Goal: Transaction & Acquisition: Purchase product/service

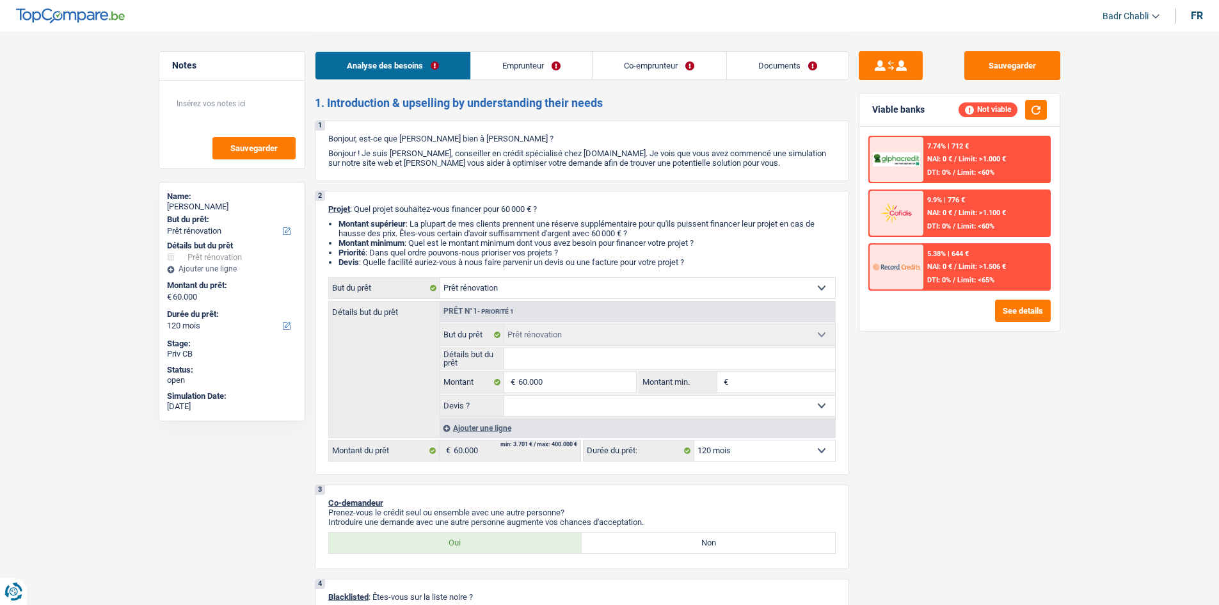
select select "renovation"
select select "120"
select select "renovation"
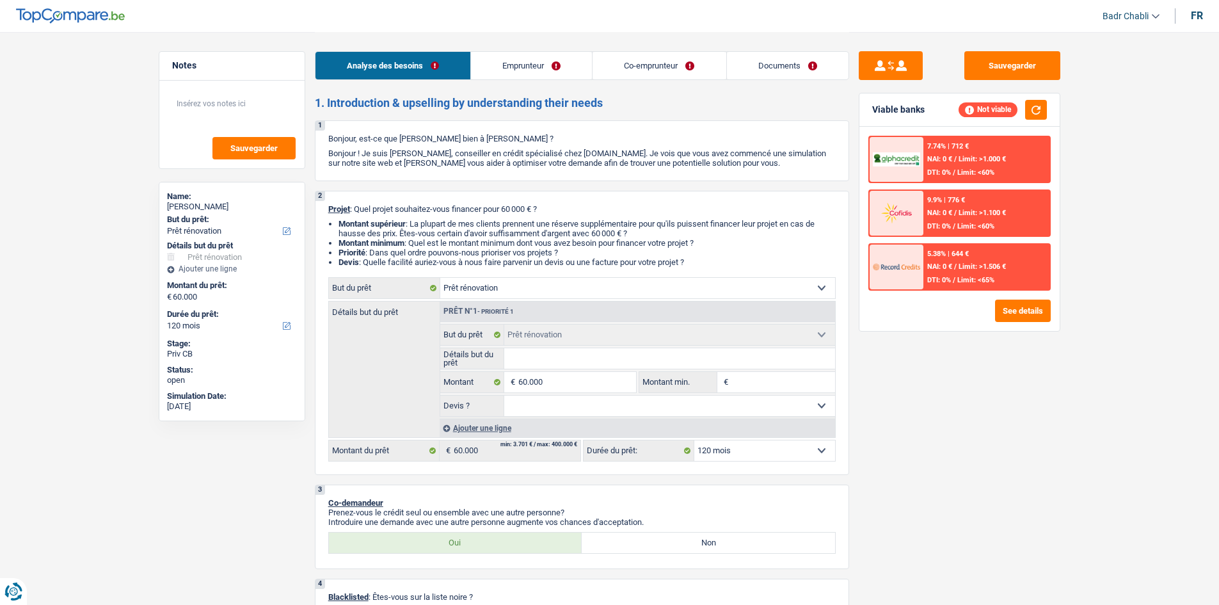
select select "120"
select select "publicEmployee"
select select "netSalary"
select select "mealVouchers"
select select "ownerWithMortgage"
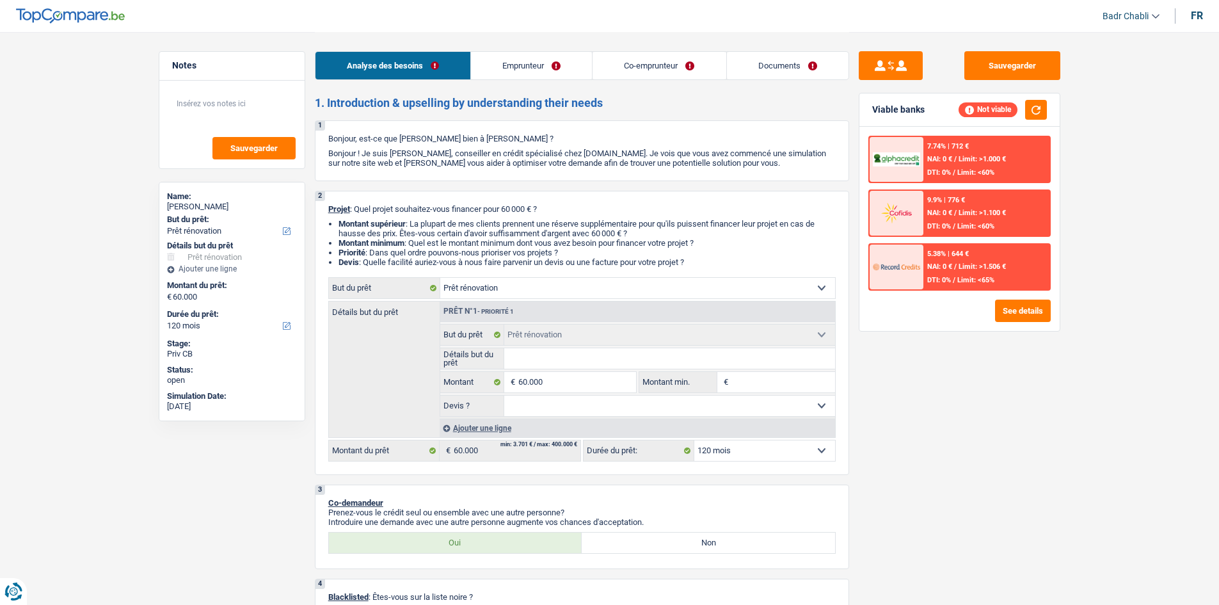
select select "mortgage"
select select "renovation"
select select "120"
click at [573, 404] on select "Oui Non Non répondu Sélectionner une option" at bounding box center [669, 406] width 331 height 20
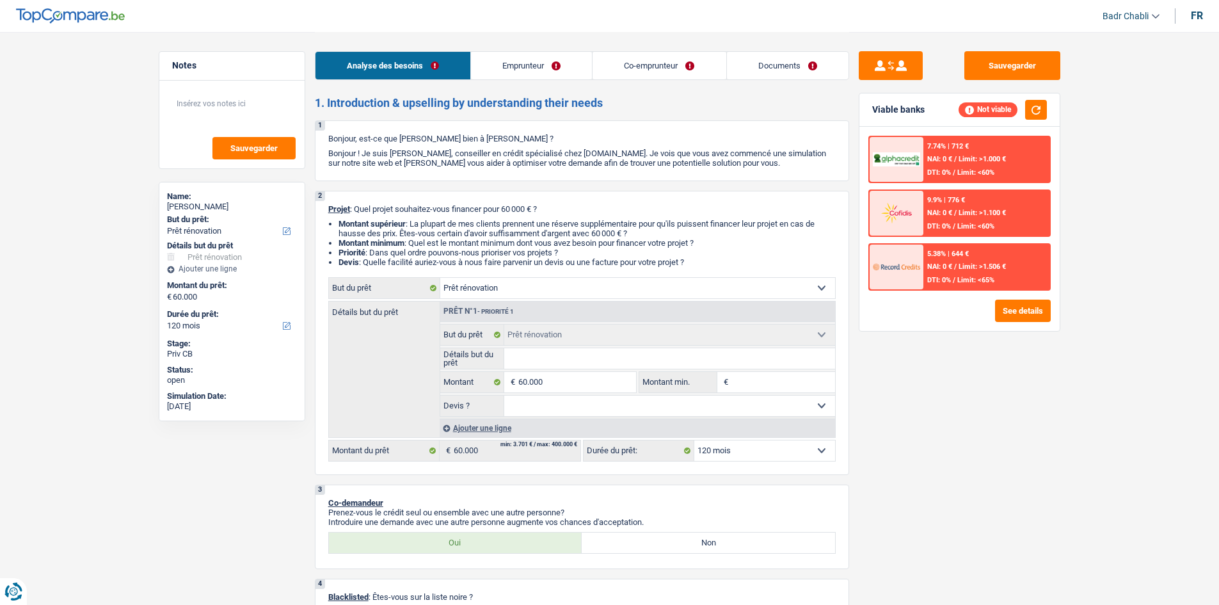
click at [573, 405] on select "Oui Non Non répondu Sélectionner une option" at bounding box center [669, 406] width 331 height 20
click at [562, 413] on select "Oui Non Non répondu Sélectionner une option" at bounding box center [669, 406] width 331 height 20
select select "yes"
click at [504, 396] on select "Oui Non Non répondu Sélectionner une option" at bounding box center [669, 406] width 331 height 20
select select "yes"
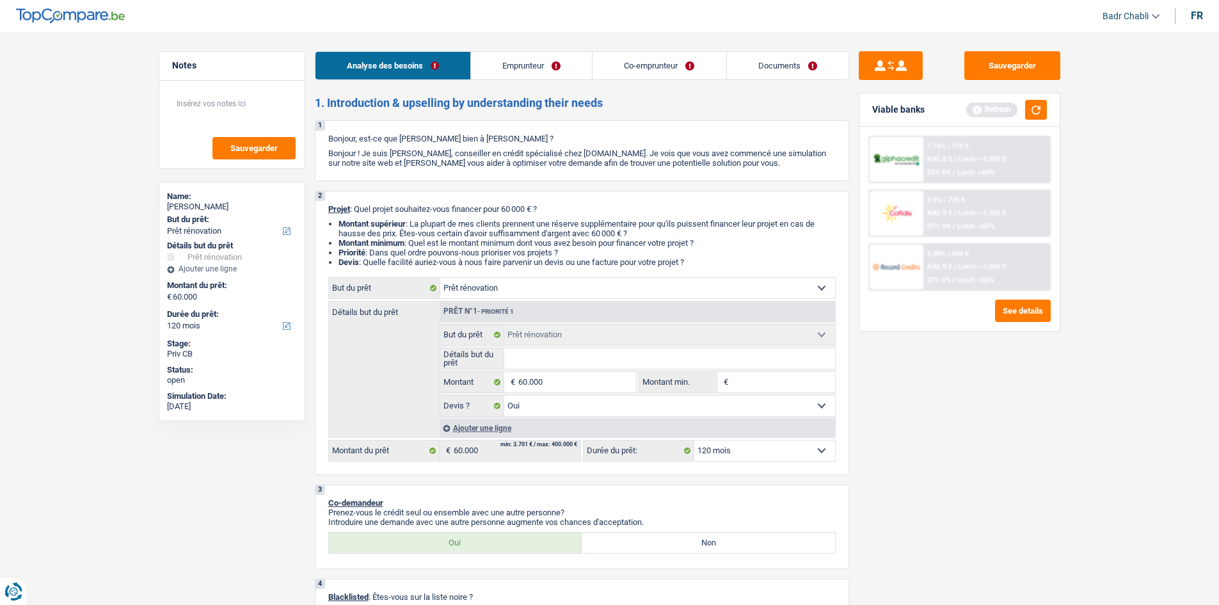
click at [545, 364] on input "Détails but du prêt" at bounding box center [669, 358] width 331 height 20
type input "E"
type input "Ex"
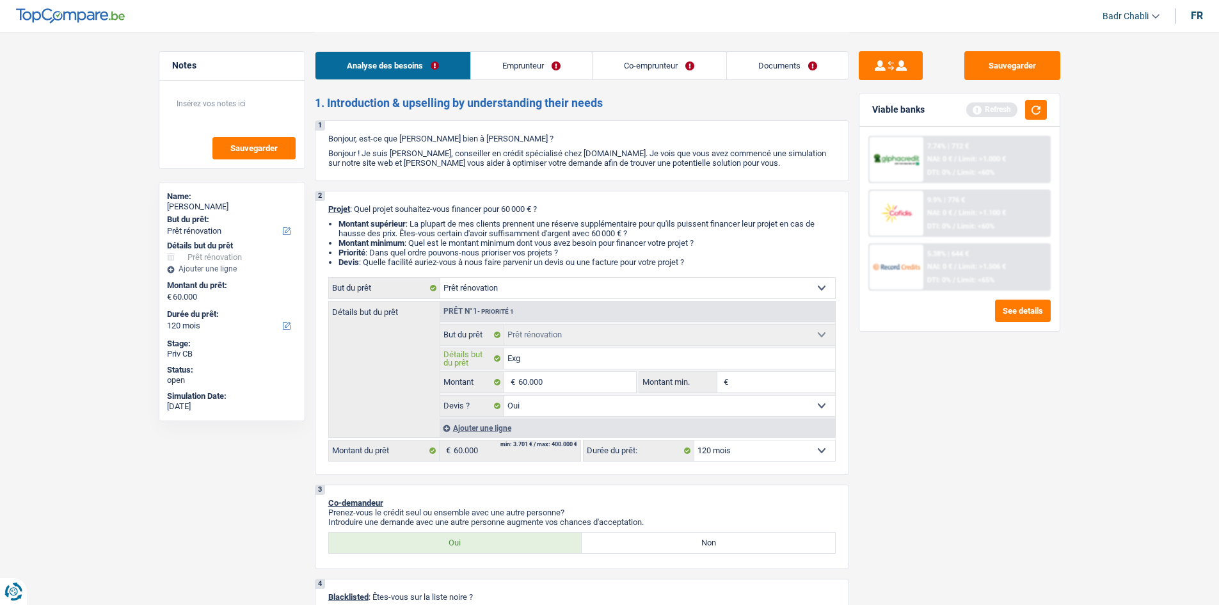
type input "Exgt"
type input "Exgte"
type input "Exgten"
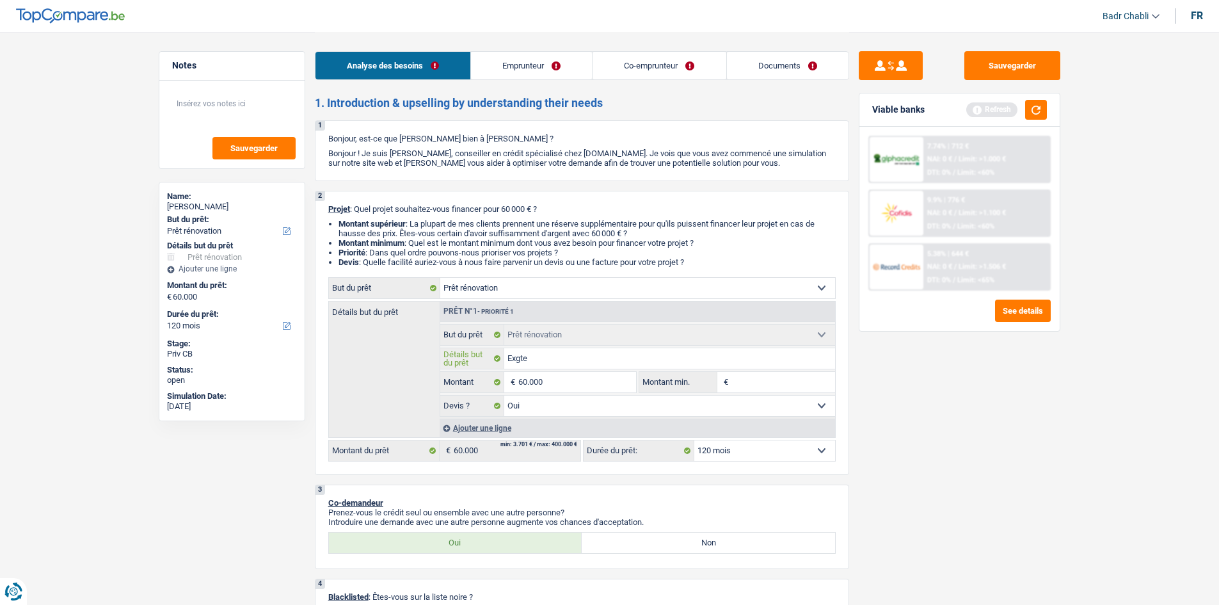
type input "Exgten"
type input "Exgtens"
type input "Exgtensi"
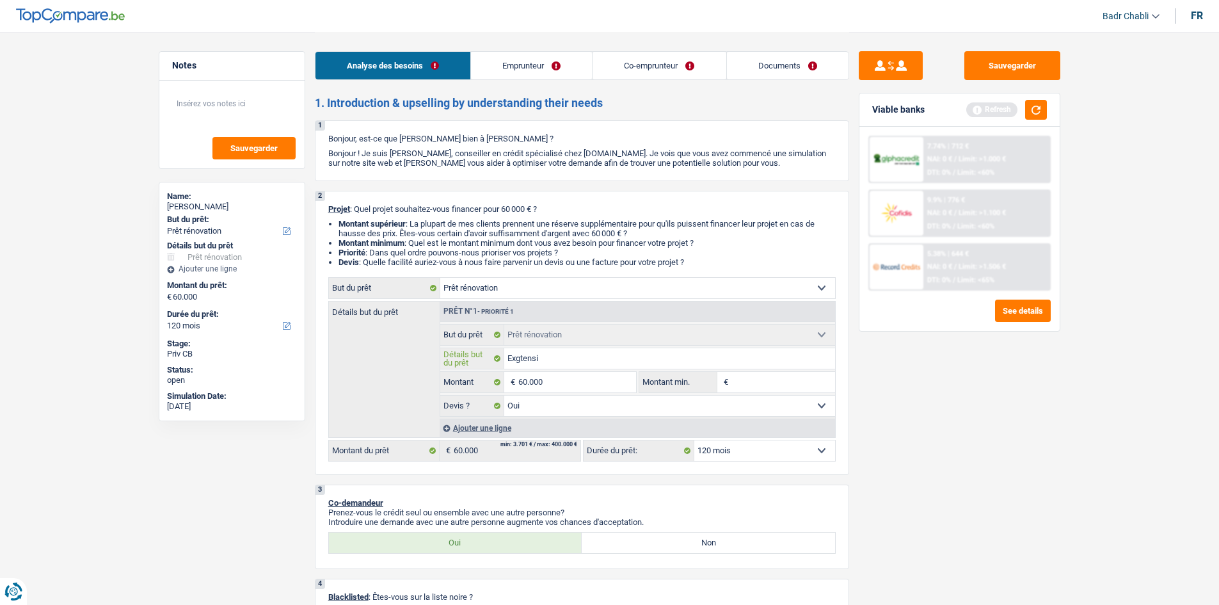
type input "Exgtensio"
type input "Exgtension"
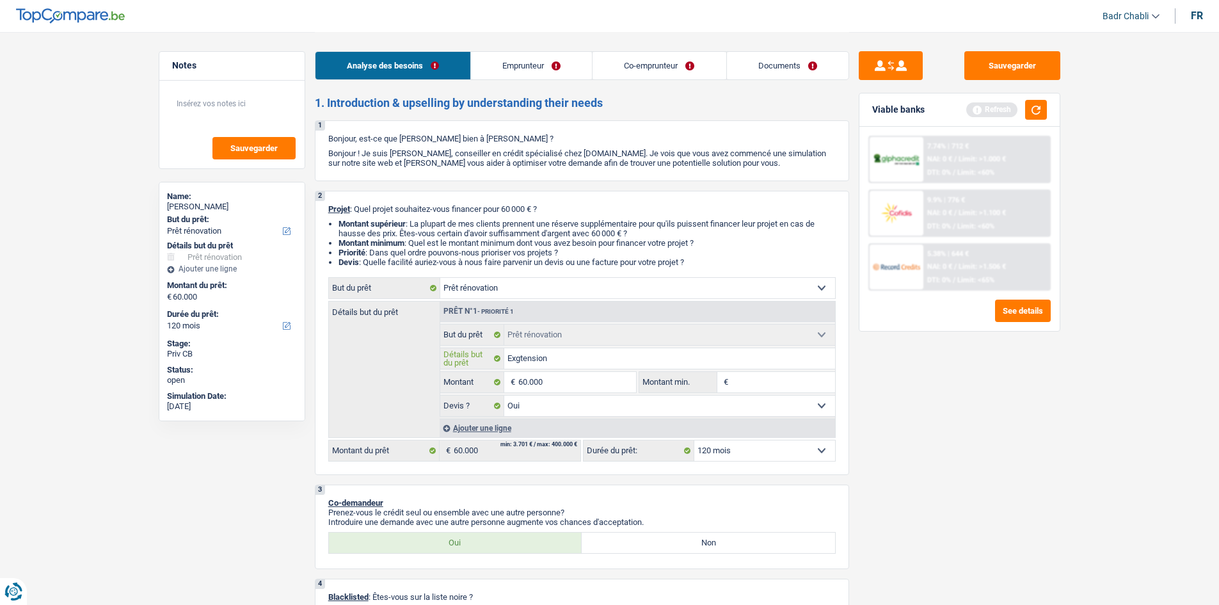
type input "Exgtension"
type input "Exgtension d"
type input "Exgtension de"
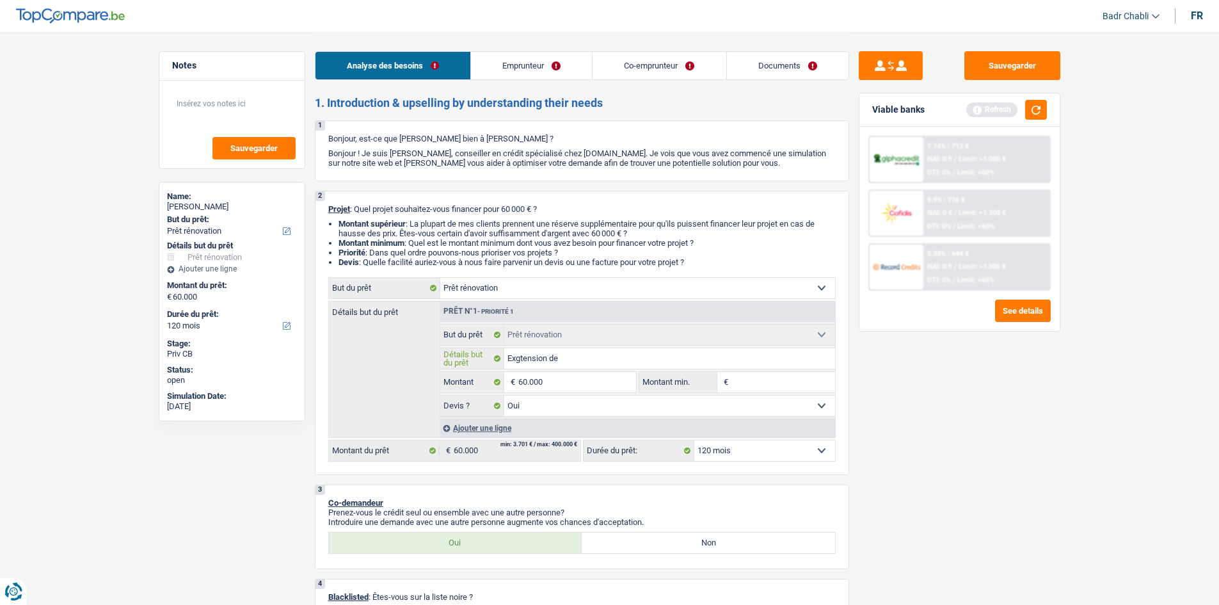
type input "Exgtension de"
type input "Exgtension"
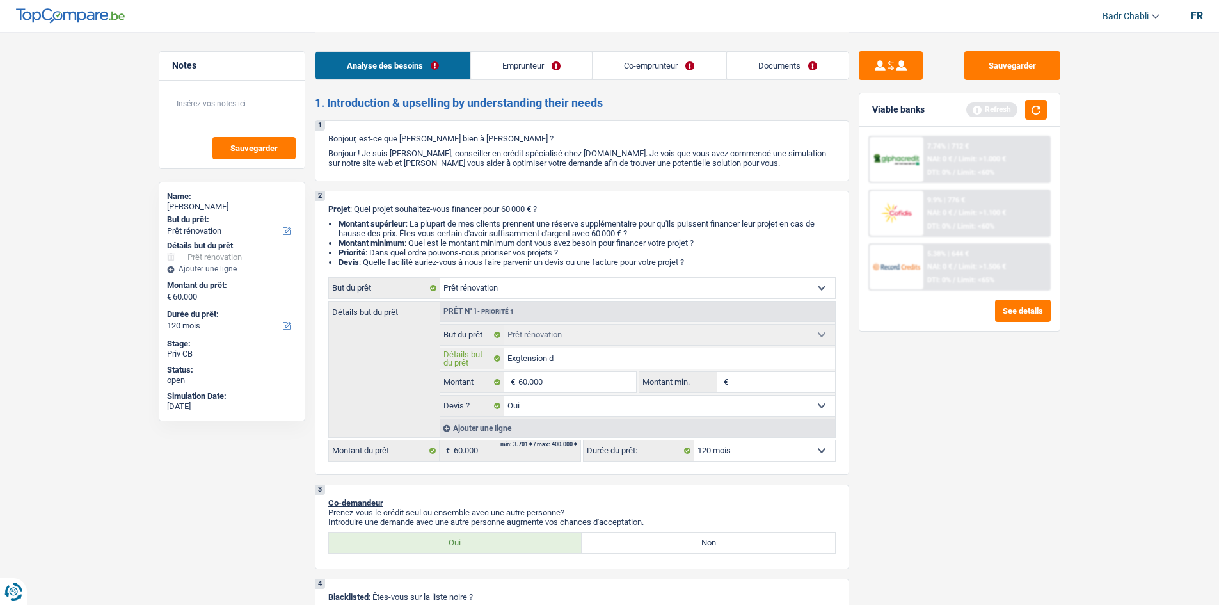
type input "Exgtension"
type input "Exgtensio"
type input "Exgtens"
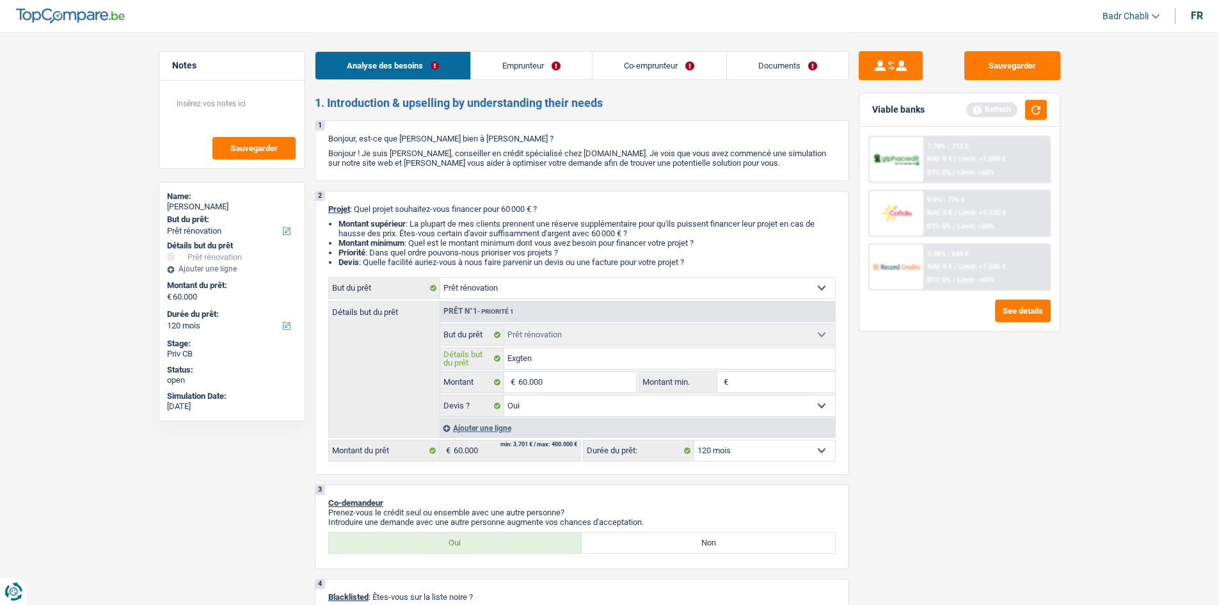
type input "Exgte"
type input "Exgt"
type input "Exg"
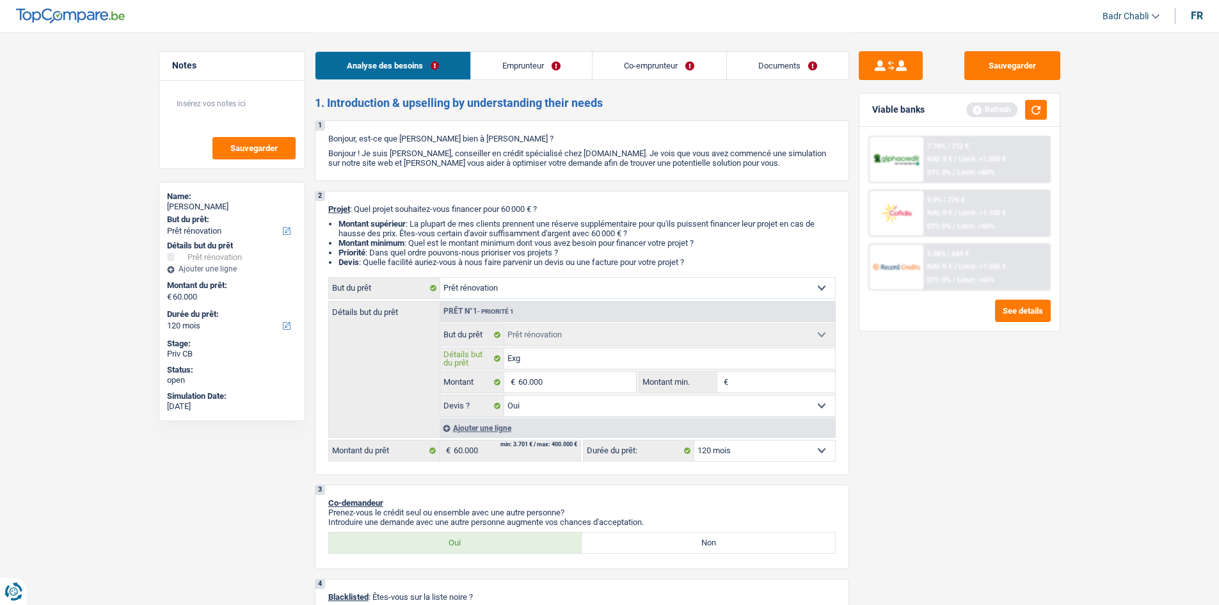
type input "Exg"
type input "Ex"
type input "Ext"
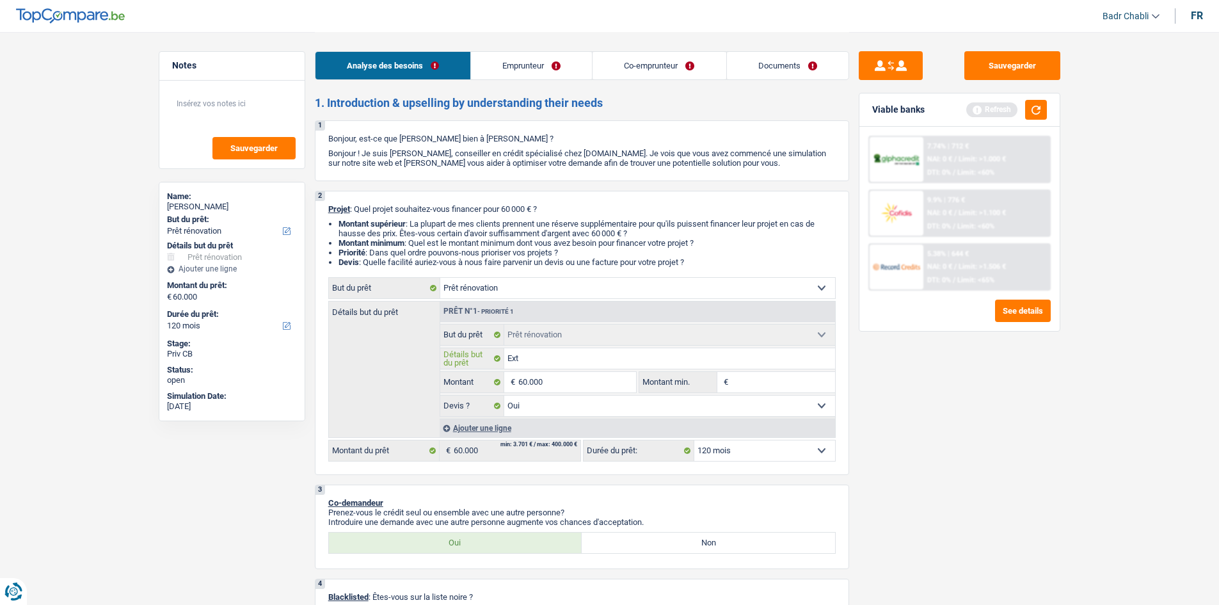
type input "Exte"
type input "Exten"
type input "Extens"
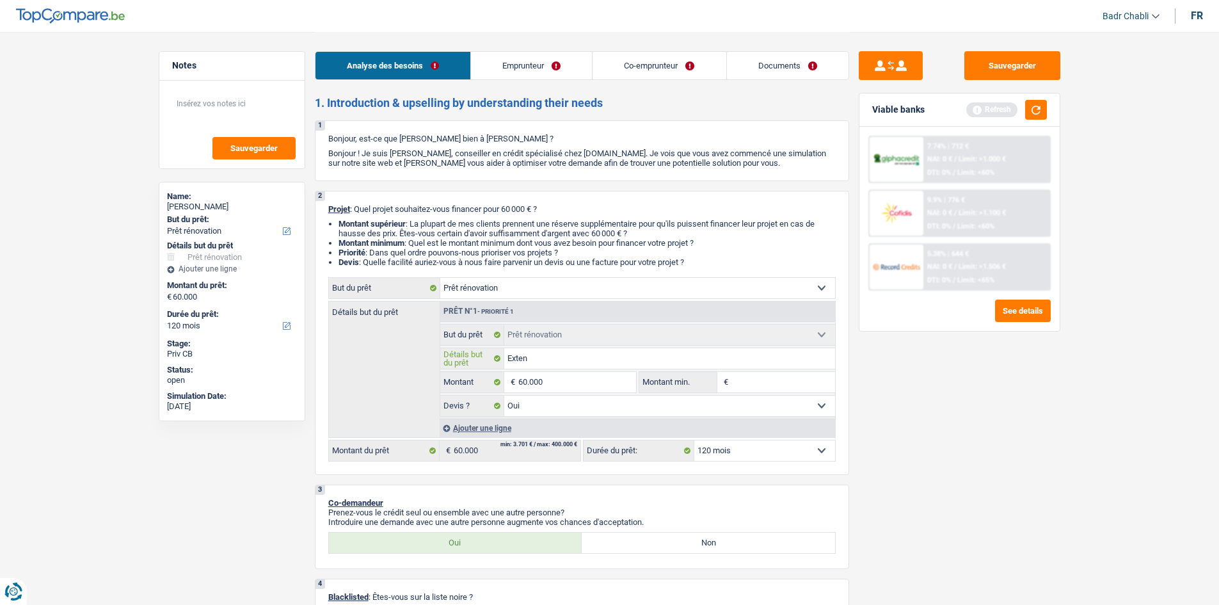
type input "Extens"
type input "Extensi"
type input "Extensio"
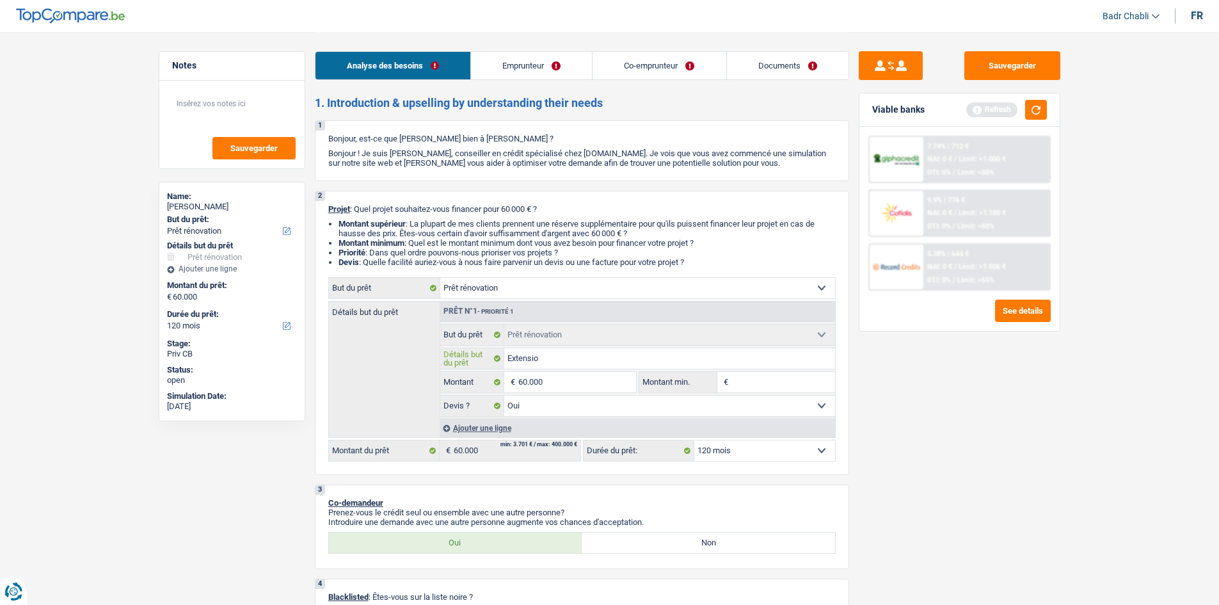
type input "Extension"
type input "Extension d"
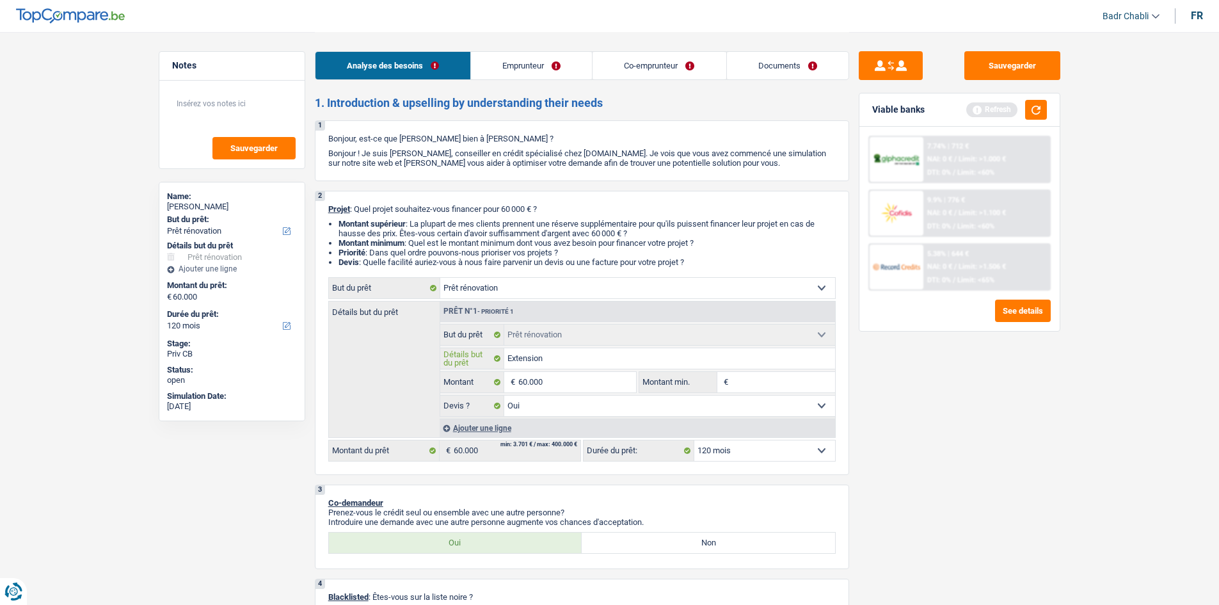
type input "Extension d"
type input "Extension de"
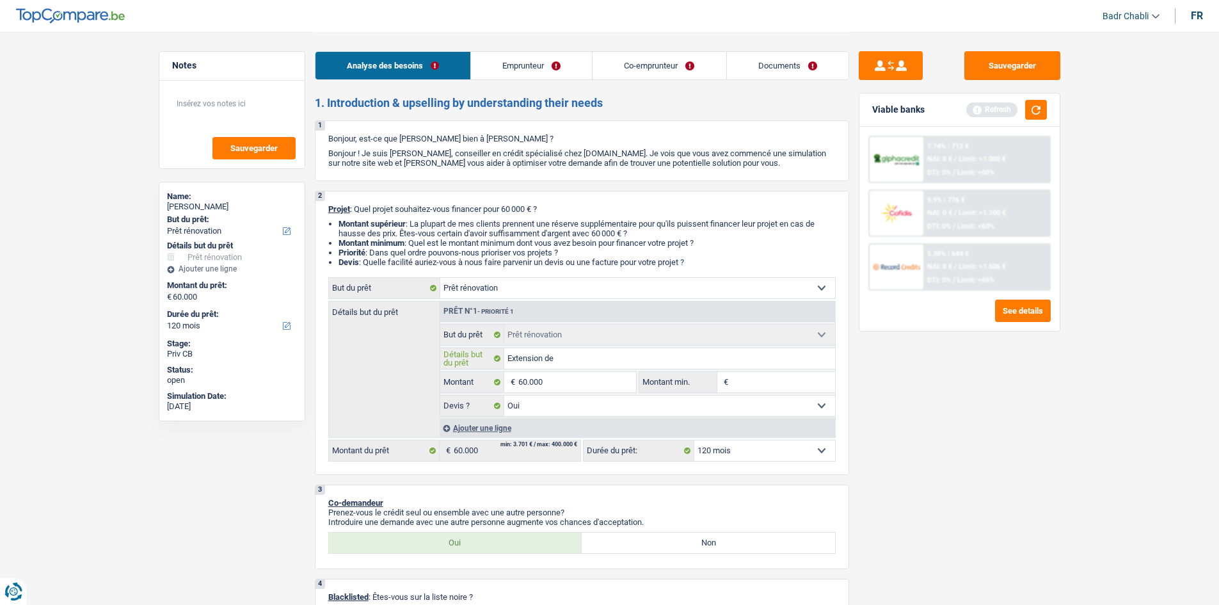
type input "Extension de l"
type input "Extension de la"
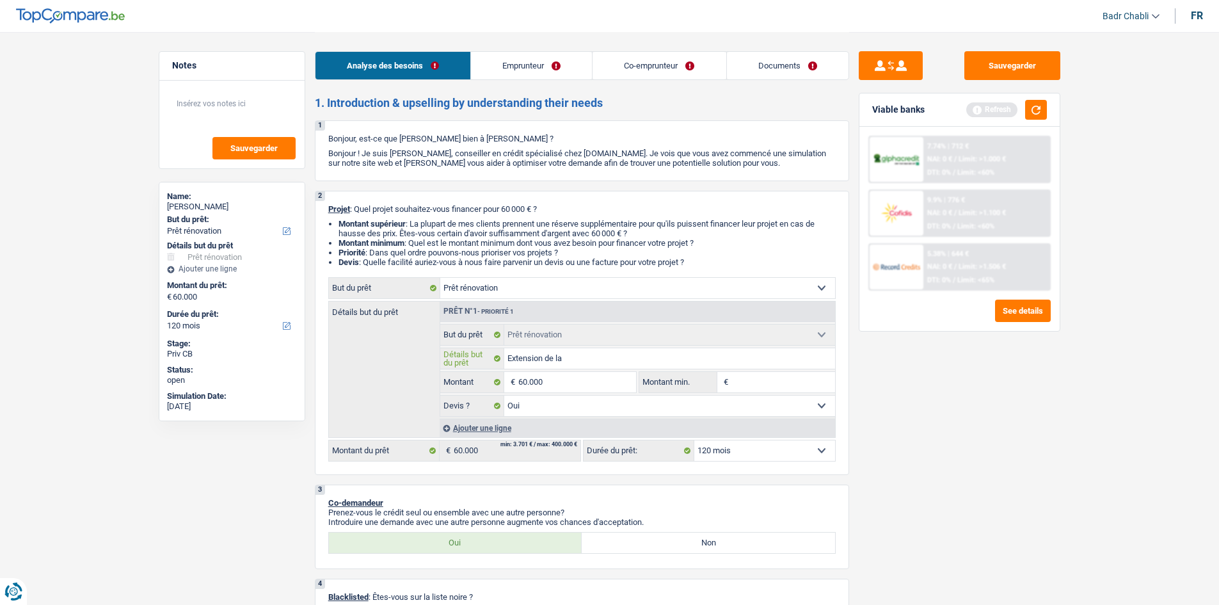
type input "Extension de la"
type input "Extension de la m"
type input "Extension de la ma"
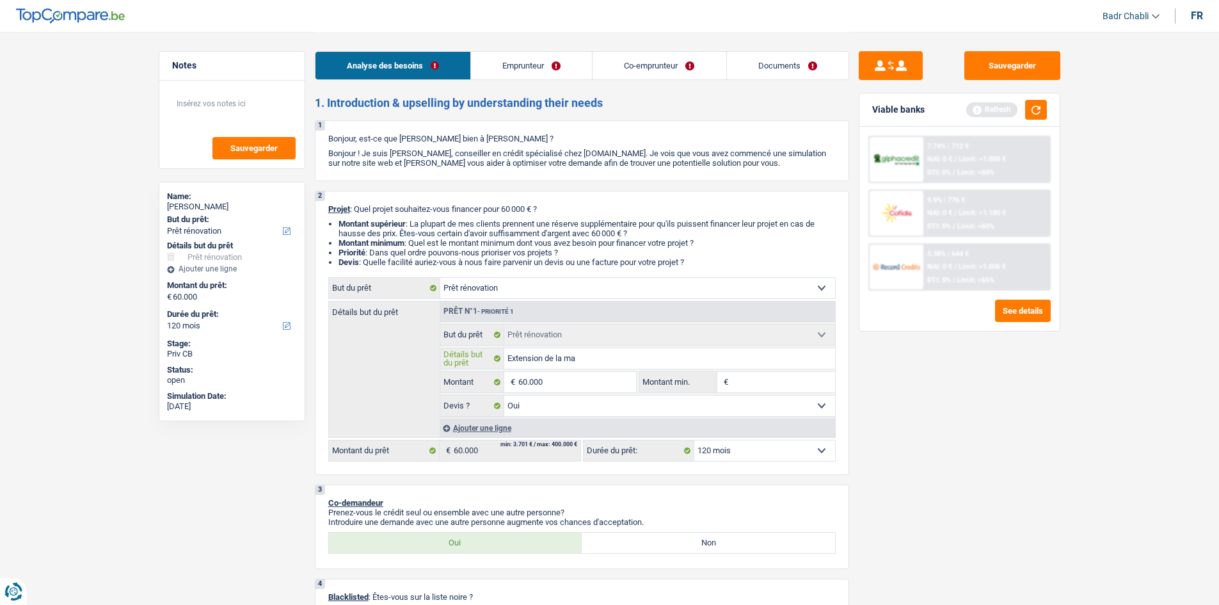
type input "Extension de la mai"
type input "Extension de la mais"
type input "Extension de la maiso"
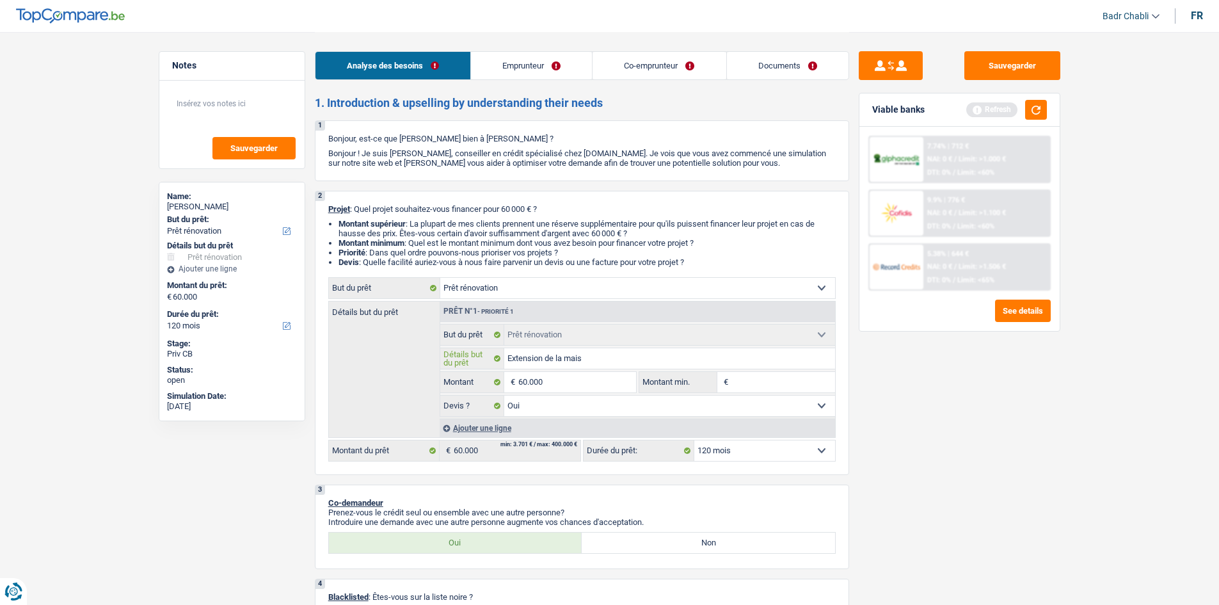
type input "Extension de la maiso"
type input "Extension de la maison"
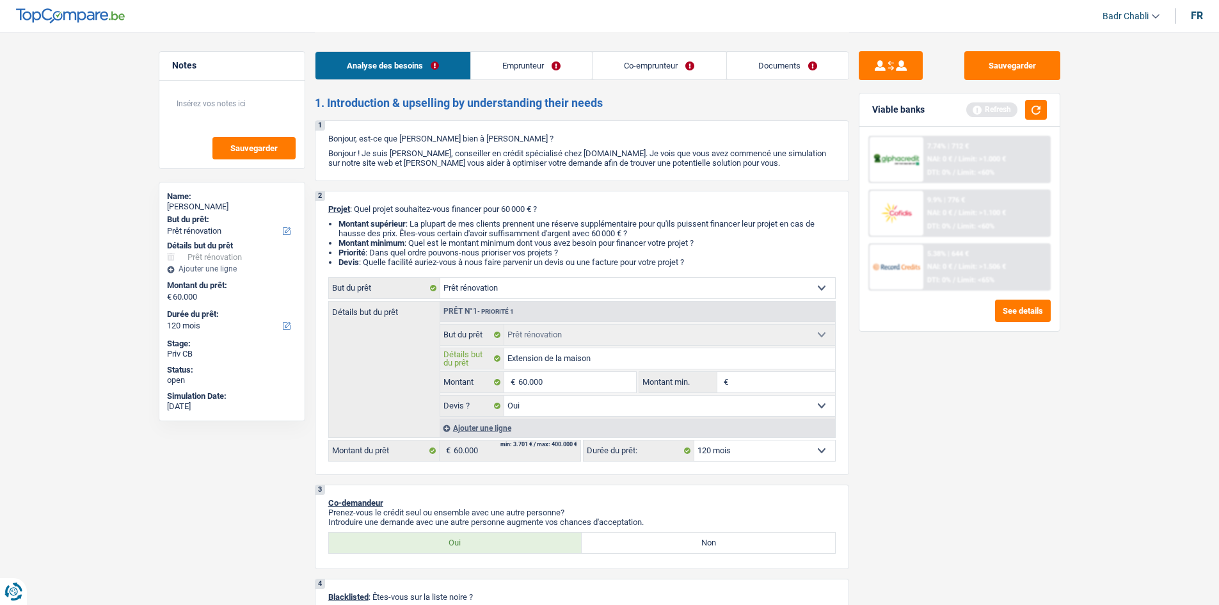
type input "Extension de la maison"
type input "4"
type input "40"
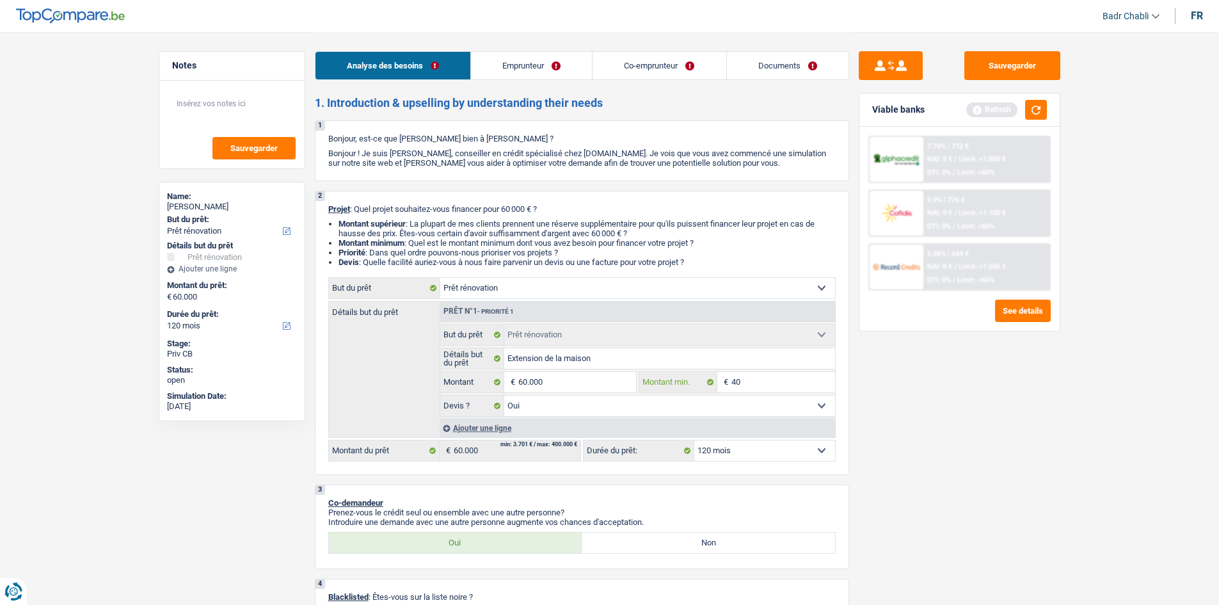
type input "400"
type input "4.000"
type input "40.000"
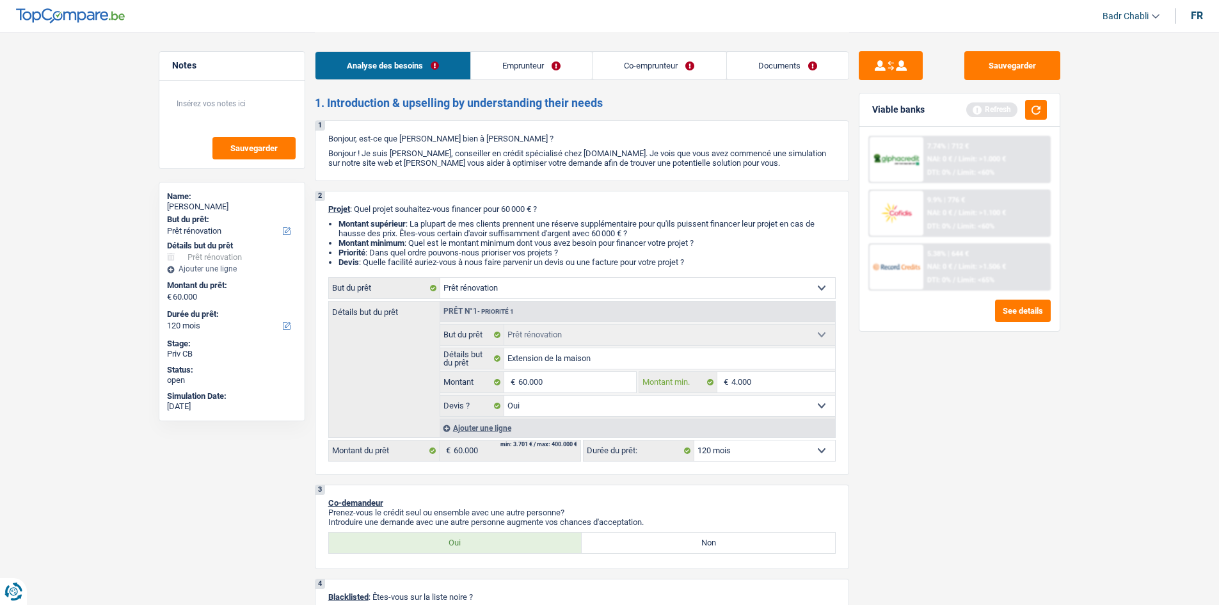
type input "40.000"
click at [781, 60] on link "Documents" at bounding box center [788, 66] width 122 height 28
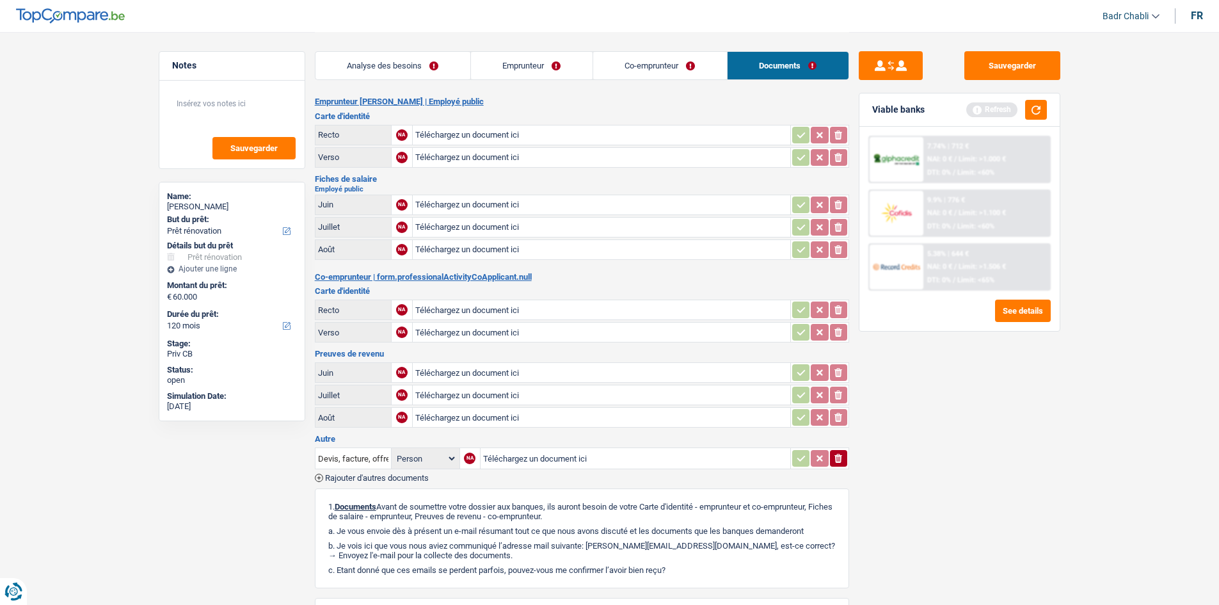
click at [419, 65] on link "Analyse des besoins" at bounding box center [393, 66] width 155 height 28
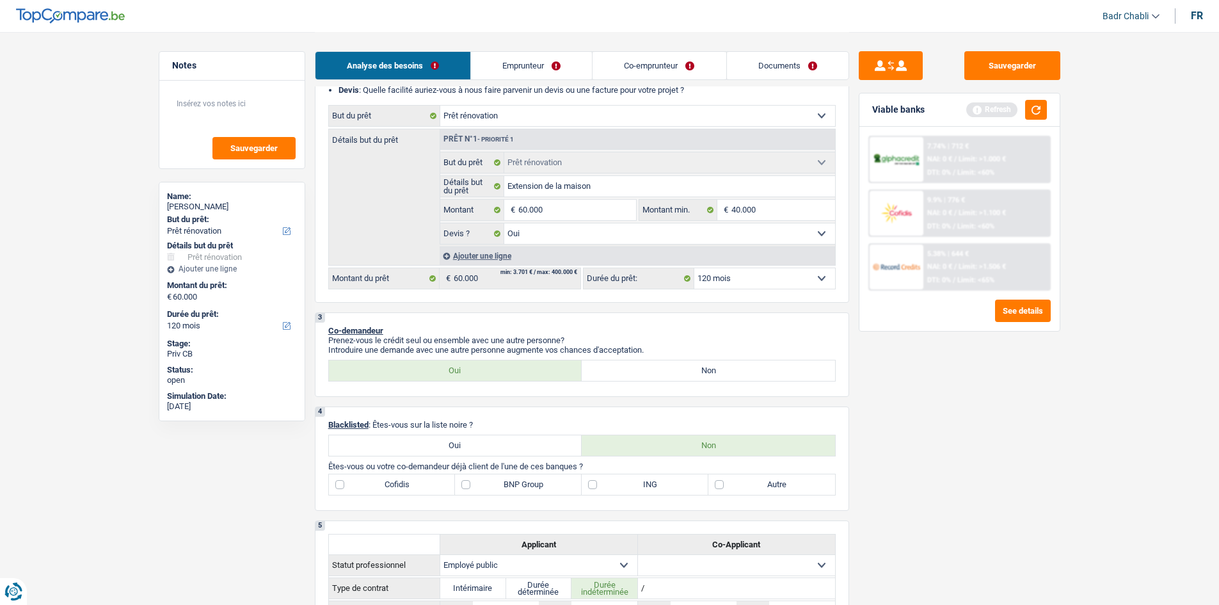
scroll to position [192, 0]
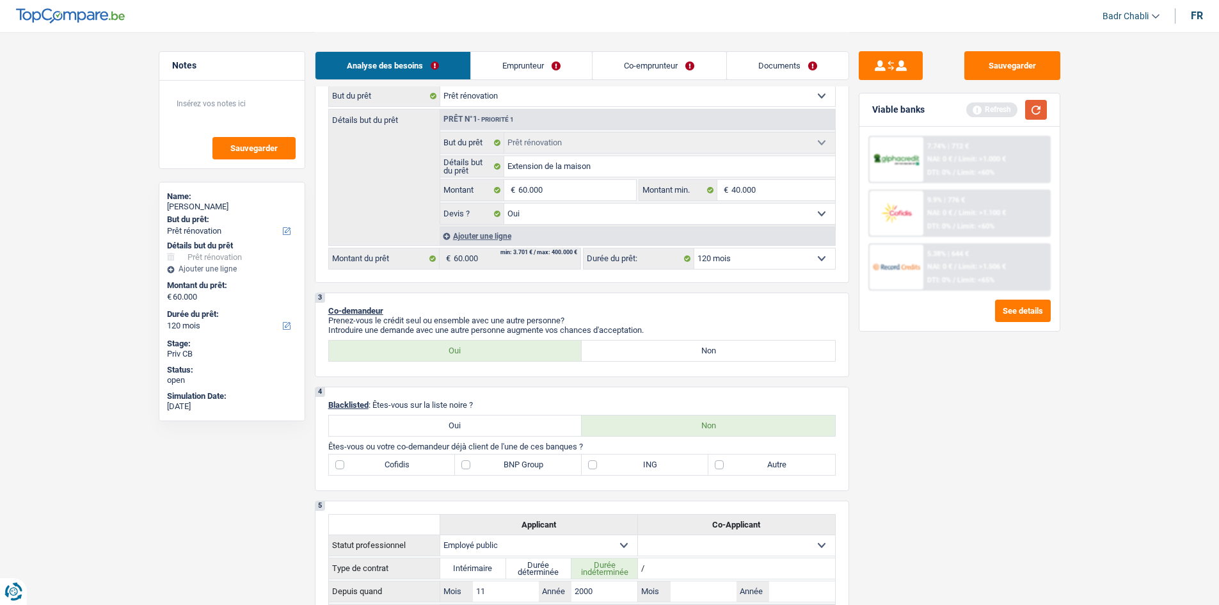
click at [1029, 110] on button "button" at bounding box center [1036, 110] width 22 height 20
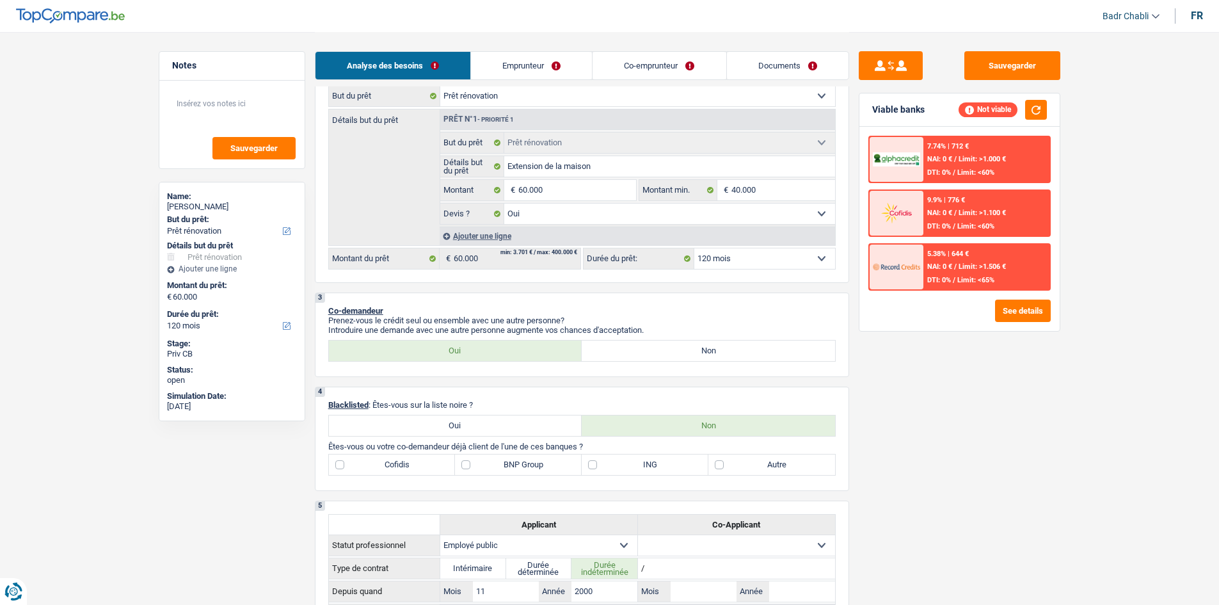
click at [965, 166] on div "7.74% | 712 € NAI: 0 € / Limit: >1.000 € DTI: 0% / Limit: <60%" at bounding box center [987, 159] width 126 height 45
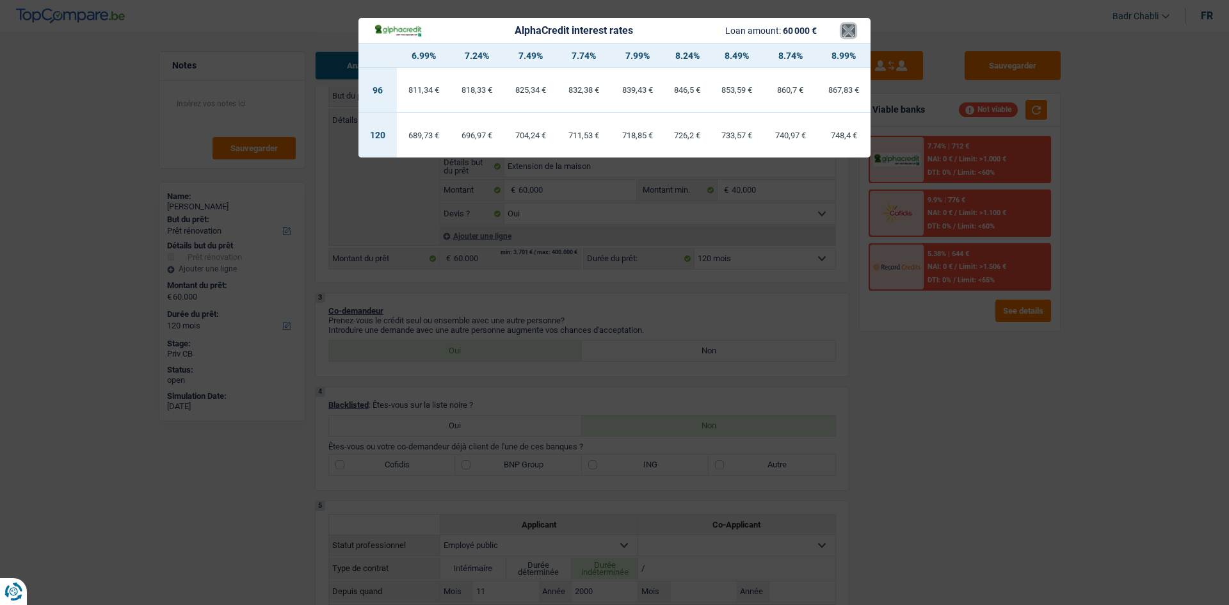
click at [845, 25] on button "×" at bounding box center [848, 30] width 13 height 13
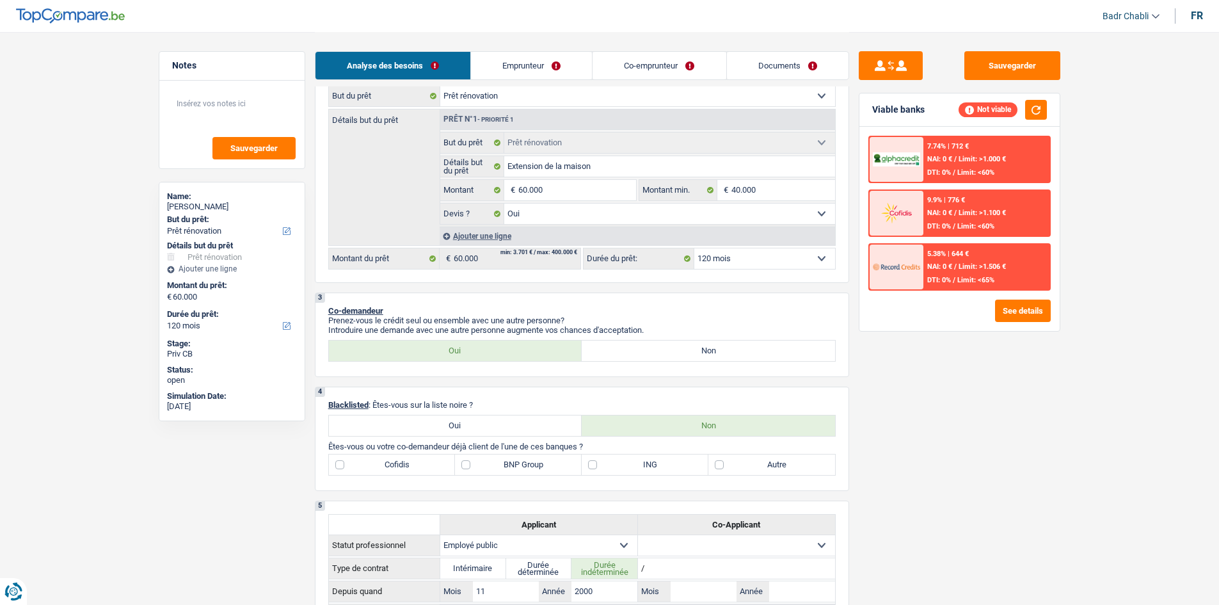
click at [941, 263] on span "NAI: 0 €" at bounding box center [939, 266] width 25 height 8
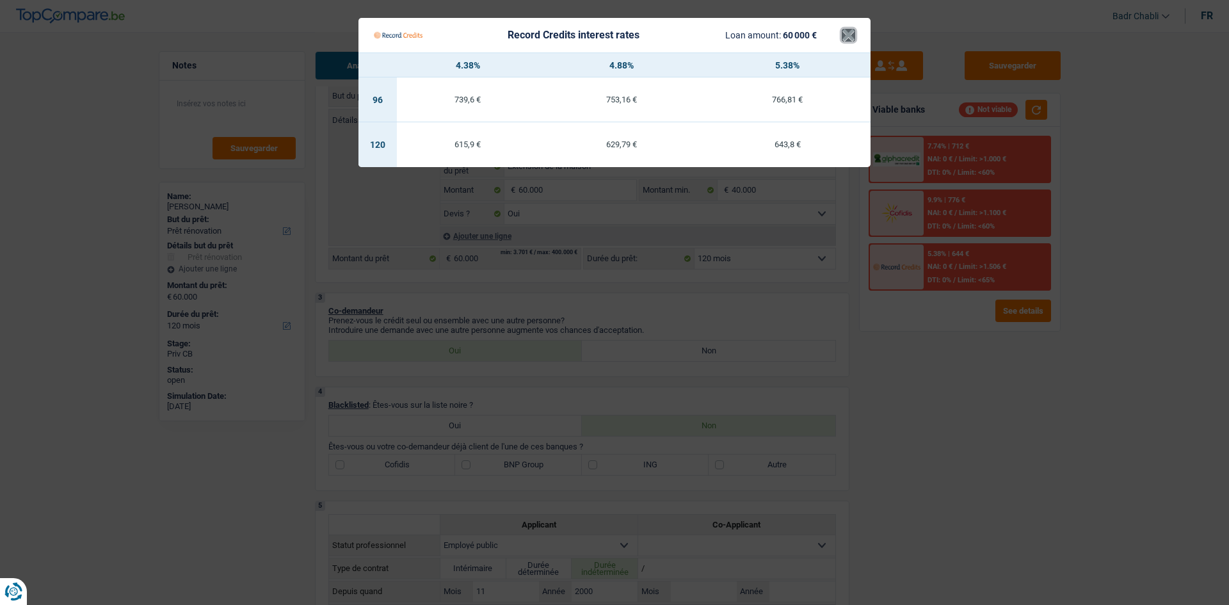
click at [845, 33] on button "×" at bounding box center [848, 35] width 13 height 13
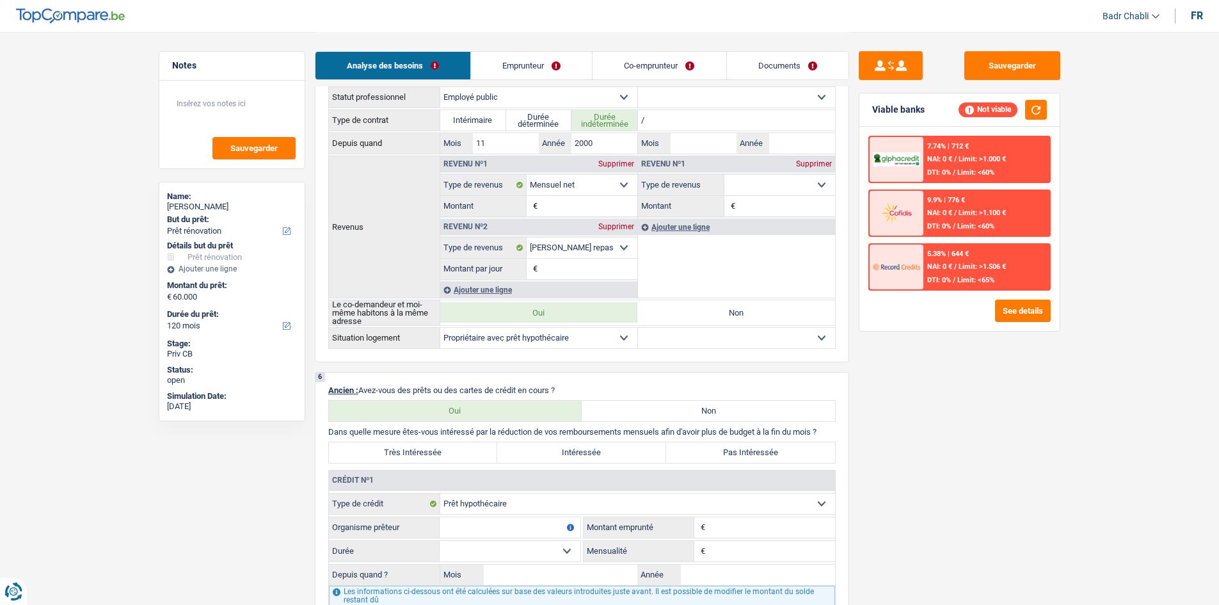
scroll to position [832, 0]
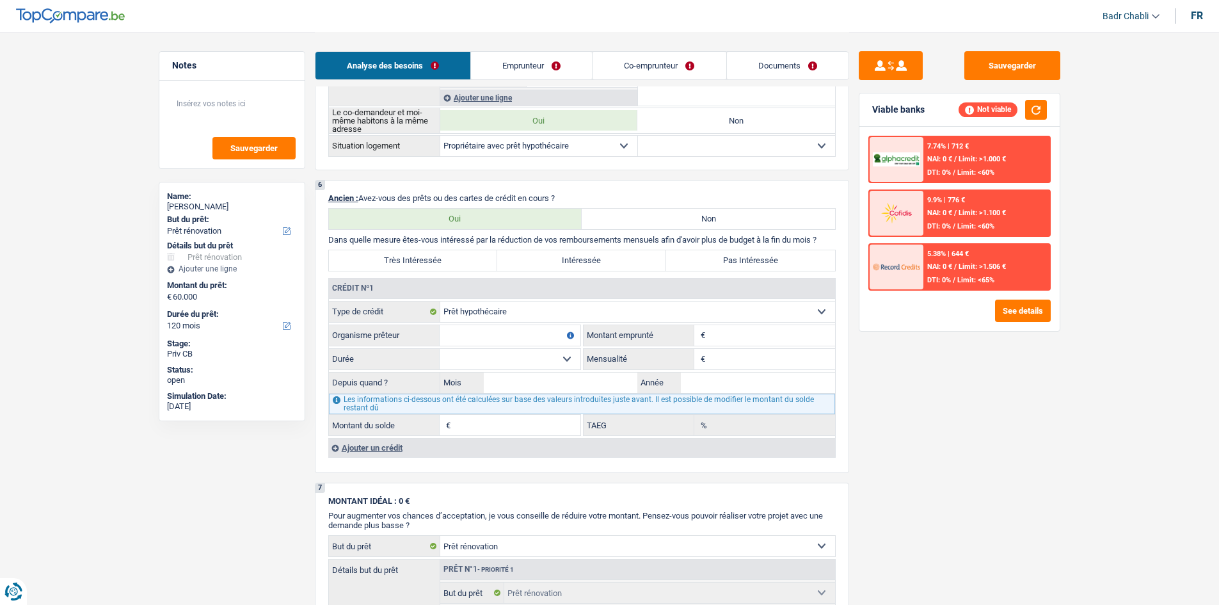
click at [961, 275] on div "5.38% | 644 € NAI: 0 € / Limit: >1.506 € DTI: 0% / Limit: <65%" at bounding box center [987, 266] width 126 height 45
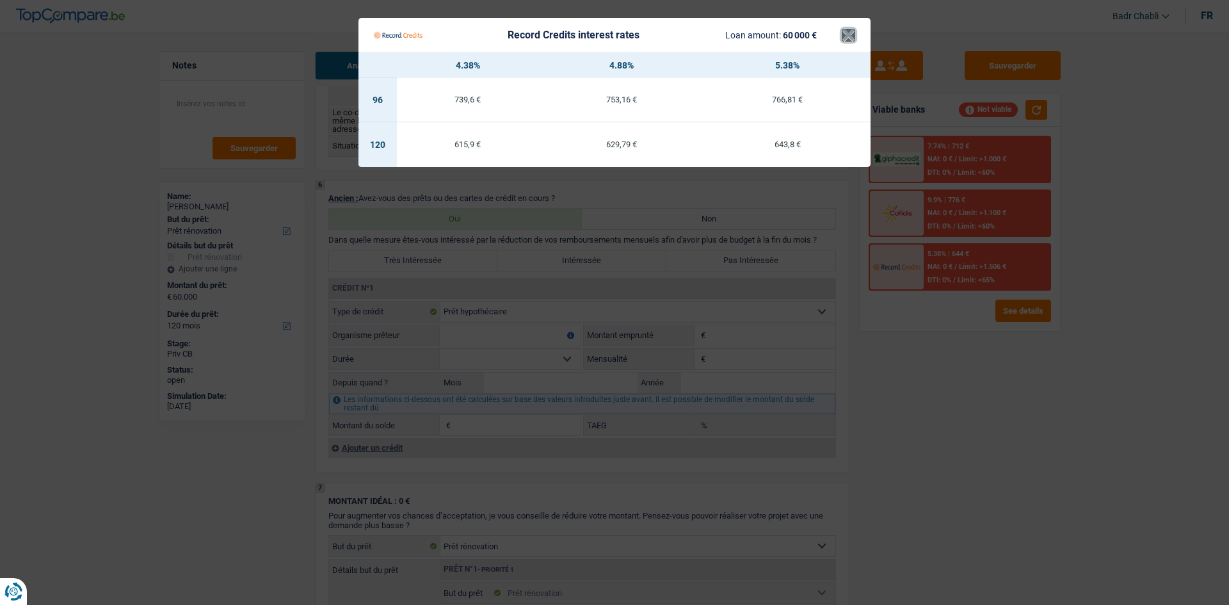
click at [850, 34] on button "×" at bounding box center [848, 35] width 13 height 13
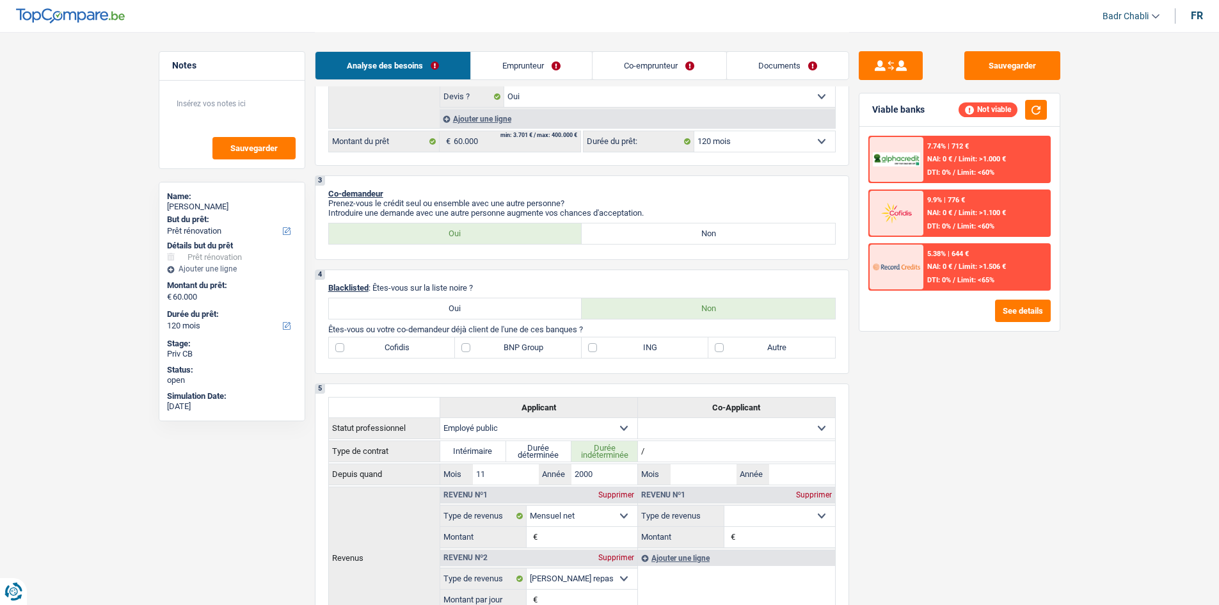
scroll to position [320, 0]
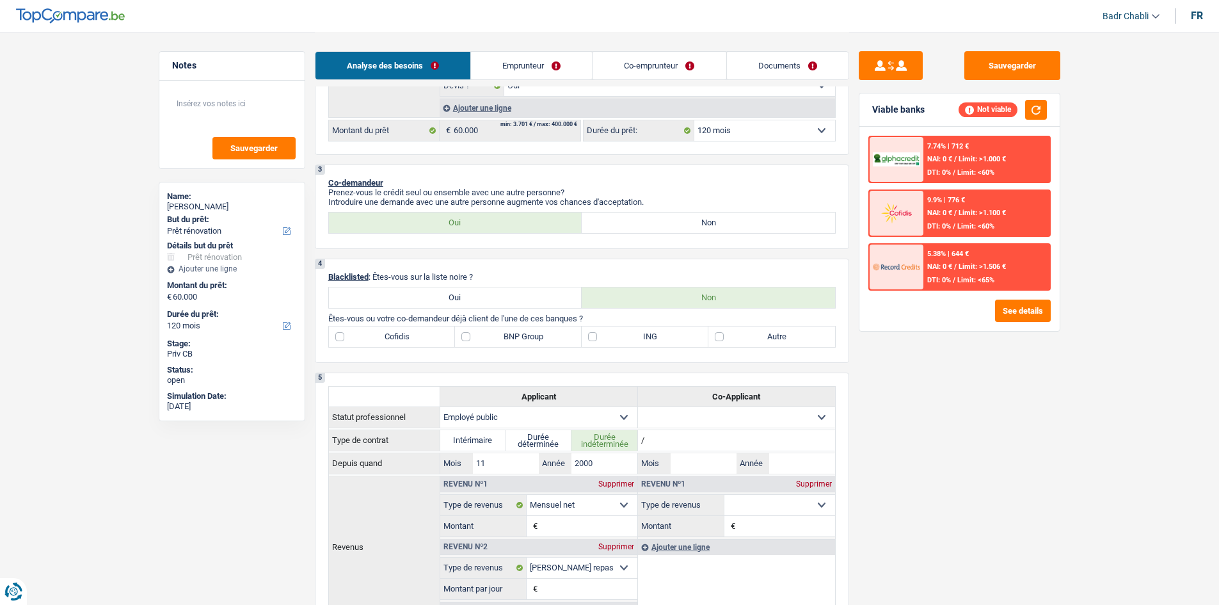
click at [1020, 364] on div "Sauvegarder Viable banks Not viable 7.74% | 712 € NAI: 0 € / Limit: >1.000 € DT…" at bounding box center [959, 317] width 221 height 533
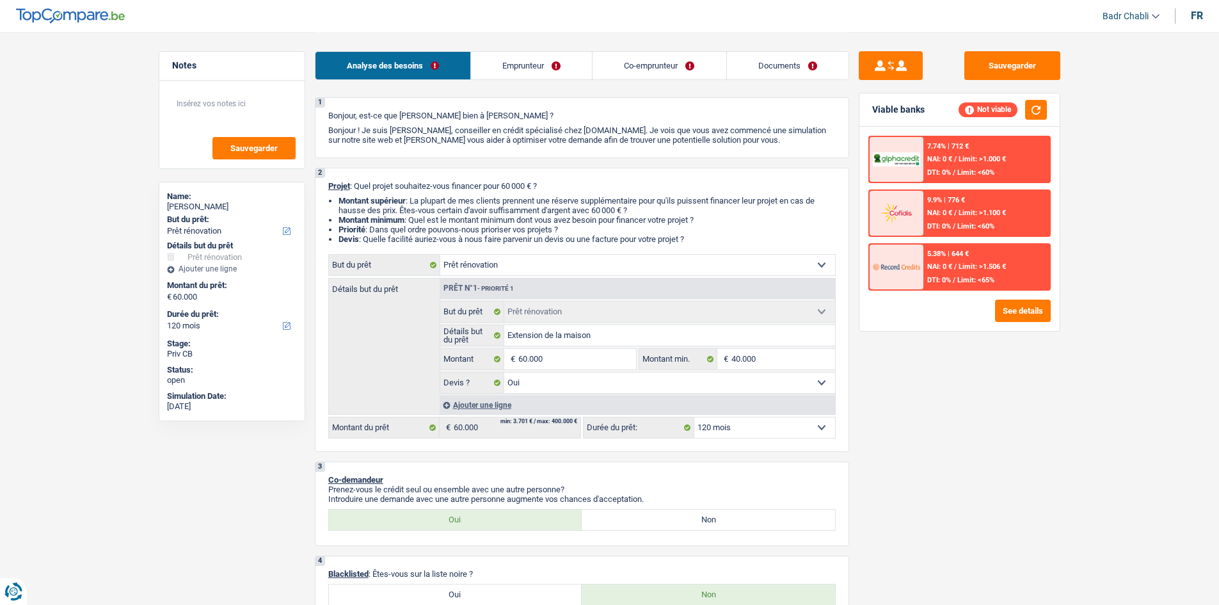
scroll to position [0, 0]
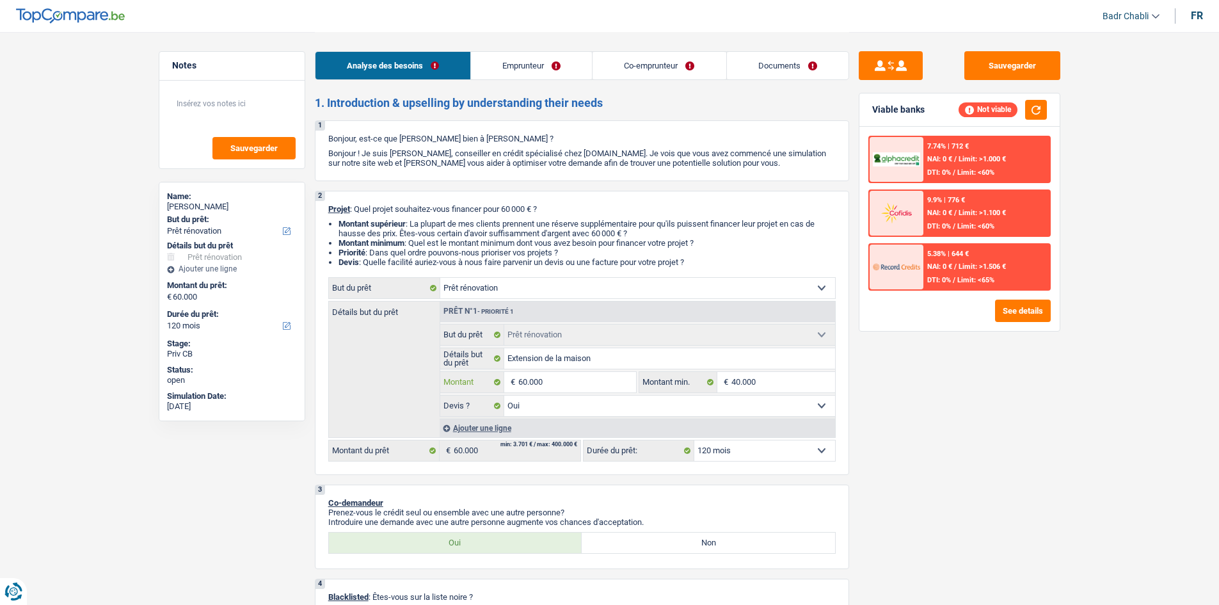
click at [600, 384] on input "60.000" at bounding box center [576, 382] width 117 height 20
type input "4"
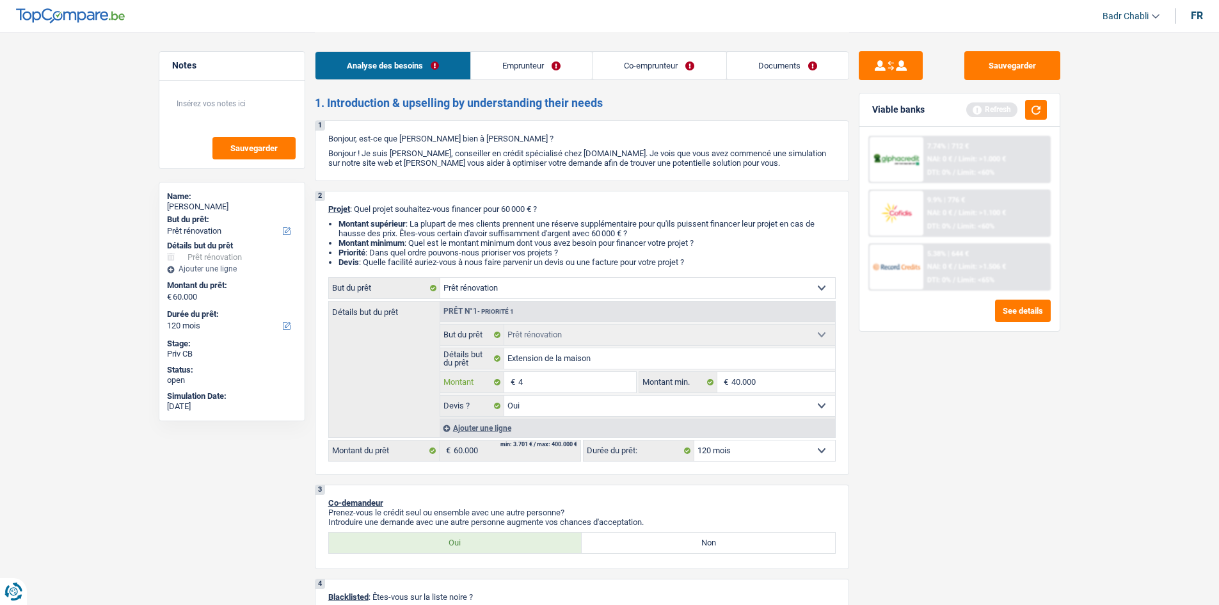
type input "40"
type input "400"
type input "4.000"
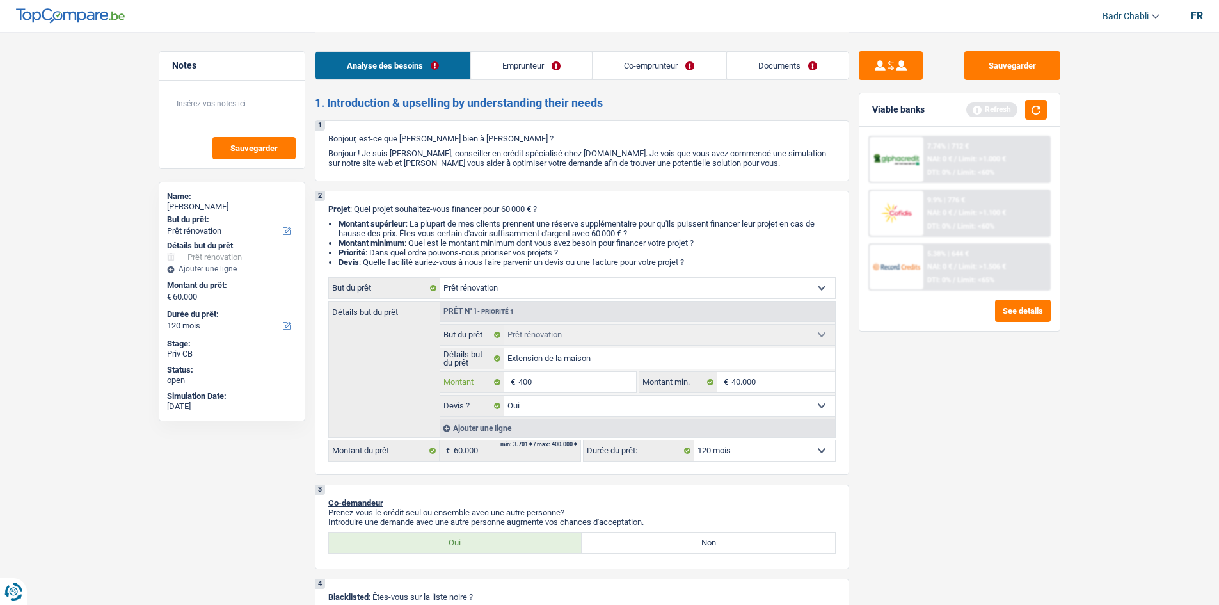
type input "4.000"
type input "40.000"
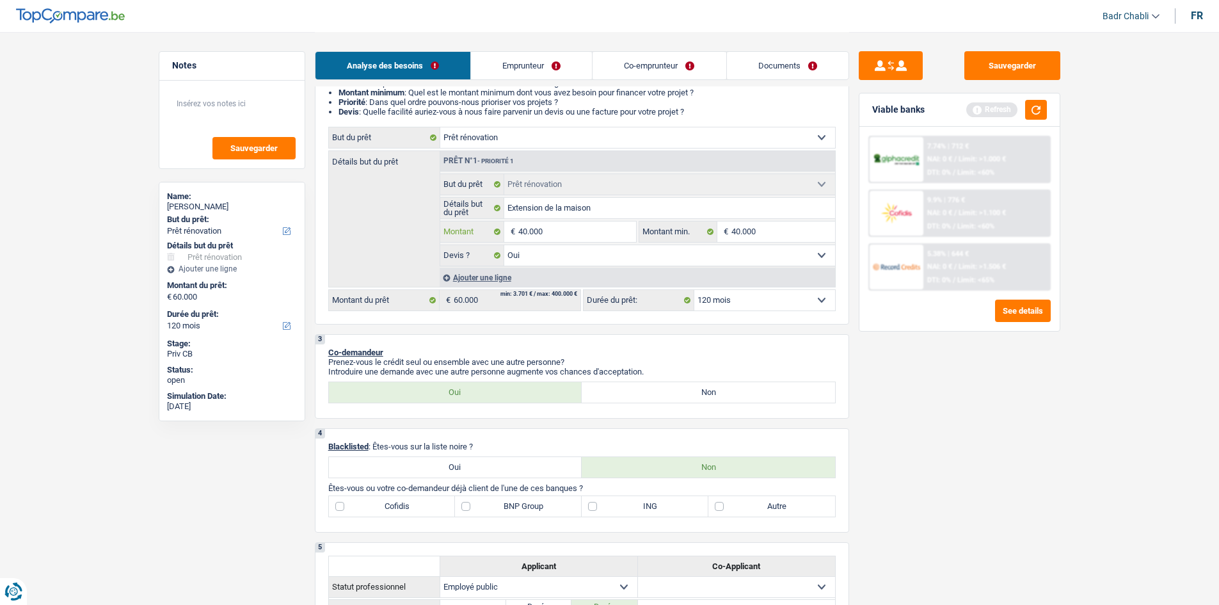
scroll to position [256, 0]
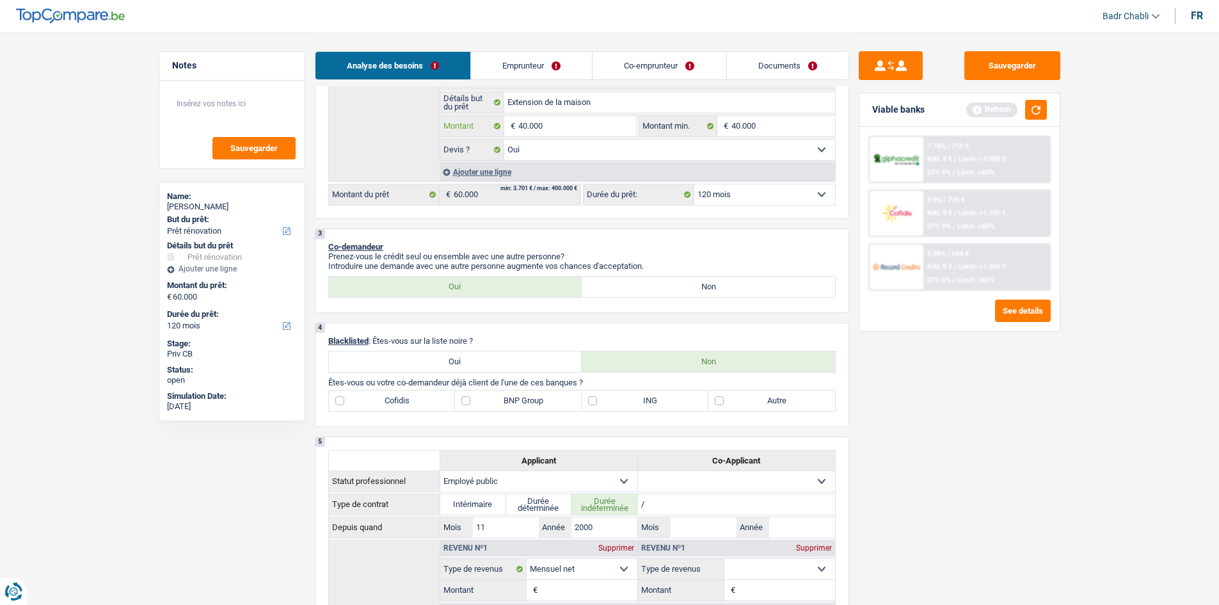
type input "40.000"
select select "144"
type input "40.000"
select select "144"
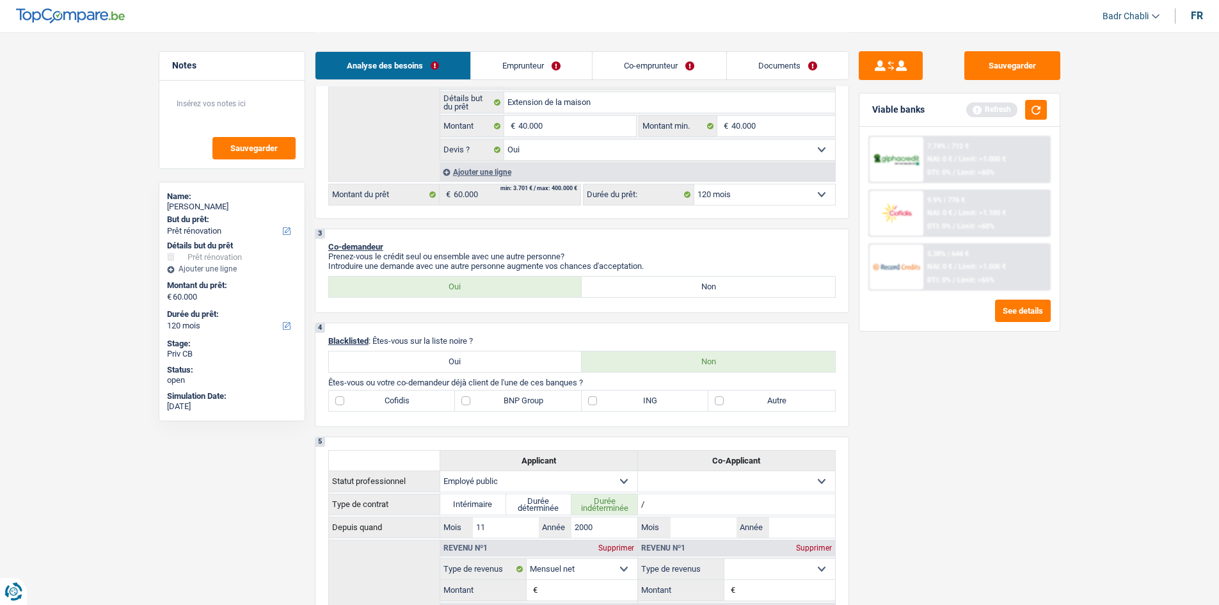
type input "40.000"
select select "144"
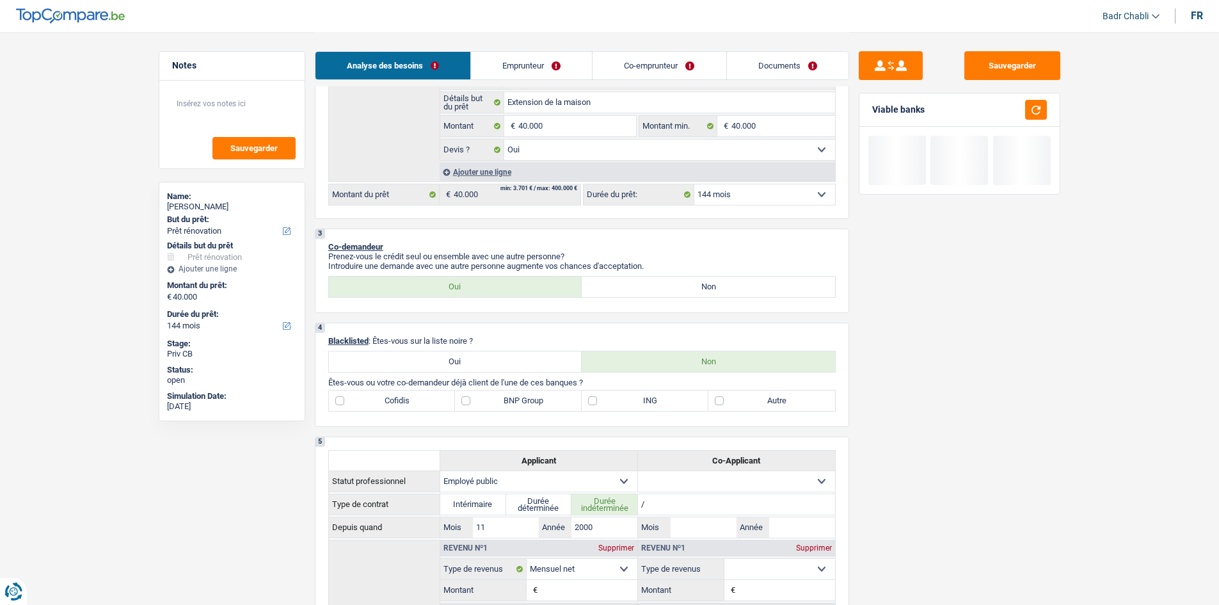
click at [946, 376] on div "Sauvegarder Viable banks" at bounding box center [959, 317] width 221 height 533
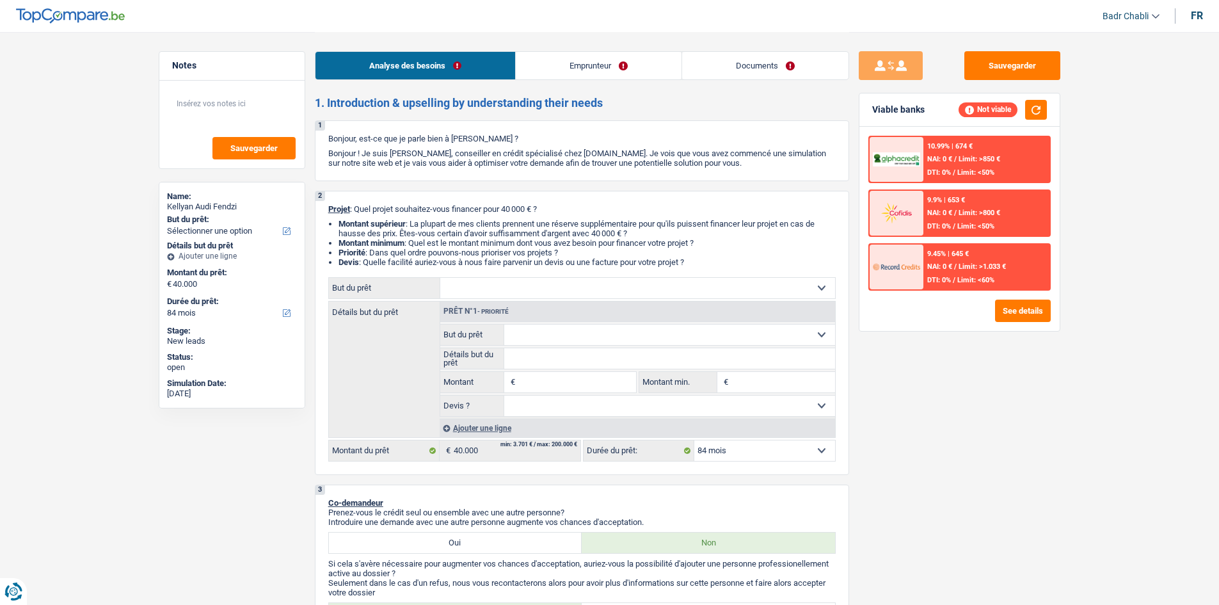
select select "84"
select select "privateEmployee"
select select "netSalary"
select select "mealVouchers"
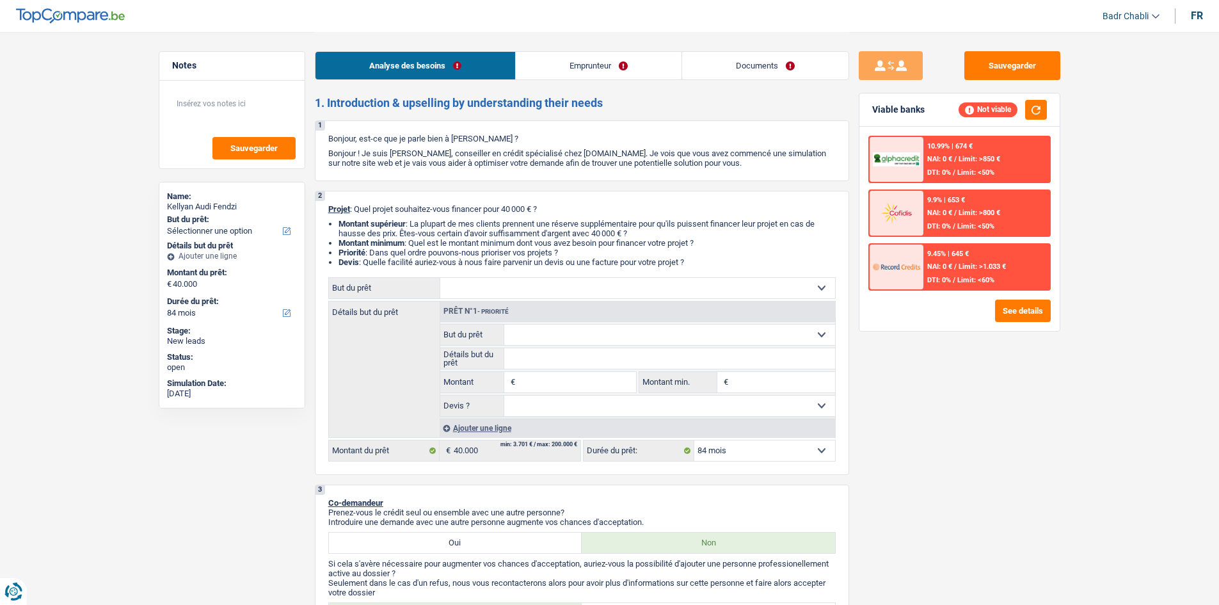
select select "84"
click at [607, 385] on input "Montant" at bounding box center [576, 382] width 117 height 20
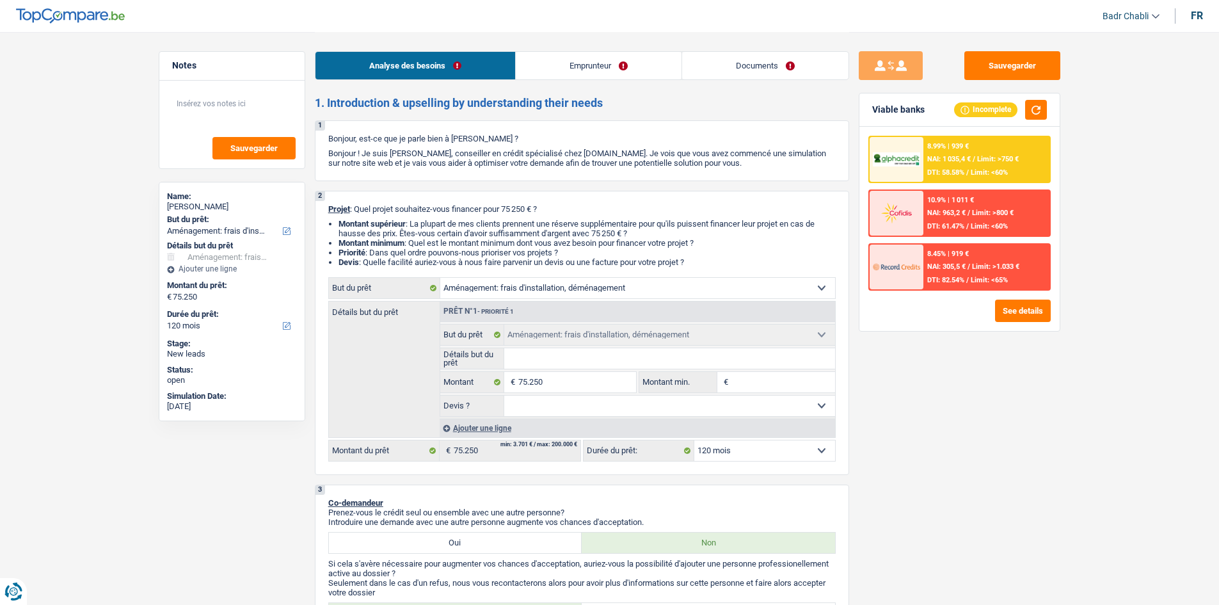
select select "movingOrInstallation"
select select "120"
select select "movingOrInstallation"
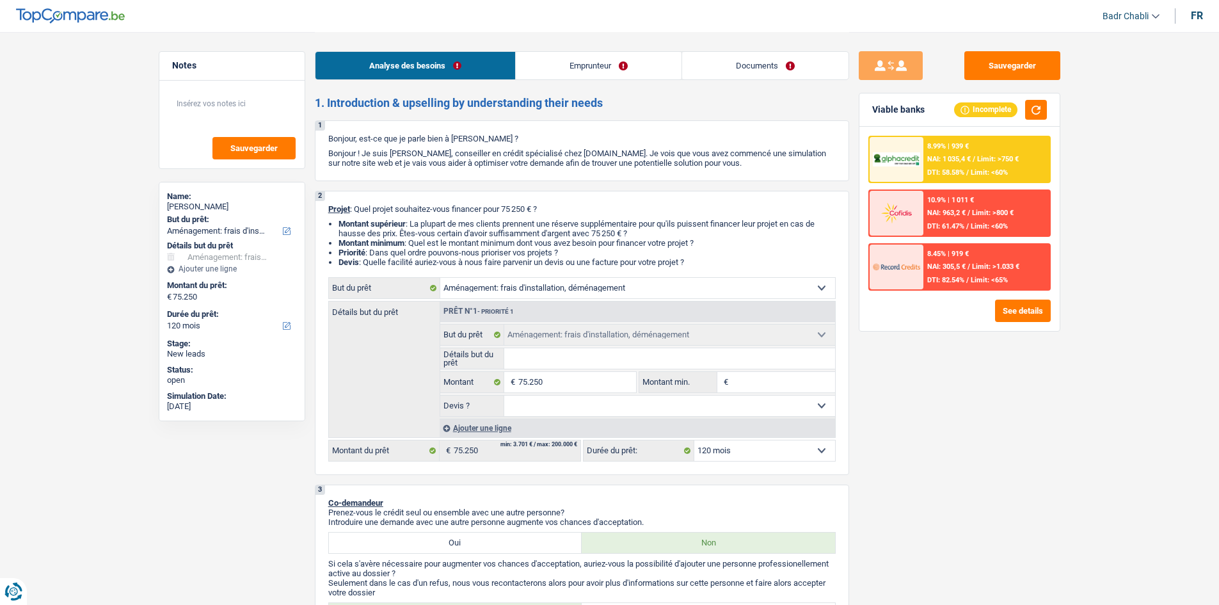
select select "120"
select select "independent"
select select "netSalary"
select select "ownerWithoutMortgage"
select select "mortgage"
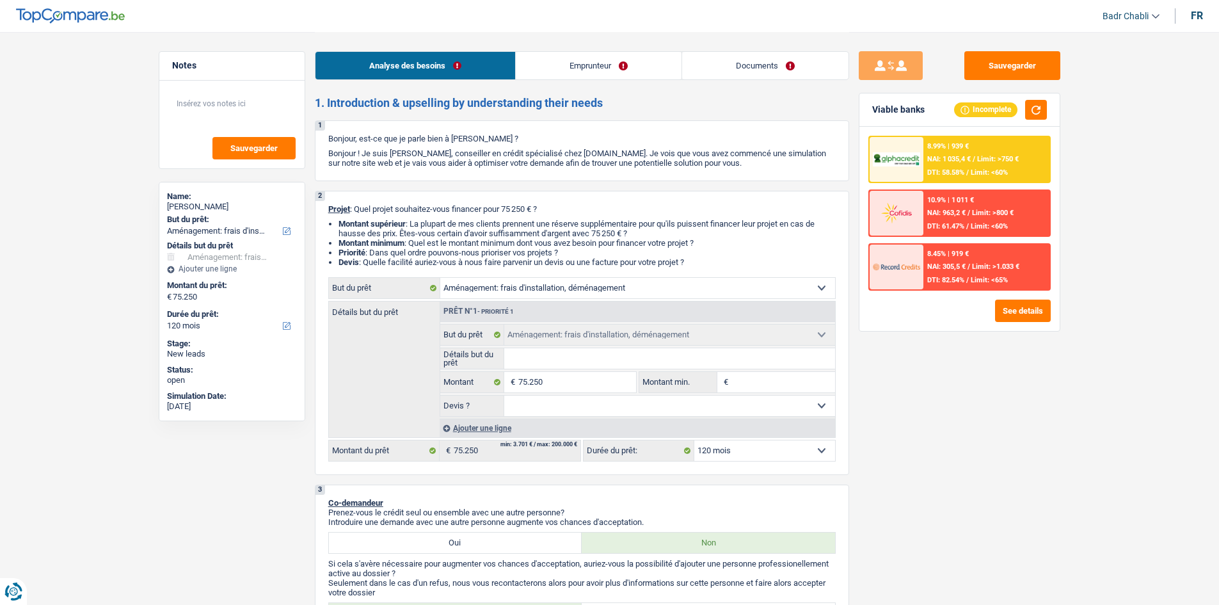
select select "360"
select select "movingOrInstallation"
select select "120"
click at [626, 65] on link "Emprunteur" at bounding box center [599, 66] width 166 height 28
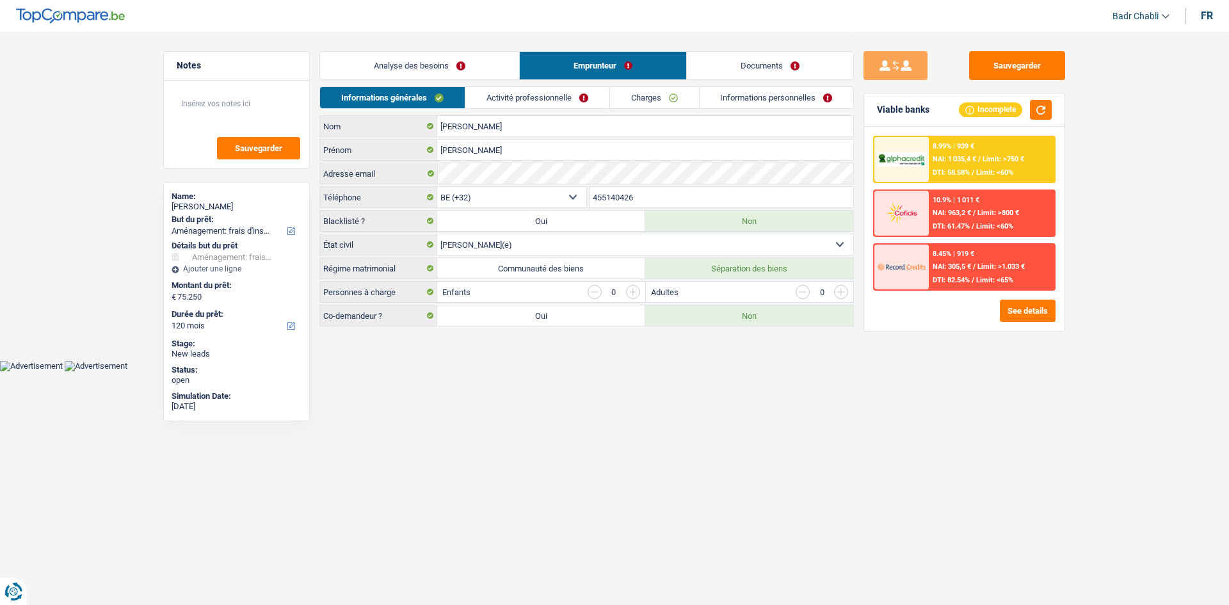
click at [650, 99] on link "Charges" at bounding box center [654, 97] width 89 height 21
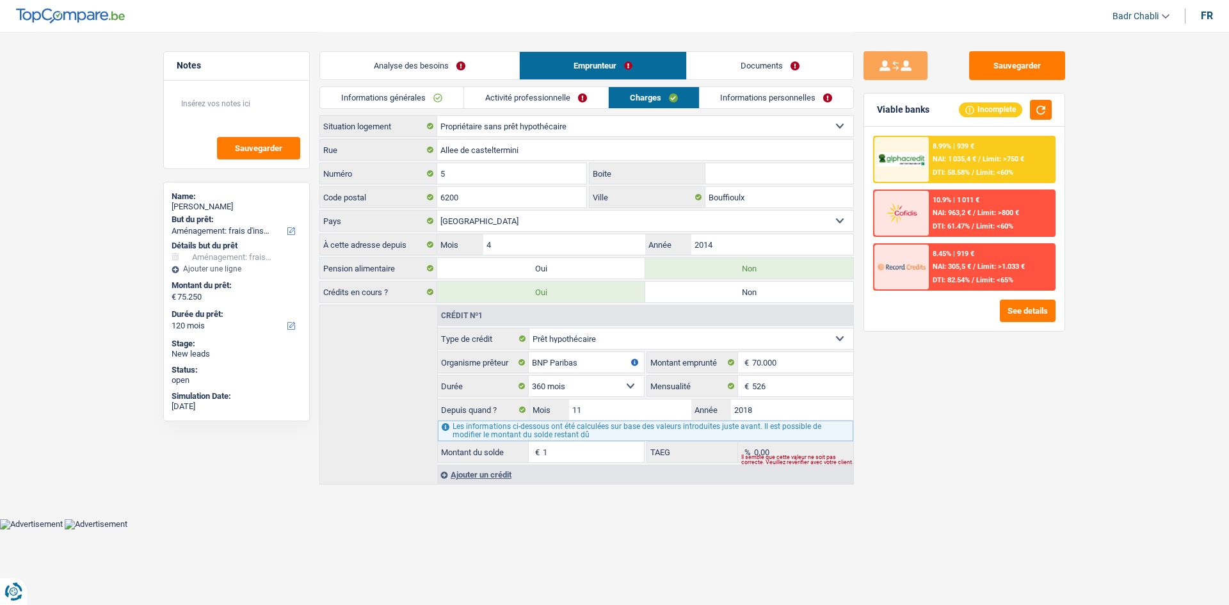
click at [475, 76] on link "Analyse des besoins" at bounding box center [419, 66] width 199 height 28
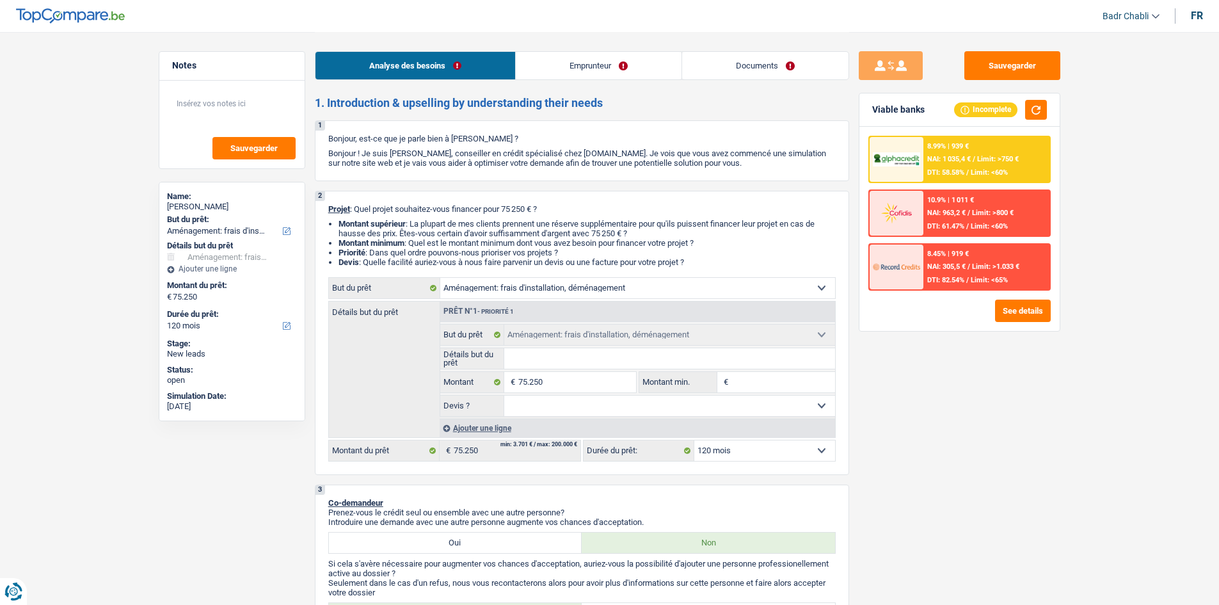
scroll to position [320, 0]
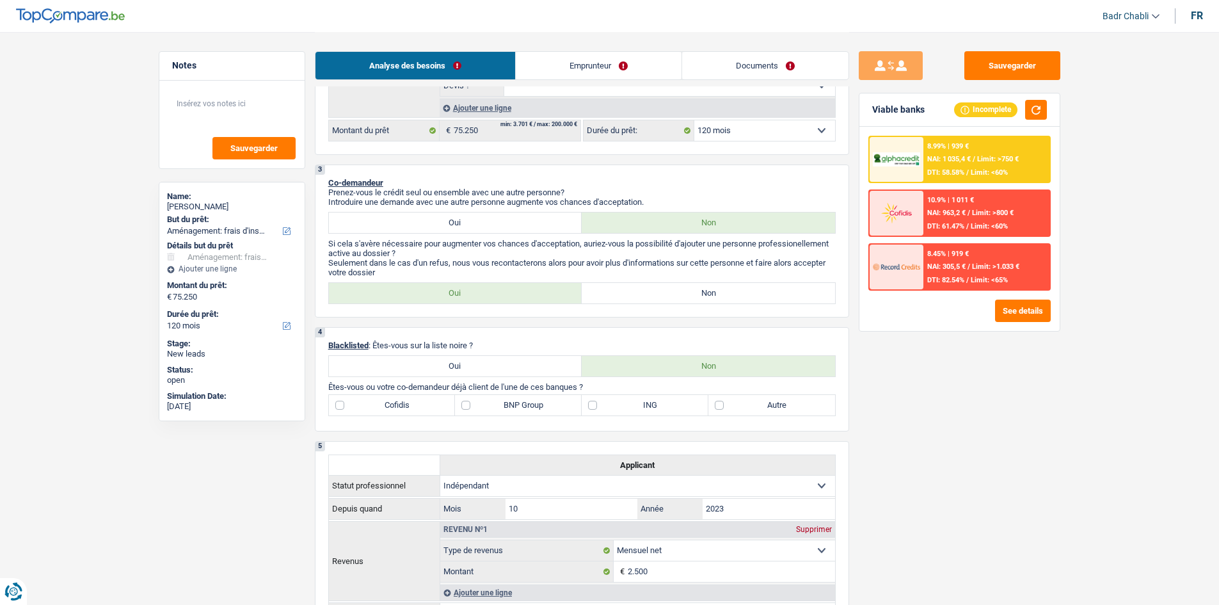
click at [688, 296] on label "Non" at bounding box center [708, 293] width 253 height 20
click at [688, 296] on input "Non" at bounding box center [708, 293] width 253 height 20
radio input "true"
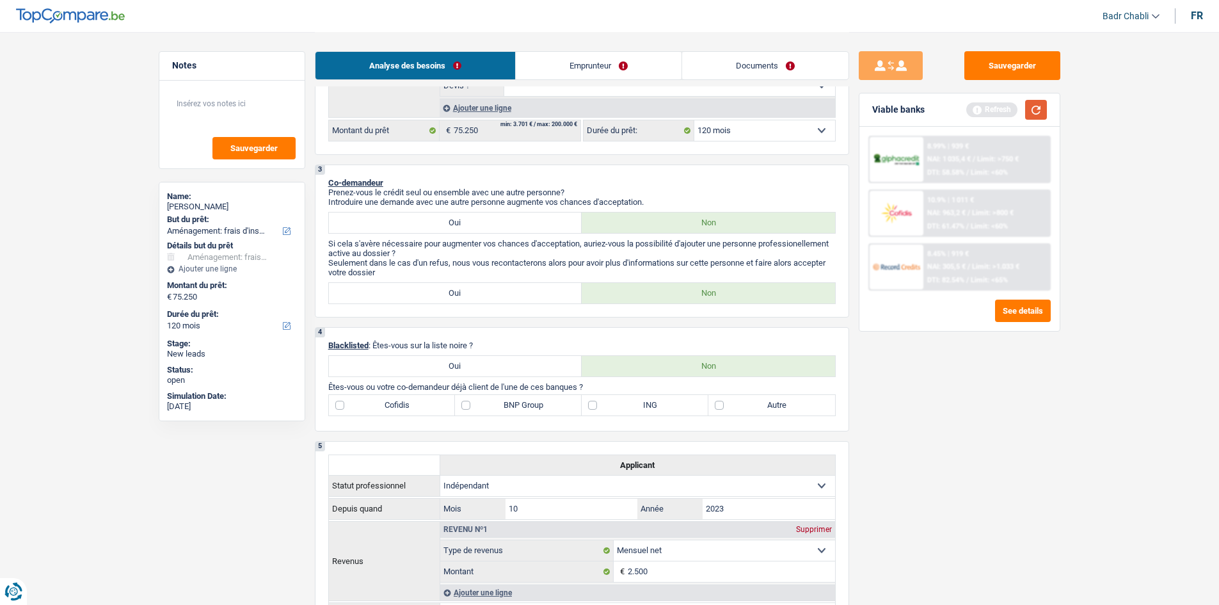
click at [1025, 113] on button "button" at bounding box center [1036, 110] width 22 height 20
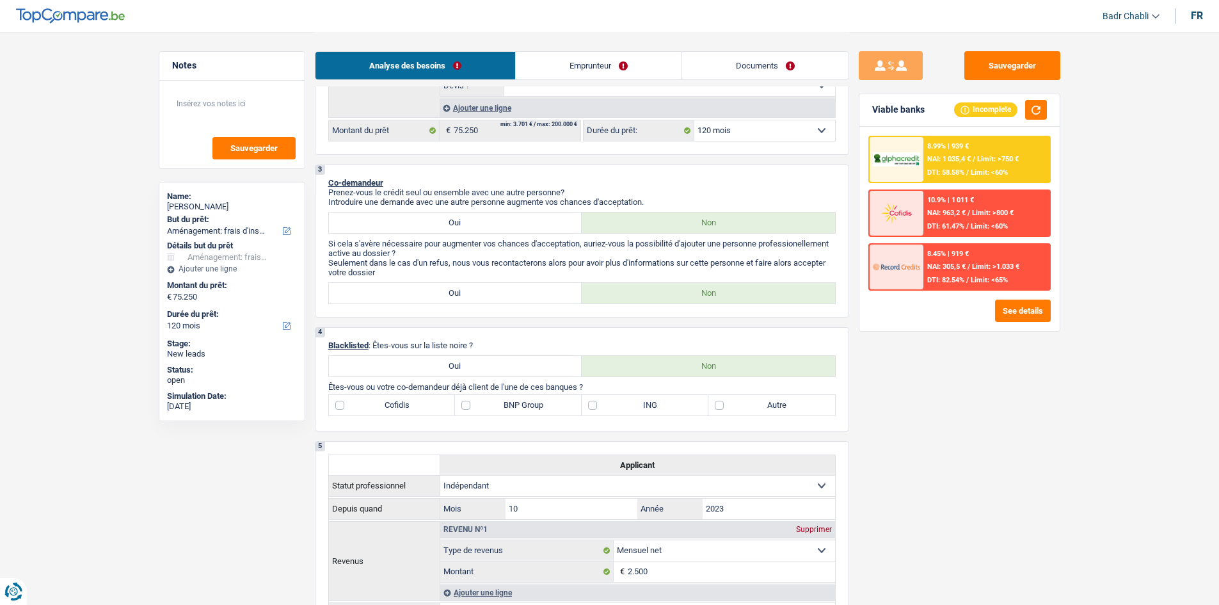
drag, startPoint x: 1021, startPoint y: 115, endPoint x: 997, endPoint y: 464, distance: 349.6
click at [997, 464] on div "Sauvegarder Viable banks Incomplete 8.99% | 939 € NAI: 1 035,4 € / Limit: >750 …" at bounding box center [959, 317] width 221 height 533
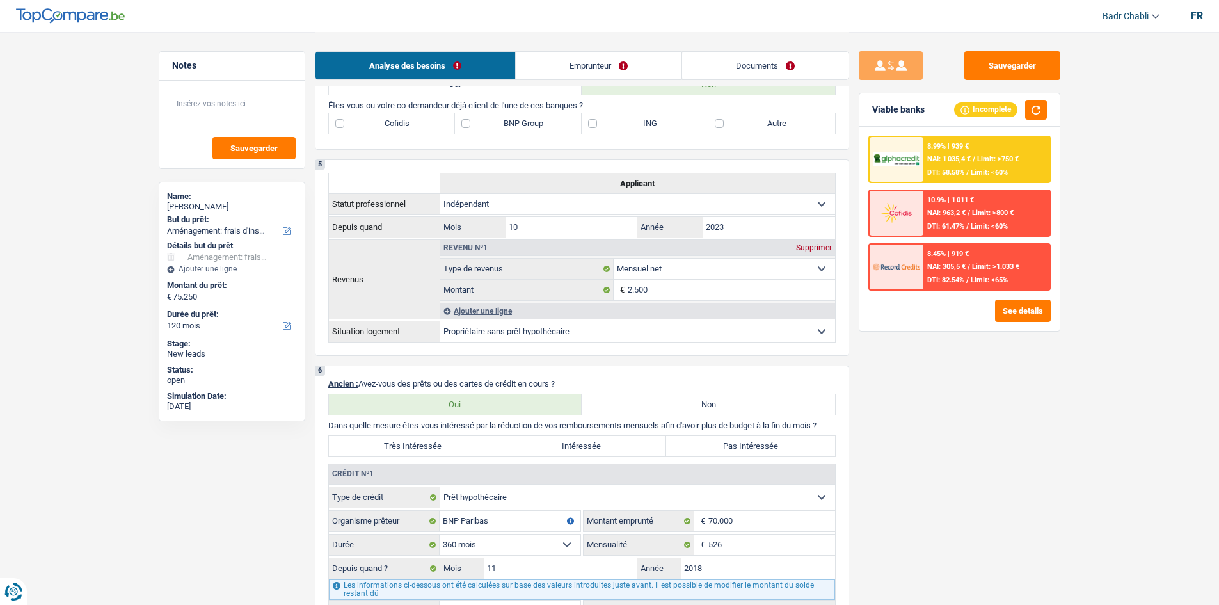
scroll to position [832, 0]
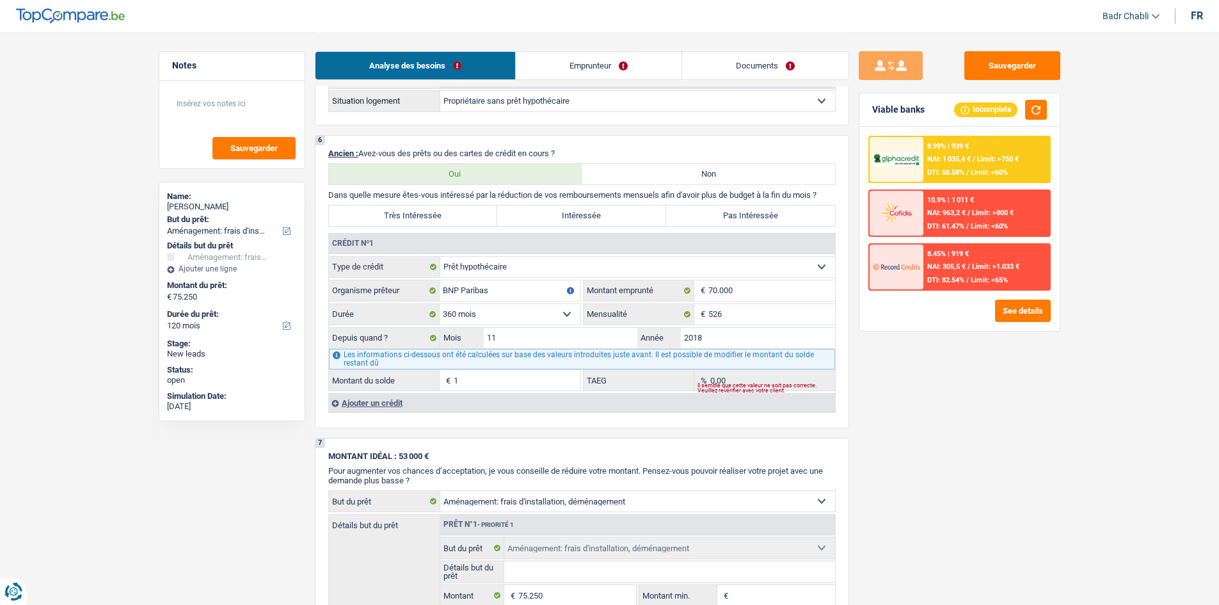
click at [372, 403] on div "Ajouter un crédit" at bounding box center [581, 402] width 507 height 19
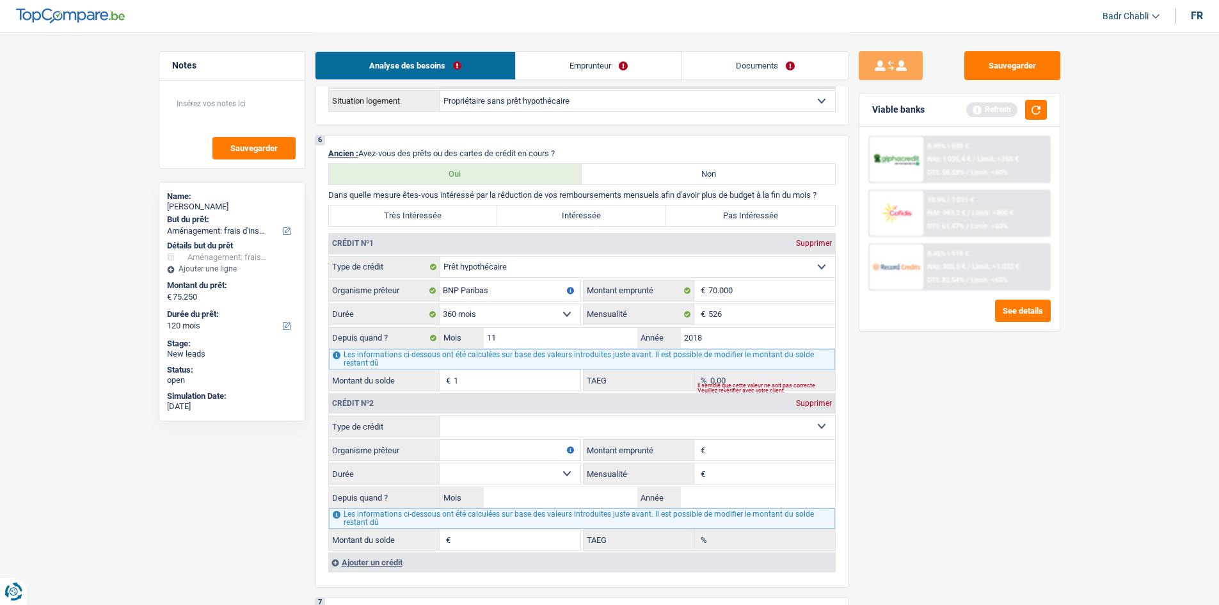
click at [390, 559] on div "Ajouter un crédit" at bounding box center [581, 561] width 507 height 19
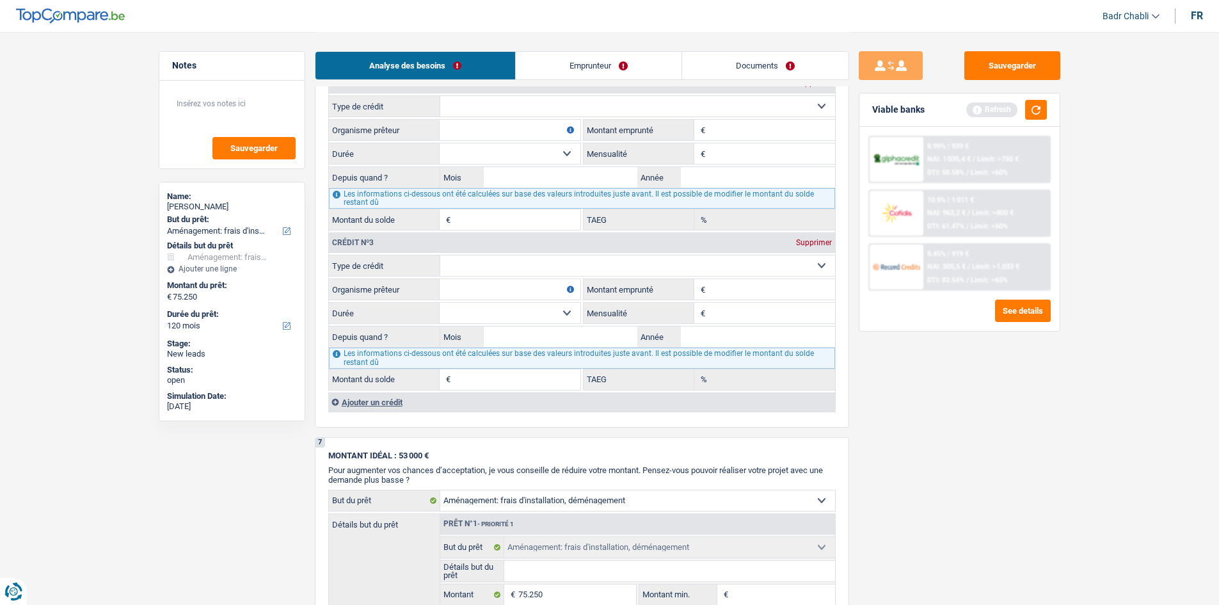
click at [382, 406] on div "Ajouter un crédit" at bounding box center [581, 401] width 507 height 19
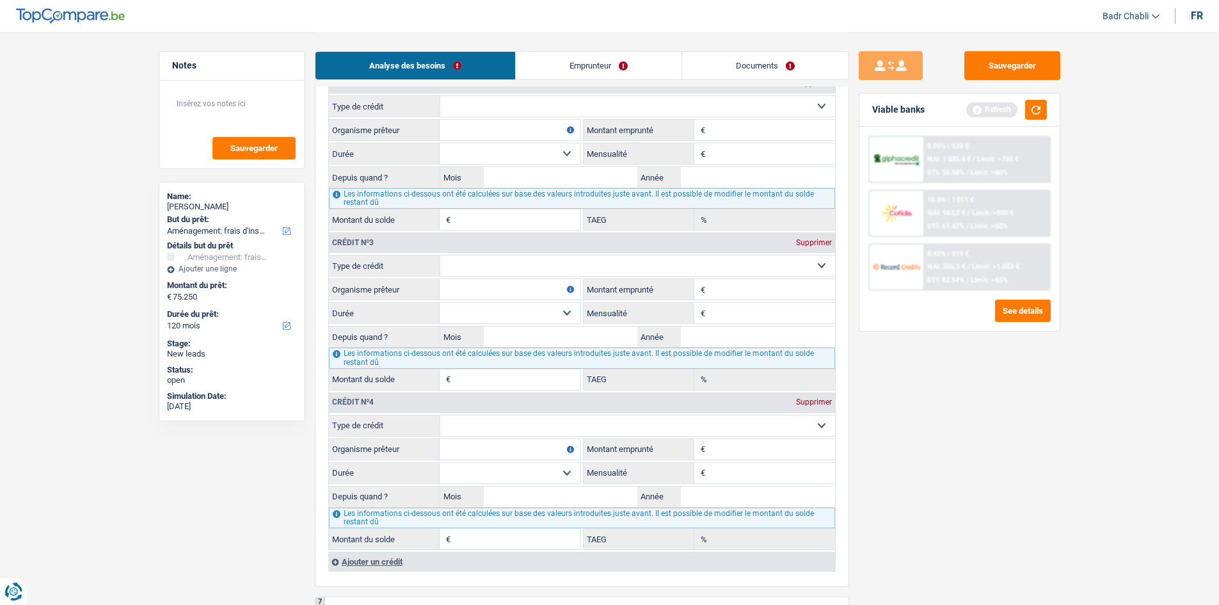
click at [813, 403] on div "Supprimer" at bounding box center [814, 402] width 42 height 8
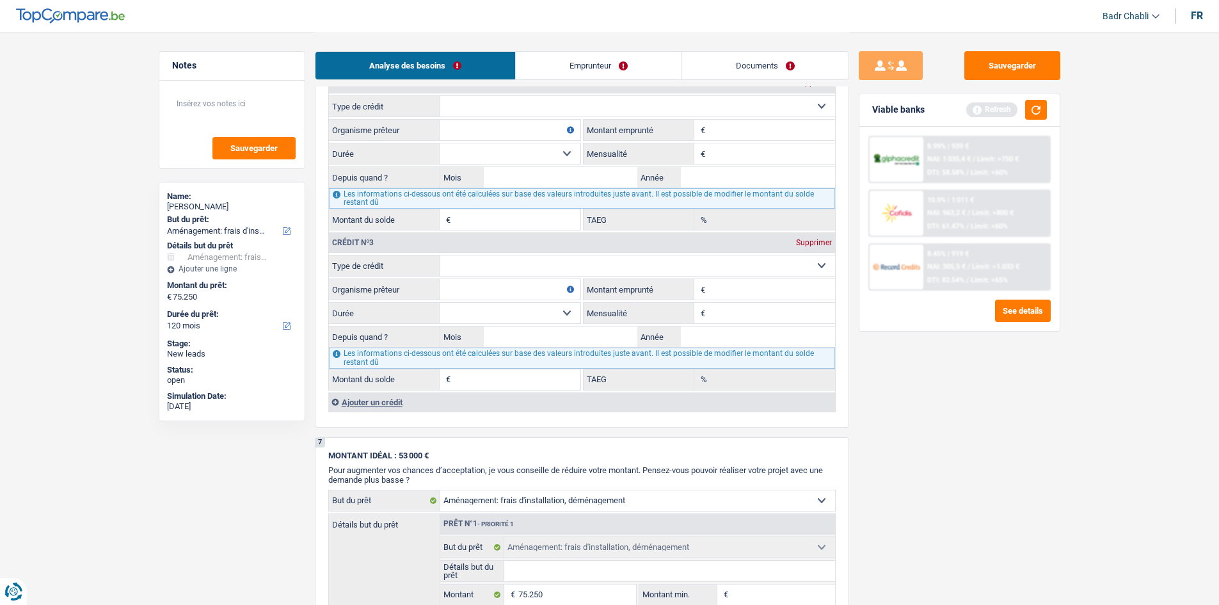
scroll to position [1024, 0]
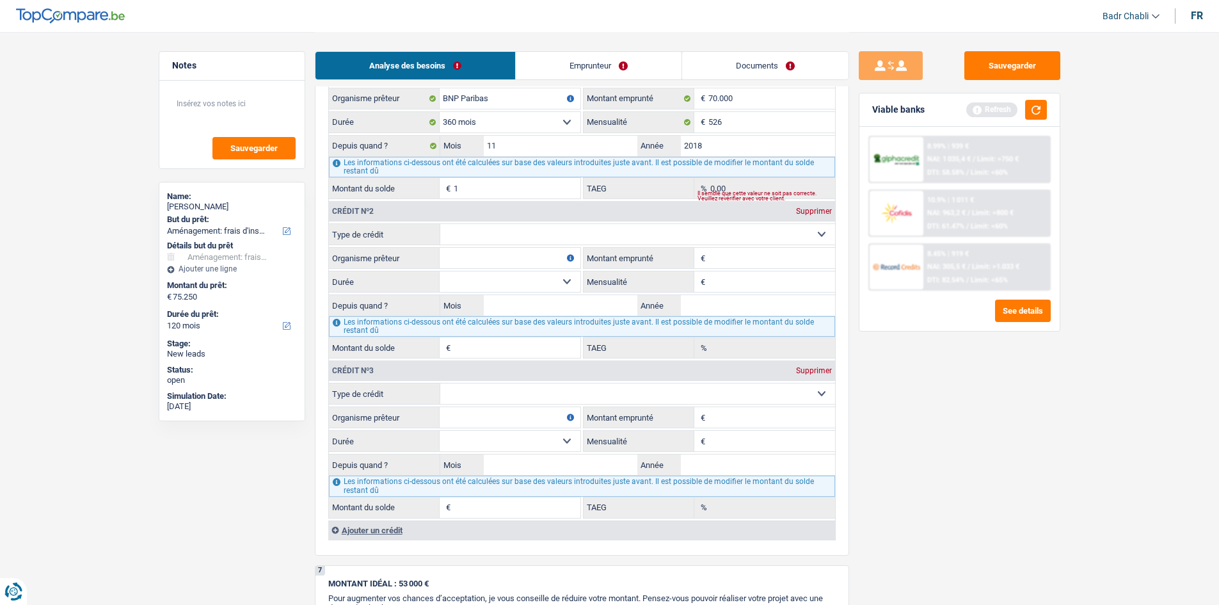
click at [500, 225] on select "Carte ou ouverture de crédit Prêt hypothécaire Vente à tempérament Prêt à tempé…" at bounding box center [637, 234] width 395 height 20
select select "personalLoan"
type input "0"
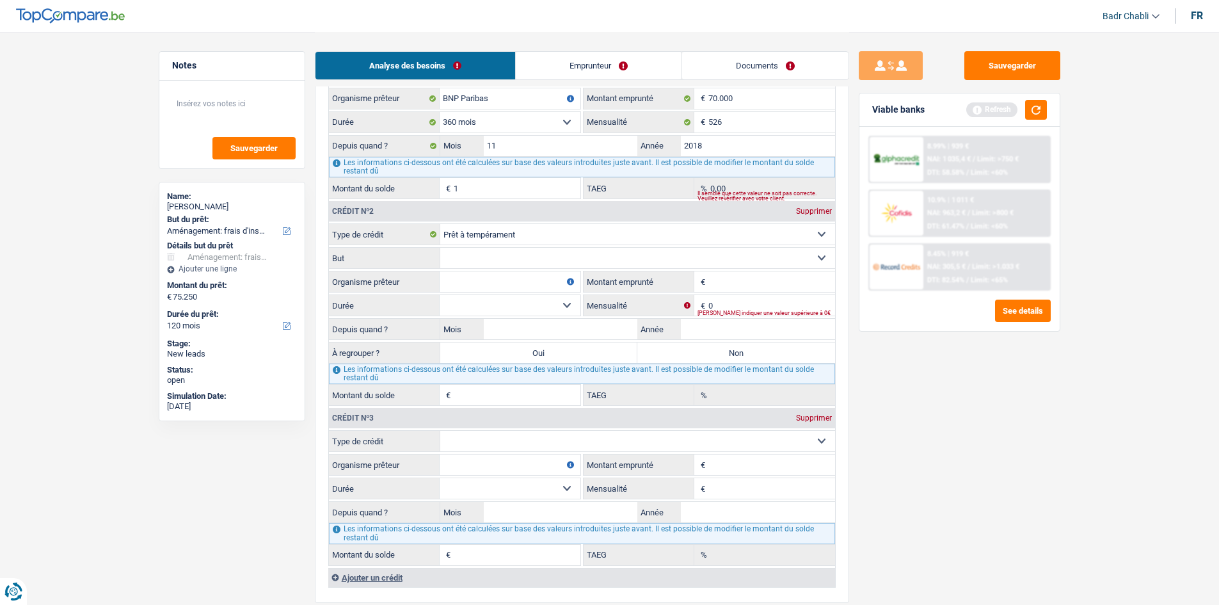
click at [490, 262] on select "Confort maison: meubles, textile, peinture, électroménager, outillage non-profe…" at bounding box center [637, 258] width 395 height 20
select select "homeFurnishingOrRelocation"
click at [440, 248] on select "Confort maison: meubles, textile, peinture, électroménager, outillage non-profe…" at bounding box center [637, 258] width 395 height 20
click at [501, 283] on input "Organisme prêteur" at bounding box center [510, 281] width 141 height 20
type input "Alphacredit"
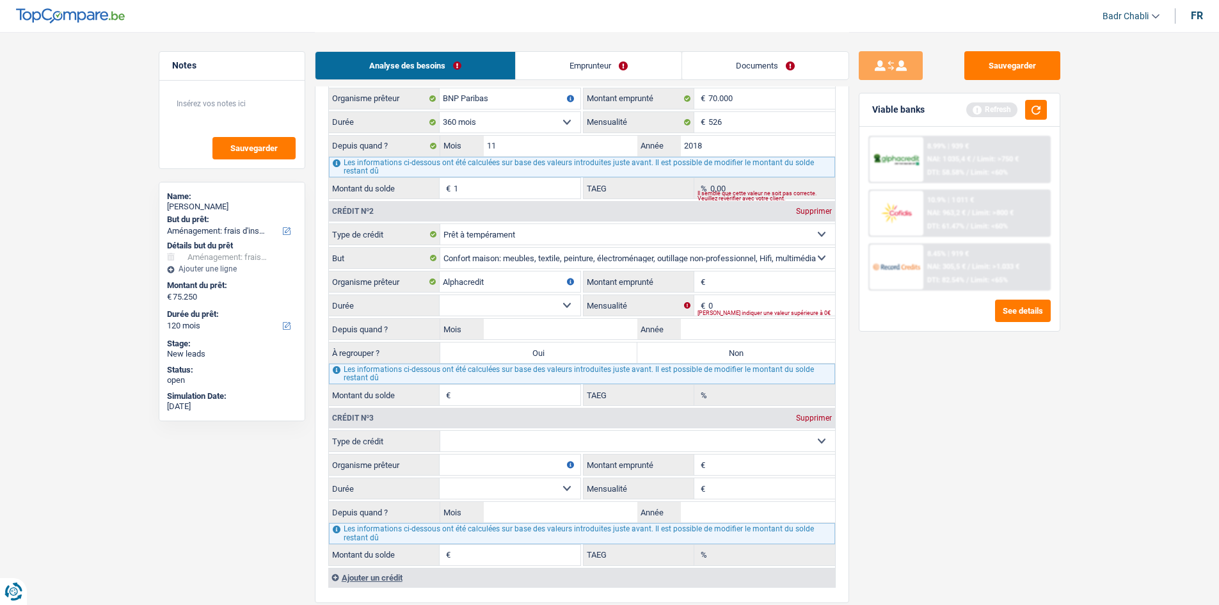
click at [484, 463] on input "Organisme prêteur" at bounding box center [510, 464] width 141 height 20
click at [498, 444] on select "Carte ou ouverture de crédit Prêt hypothécaire Vente à tempérament Prêt à tempé…" at bounding box center [637, 441] width 395 height 20
select select "personalLoan"
type input "0"
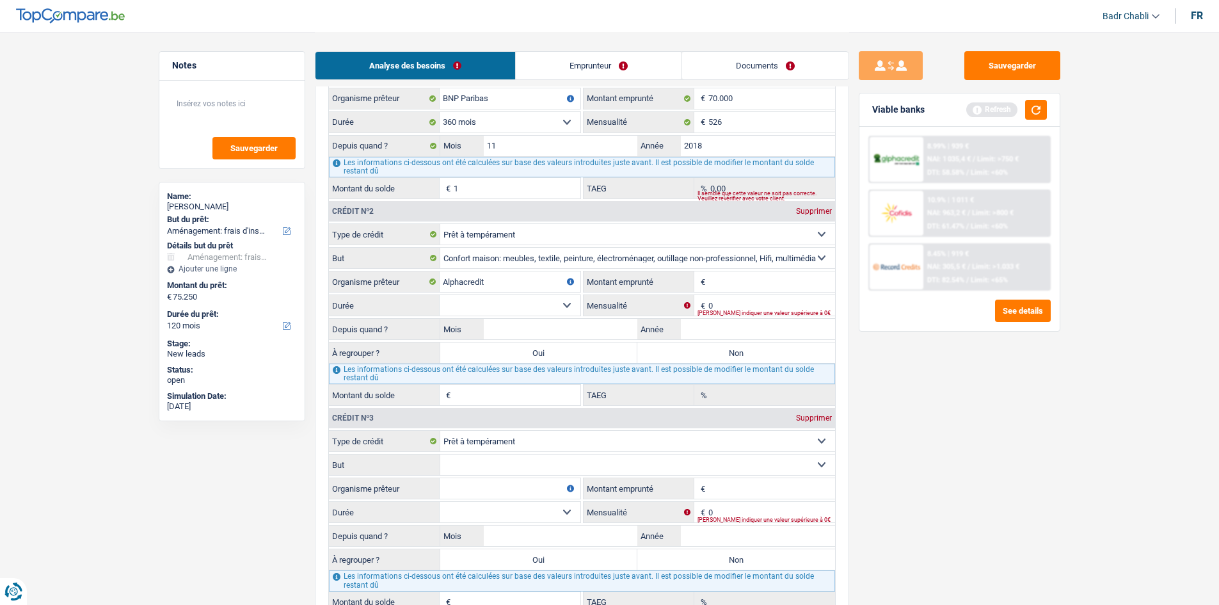
click at [490, 468] on select "Confort maison: meubles, textile, peinture, électroménager, outillage non-profe…" at bounding box center [637, 464] width 395 height 20
select select "homeFurnishingOrRelocation"
click at [440, 454] on select "Confort maison: meubles, textile, peinture, électroménager, outillage non-profe…" at bounding box center [637, 464] width 395 height 20
click at [509, 481] on input "Organisme prêteur" at bounding box center [510, 488] width 141 height 20
type input "5"
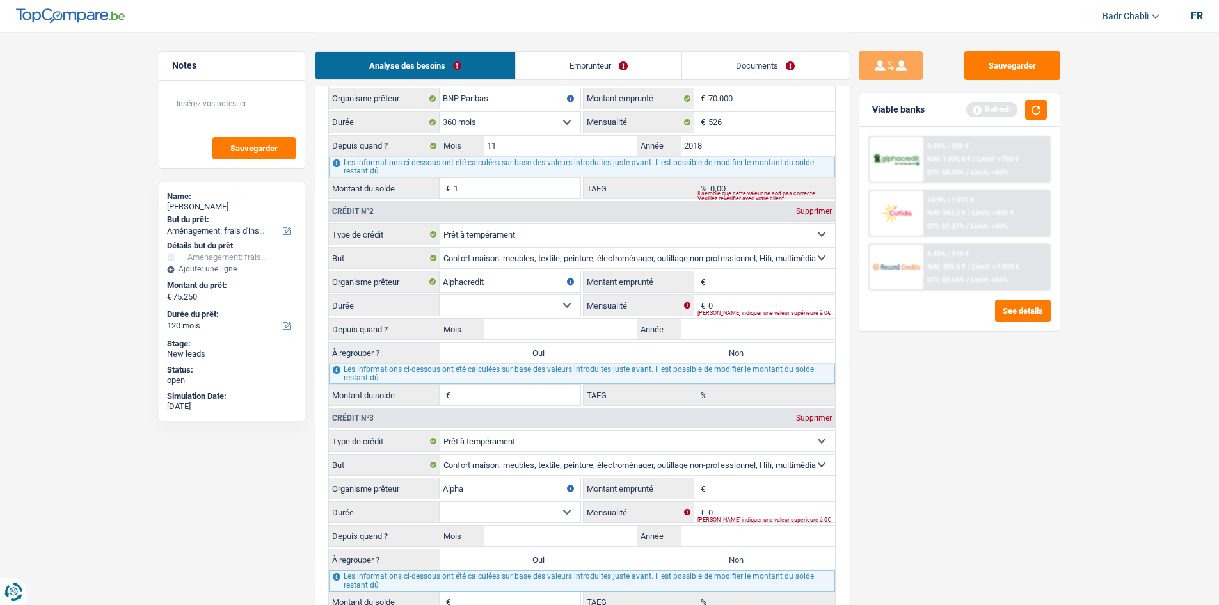
click at [510, 481] on input "Alpha" at bounding box center [510, 488] width 141 height 20
type input "Alpha"
click at [824, 417] on div "Supprimer" at bounding box center [814, 418] width 42 height 8
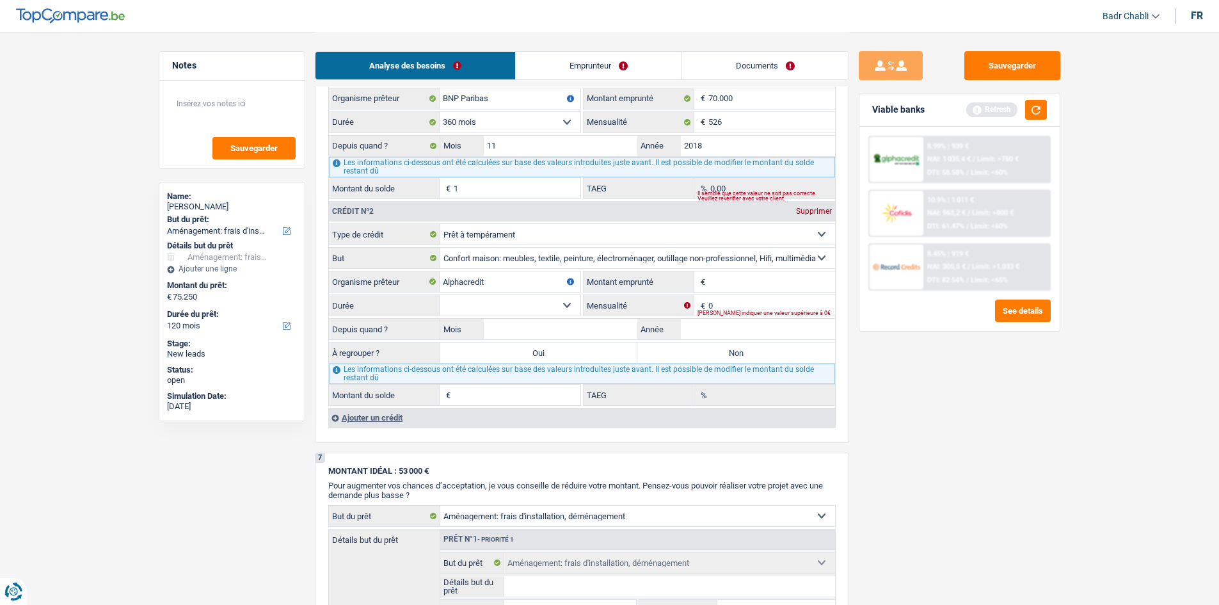
click at [765, 276] on input "Montant emprunté" at bounding box center [771, 281] width 127 height 20
type input "50.000"
click at [728, 310] on div "Veuillez indiquer une valeur supérieure à 0€" at bounding box center [767, 312] width 138 height 5
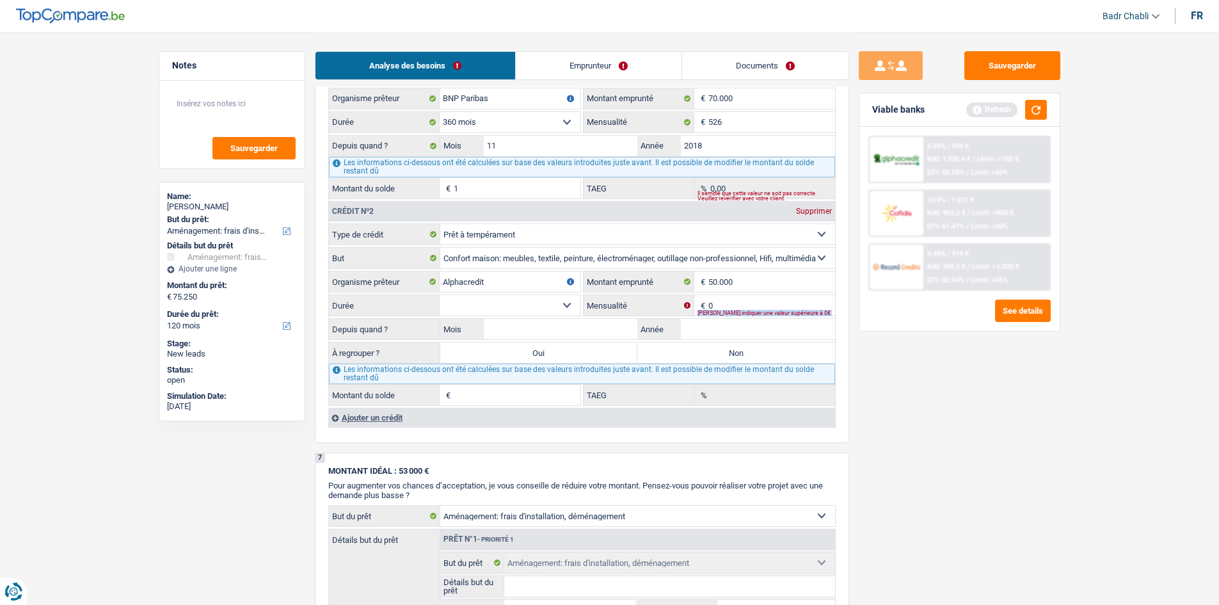
click at [728, 310] on div "Veuillez indiquer une valeur supérieure à 0€" at bounding box center [767, 312] width 138 height 5
click at [730, 304] on input "0" at bounding box center [771, 305] width 127 height 20
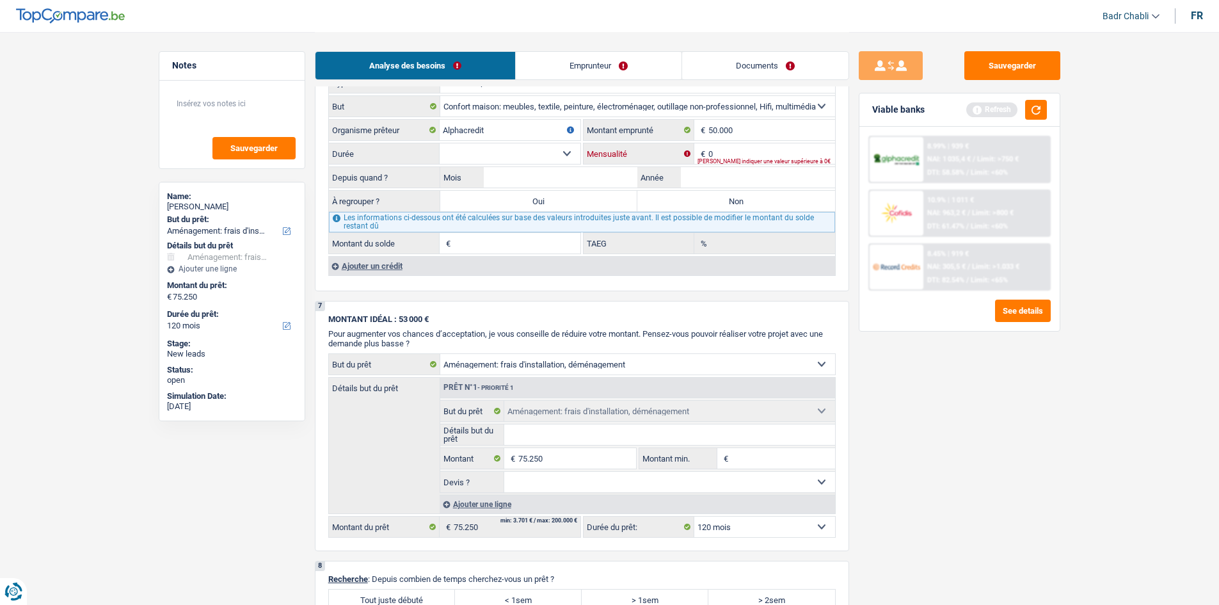
scroll to position [1291, 0]
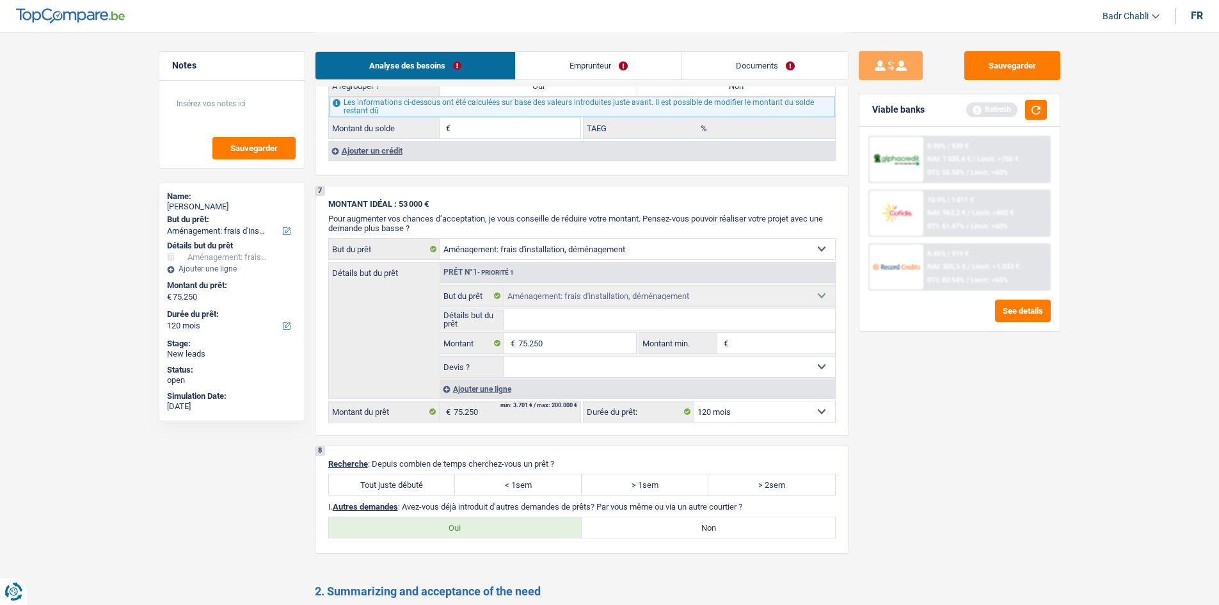
click at [414, 488] on label "Tout juste débuté" at bounding box center [392, 484] width 127 height 20
click at [414, 488] on input "Tout juste débuté" at bounding box center [392, 484] width 127 height 20
radio input "true"
click at [648, 525] on label "Non" at bounding box center [708, 527] width 253 height 20
click at [648, 525] on input "Non" at bounding box center [708, 527] width 253 height 20
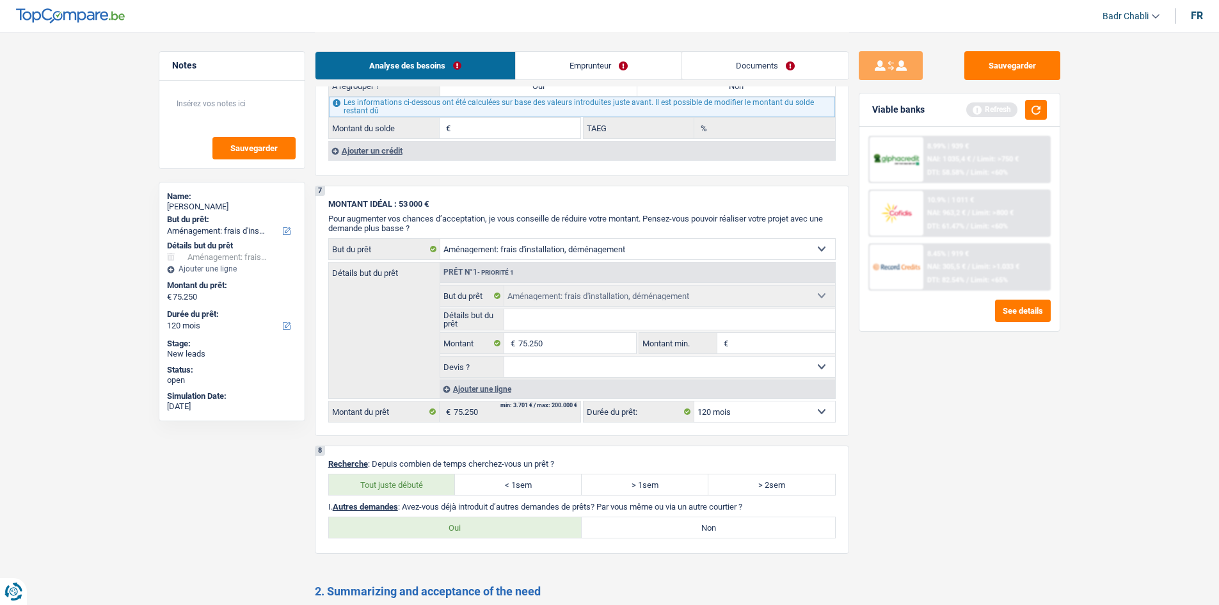
radio input "true"
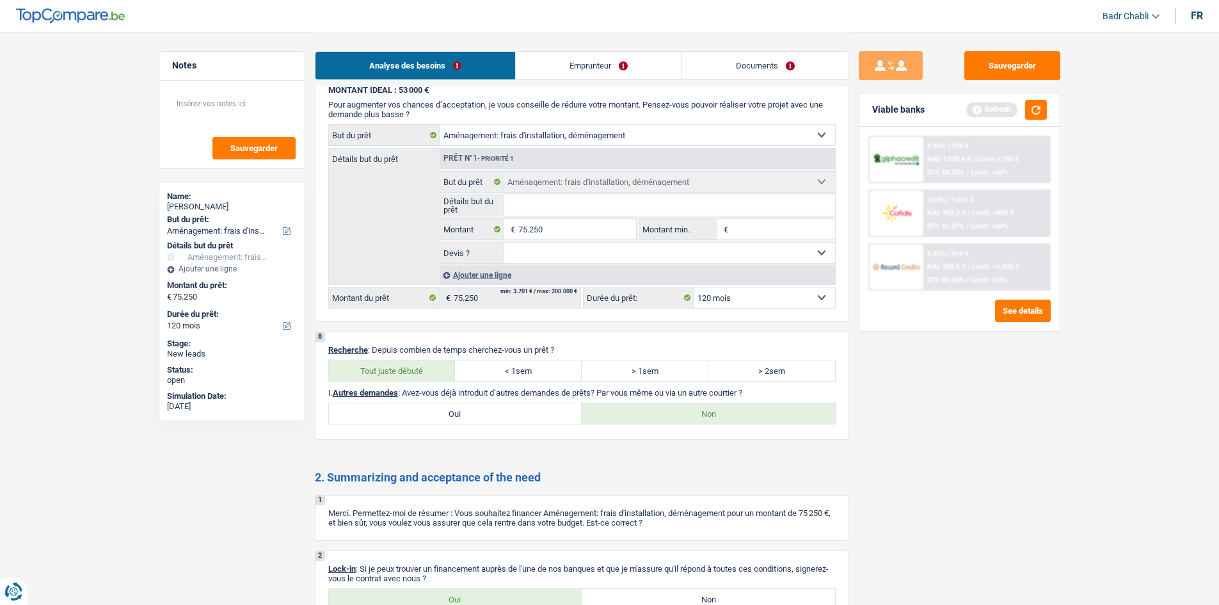
scroll to position [1547, 0]
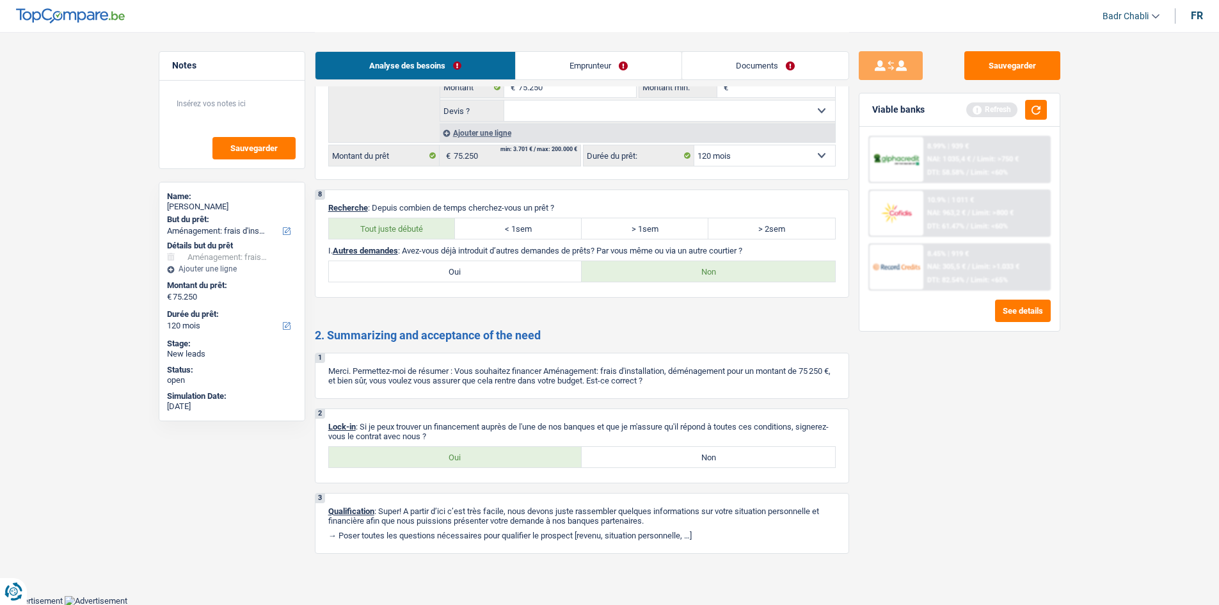
click at [492, 443] on div "2 Lock-in : Si je peux trouver un financement auprès de l'une de nos banques et…" at bounding box center [582, 445] width 534 height 75
click at [492, 452] on label "Oui" at bounding box center [455, 457] width 253 height 20
click at [492, 452] on input "Oui" at bounding box center [455, 457] width 253 height 20
radio input "true"
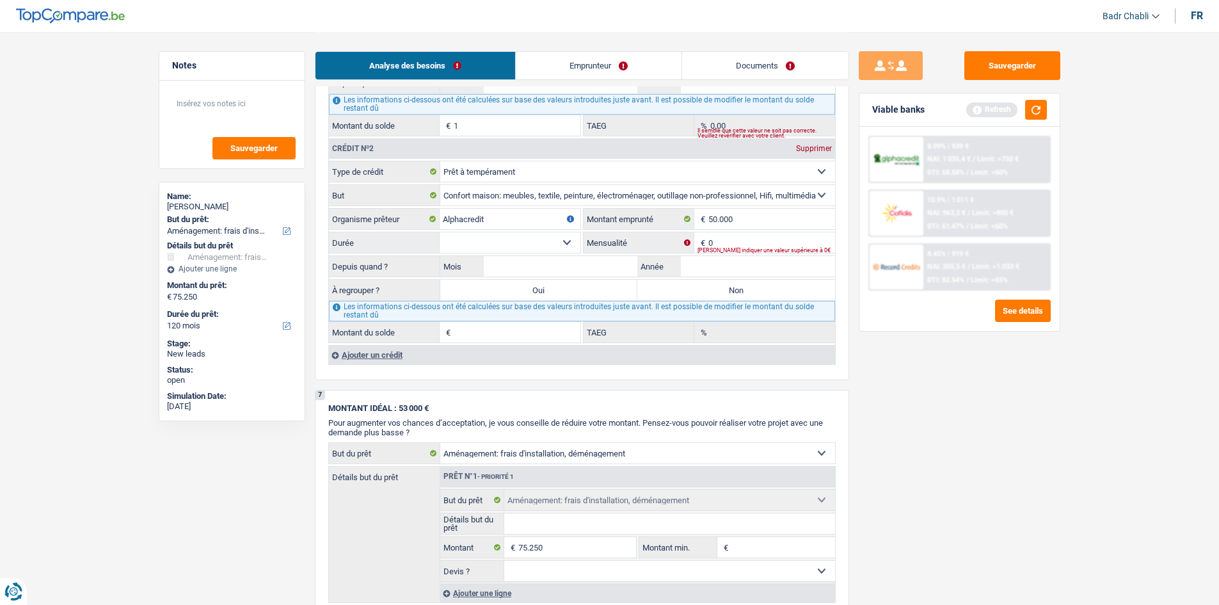
scroll to position [971, 0]
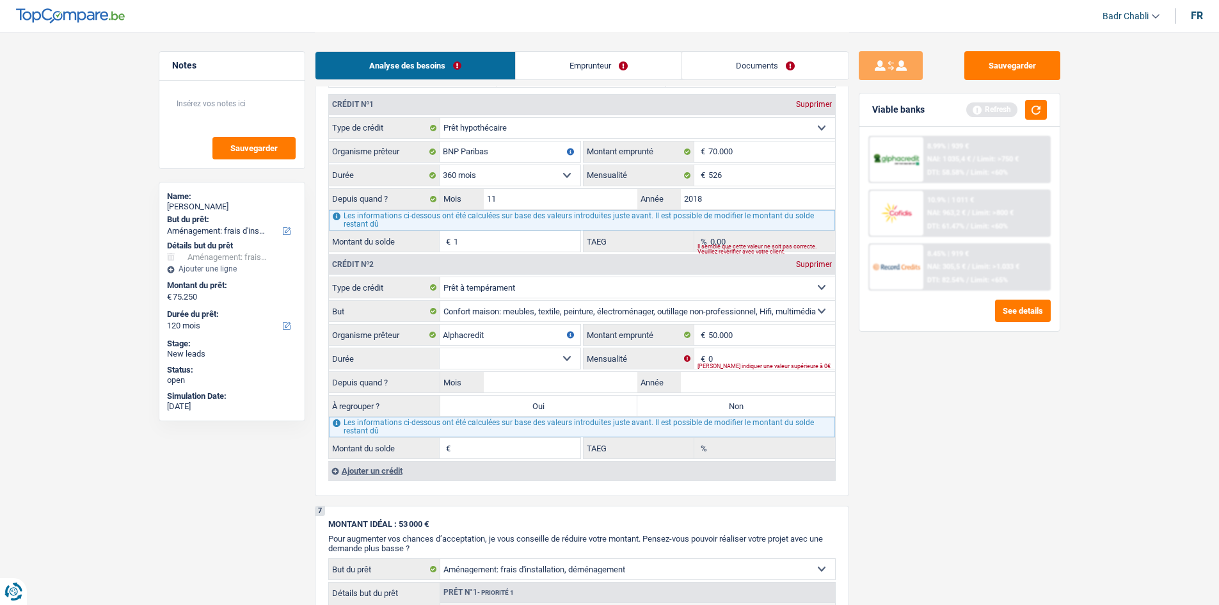
click at [746, 364] on div "Veuillez indiquer une valeur supérieure à 0€" at bounding box center [767, 366] width 138 height 5
click at [746, 357] on input "0" at bounding box center [771, 358] width 127 height 20
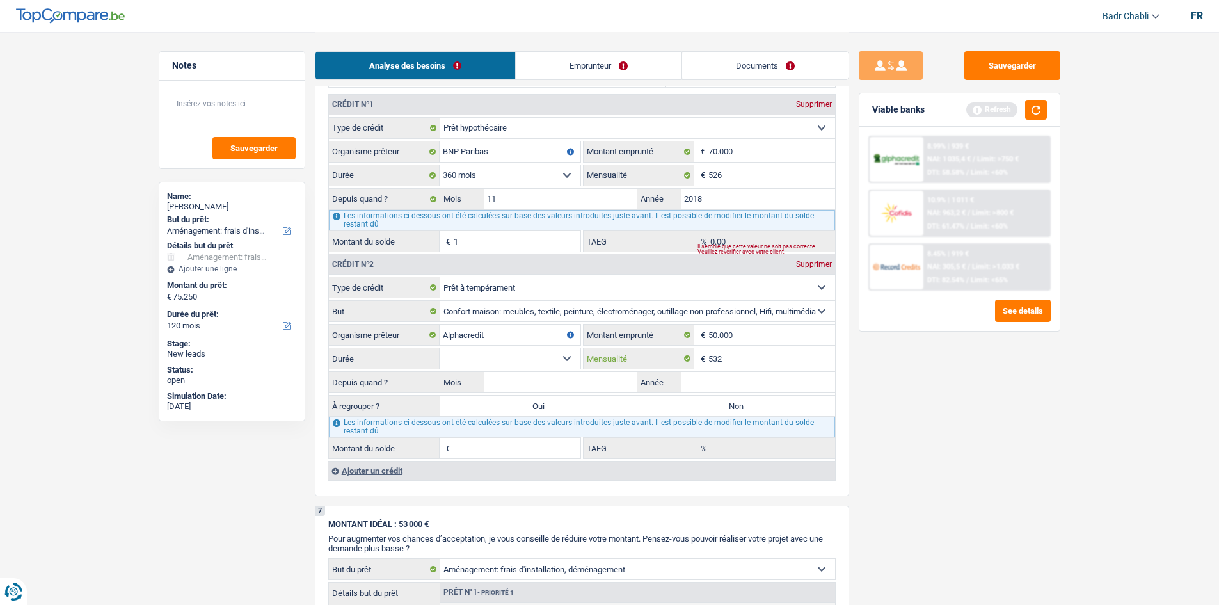
type input "532"
click at [547, 356] on select "12 mois 18 mois 24 mois 30 mois 36 mois 42 mois 48 mois 60 mois 72 mois 84 mois…" at bounding box center [510, 358] width 141 height 20
select select "120"
click at [440, 348] on select "12 mois 18 mois 24 mois 30 mois 36 mois 42 mois 48 mois 60 mois 72 mois 84 mois…" at bounding box center [510, 358] width 141 height 20
click at [572, 379] on input "Mois" at bounding box center [561, 382] width 154 height 20
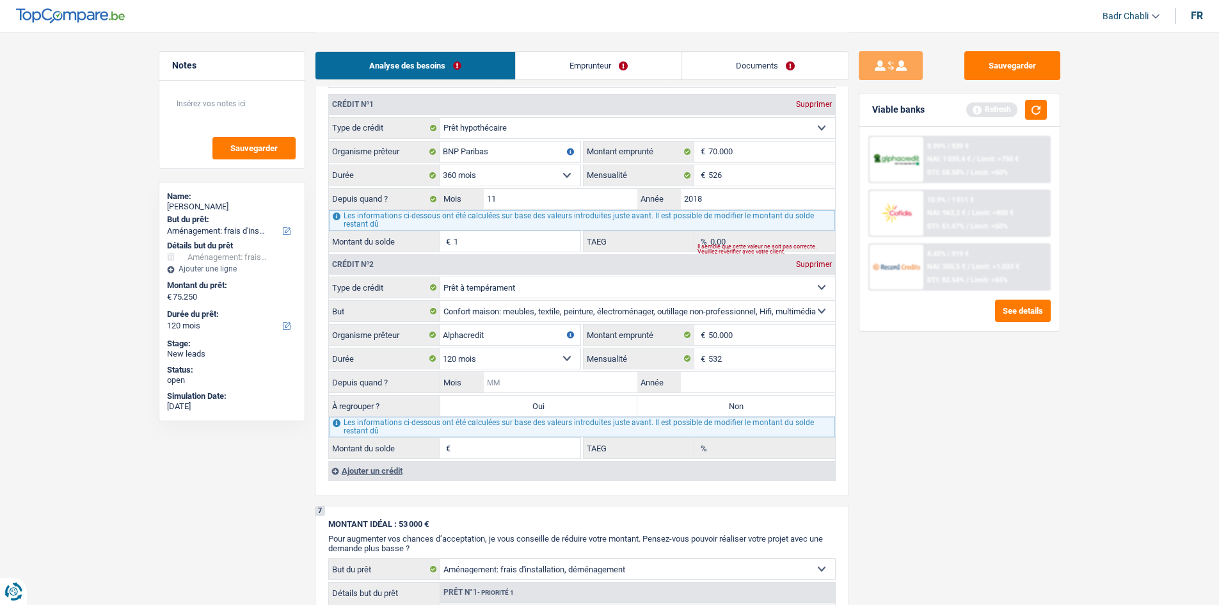
click at [572, 379] on input "Mois" at bounding box center [561, 382] width 154 height 20
type input "08"
type input "2020"
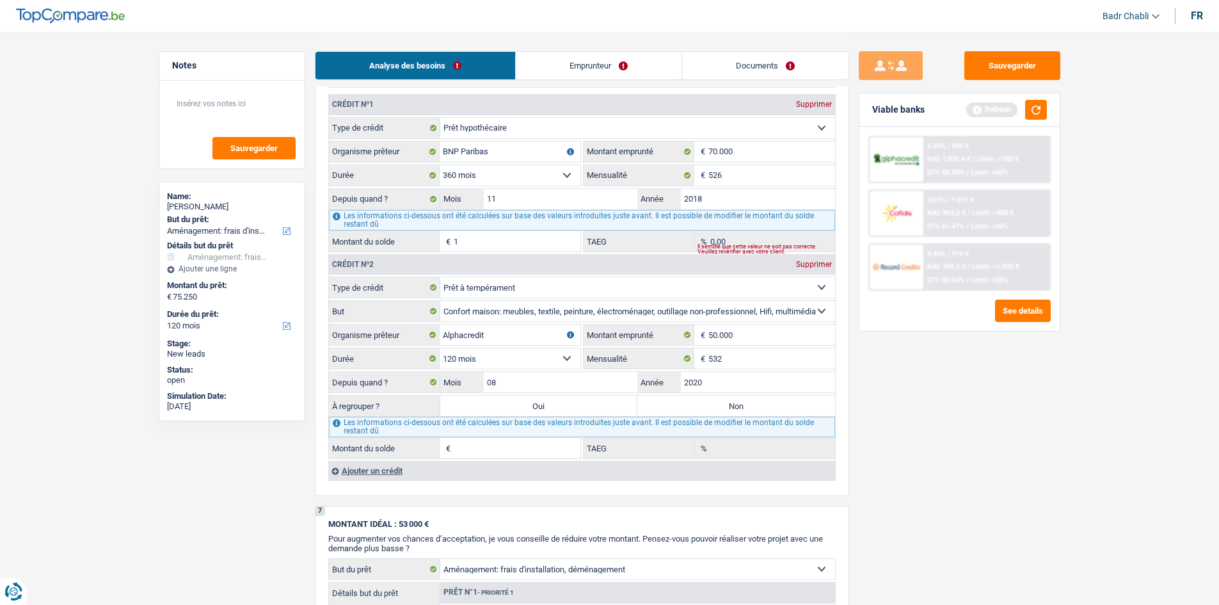
type input "27.732"
type input "5,19"
click at [986, 412] on div "Sauvegarder Viable banks Refresh 8.99% | 939 € NAI: 1 035,4 € / Limit: >750 € D…" at bounding box center [959, 317] width 221 height 533
click at [497, 456] on input "27.732" at bounding box center [517, 448] width 127 height 20
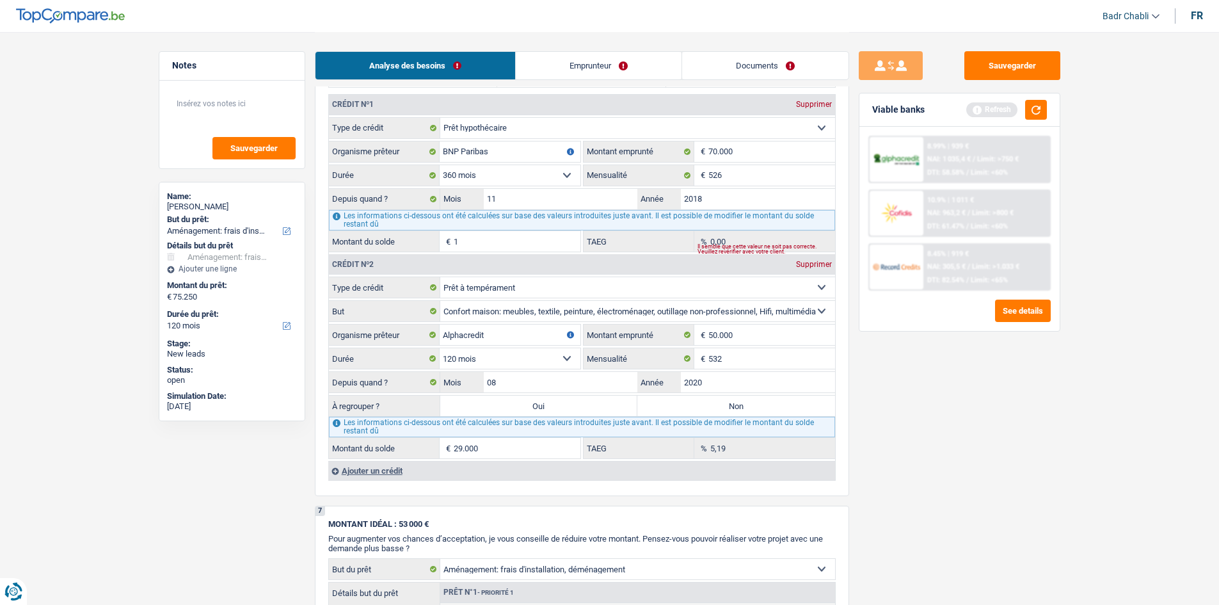
type input "29.000"
click at [1092, 413] on main "Notes Sauvegarder Name: Antonino Guzzetta But du prêt: Confort maison: meubles,…" at bounding box center [609, 100] width 1219 height 2142
click at [557, 401] on label "Oui" at bounding box center [539, 406] width 198 height 20
click at [557, 401] on input "Oui" at bounding box center [539, 406] width 198 height 20
radio input "true"
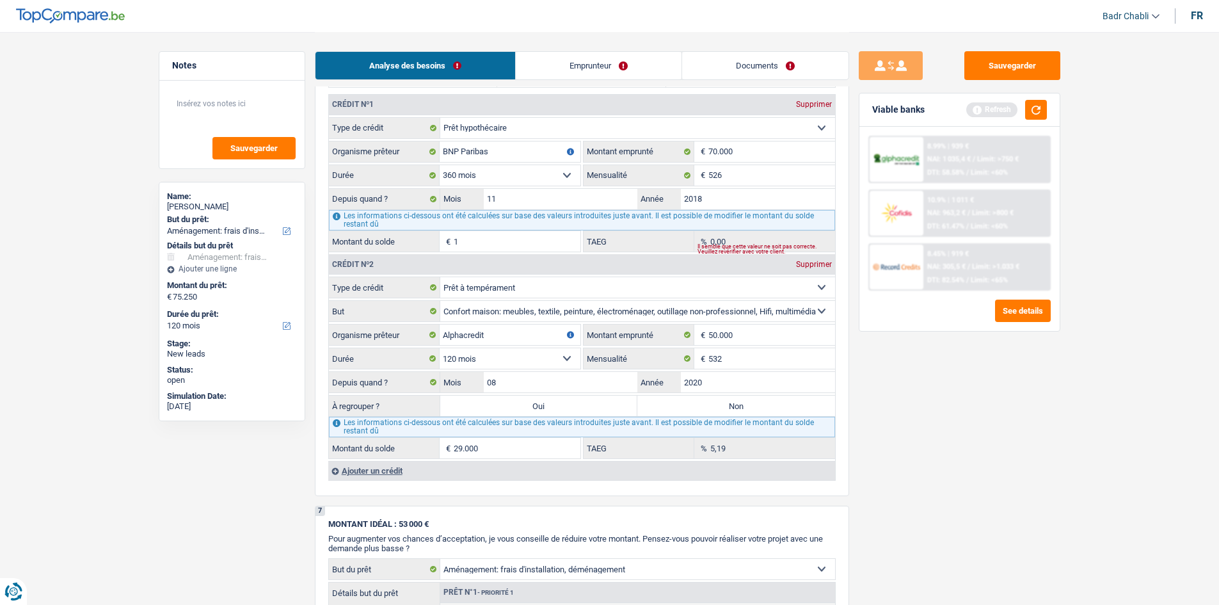
type input "104.250"
select select "144"
type input "29.000"
select select "144"
type input "29.000"
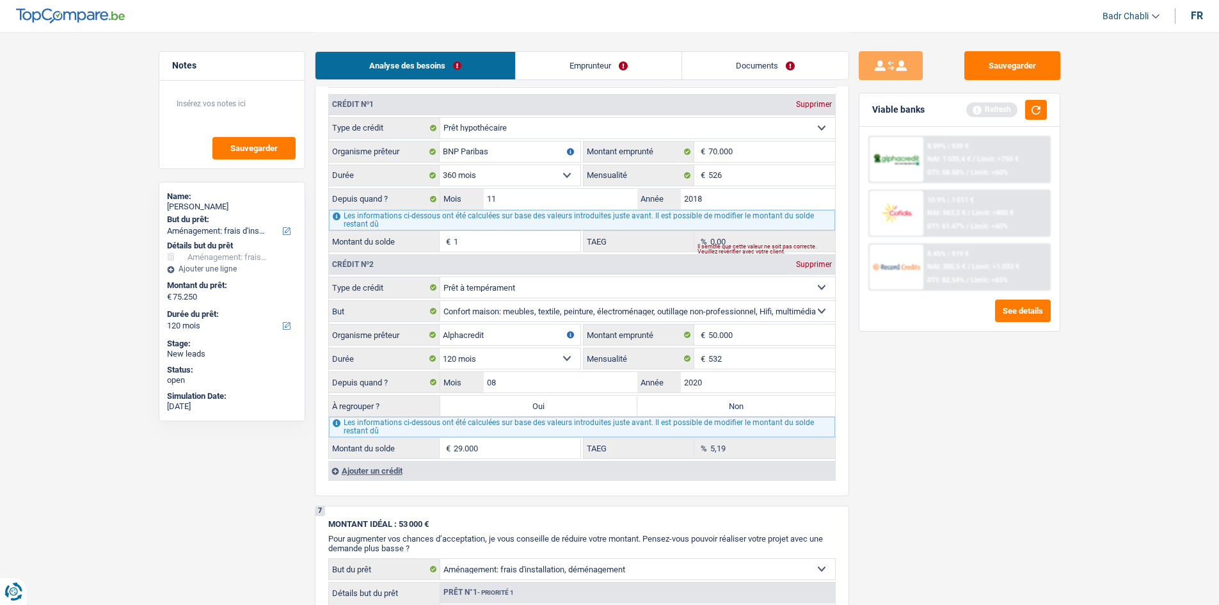
select select "144"
select select "refinancing"
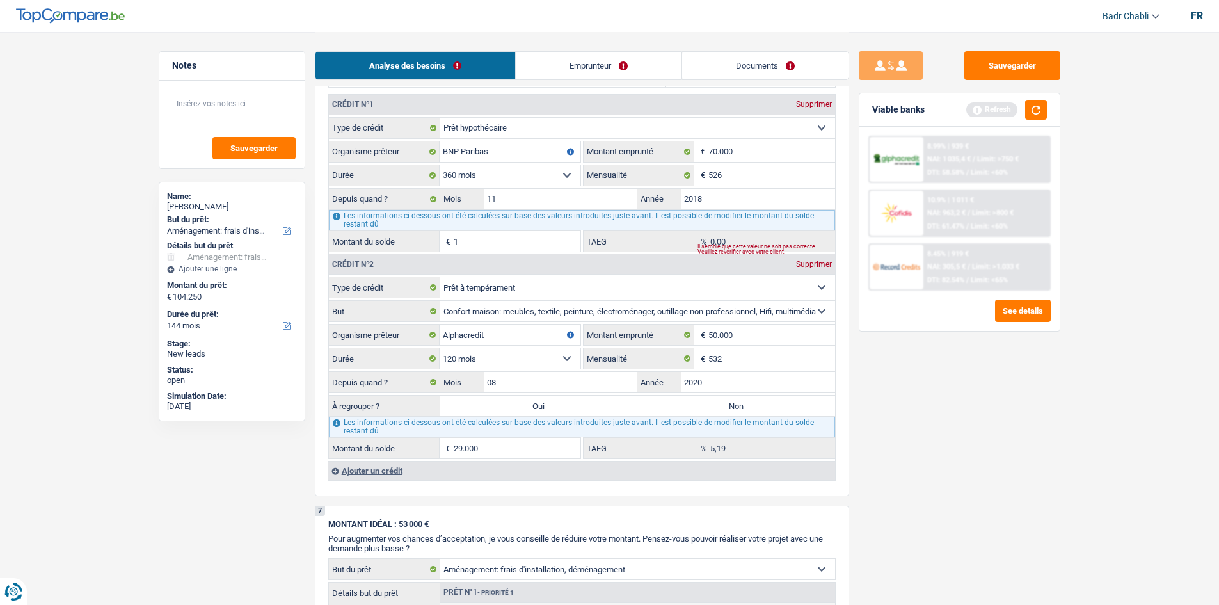
select select "refinancing"
select select "movingOrInstallation"
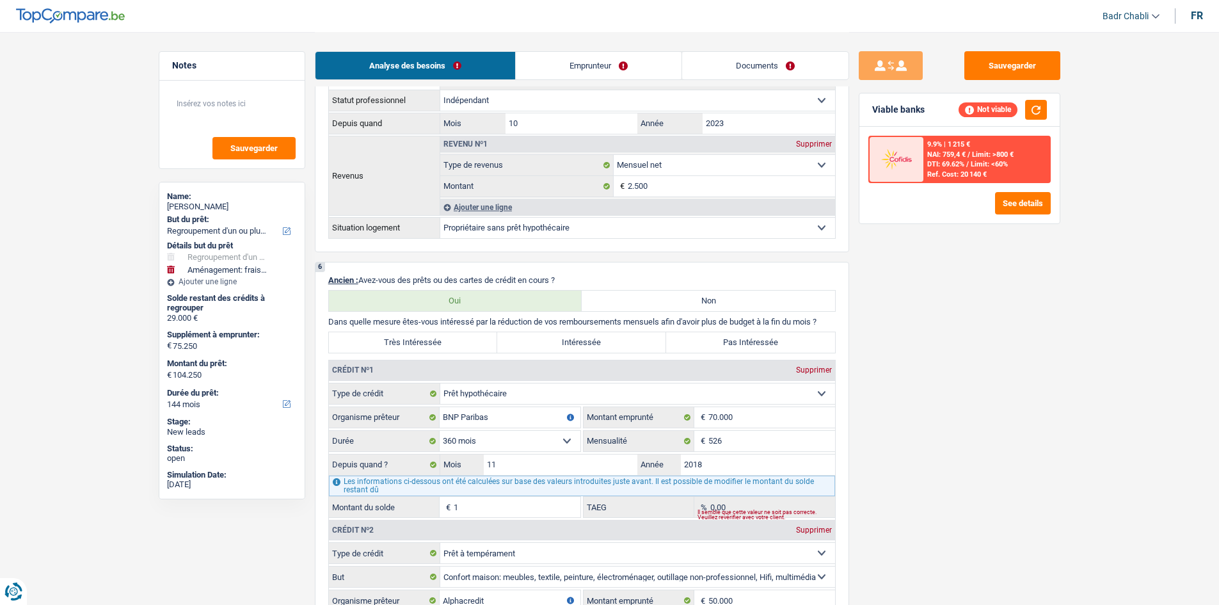
click at [614, 61] on link "Emprunteur" at bounding box center [599, 66] width 166 height 28
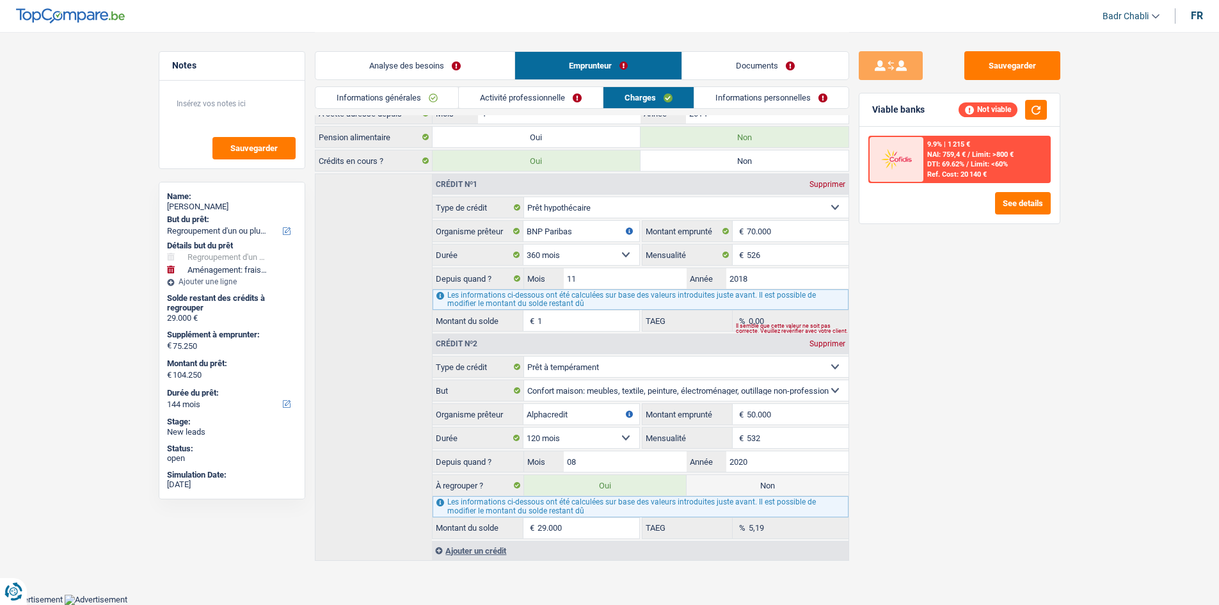
scroll to position [131, 0]
click at [584, 90] on link "Activité professionnelle" at bounding box center [531, 97] width 144 height 21
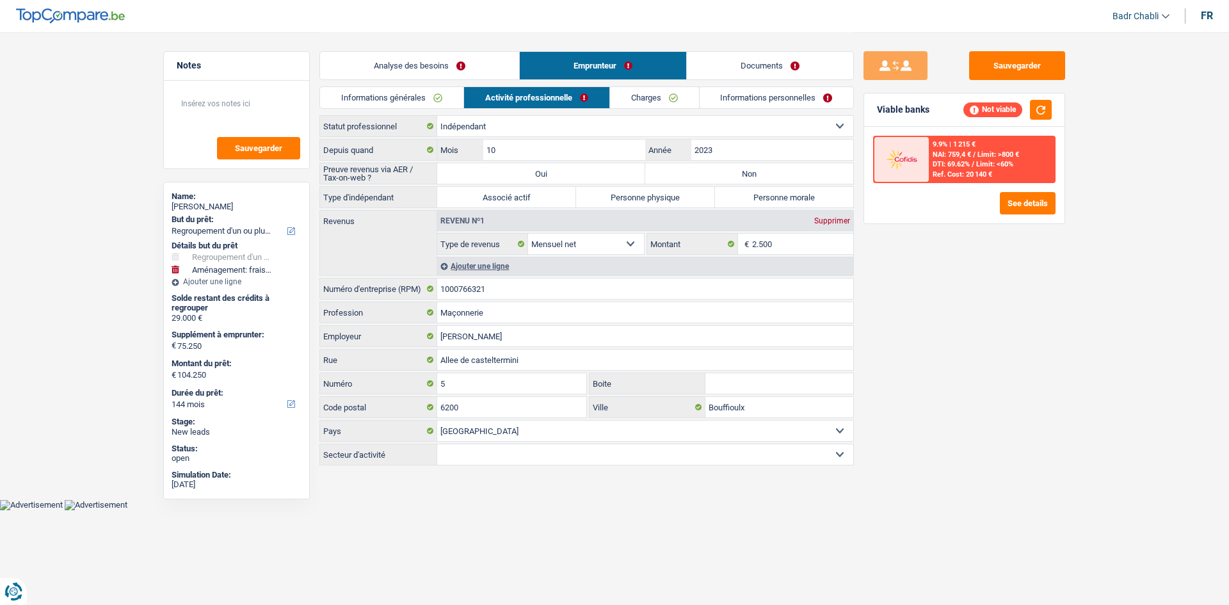
click at [700, 176] on label "Non" at bounding box center [749, 173] width 208 height 20
click at [700, 176] on input "Non" at bounding box center [749, 173] width 208 height 20
radio input "true"
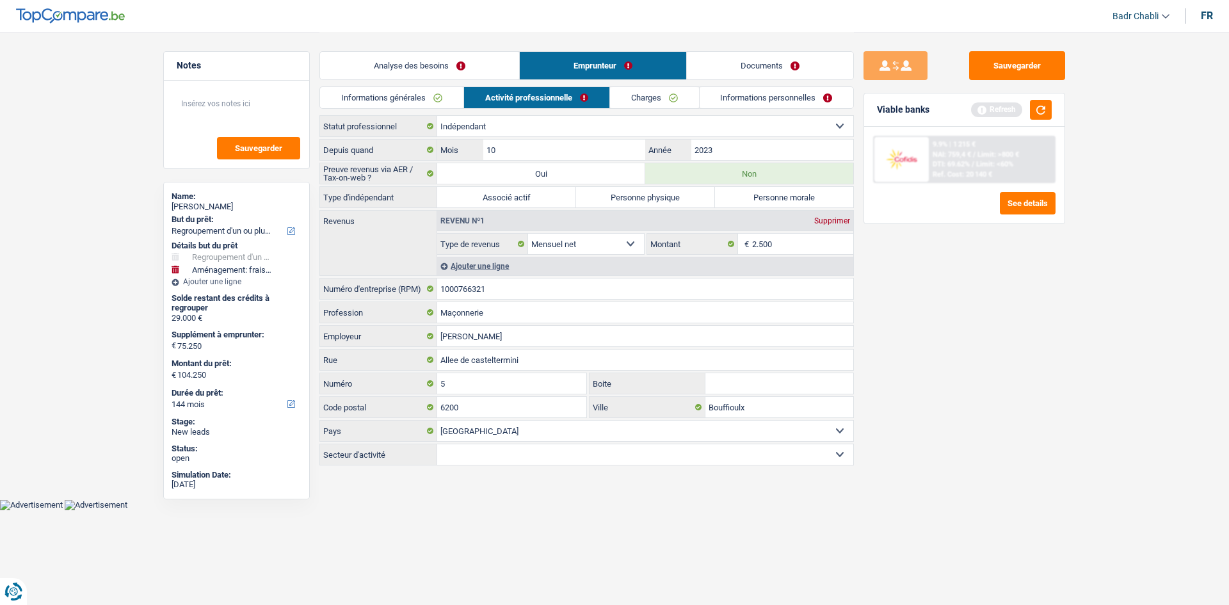
click at [681, 197] on label "Personne physique" at bounding box center [645, 197] width 139 height 20
click at [681, 197] on input "Personne physique" at bounding box center [645, 197] width 139 height 20
radio input "true"
click at [479, 61] on link "Analyse des besoins" at bounding box center [419, 66] width 199 height 28
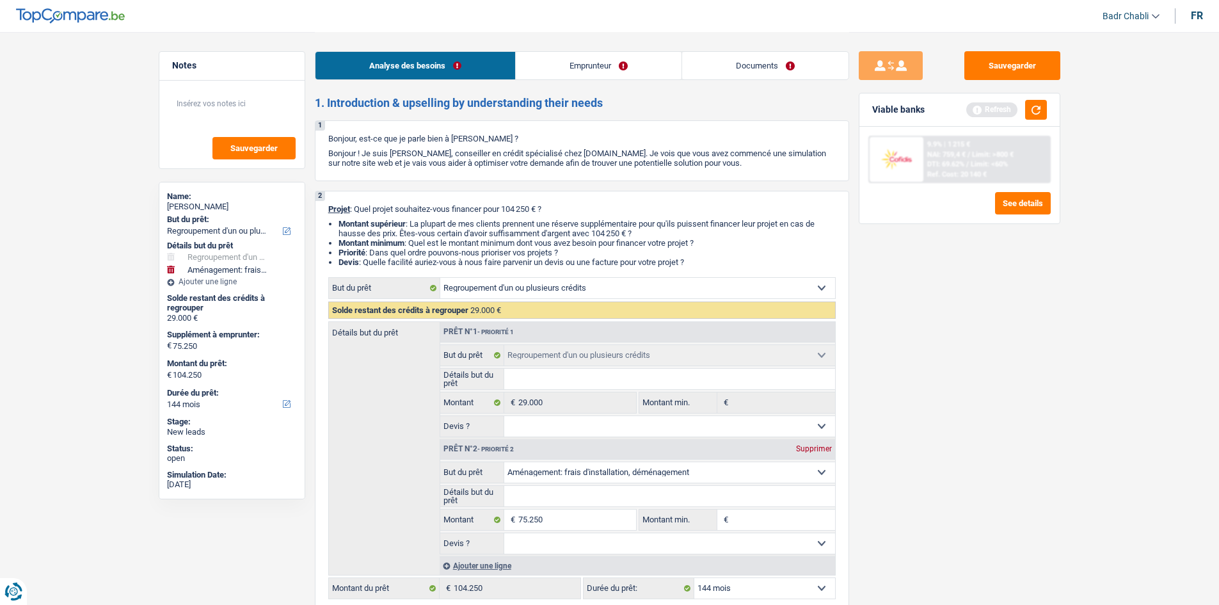
click at [818, 448] on div "Supprimer" at bounding box center [814, 449] width 42 height 8
select select "120"
type input "0"
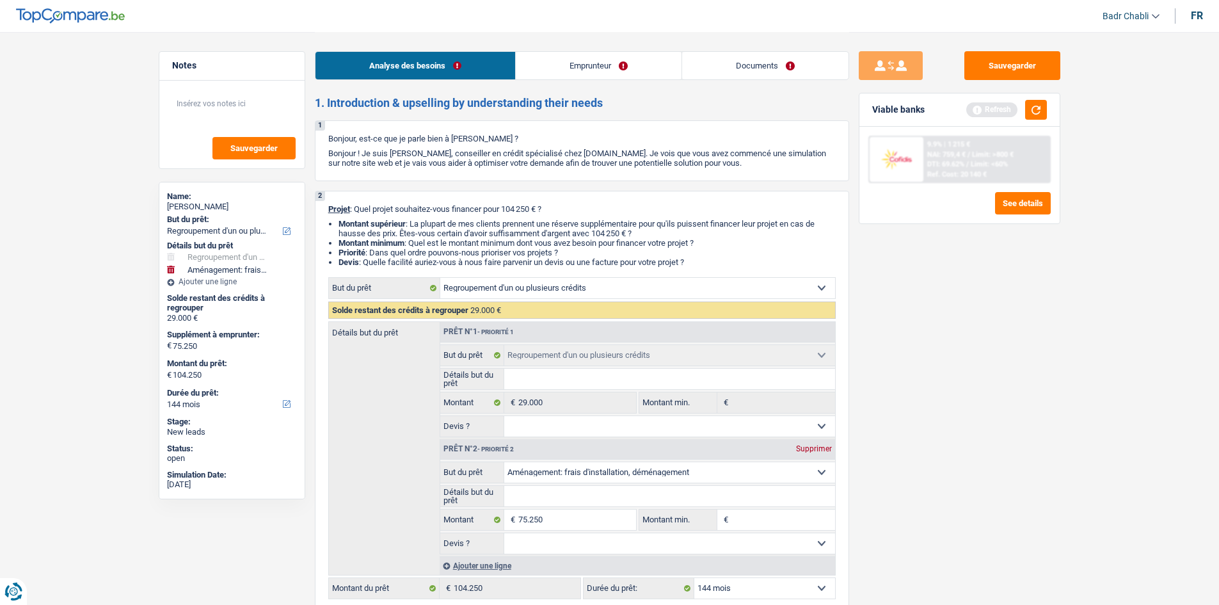
type input "29.000"
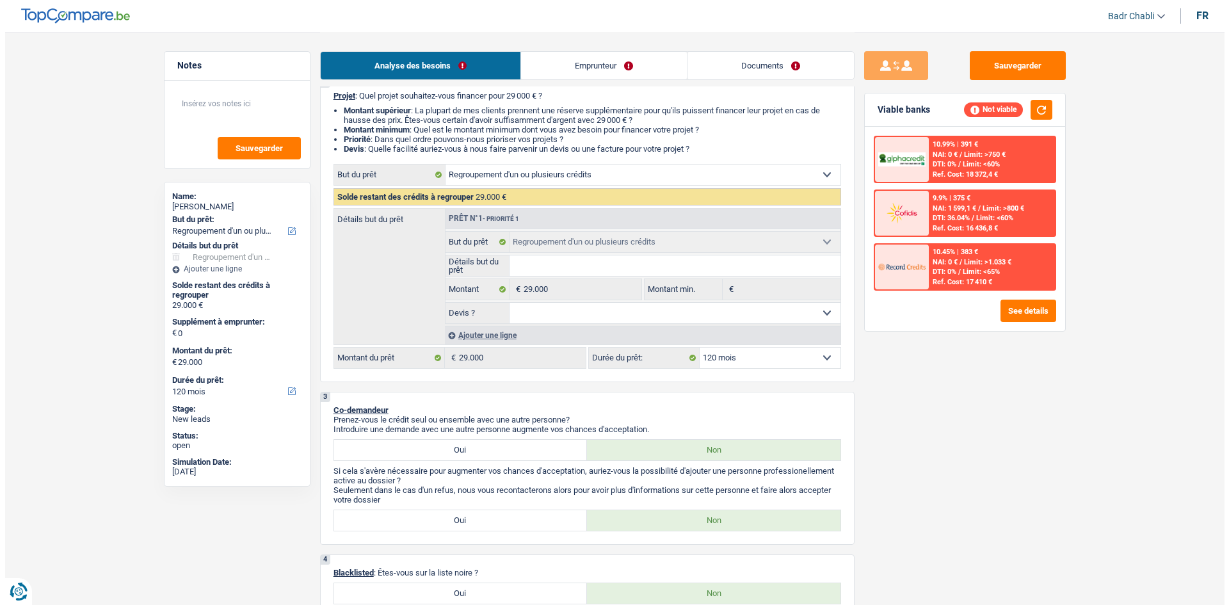
scroll to position [256, 0]
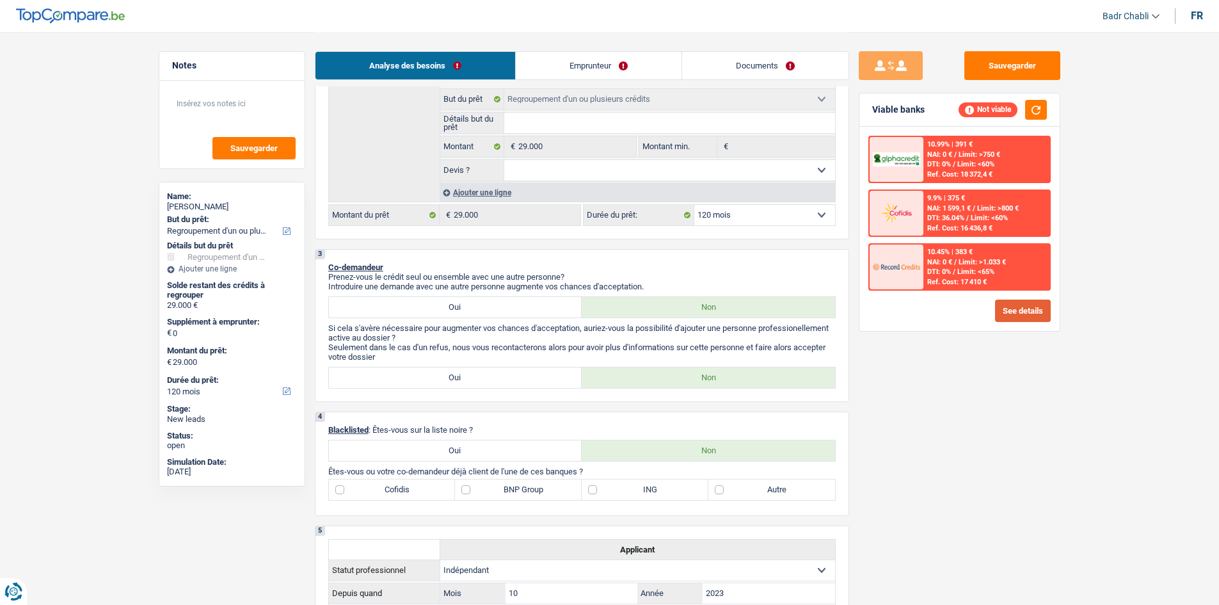
click at [1039, 302] on button "See details" at bounding box center [1023, 311] width 56 height 22
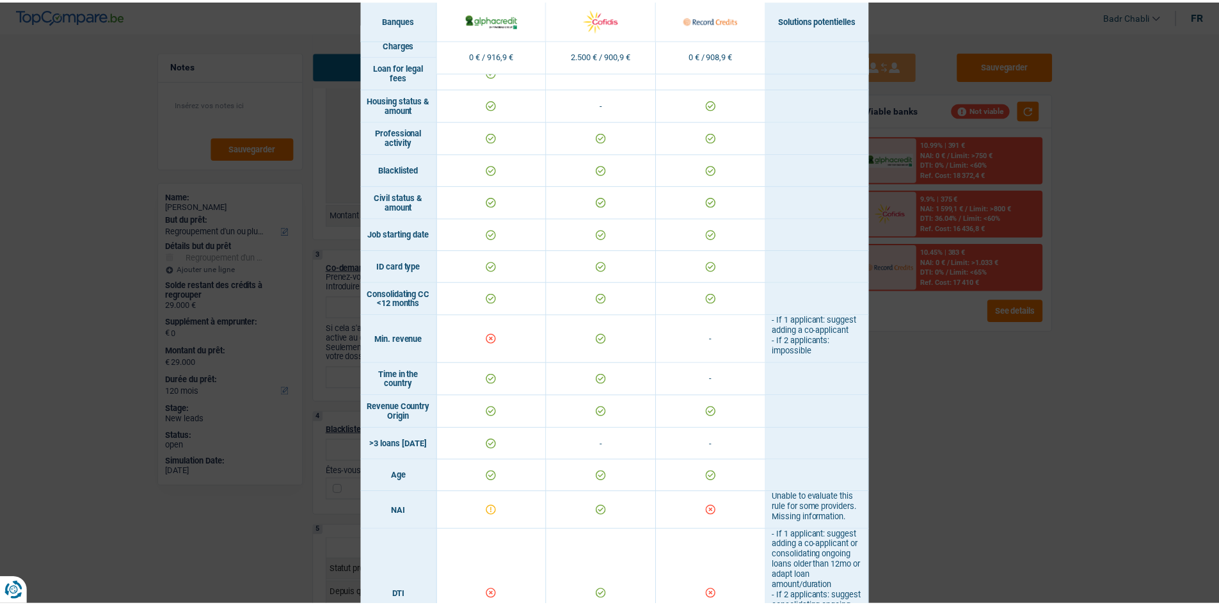
scroll to position [0, 0]
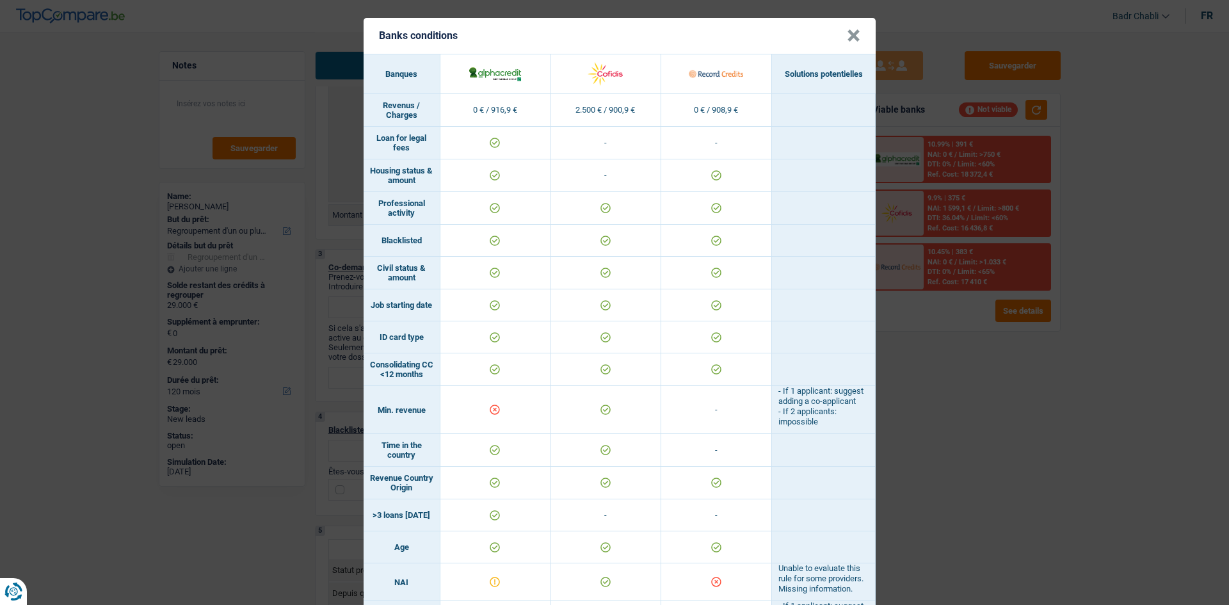
click at [849, 35] on button "×" at bounding box center [853, 35] width 13 height 13
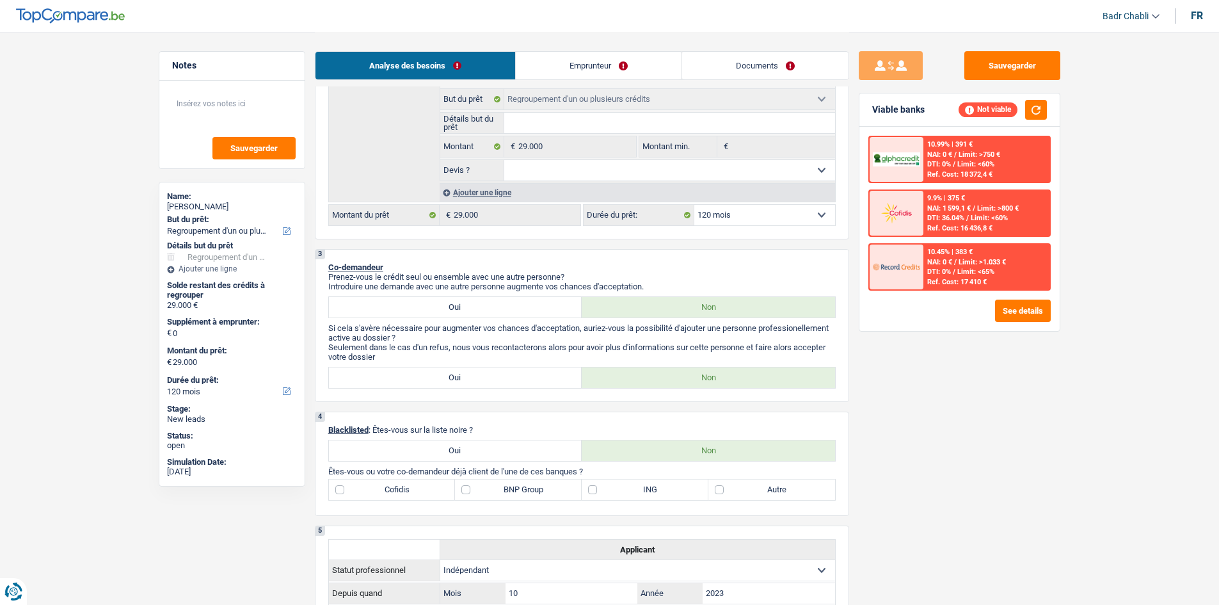
click at [566, 74] on link "Emprunteur" at bounding box center [599, 66] width 166 height 28
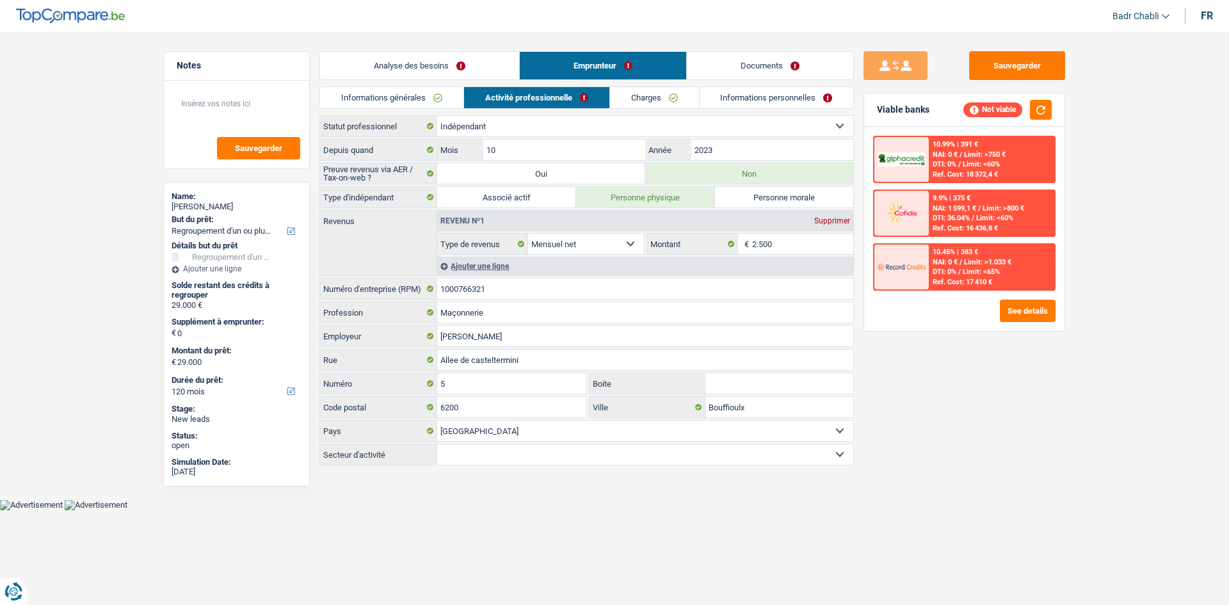
click at [439, 63] on link "Analyse des besoins" at bounding box center [419, 66] width 199 height 28
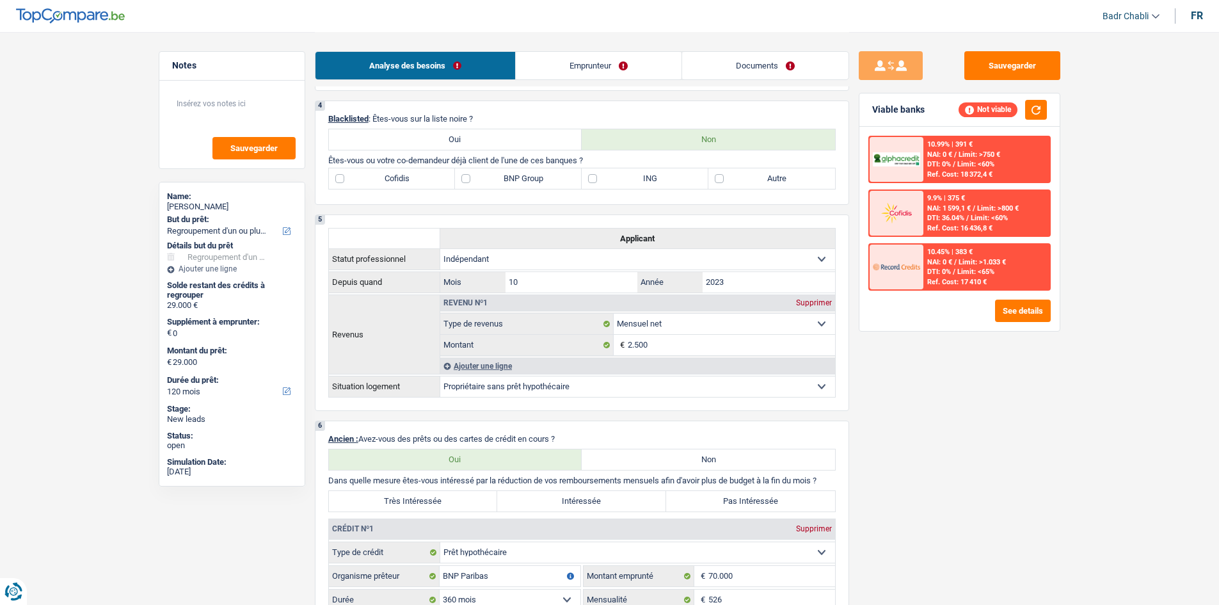
scroll to position [576, 0]
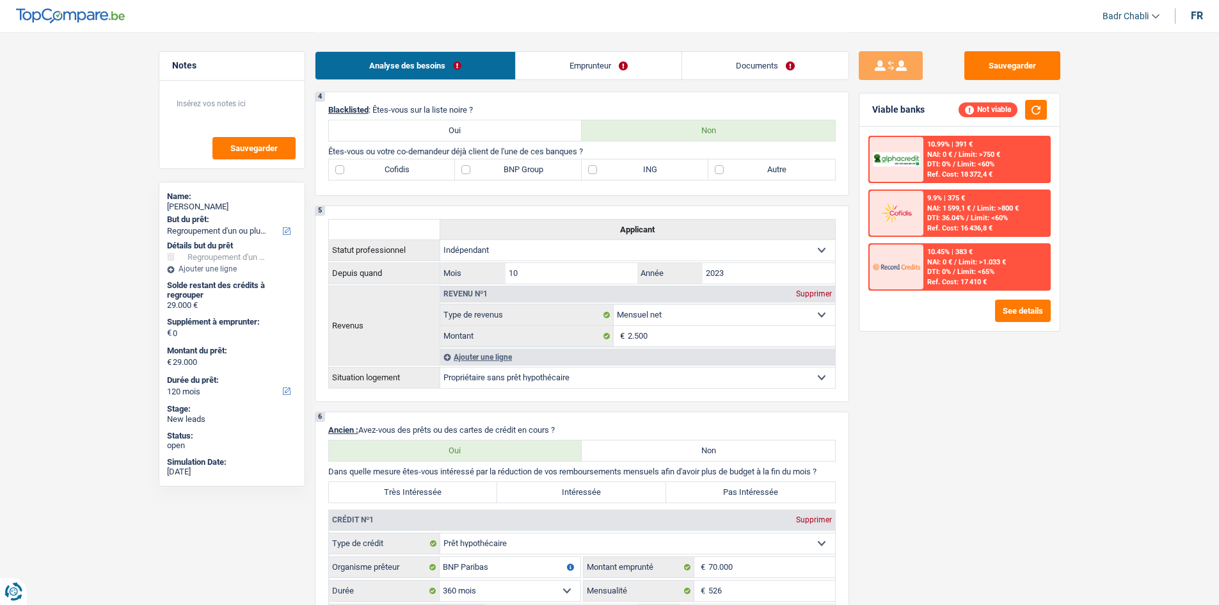
click at [470, 165] on label "BNP Group" at bounding box center [518, 169] width 127 height 20
click at [470, 165] on input "BNP Group" at bounding box center [518, 169] width 127 height 20
checkbox input "true"
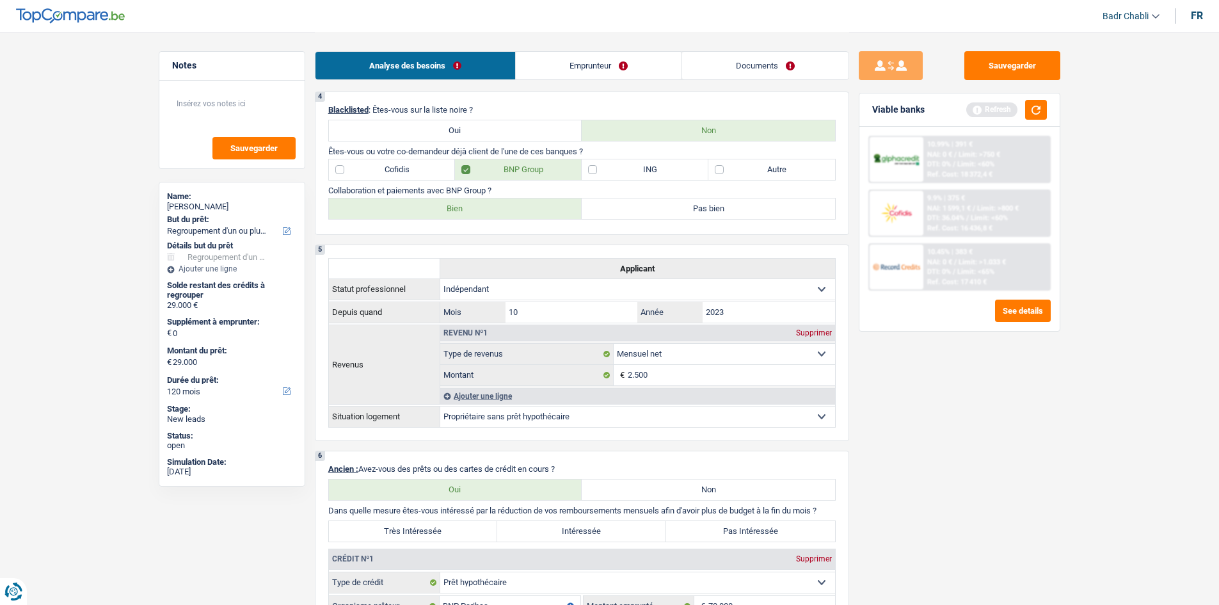
click at [476, 201] on label "Bien" at bounding box center [455, 208] width 253 height 20
click at [476, 201] on input "Bien" at bounding box center [455, 208] width 253 height 20
radio input "true"
click at [1037, 106] on button "button" at bounding box center [1036, 110] width 22 height 20
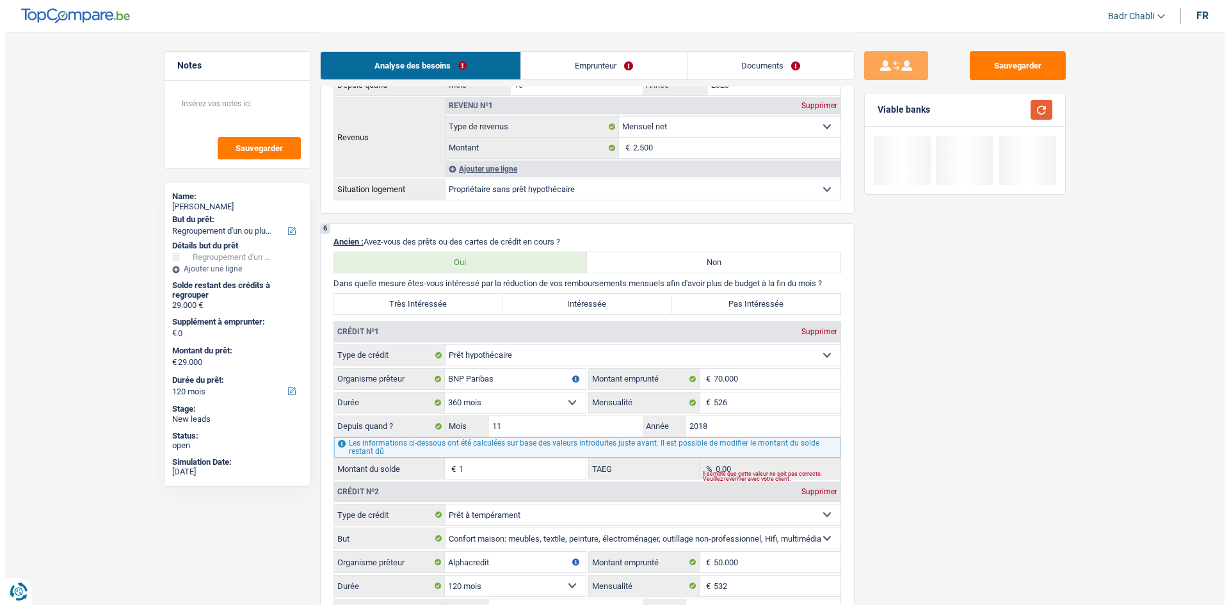
scroll to position [960, 0]
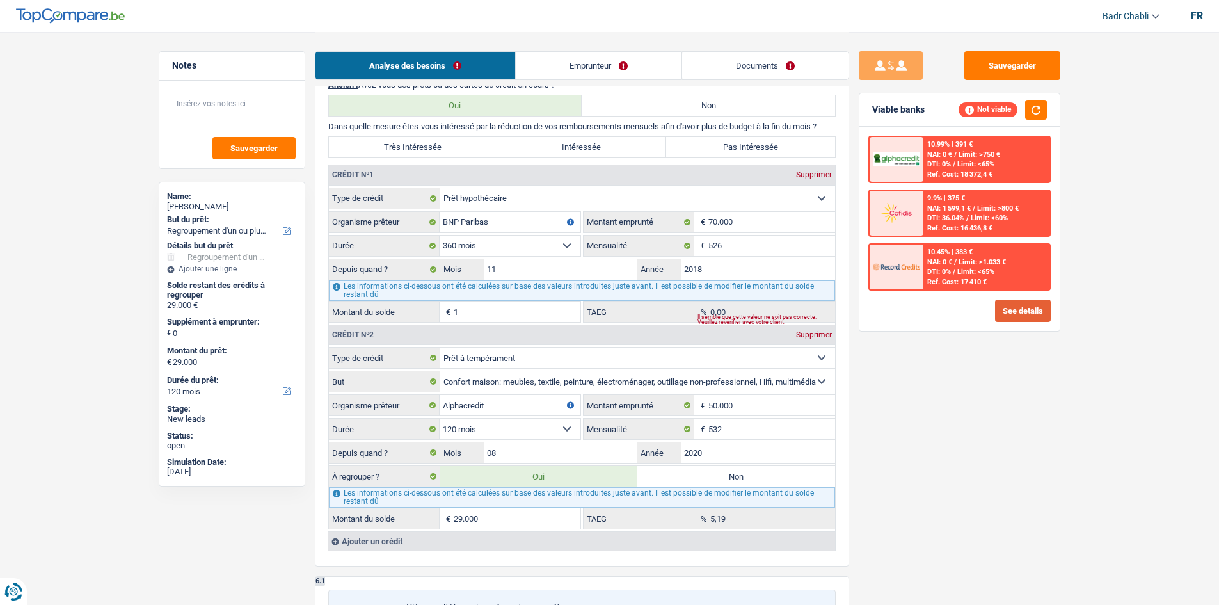
click at [1034, 306] on button "See details" at bounding box center [1023, 311] width 56 height 22
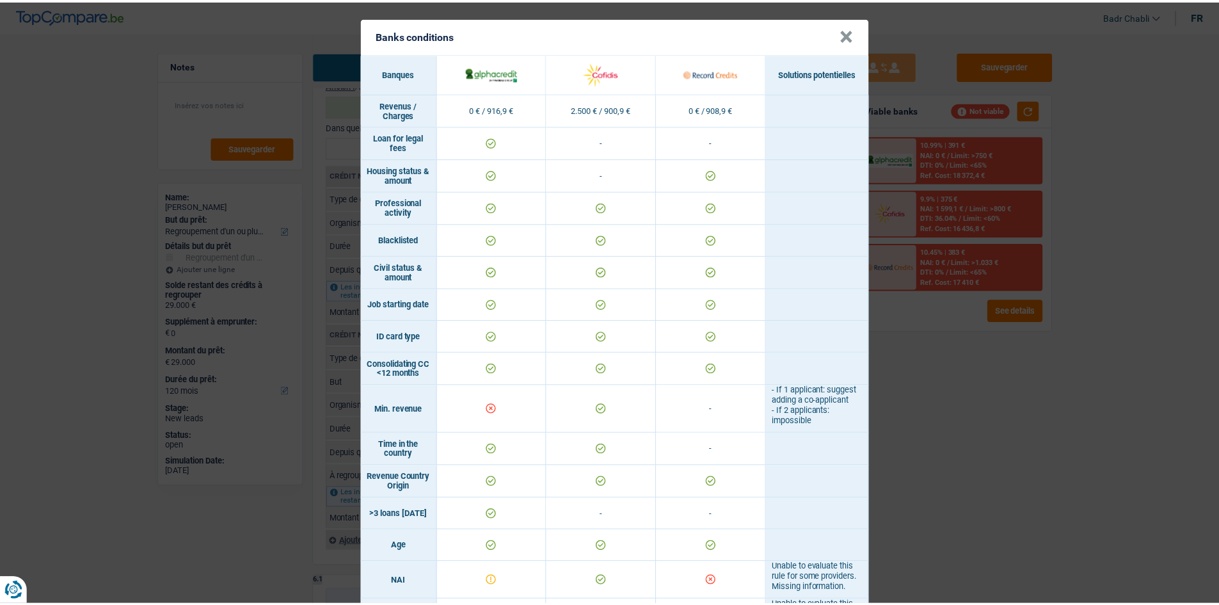
scroll to position [0, 0]
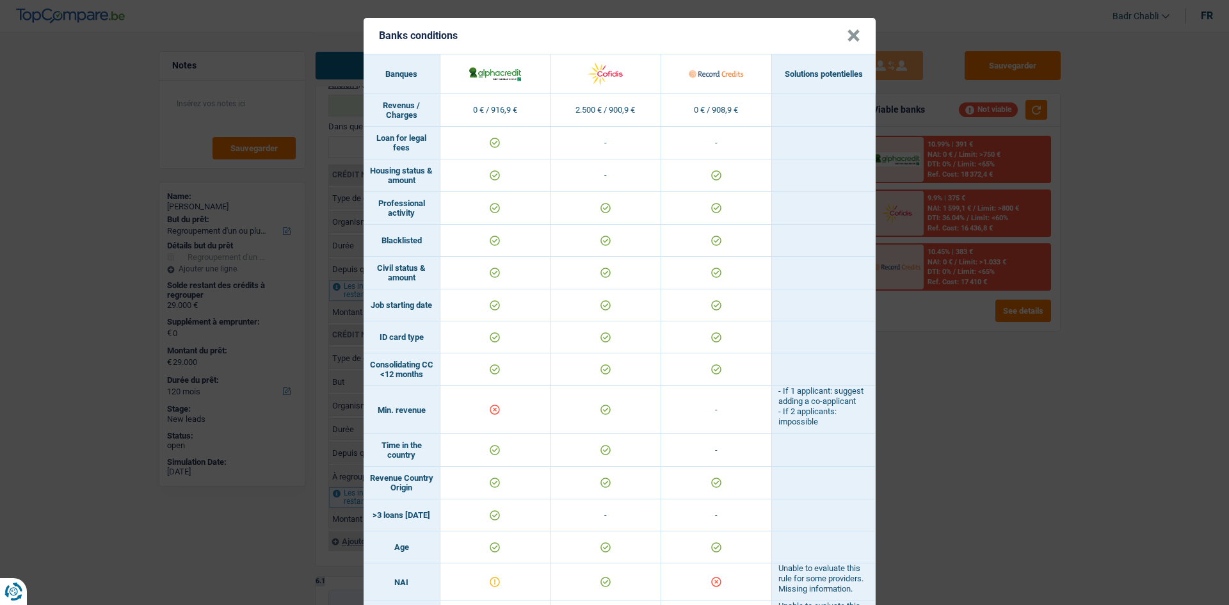
click at [850, 31] on button "×" at bounding box center [853, 35] width 13 height 13
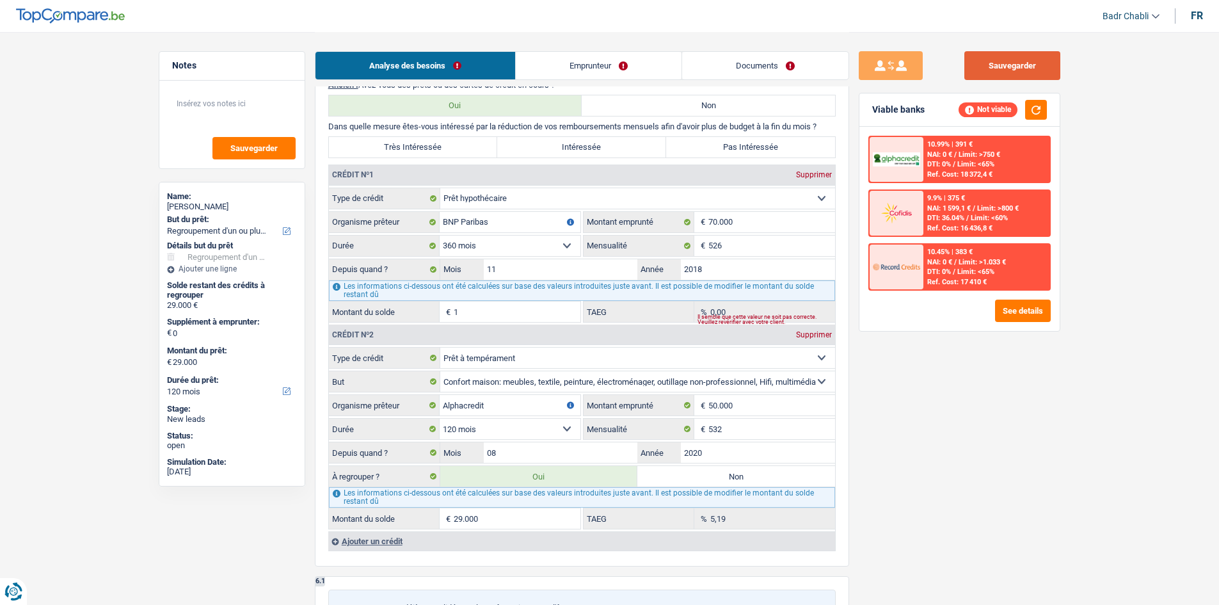
click at [992, 71] on button "Sauvegarder" at bounding box center [1012, 65] width 96 height 29
click at [591, 73] on link "Emprunteur" at bounding box center [599, 66] width 166 height 28
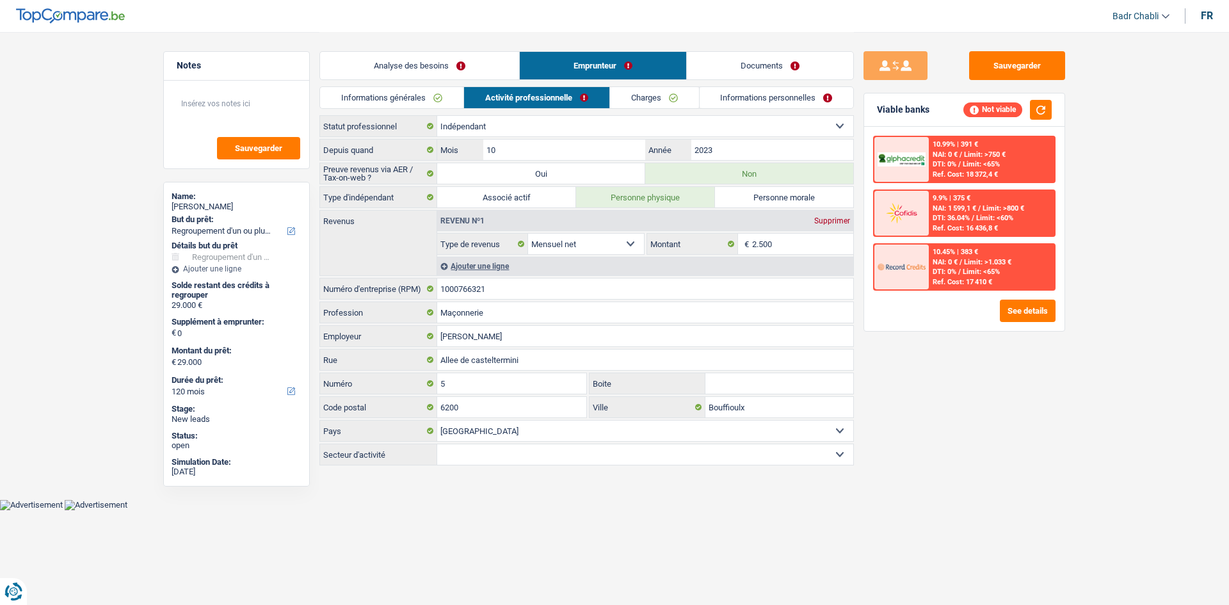
click at [649, 95] on link "Charges" at bounding box center [654, 97] width 89 height 21
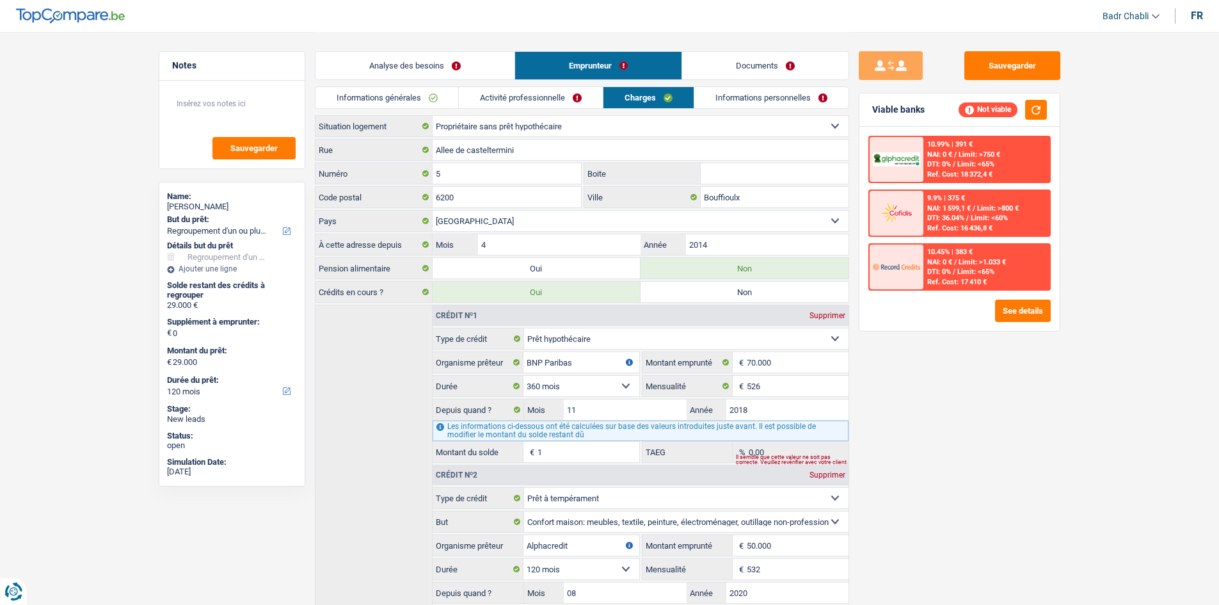
scroll to position [131, 0]
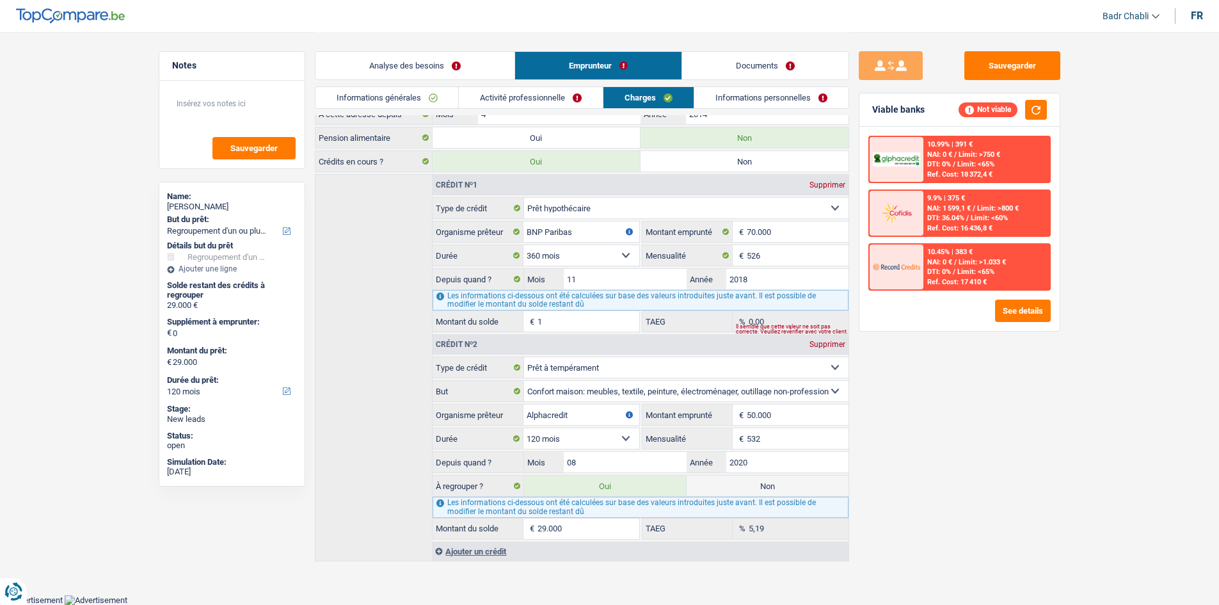
click at [753, 499] on div "Les informations ci-dessous ont été calculées sur base des valeurs introduites …" at bounding box center [640, 507] width 415 height 20
click at [756, 494] on label "Non" at bounding box center [768, 486] width 162 height 20
click at [756, 494] on input "Non" at bounding box center [768, 486] width 162 height 20
radio input "true"
select select
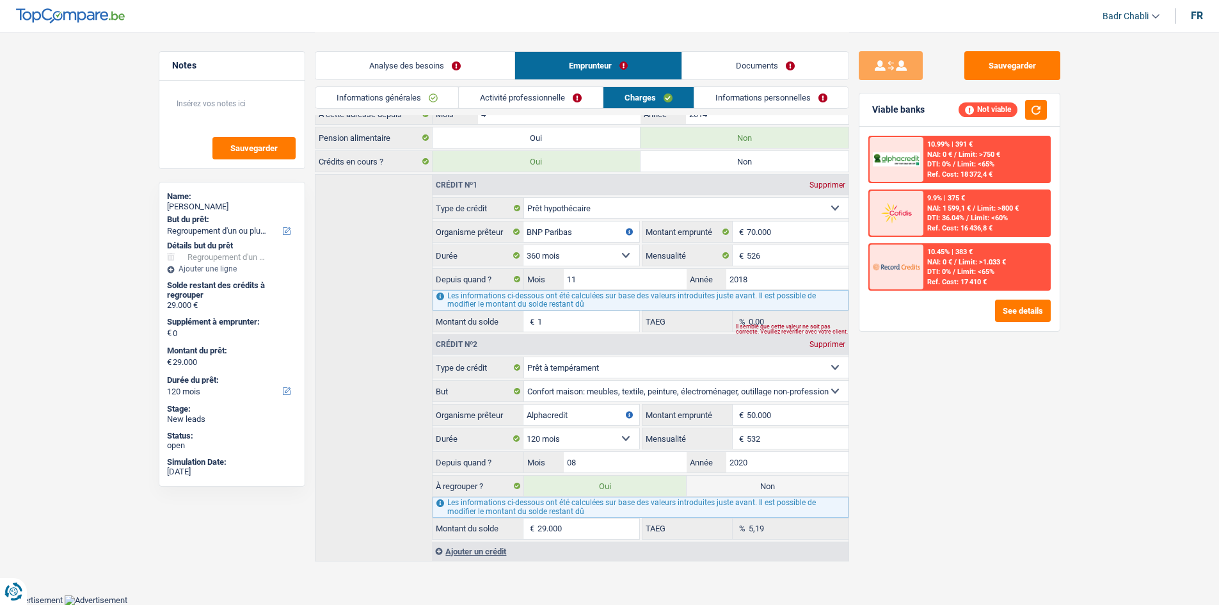
select select "24"
radio input "false"
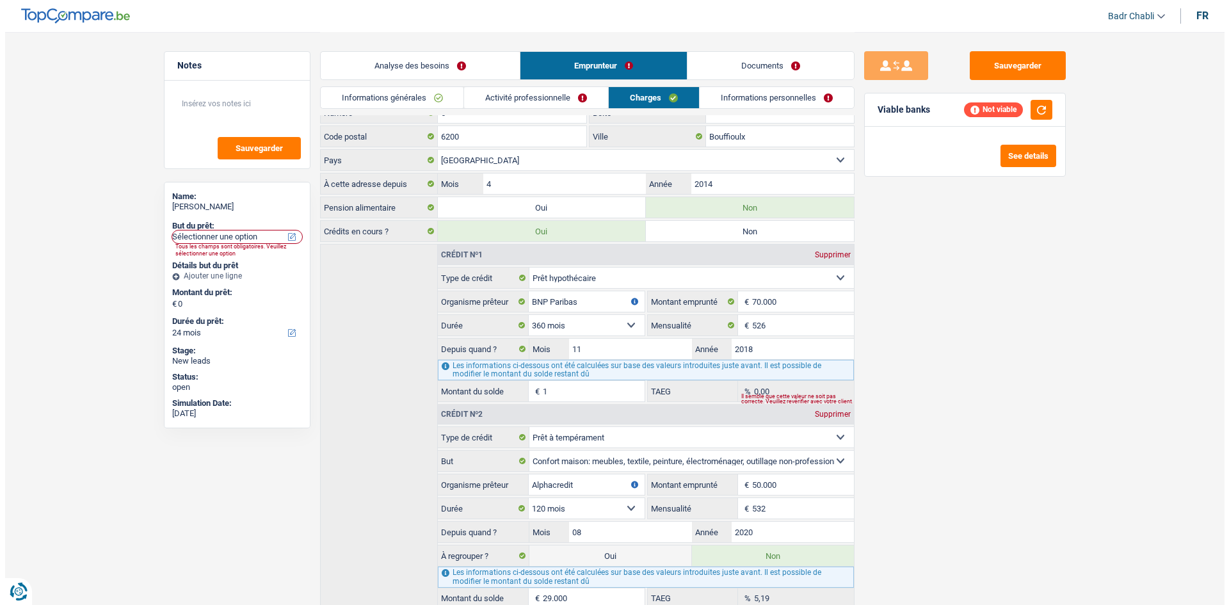
scroll to position [0, 0]
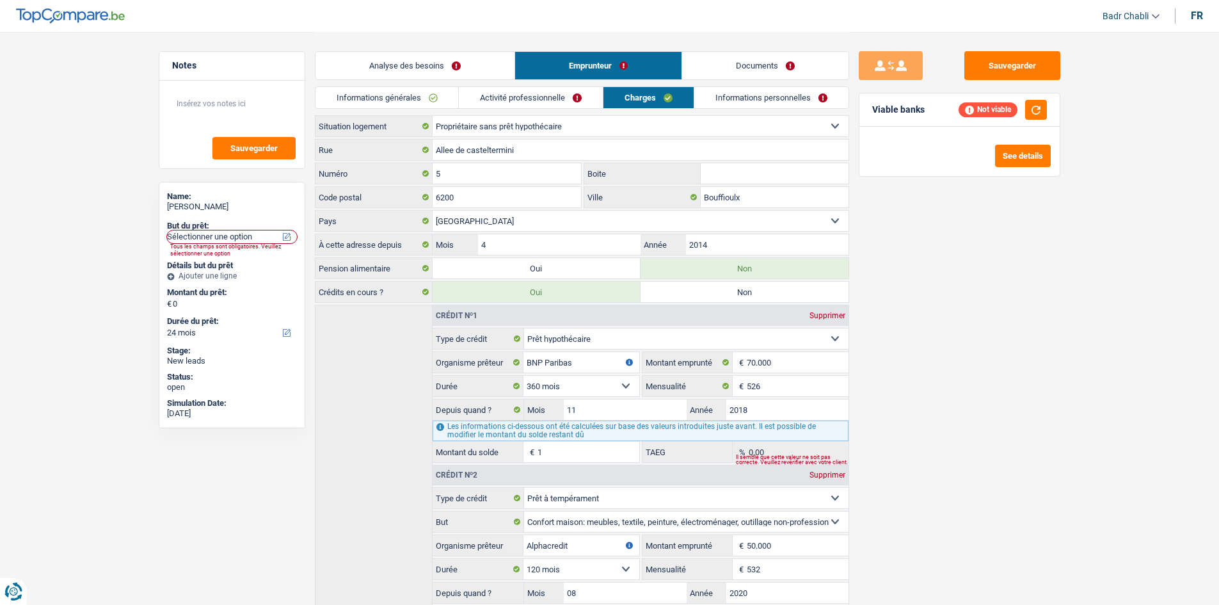
click at [385, 76] on link "Analyse des besoins" at bounding box center [415, 66] width 199 height 28
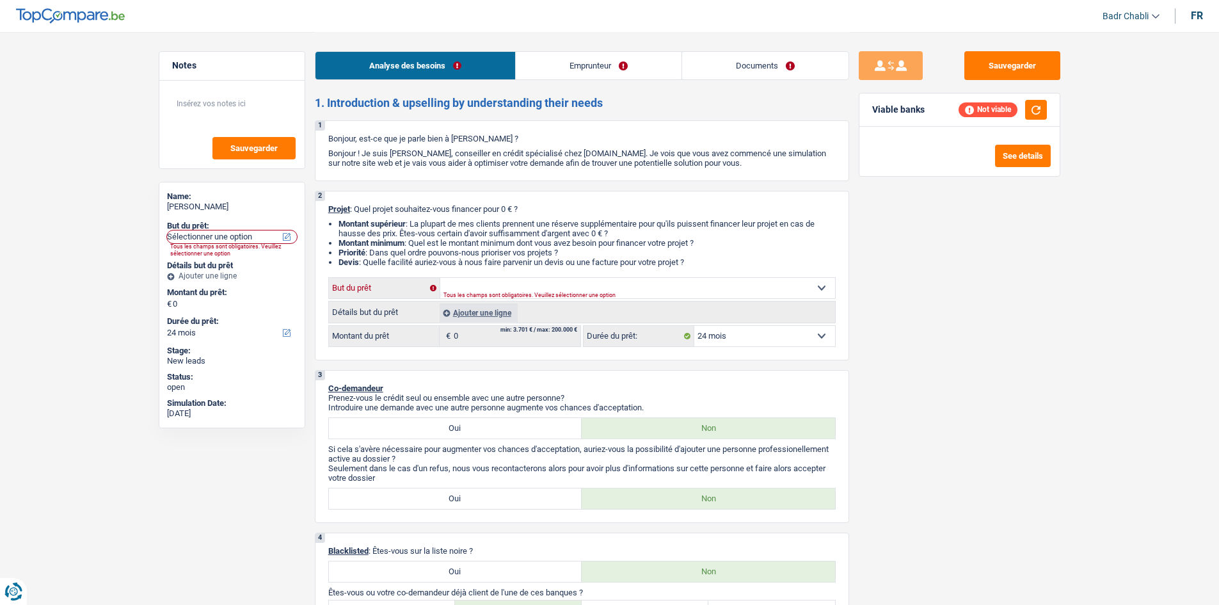
click at [511, 286] on select "Confort maison: meubles, textile, peinture, électroménager, outillage non-profe…" at bounding box center [637, 288] width 395 height 20
select select "household"
click at [440, 278] on select "Confort maison: meubles, textile, peinture, électroménager, outillage non-profe…" at bounding box center [637, 288] width 395 height 20
select select "household"
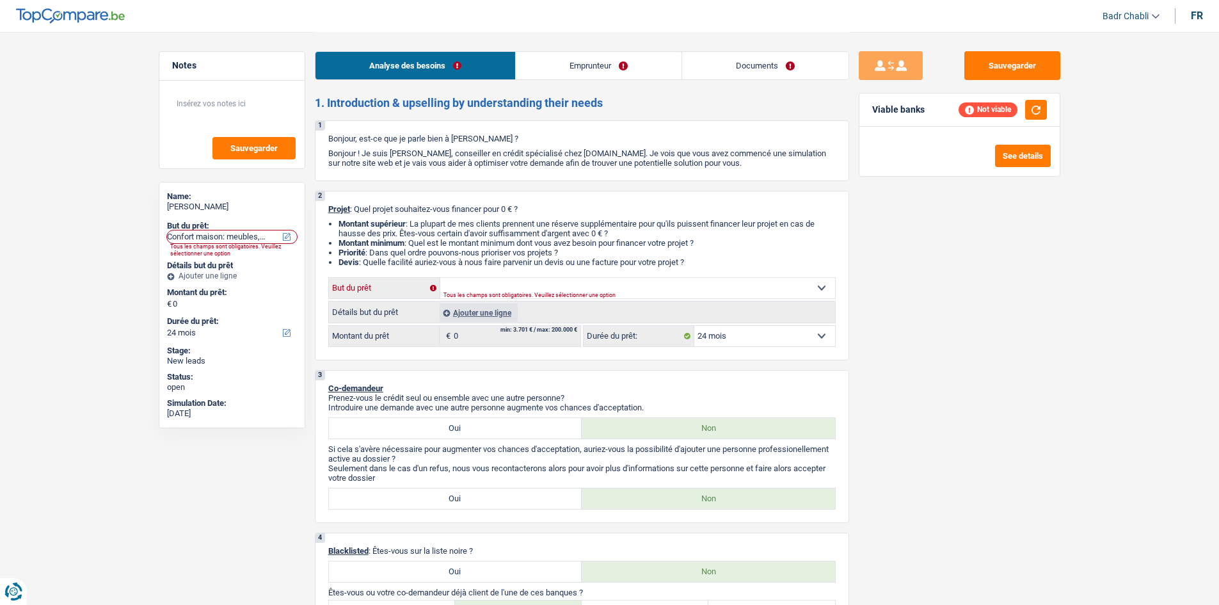
select select "household"
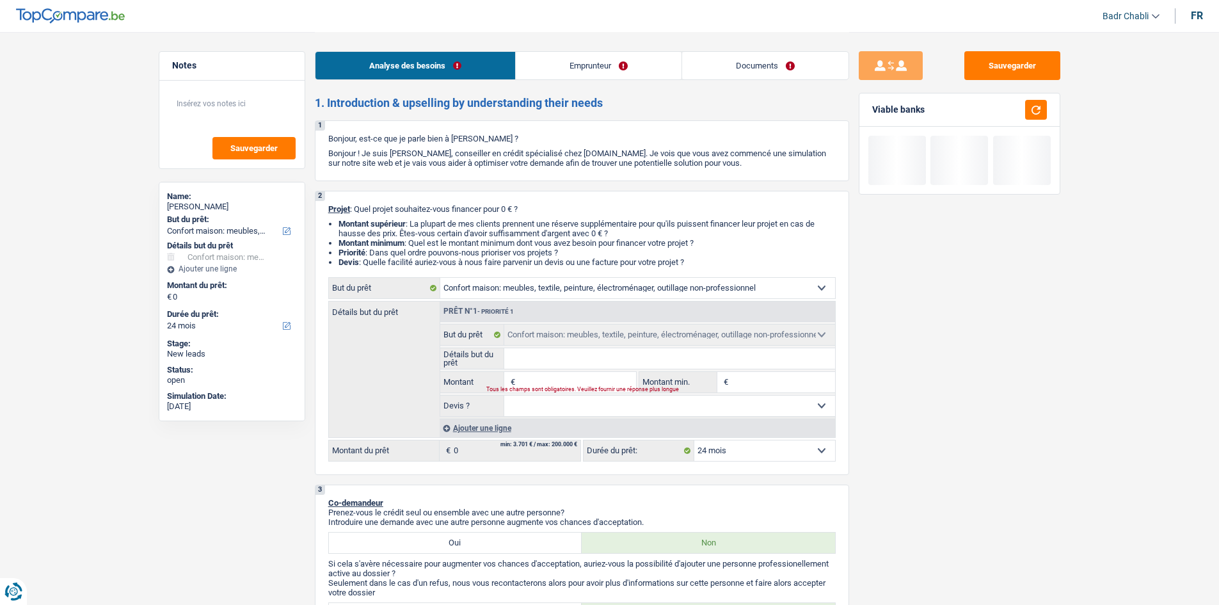
click at [560, 387] on div "Tous les champs sont obligatoires. Veuillez fournir une réponse plus longue" at bounding box center [553, 389] width 134 height 5
click at [561, 387] on div "Tous les champs sont obligatoires. Veuillez fournir une réponse plus longue" at bounding box center [553, 389] width 134 height 5
click at [570, 380] on input "Montant" at bounding box center [576, 382] width 117 height 20
type input "7"
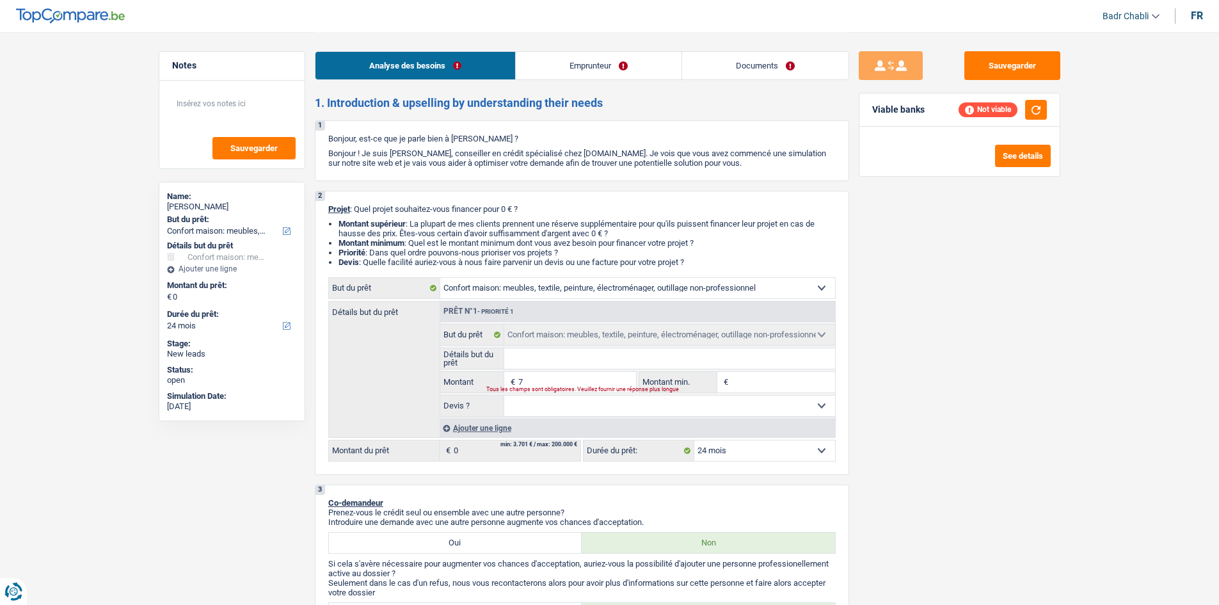
type input "75"
type input "750"
type input "7.500"
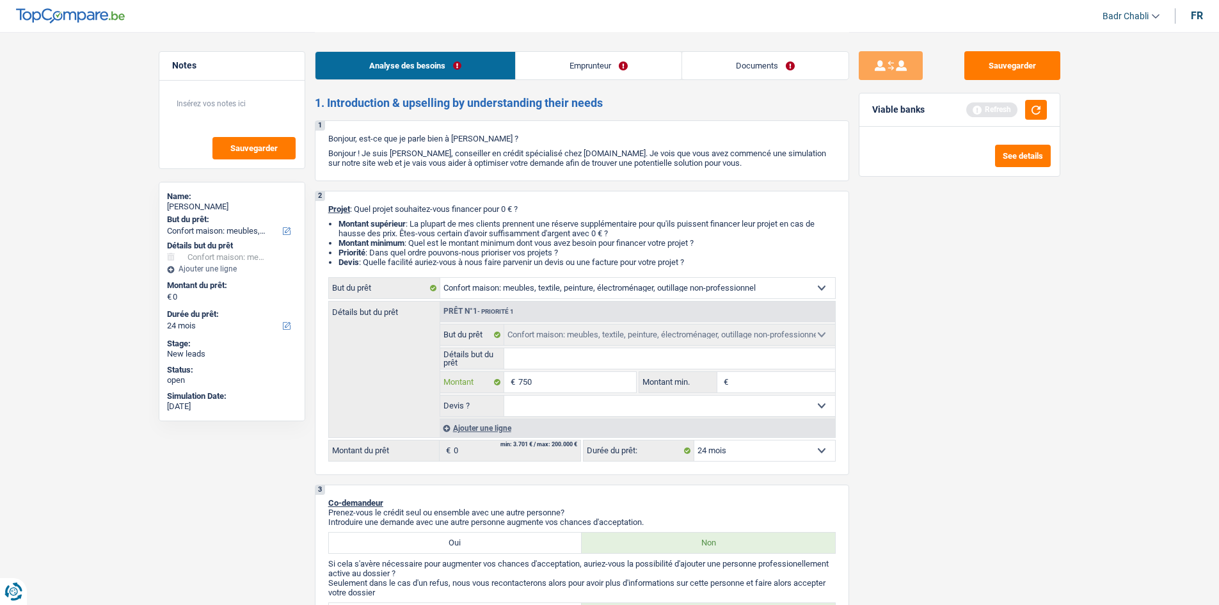
type input "7.500"
type input "75.000"
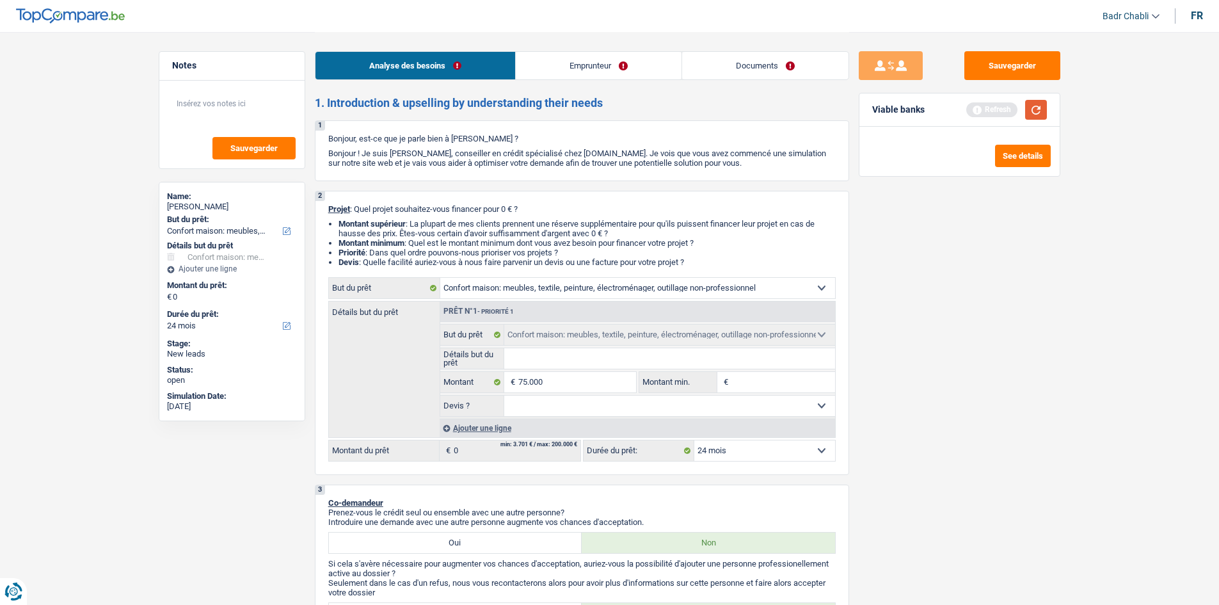
type input "75.000"
click at [1039, 106] on button "button" at bounding box center [1036, 110] width 22 height 20
select select "144"
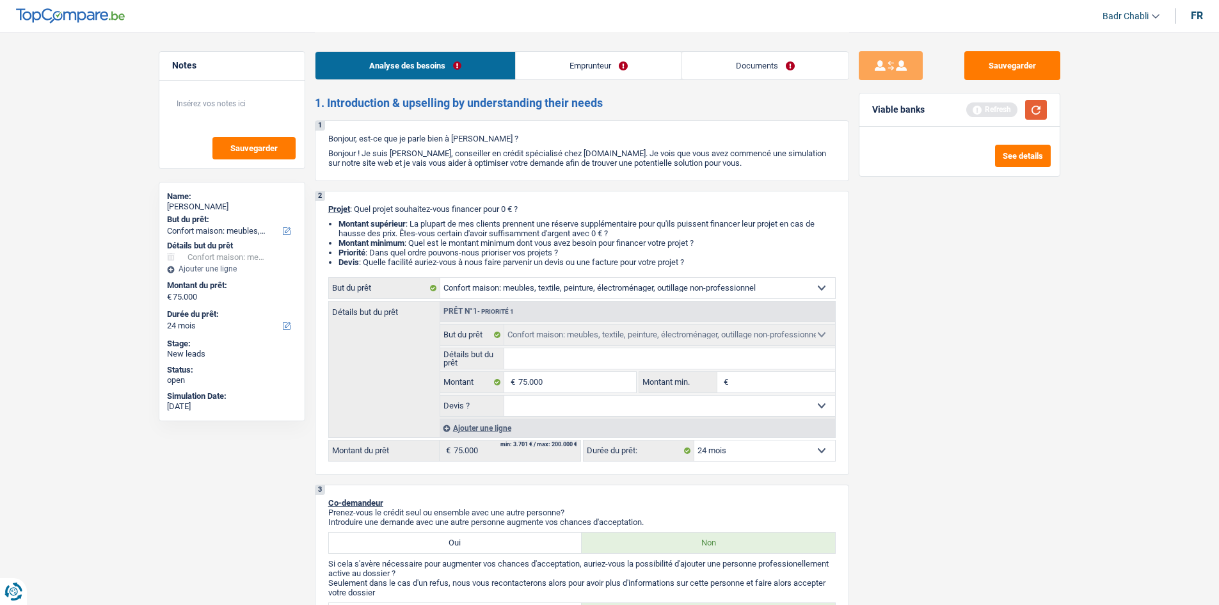
select select "144"
click at [755, 468] on div "2 Projet : Quel projet souhaitez-vous financer pour 75 000 € ? Montant supérieu…" at bounding box center [582, 333] width 534 height 284
click at [753, 453] on select "12 mois 18 mois 24 mois 30 mois 36 mois 42 mois 48 mois 60 mois 72 mois 84 mois…" at bounding box center [764, 450] width 141 height 20
select select "120"
click at [694, 440] on select "12 mois 18 mois 24 mois 30 mois 36 mois 42 mois 48 mois 60 mois 72 mois 84 mois…" at bounding box center [764, 450] width 141 height 20
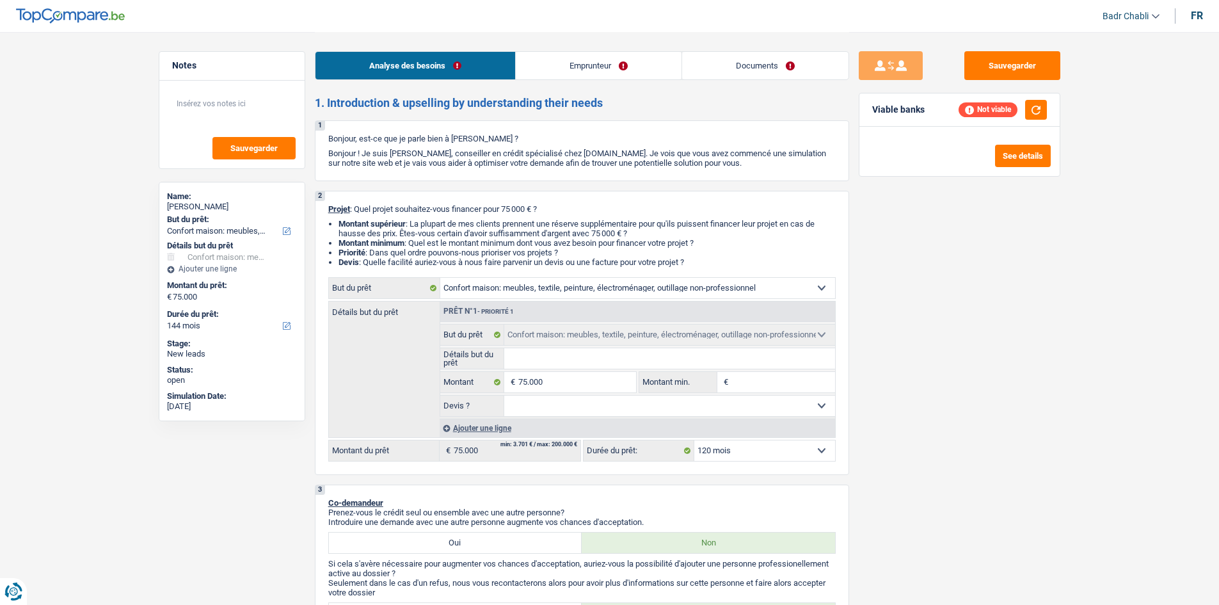
select select "120"
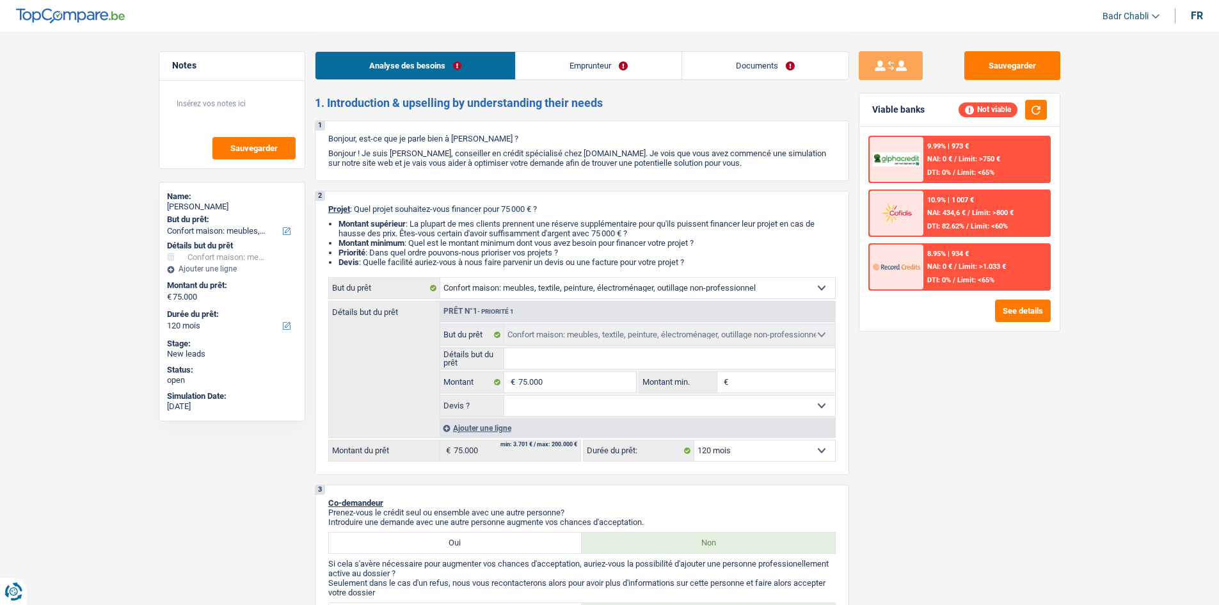
click at [758, 74] on link "Documents" at bounding box center [765, 66] width 166 height 28
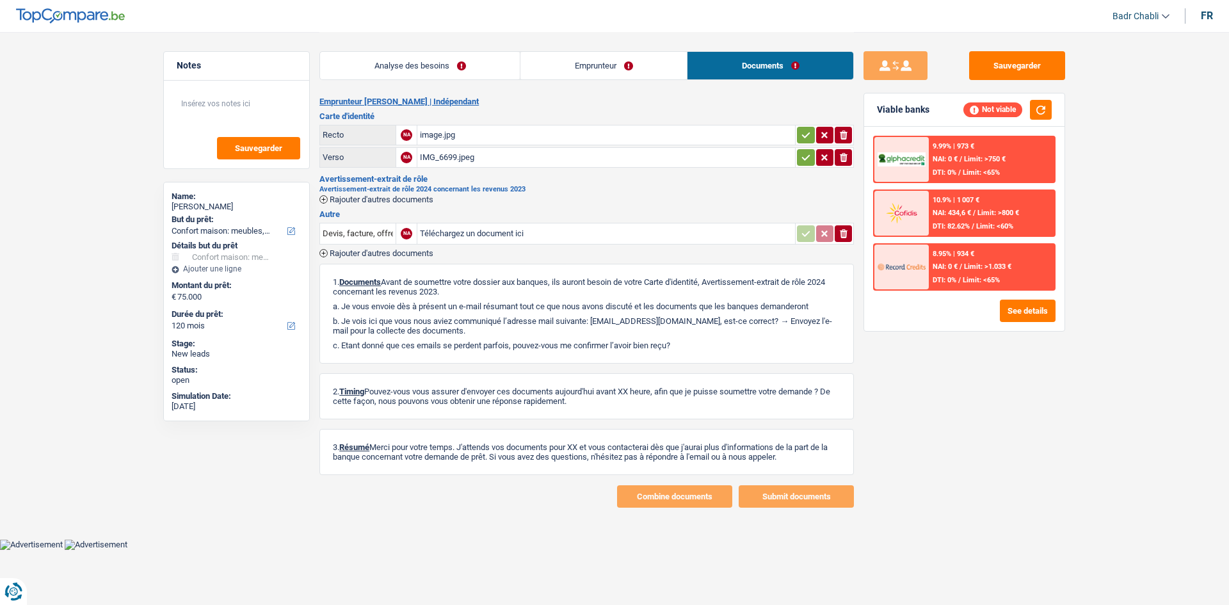
click at [430, 129] on div "image.jpg" at bounding box center [606, 134] width 372 height 19
click at [449, 164] on div "IMG_6699.jpeg" at bounding box center [606, 157] width 372 height 19
click at [600, 74] on link "Emprunteur" at bounding box center [603, 66] width 166 height 28
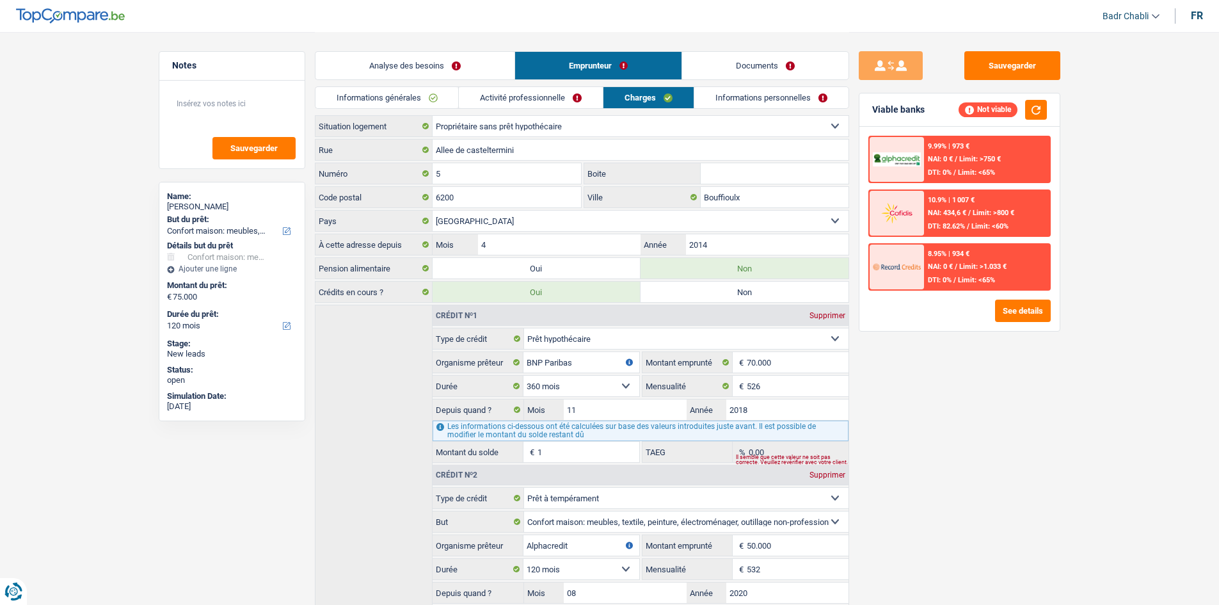
click at [547, 99] on link "Activité professionnelle" at bounding box center [531, 97] width 144 height 21
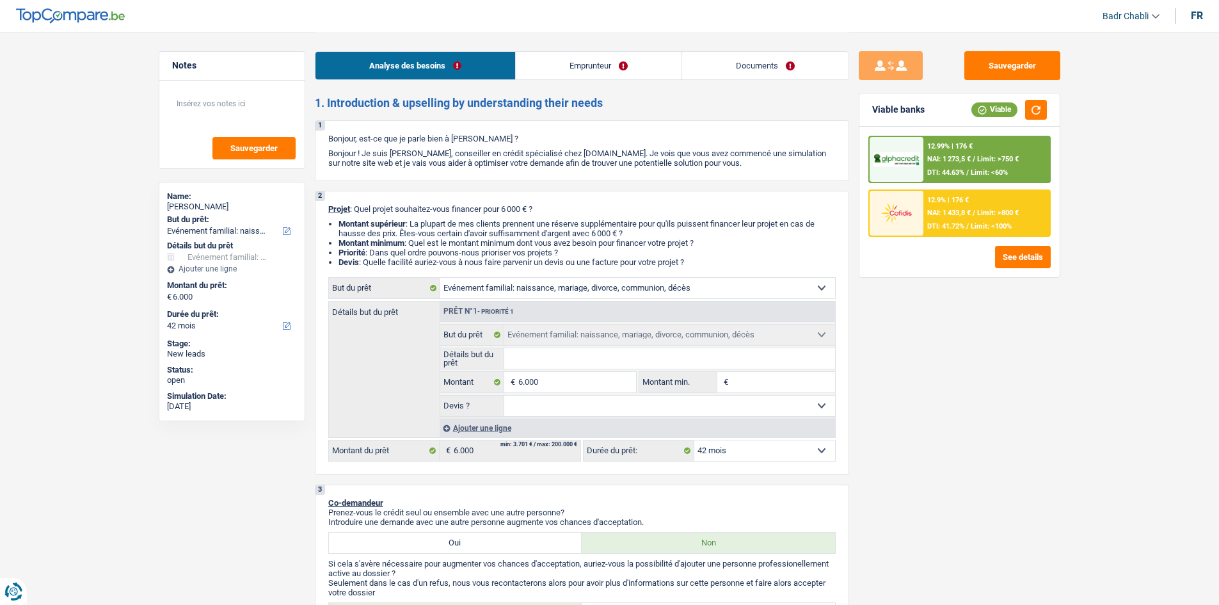
select select "familyEvent"
select select "42"
select select "familyEvent"
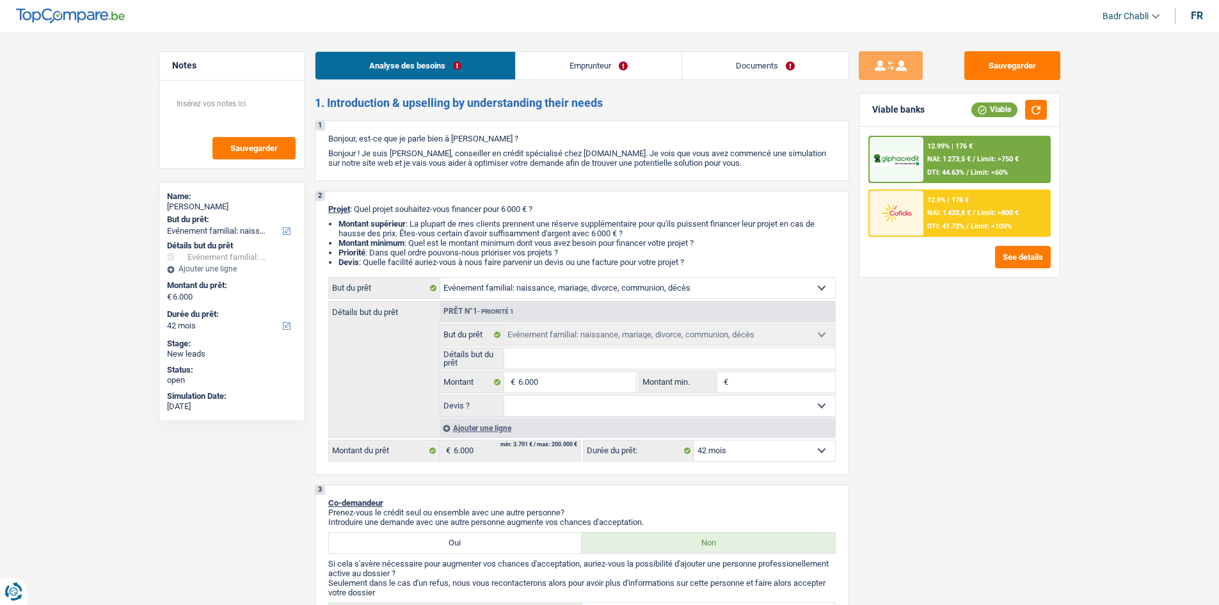
select select "42"
select select "publicEmployee"
select select "netSalary"
select select "mealVouchers"
select select "ownerWithMortgage"
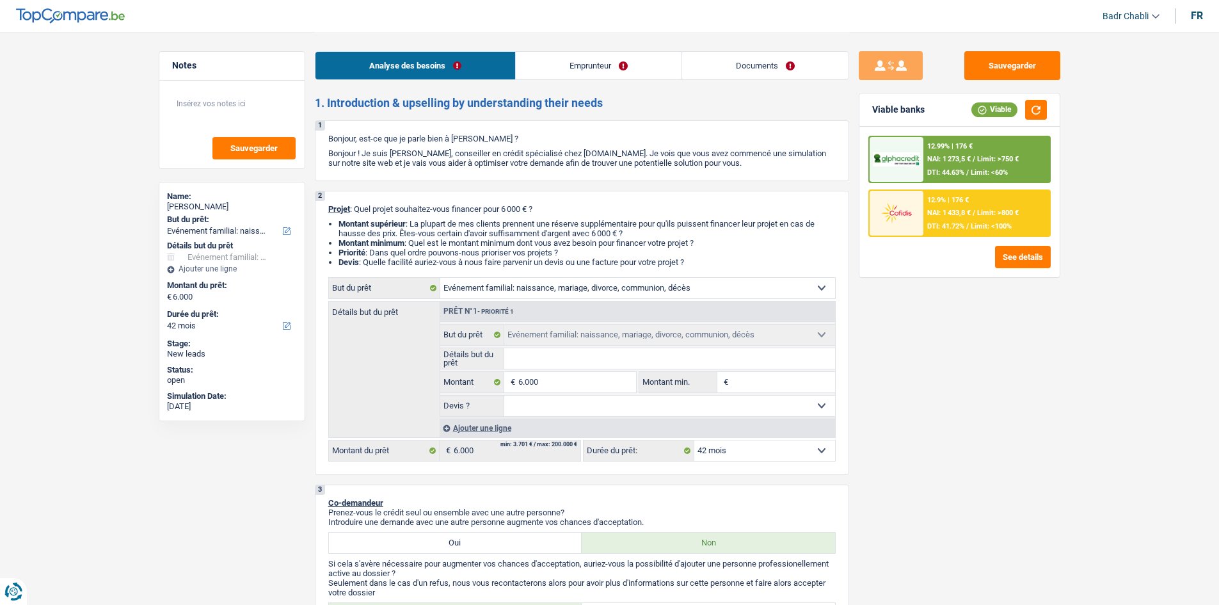
select select "mortgage"
select select "420"
select select "familyEvent"
select select "42"
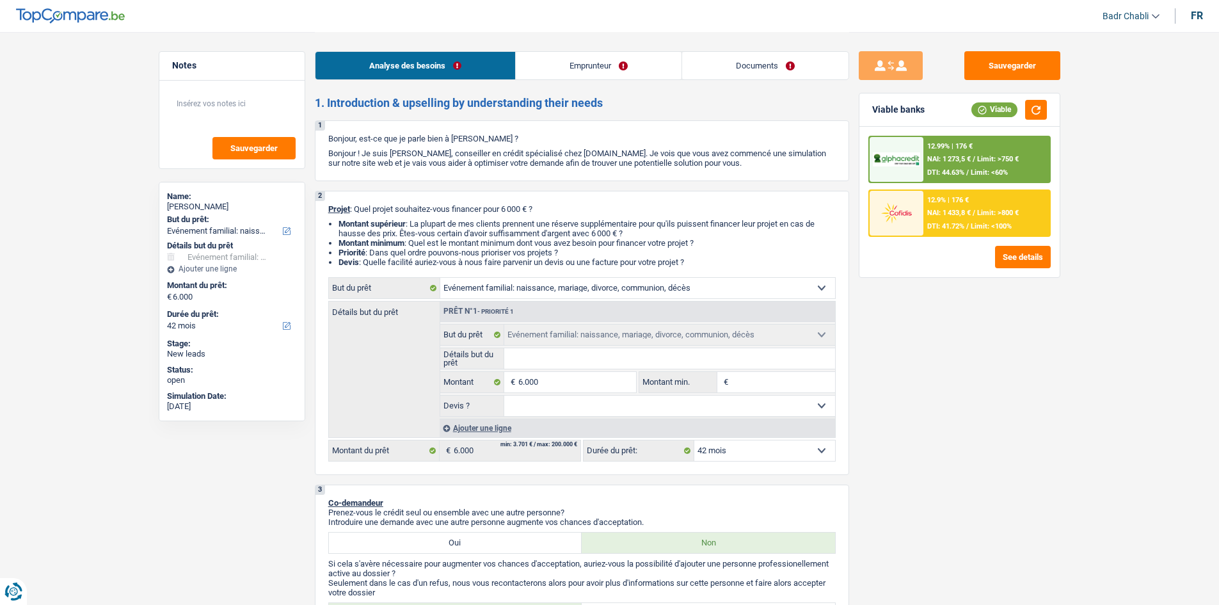
scroll to position [384, 0]
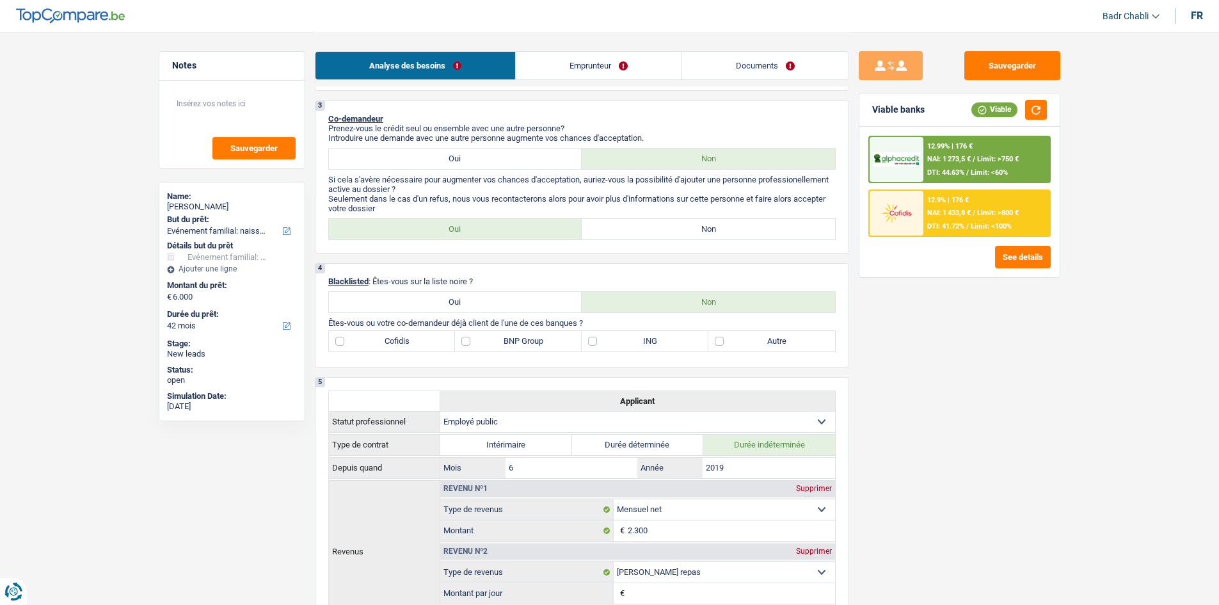
click at [664, 221] on label "Non" at bounding box center [708, 229] width 253 height 20
click at [664, 221] on input "Non" at bounding box center [708, 229] width 253 height 20
radio input "true"
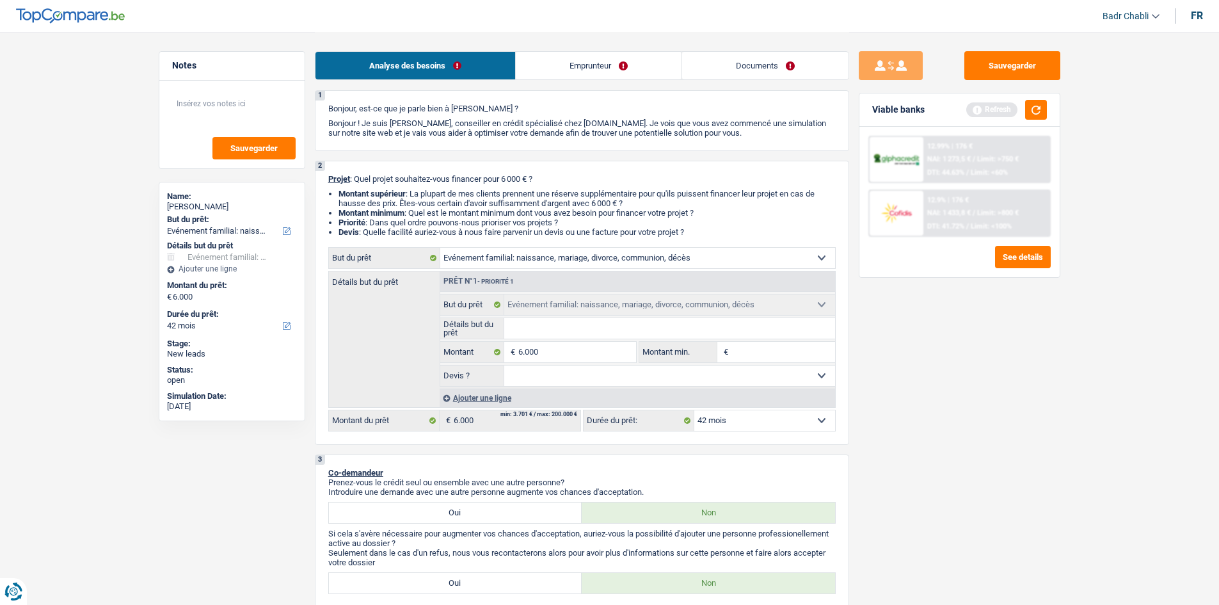
scroll to position [0, 0]
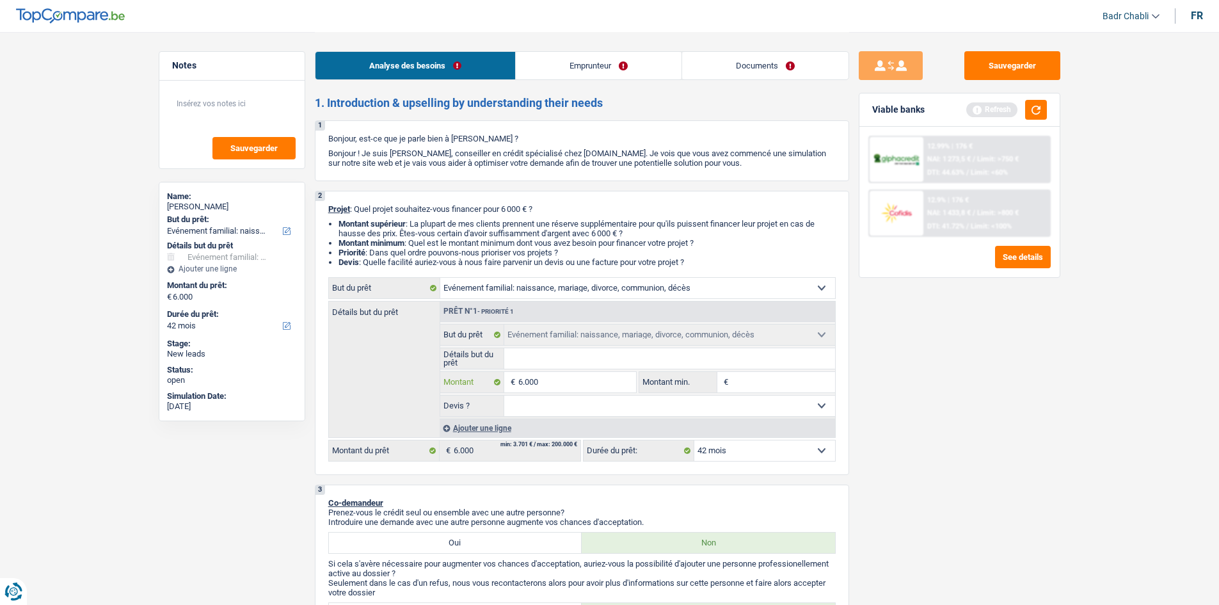
click at [563, 374] on input "6.000" at bounding box center [576, 382] width 117 height 20
click at [775, 385] on input "Montant min." at bounding box center [784, 382] width 104 height 20
type input "5"
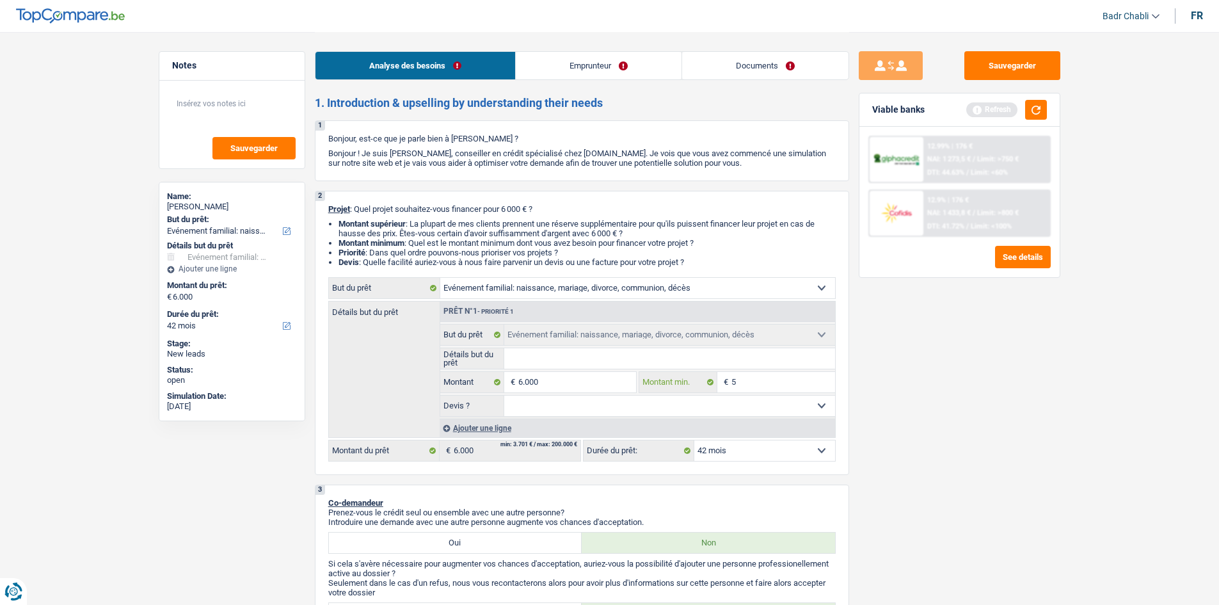
type input "50"
type input "500"
type input "5.001"
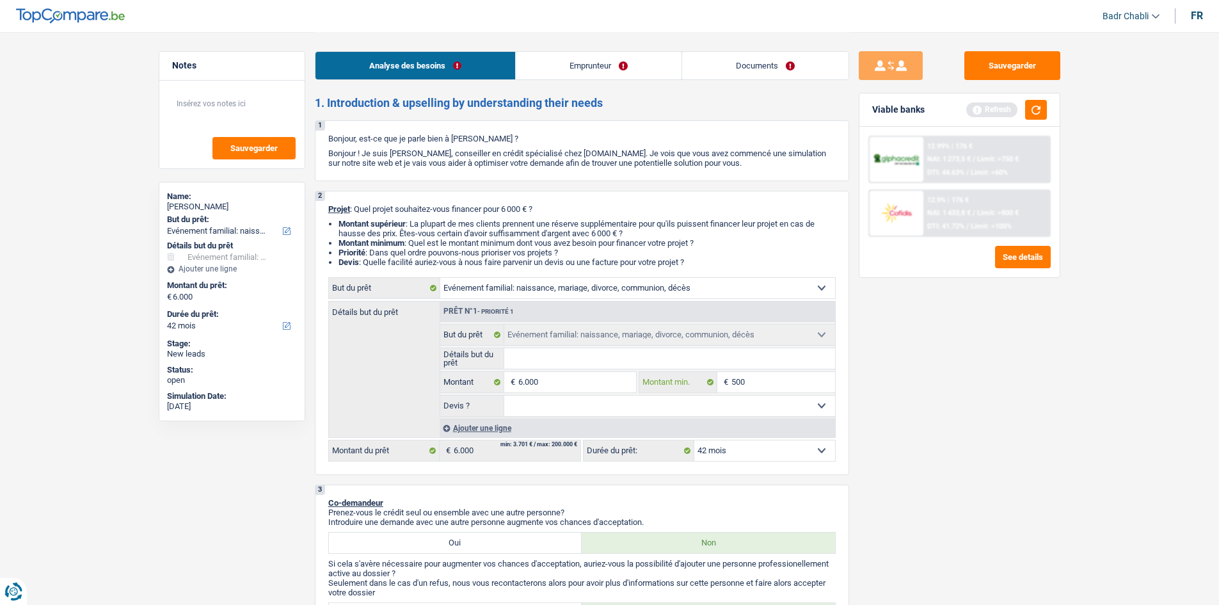
type input "5.001"
click at [594, 363] on input "Détails but du prêt" at bounding box center [669, 358] width 331 height 20
type input "N"
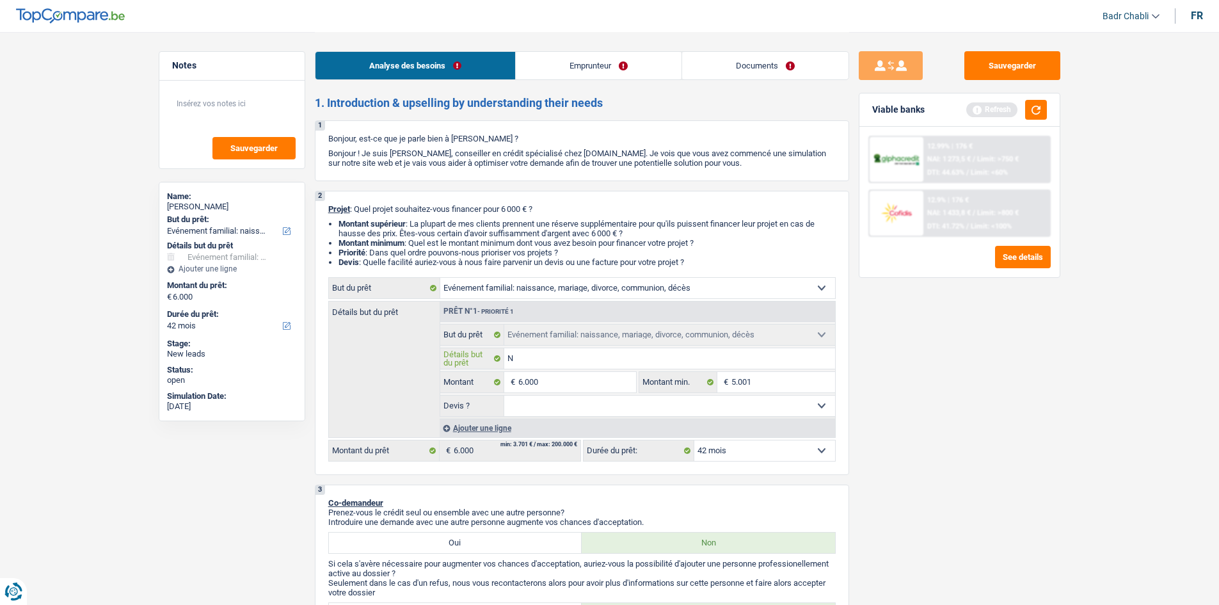
type input "No"
type input "Nou"
type input "No"
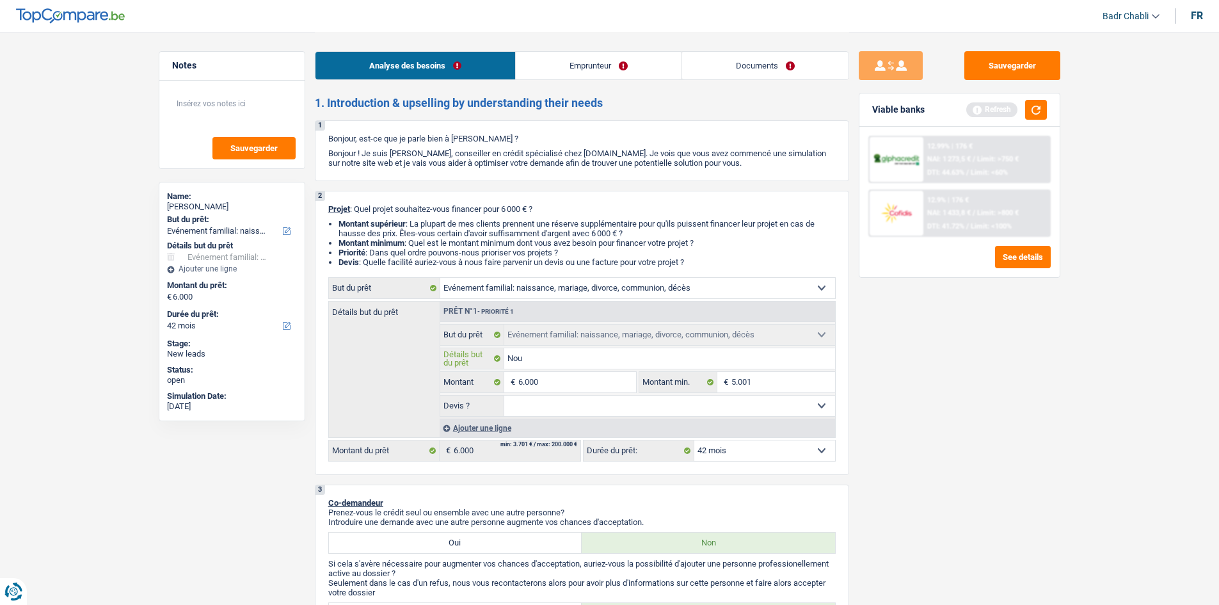
type input "No"
type input "N"
type input "R"
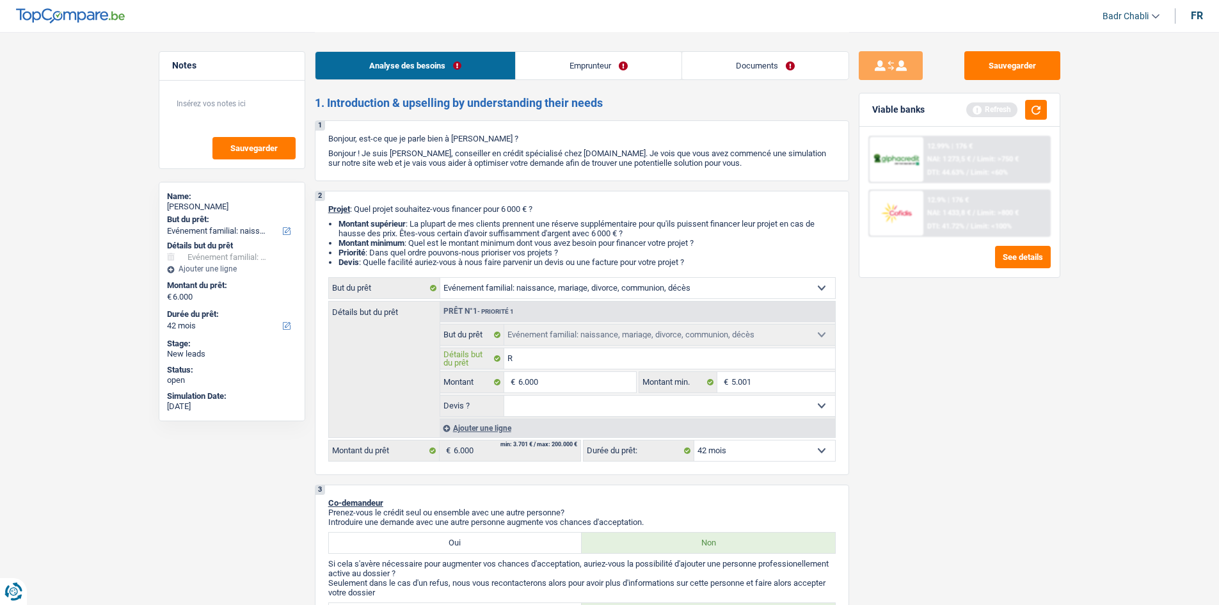
type input "Re"
type input "Rem"
type input "Remp"
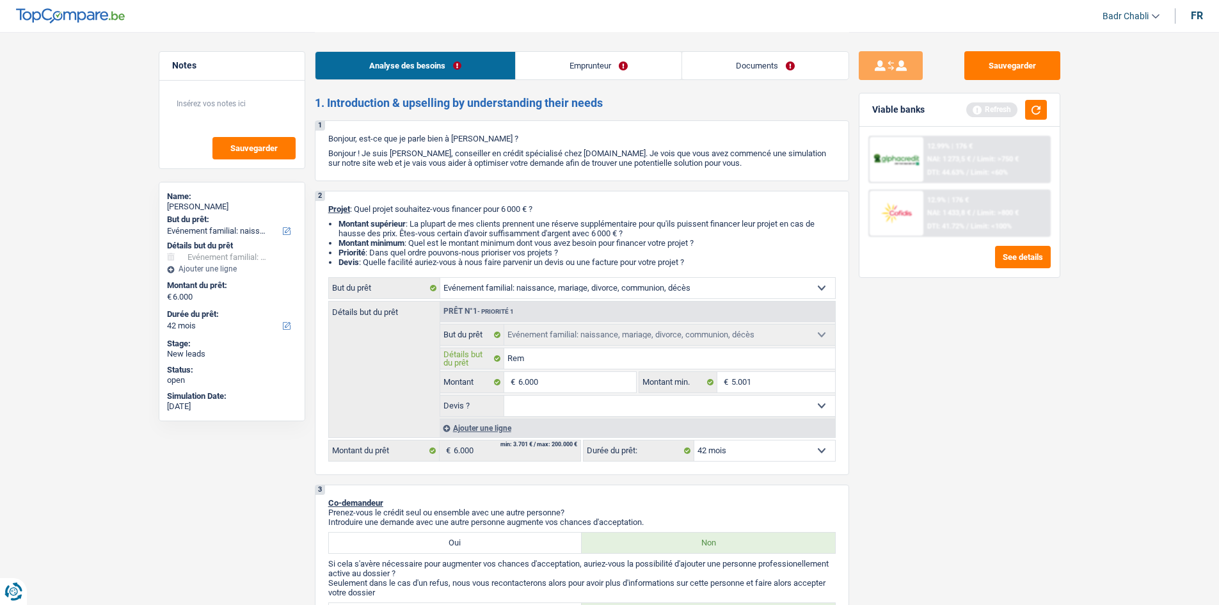
type input "Remp"
type input "Rempl"
type input "Rempla"
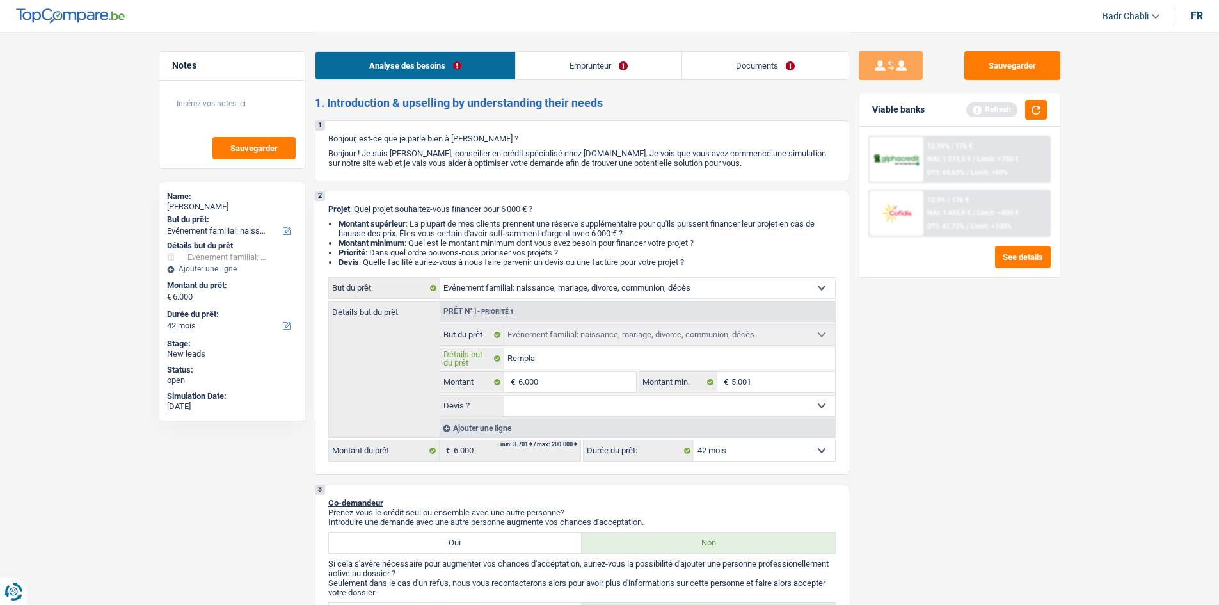
type input "Remplac"
type input "Remplace"
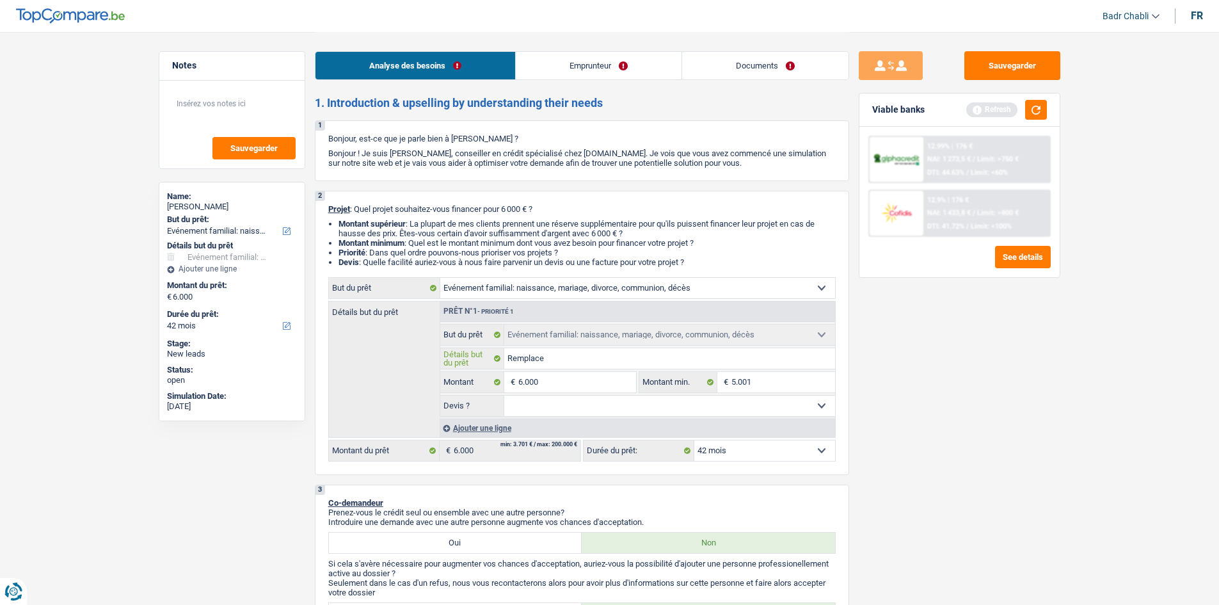
type input "Remplace"
type input "Remplacer"
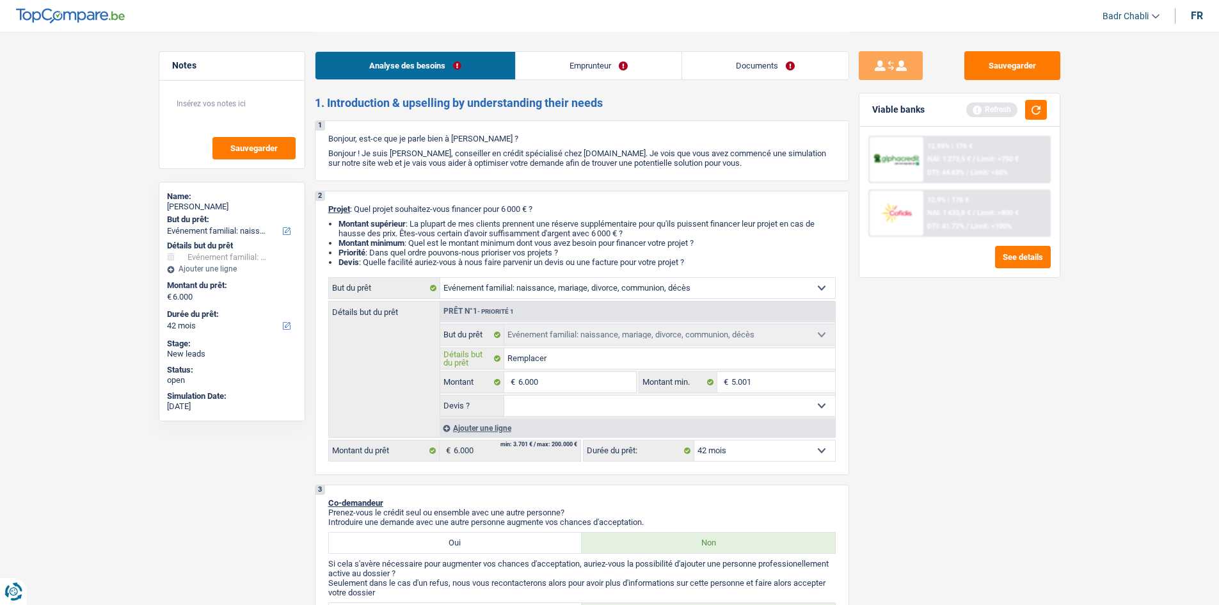
type input "Remplacer"
type input "Remplacer m"
type input "Remplacer me"
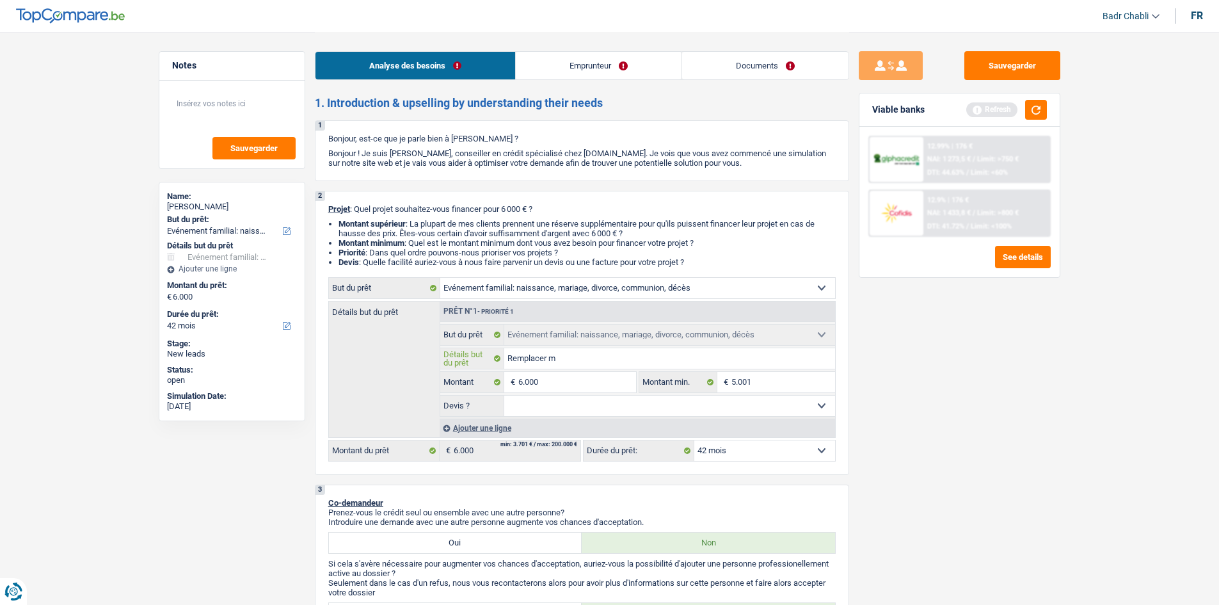
type input "Remplacer me"
type input "Remplacer meu"
type input "Remplacer meub"
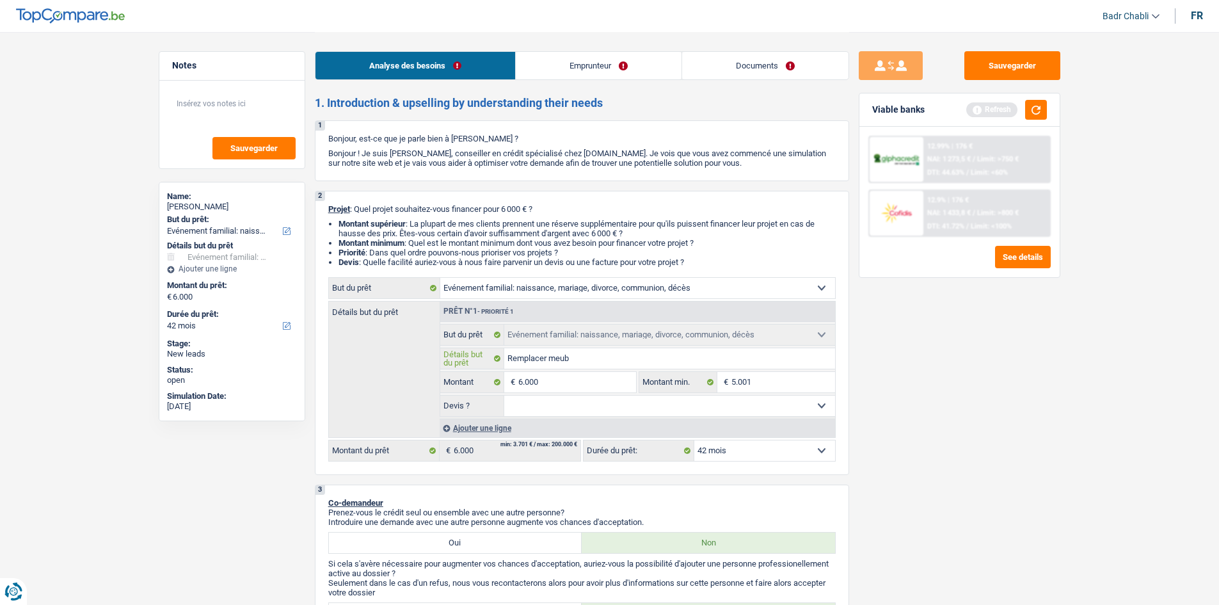
type input "Remplacer meubl"
type input "Remplacer meuble"
type input "Remplacer meubles"
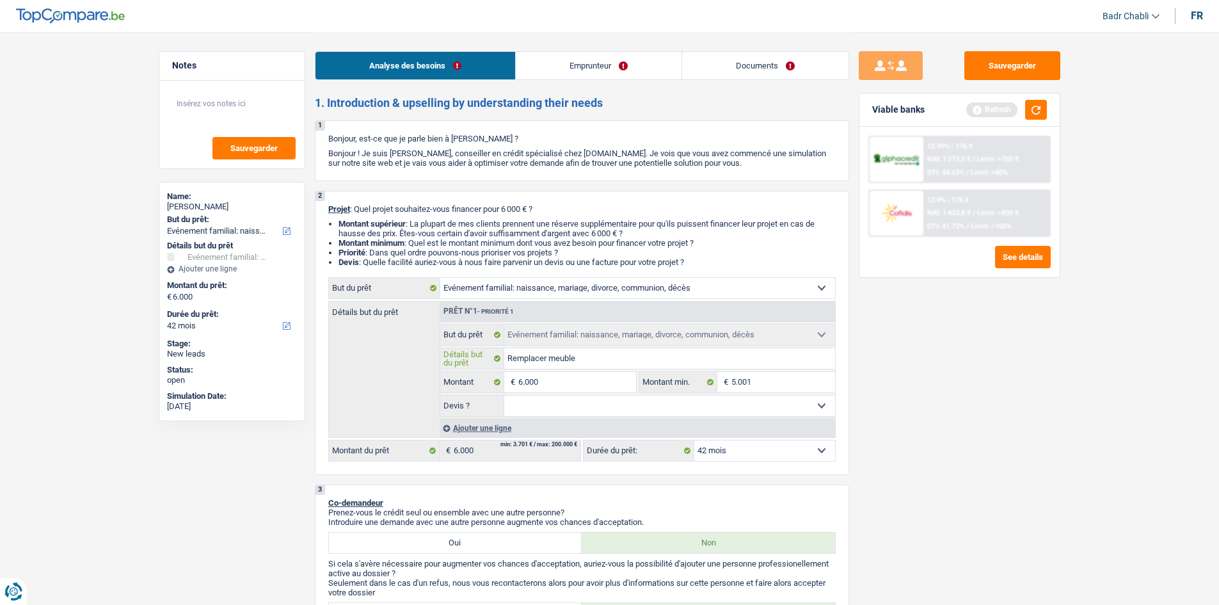
type input "Remplacer meubles"
type input "Remplacer meubles e"
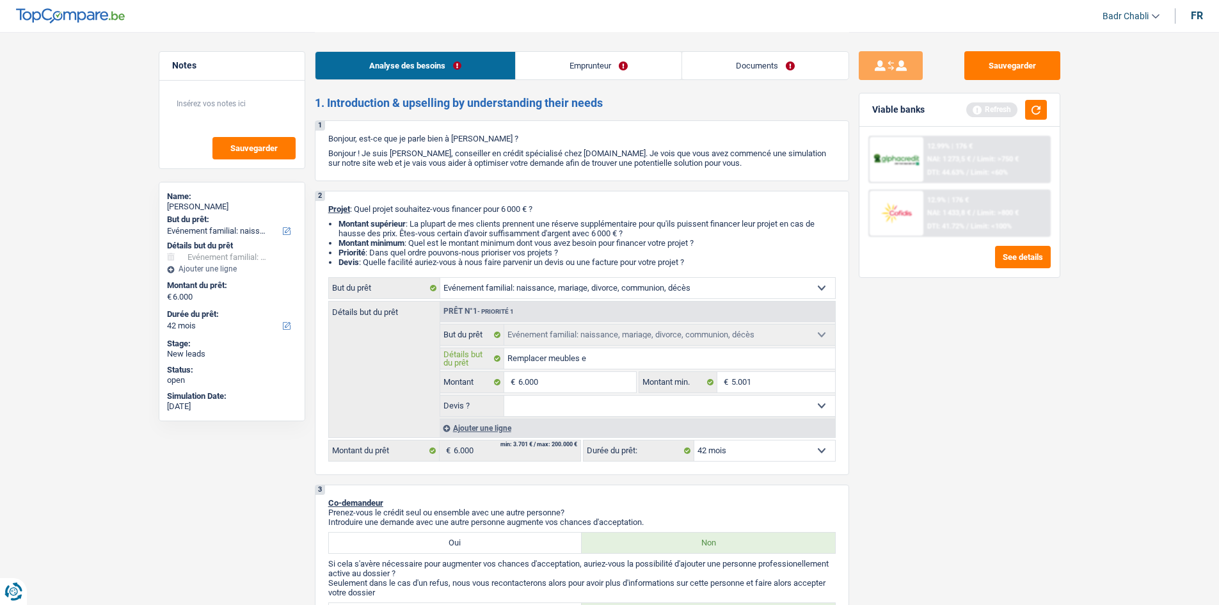
type input "Remplacer meubles"
click at [623, 401] on select "Oui Non Non répondu Sélectionner une option" at bounding box center [669, 406] width 331 height 20
select select "false"
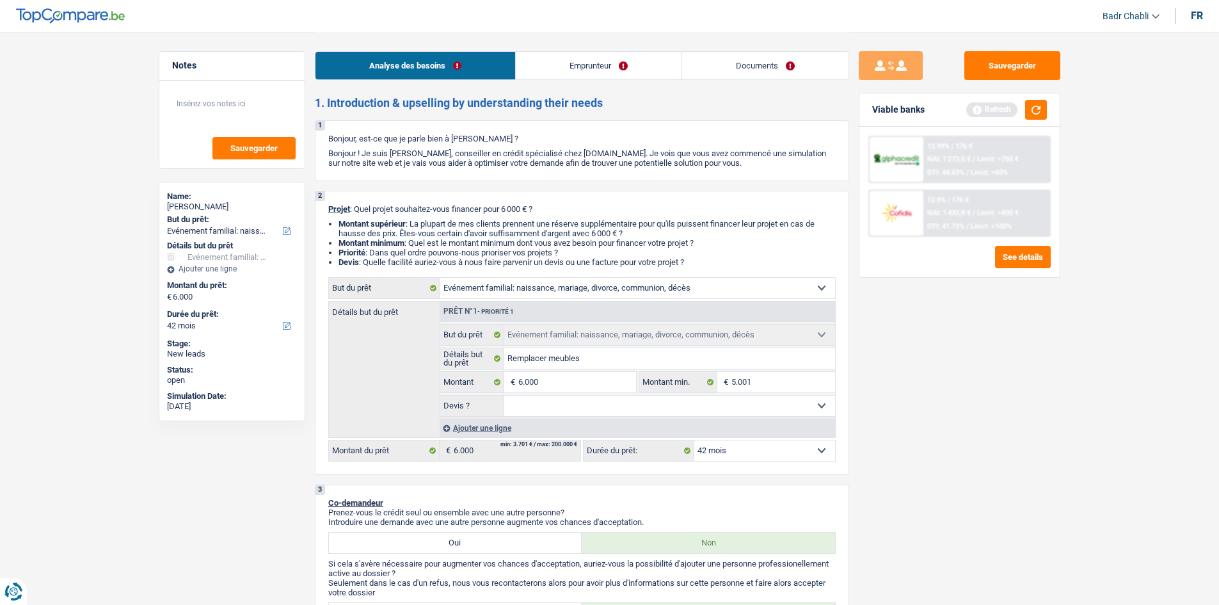
click at [504, 396] on select "Oui Non Non répondu Sélectionner une option" at bounding box center [669, 406] width 331 height 20
select select "false"
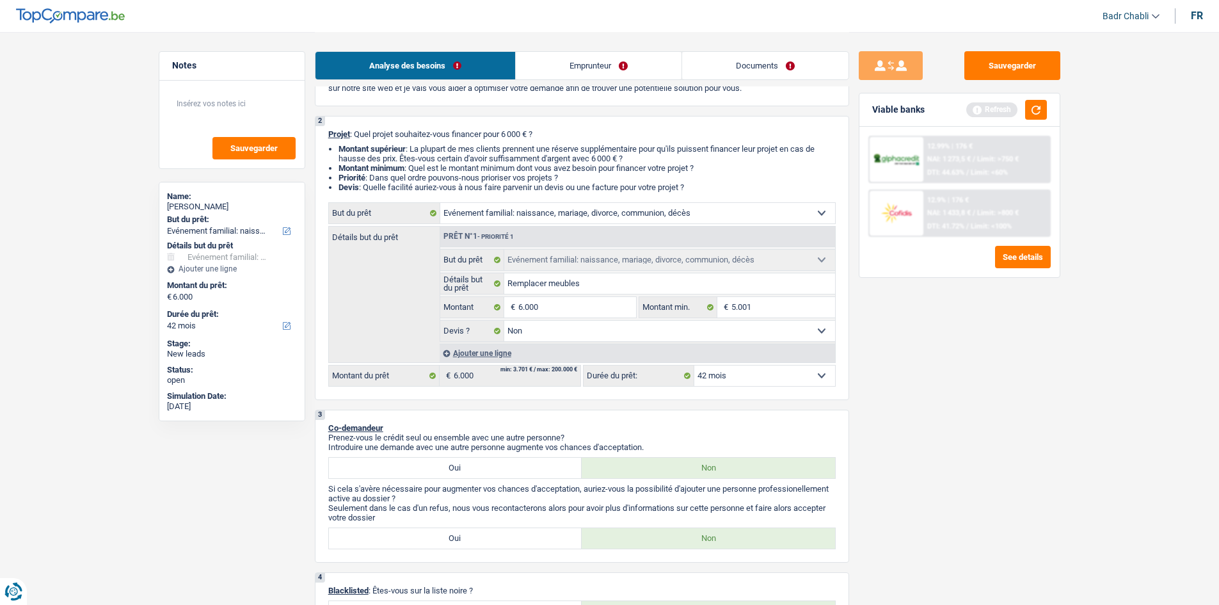
scroll to position [256, 0]
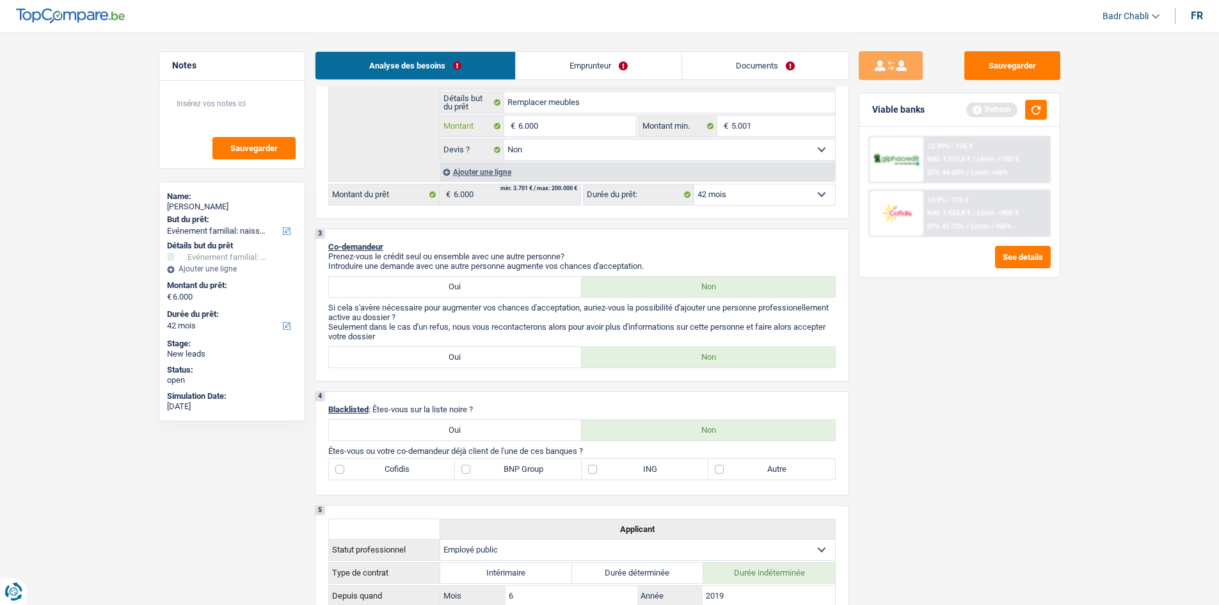
click at [558, 124] on input "6.000" at bounding box center [576, 126] width 117 height 20
drag, startPoint x: 558, startPoint y: 124, endPoint x: 935, endPoint y: 355, distance: 441.8
click at [935, 355] on div "Sauvegarder Viable banks Refresh 12.99% | 176 € NAI: 1 273,5 € / Limit: >750 € …" at bounding box center [959, 317] width 221 height 533
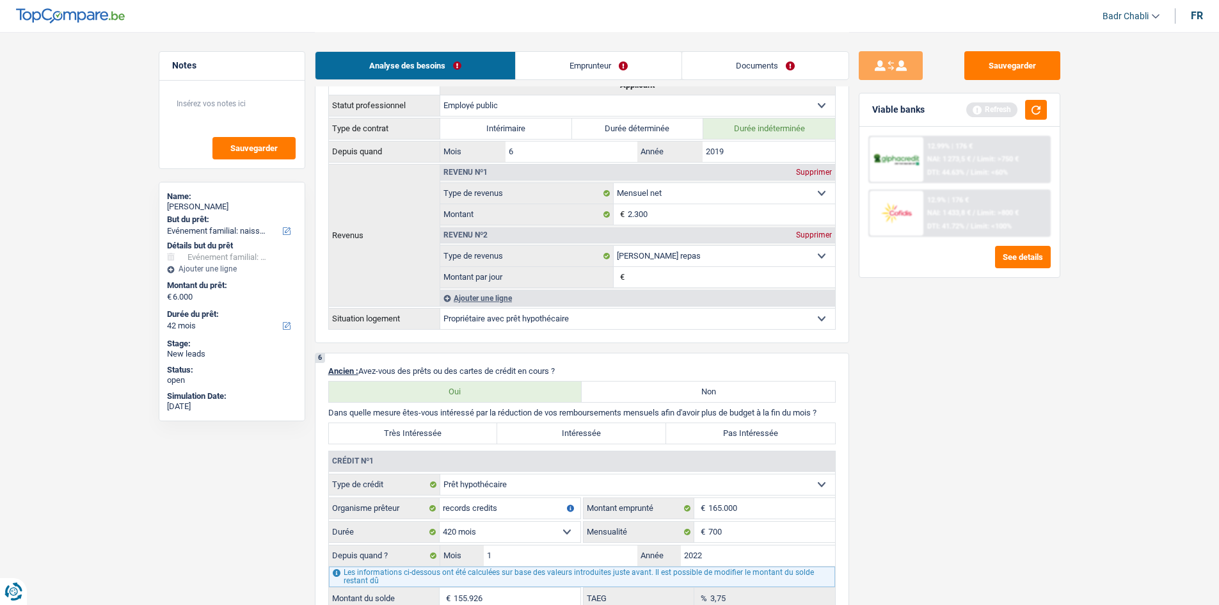
scroll to position [832, 0]
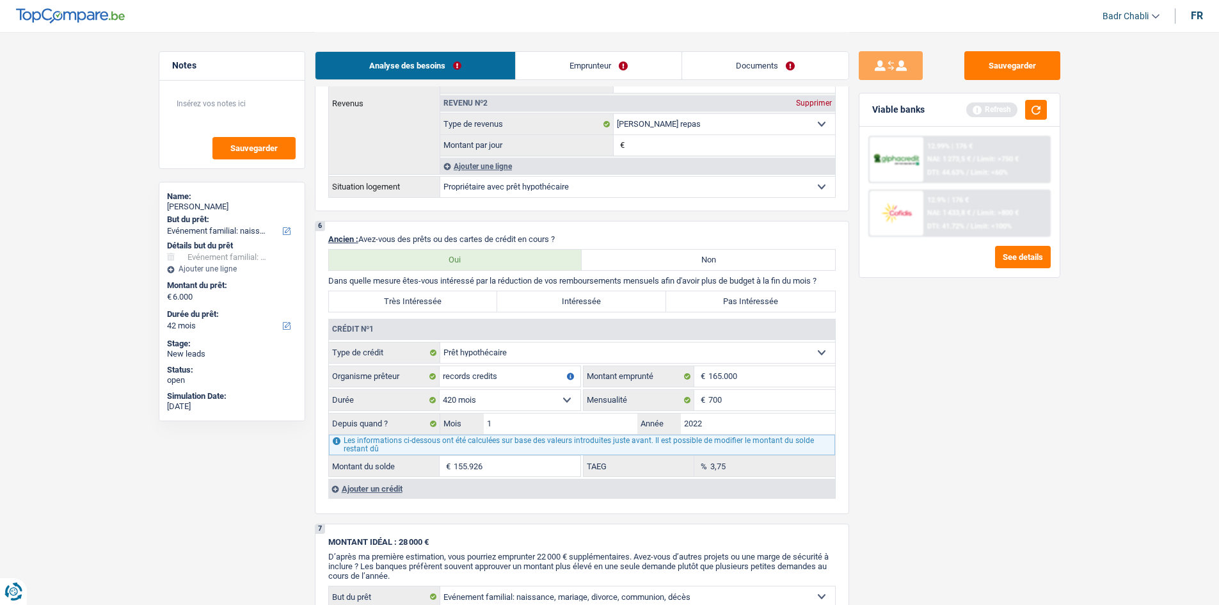
click at [1050, 106] on div "Viable banks Refresh" at bounding box center [960, 109] width 200 height 33
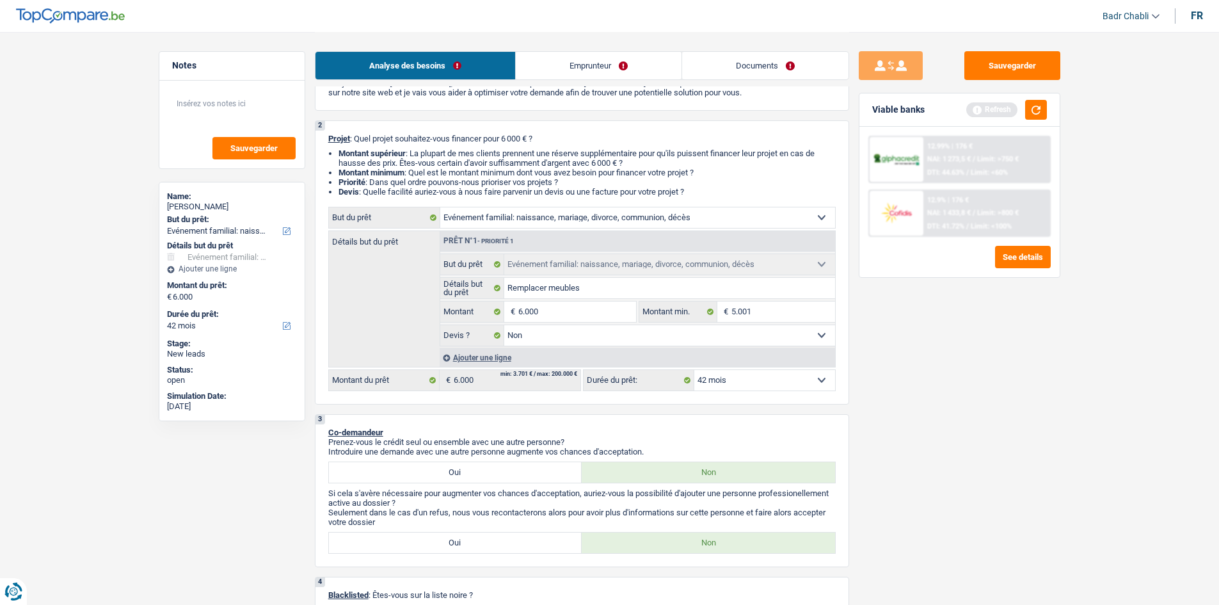
scroll to position [0, 0]
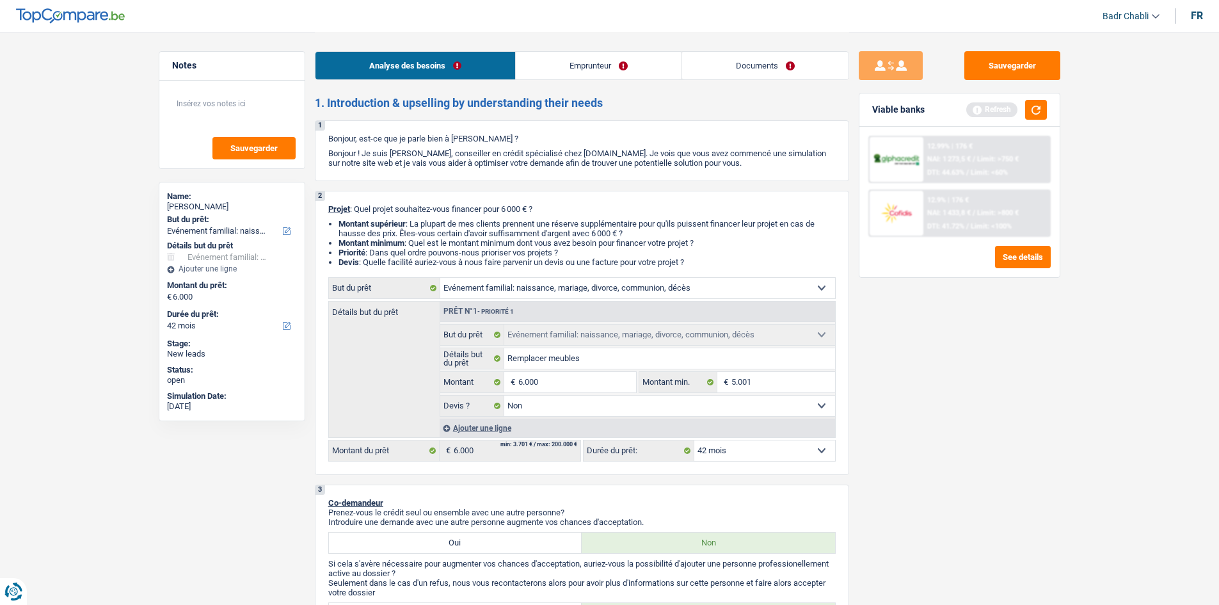
click at [604, 71] on link "Emprunteur" at bounding box center [599, 66] width 166 height 28
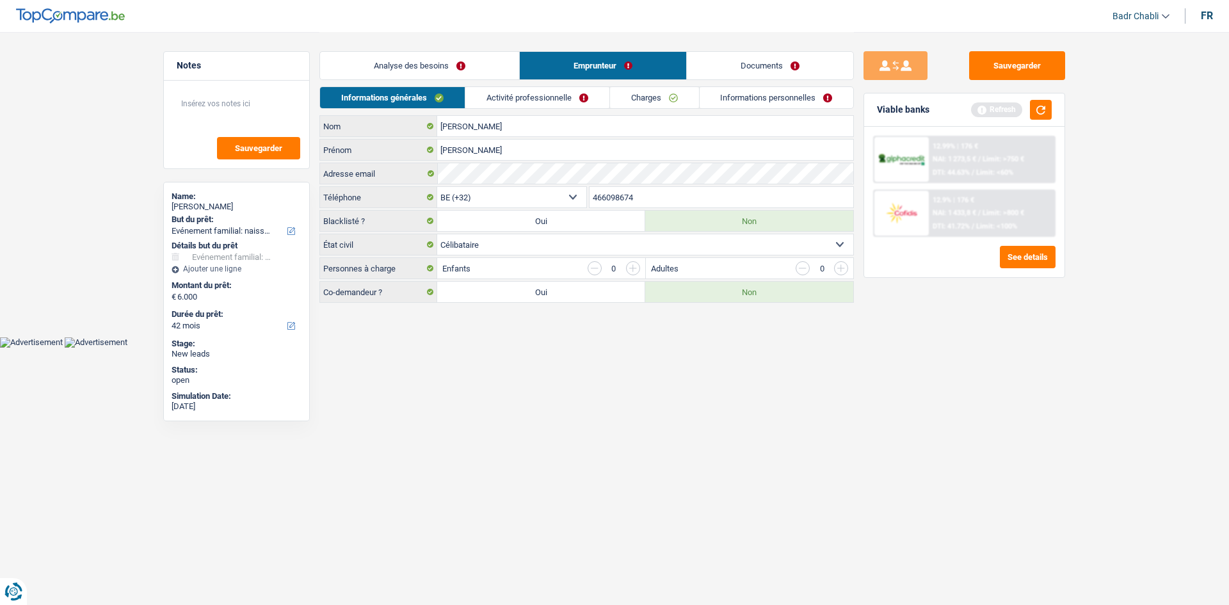
click at [523, 109] on div "Informations générales Activité professionnelle Charges Informations personnell…" at bounding box center [586, 100] width 534 height 29
click at [529, 104] on link "Activité professionnelle" at bounding box center [537, 97] width 144 height 21
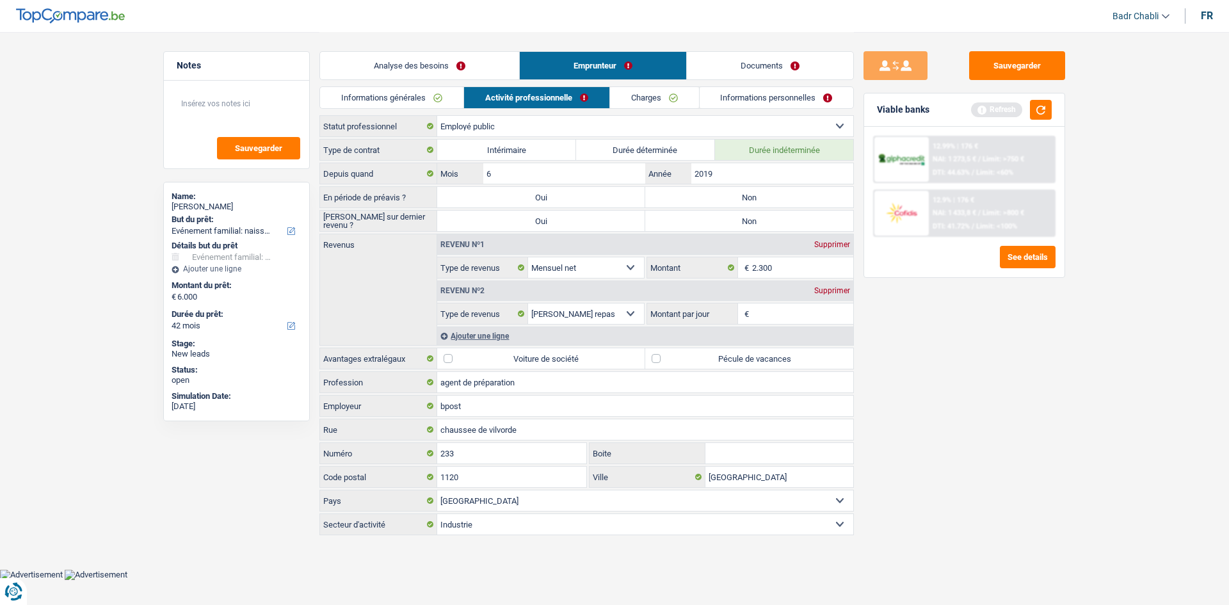
click at [705, 198] on label "Non" at bounding box center [749, 197] width 208 height 20
click at [705, 198] on input "Non" at bounding box center [749, 197] width 208 height 20
radio input "true"
click at [720, 218] on label "Non" at bounding box center [749, 221] width 208 height 20
click at [720, 218] on input "Non" at bounding box center [749, 221] width 208 height 20
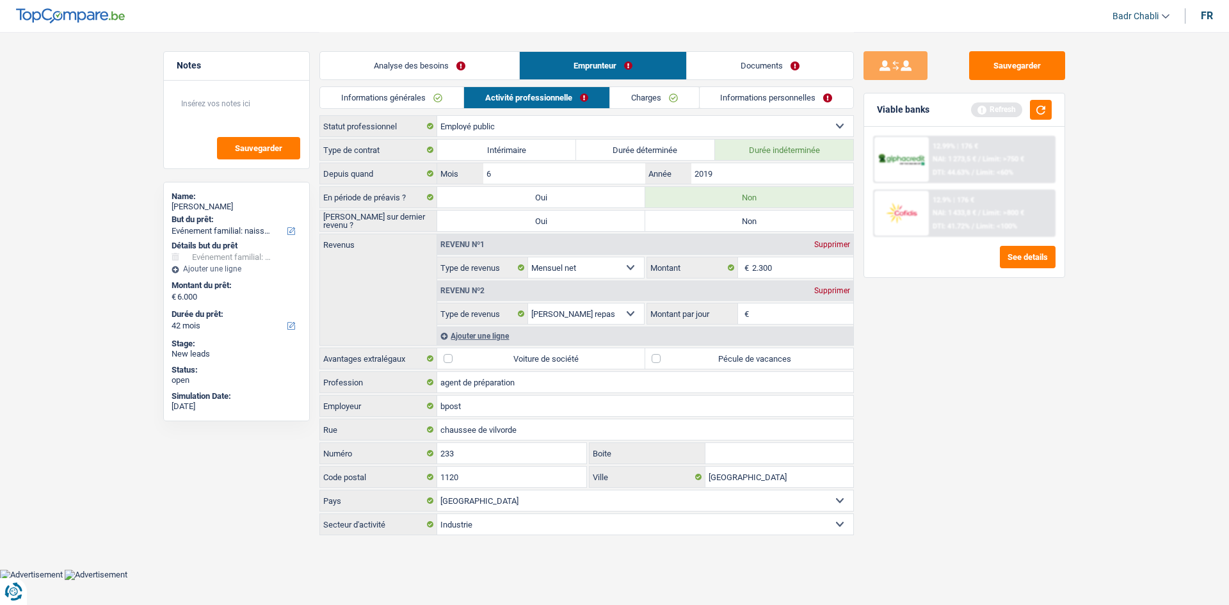
radio input "true"
click at [664, 354] on label "Pécule de vacances" at bounding box center [749, 358] width 208 height 20
click at [664, 354] on input "Pécule de vacances" at bounding box center [749, 358] width 208 height 20
checkbox input "true"
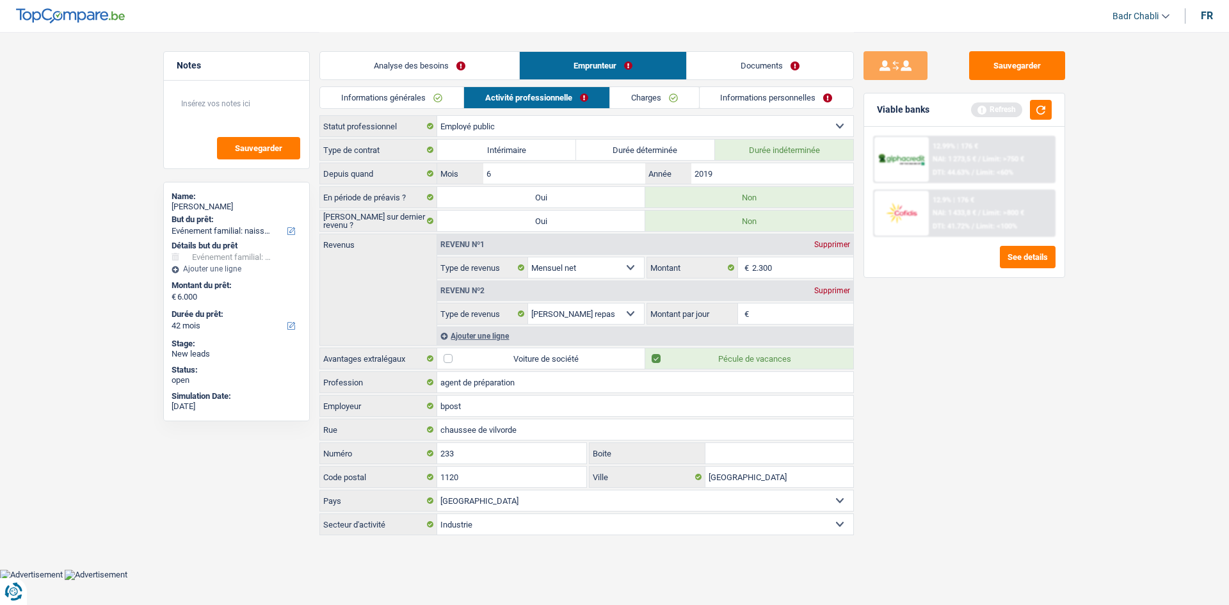
click at [669, 95] on link "Charges" at bounding box center [654, 97] width 89 height 21
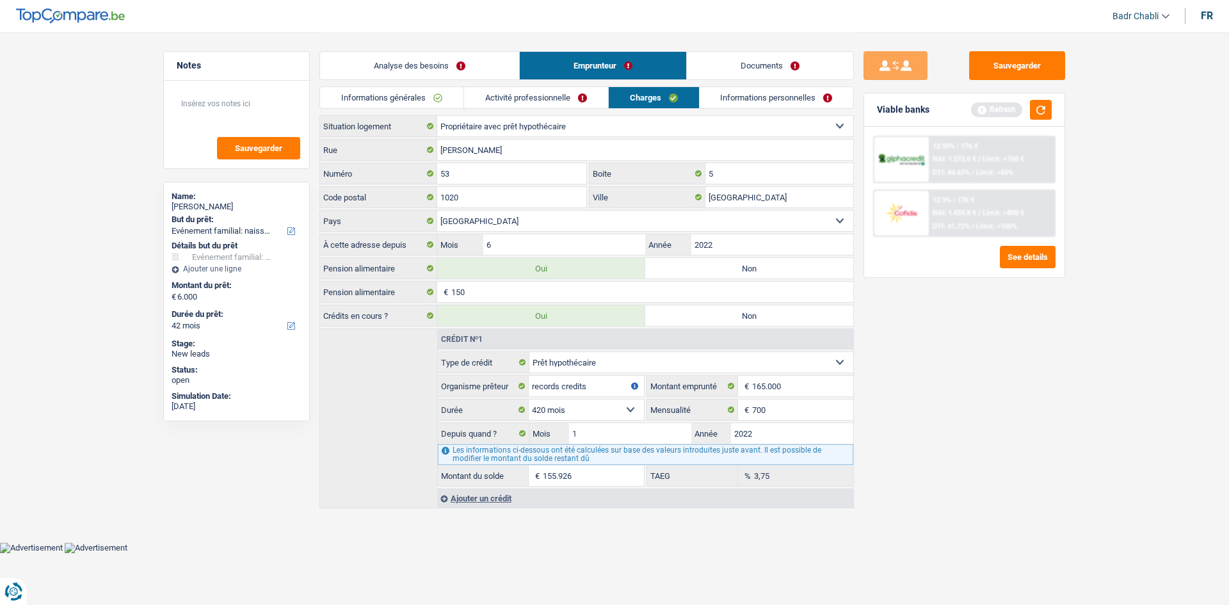
click at [1037, 121] on div "Viable banks Refresh" at bounding box center [964, 109] width 200 height 33
click at [1041, 117] on button "button" at bounding box center [1041, 110] width 22 height 20
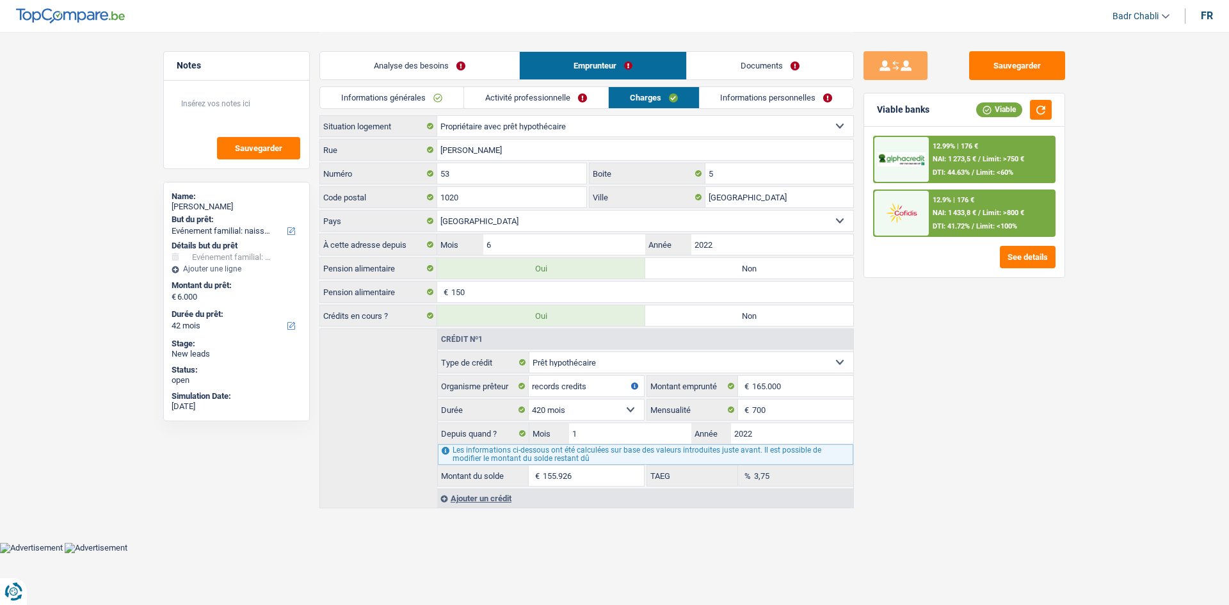
click at [432, 76] on link "Analyse des besoins" at bounding box center [419, 66] width 199 height 28
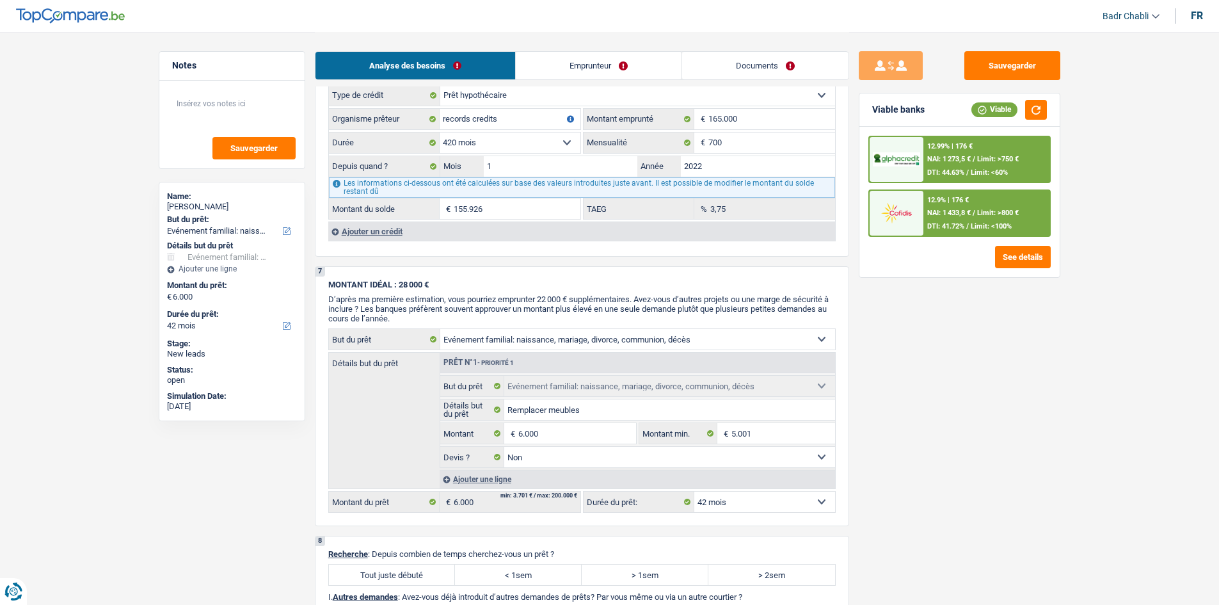
scroll to position [1088, 0]
click at [387, 232] on div "Ajouter un crédit" at bounding box center [581, 232] width 507 height 19
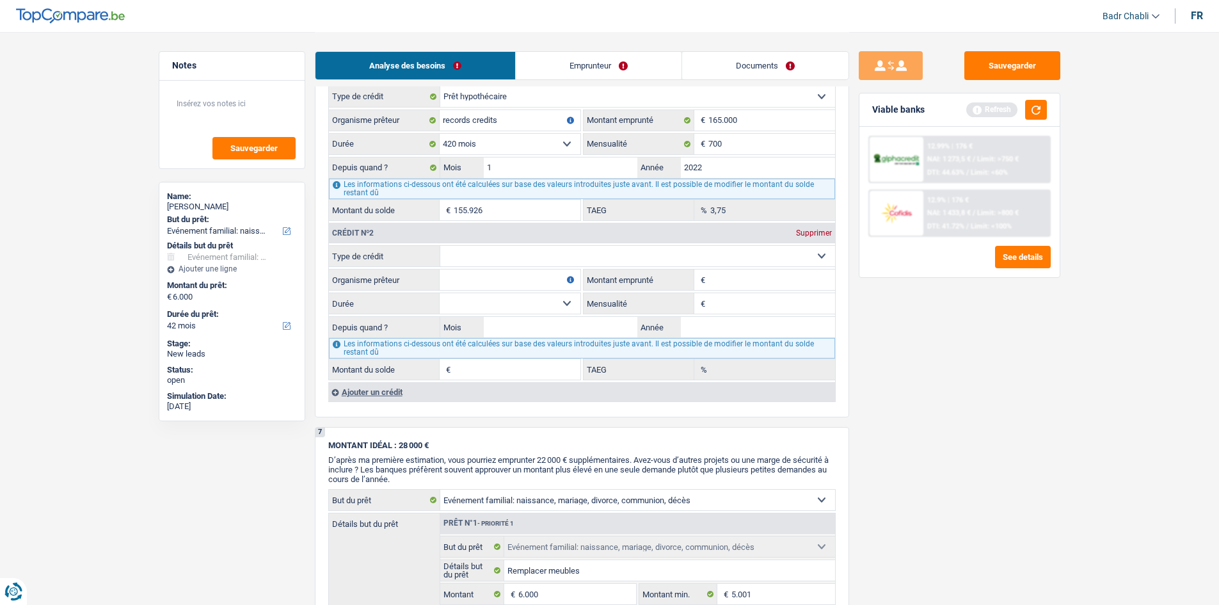
click at [531, 253] on select "Carte ou ouverture de crédit Prêt hypothécaire Vente à tempérament Prêt à tempé…" at bounding box center [637, 256] width 395 height 20
select select "cardOrCredit"
type input "0"
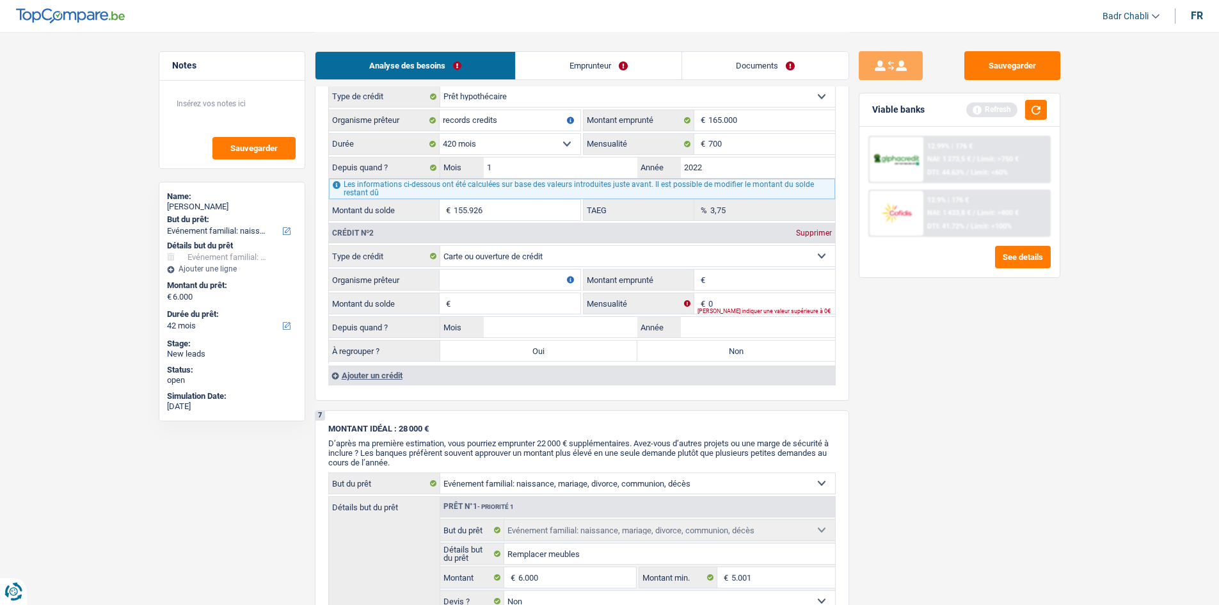
click at [526, 278] on input "Organisme prêteur" at bounding box center [510, 279] width 141 height 20
type input "Buyway"
type input "2.500"
click at [506, 312] on input "Montant du solde" at bounding box center [517, 303] width 127 height 20
click at [509, 307] on input "Montant du solde" at bounding box center [517, 303] width 127 height 20
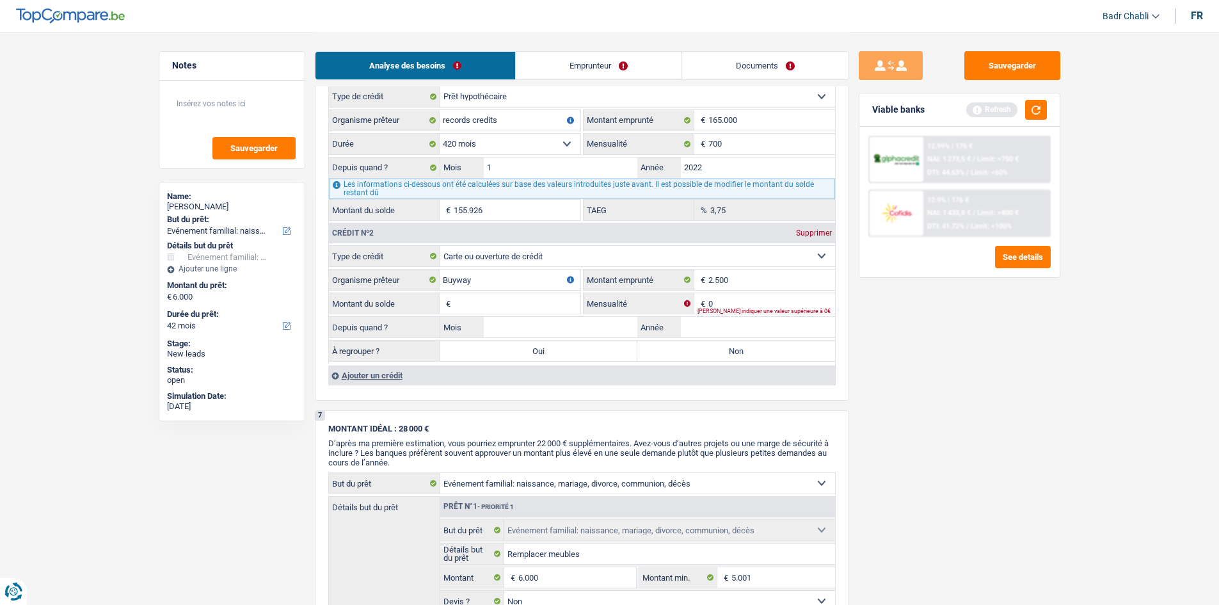
click at [531, 290] on fieldset "Buyway Organisme prêteur Veillez à ne pas indiquer le nom du courtier, mais bie…" at bounding box center [455, 280] width 252 height 22
click at [524, 300] on input "Montant du solde" at bounding box center [517, 303] width 127 height 20
type input "1"
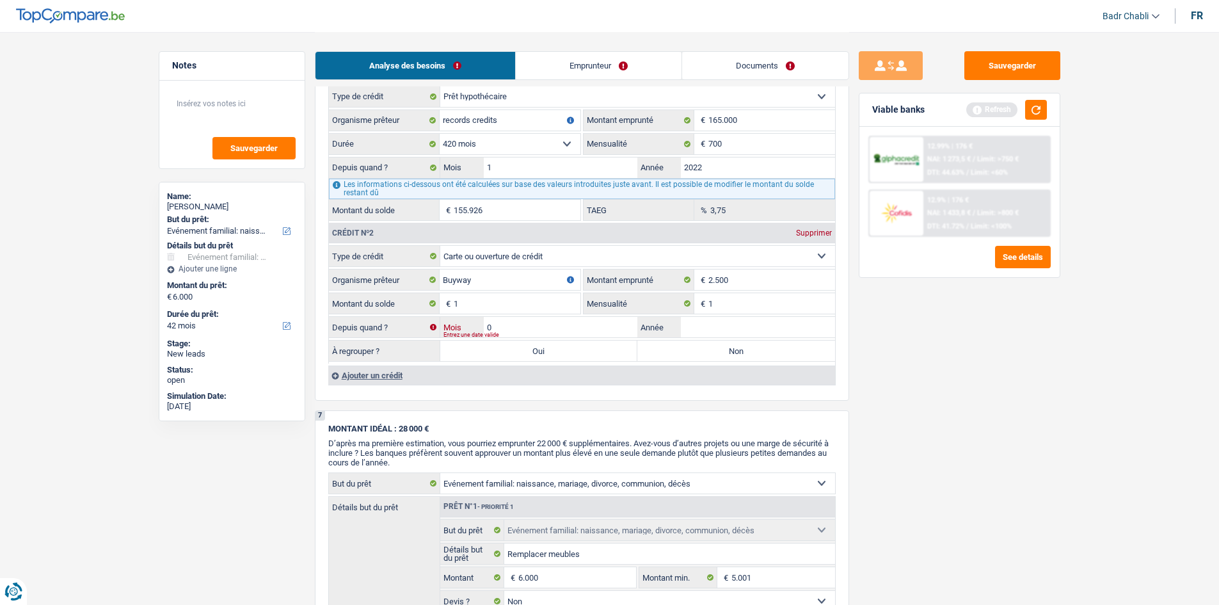
type input "02"
type input "2023"
click at [691, 340] on div "À regrouper ? Oui Non Tous les champs sont obligatoires. Veuillez fournir une r…" at bounding box center [582, 351] width 506 height 22
click at [687, 346] on label "Non" at bounding box center [736, 350] width 198 height 20
click at [687, 346] on input "Non" at bounding box center [736, 350] width 198 height 20
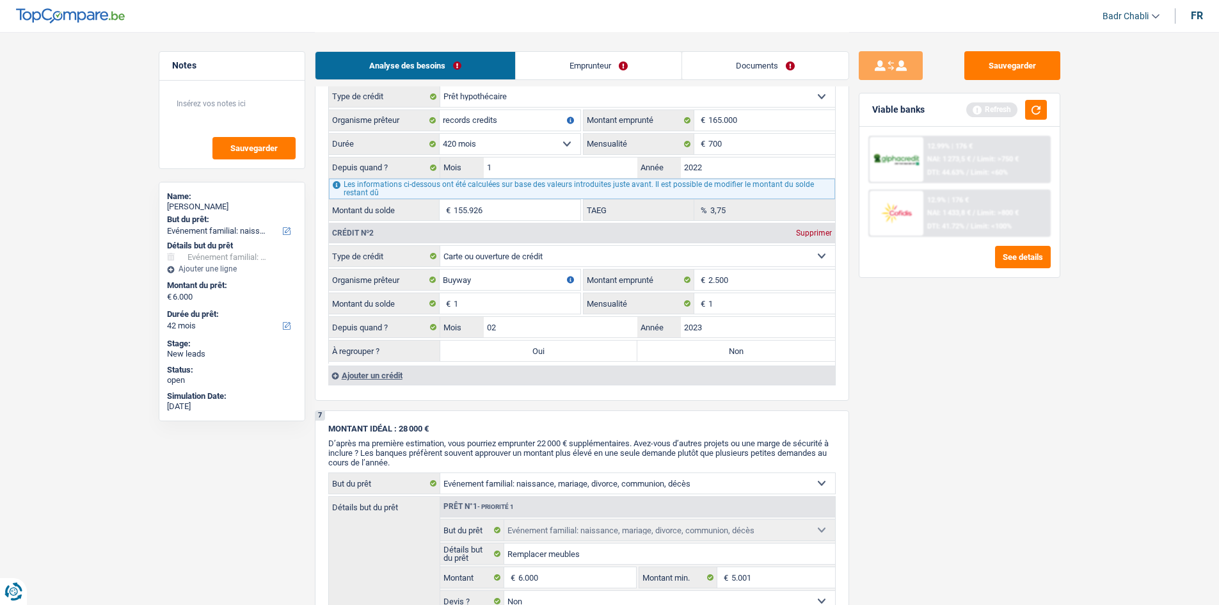
radio input "true"
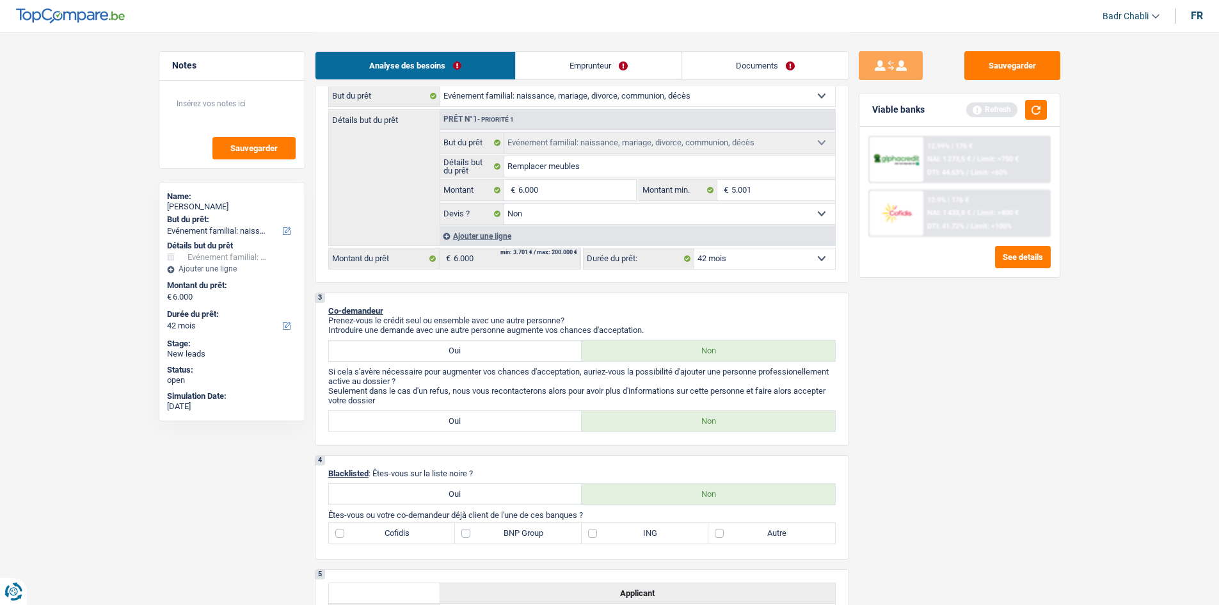
scroll to position [0, 0]
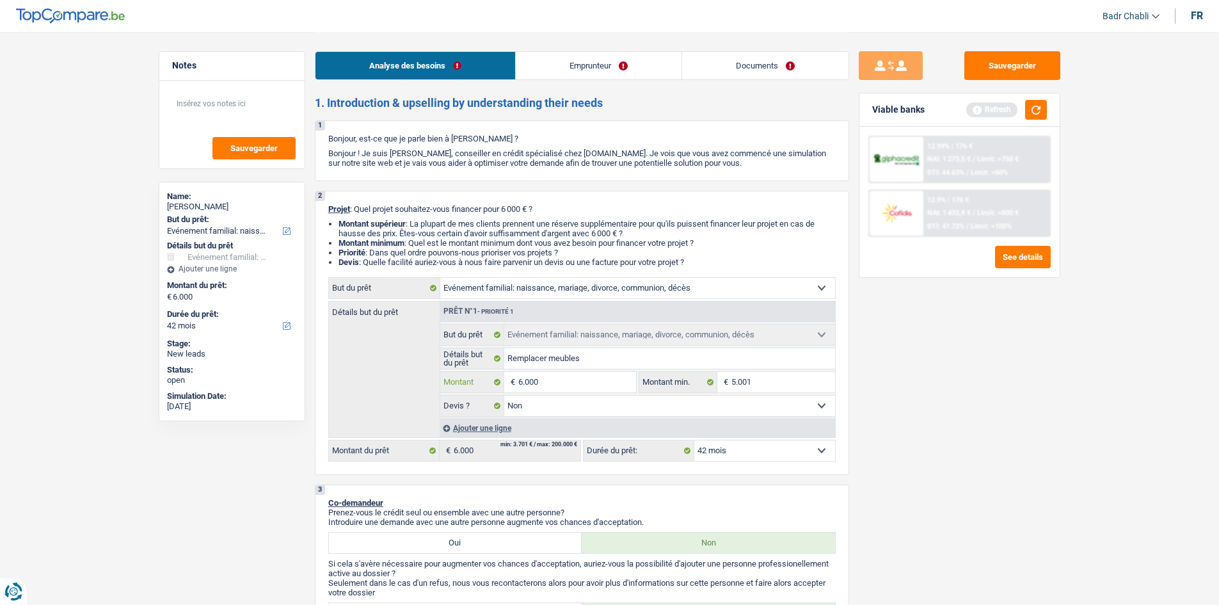
click at [558, 384] on input "6.000" at bounding box center [576, 382] width 117 height 20
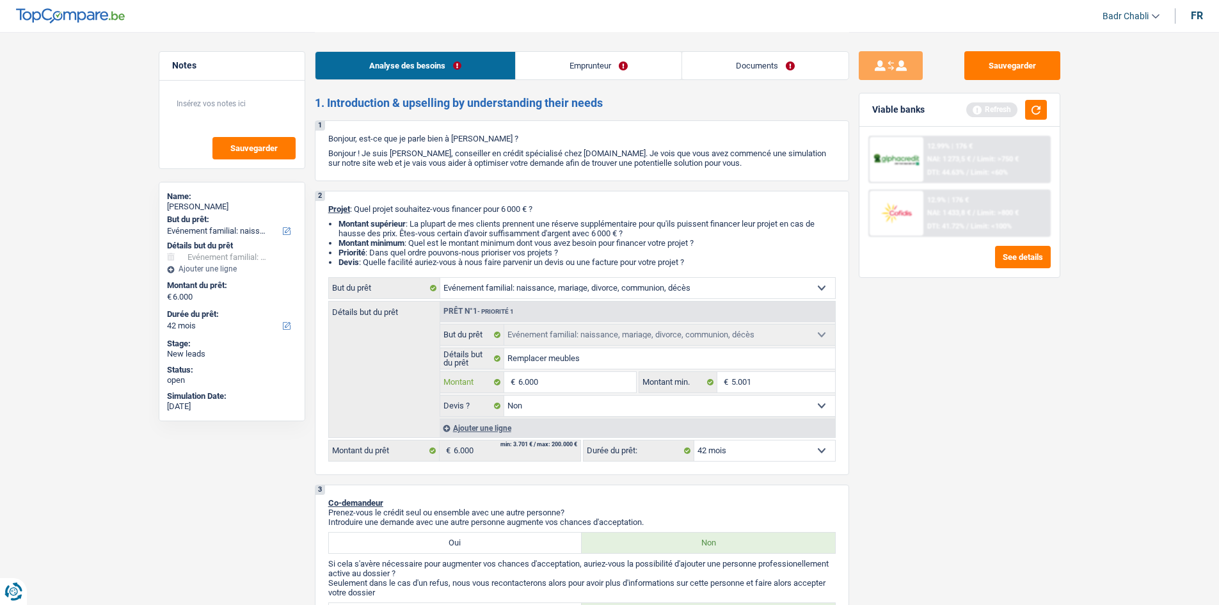
click at [558, 384] on input "6.000" at bounding box center [576, 382] width 117 height 20
type input "1"
type input "10"
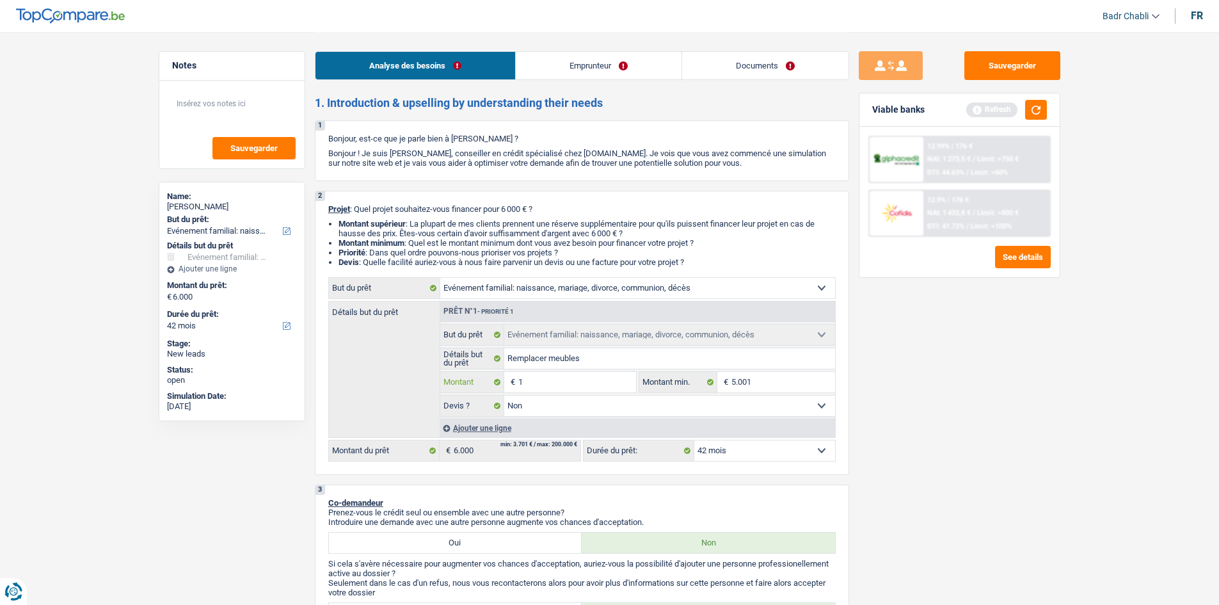
type input "10"
type input "100"
type input "1.000"
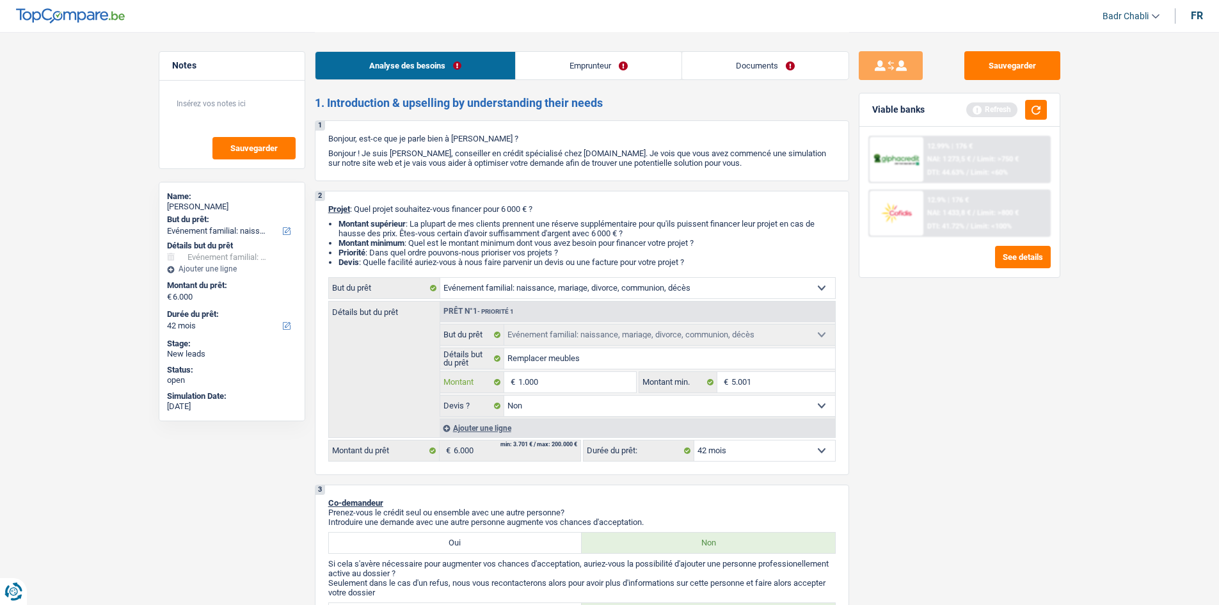
type input "10.000"
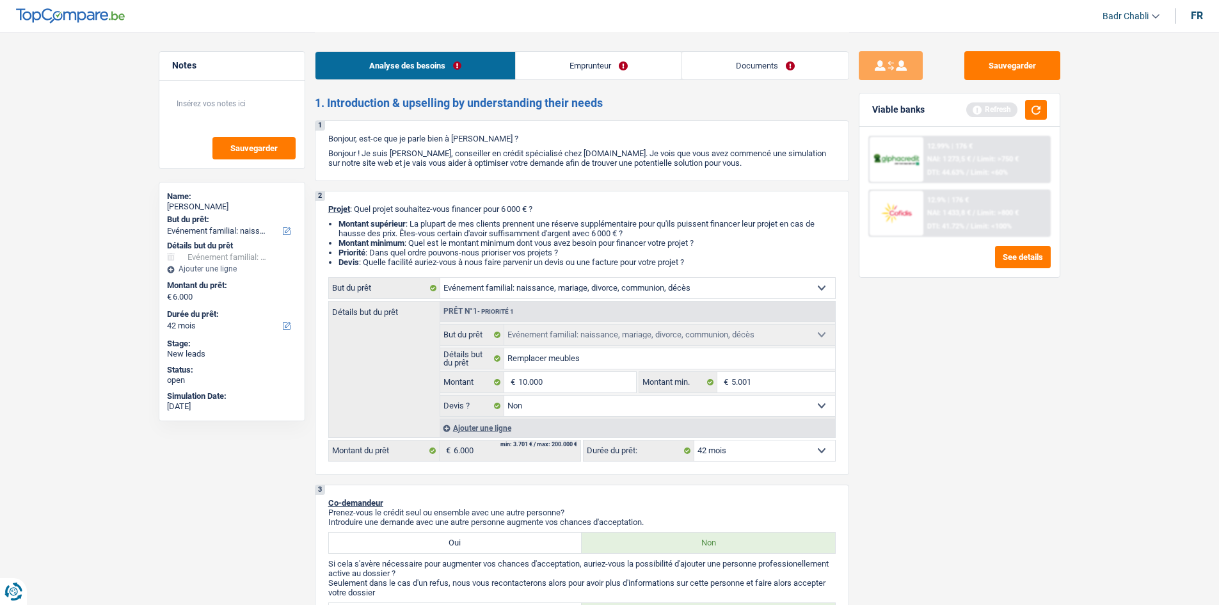
type input "10.000"
click at [758, 72] on link "Documents" at bounding box center [765, 66] width 166 height 28
select select "48"
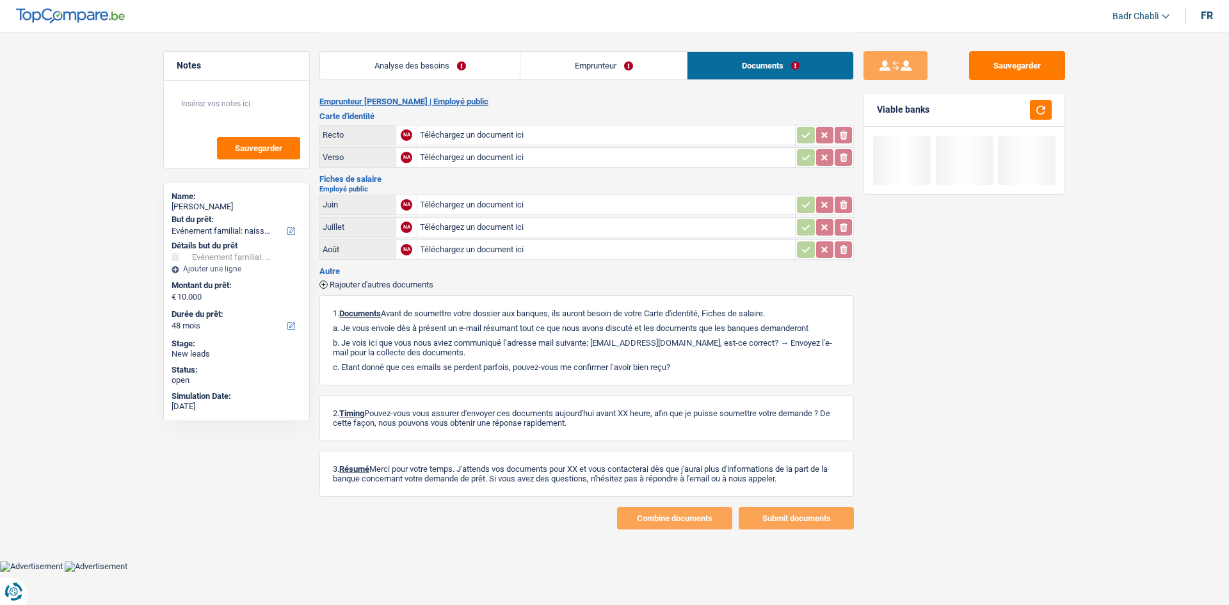
click at [466, 69] on link "Analyse des besoins" at bounding box center [420, 66] width 200 height 28
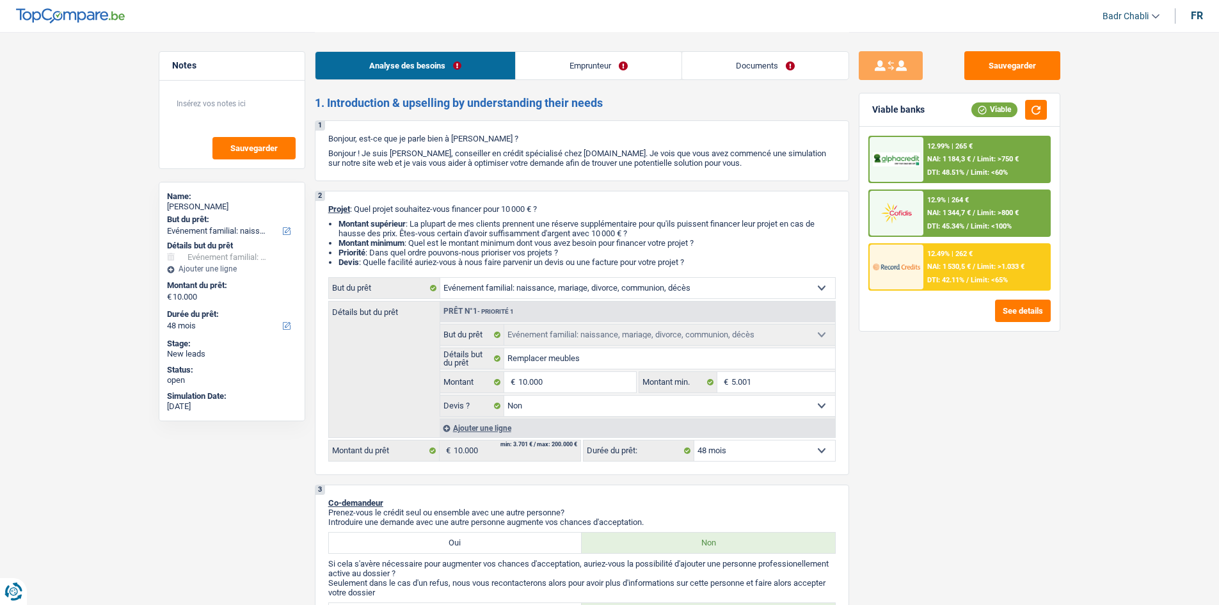
click at [967, 272] on div "12.49% | 262 € NAI: 1 530,5 € / Limit: >1.033 € DTI: 42.11% / Limit: <65%" at bounding box center [987, 266] width 126 height 45
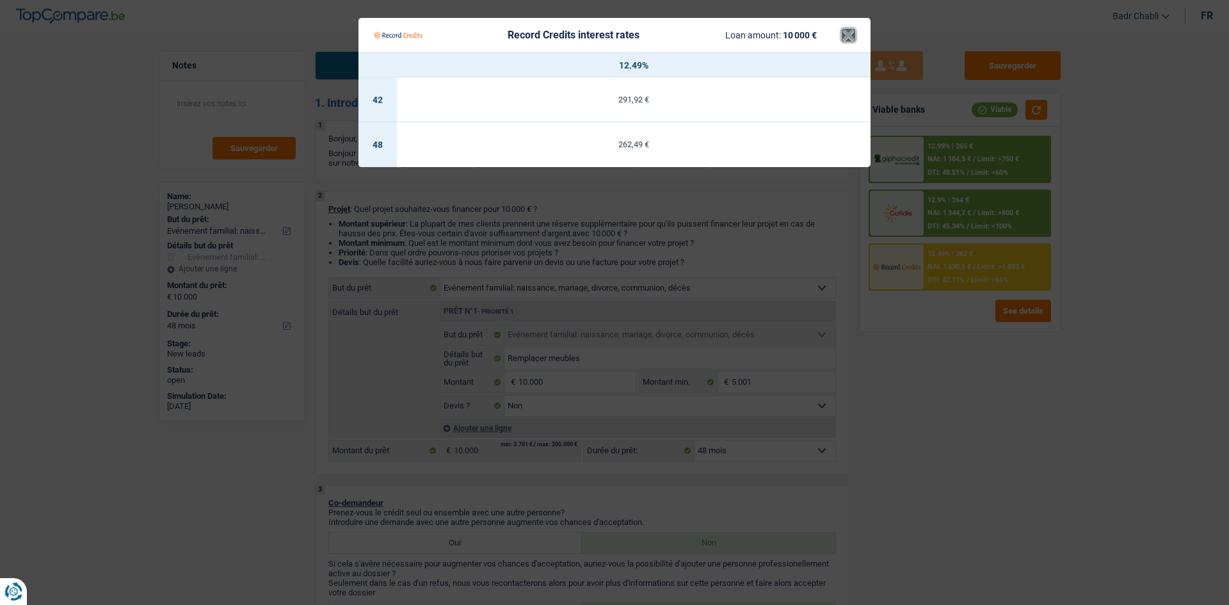
click at [849, 33] on button "×" at bounding box center [848, 35] width 13 height 13
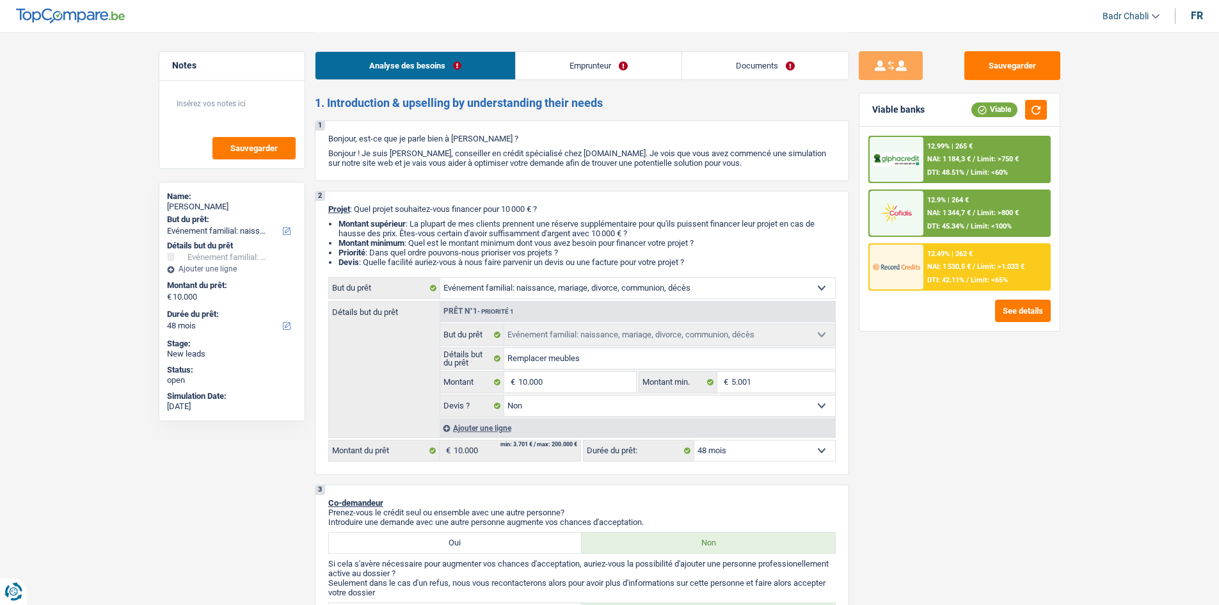
click at [941, 158] on span "NAI: 1 184,3 €" at bounding box center [949, 159] width 44 height 8
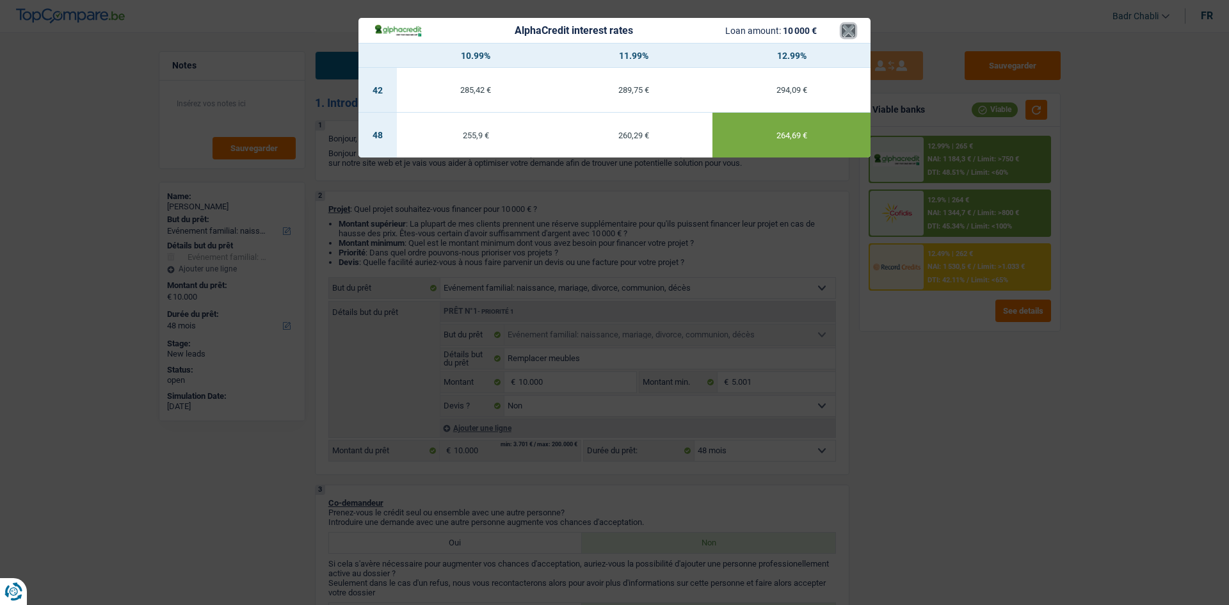
click at [847, 28] on button "×" at bounding box center [848, 30] width 13 height 13
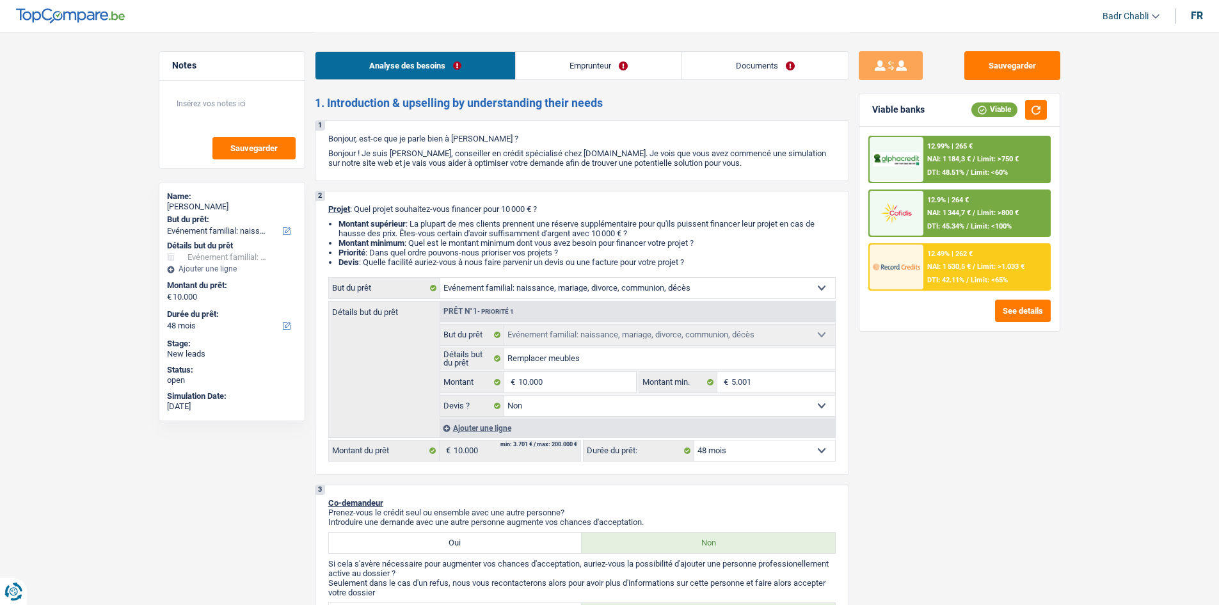
click at [964, 211] on span "NAI: 1 344,7 €" at bounding box center [949, 213] width 44 height 8
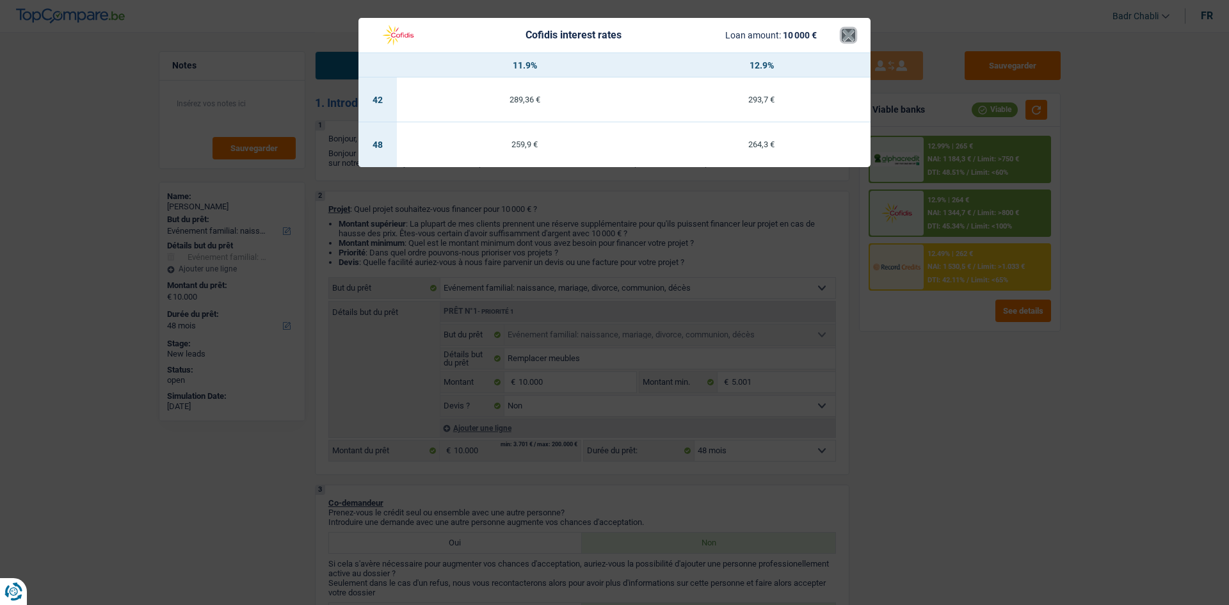
click at [849, 38] on button "×" at bounding box center [848, 35] width 13 height 13
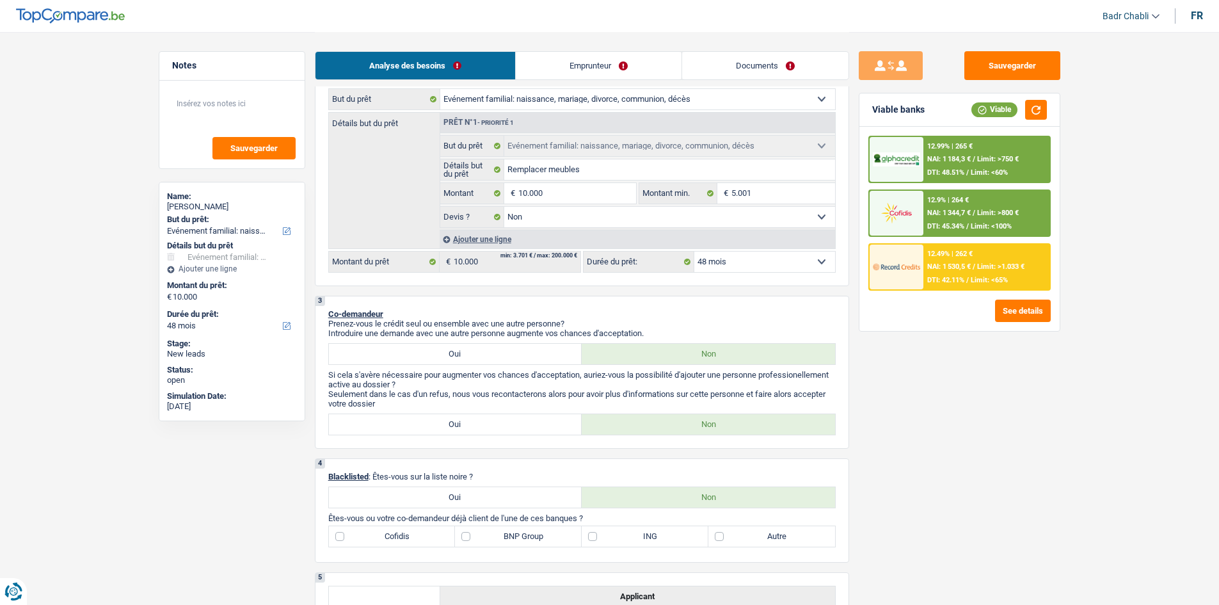
scroll to position [192, 0]
click at [558, 185] on input "10.000" at bounding box center [576, 190] width 117 height 20
type input "1.000"
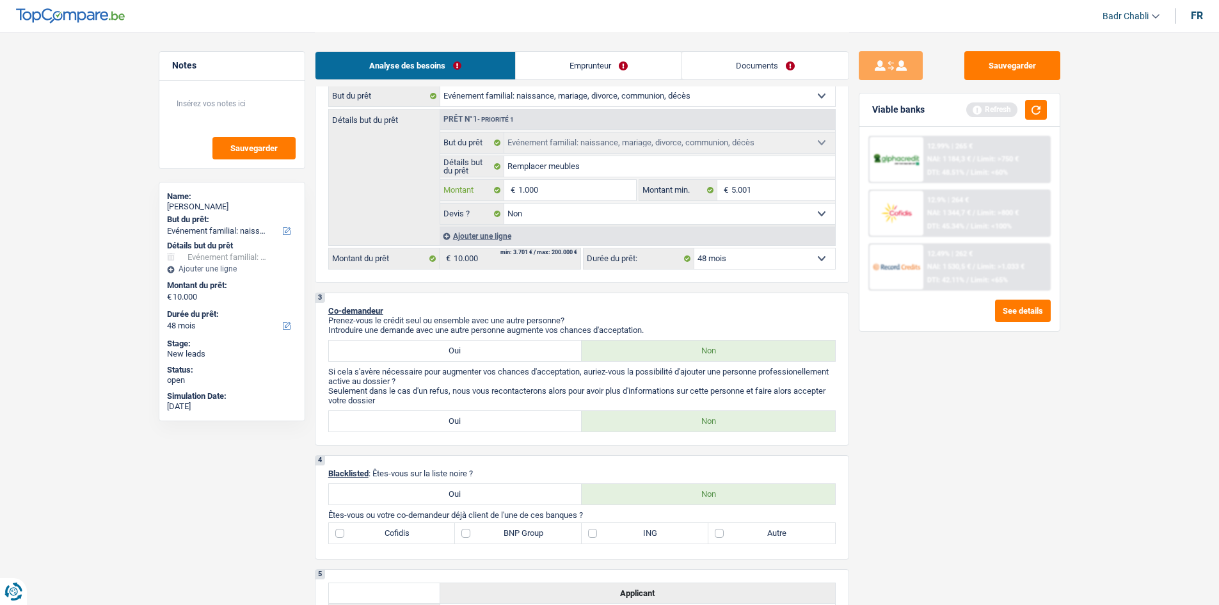
type input "10.001"
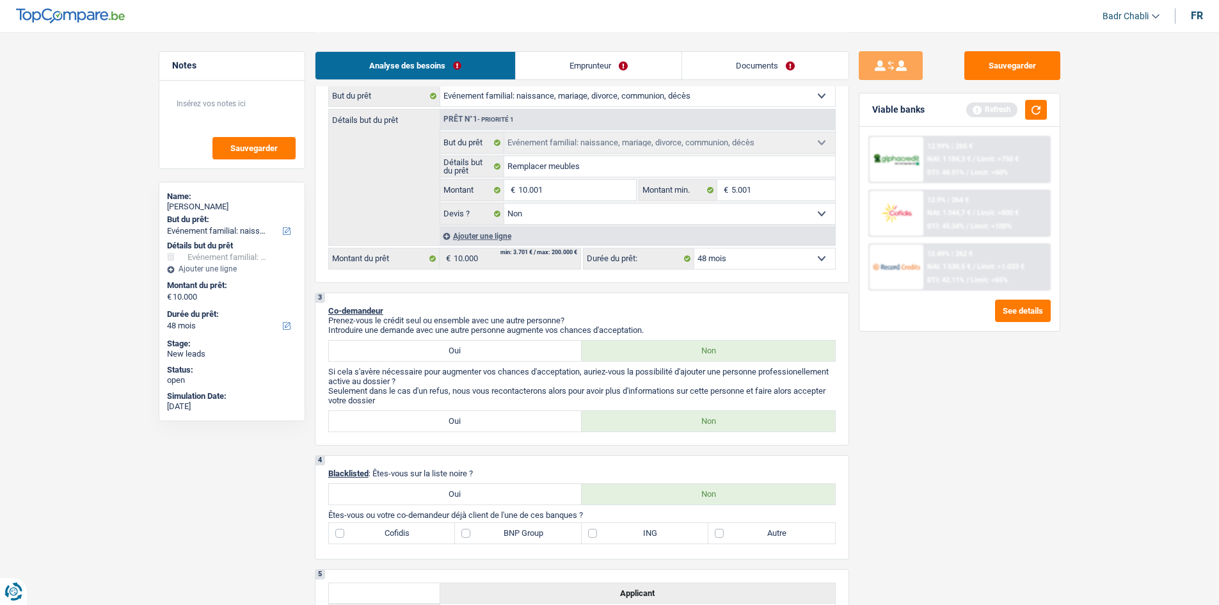
type input "10.001"
select select "60"
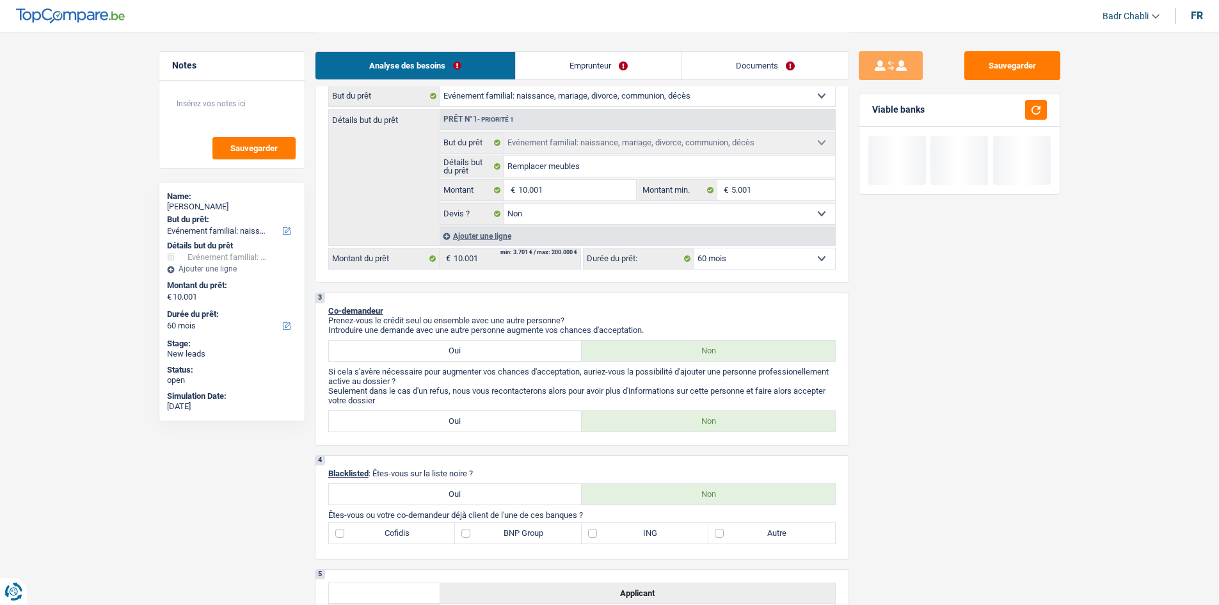
drag, startPoint x: 734, startPoint y: 253, endPoint x: 735, endPoint y: 262, distance: 8.4
click at [734, 253] on select "12 mois 18 mois 24 mois 30 mois 36 mois 42 mois 48 mois 60 mois Sélectionner un…" at bounding box center [764, 258] width 141 height 20
click at [694, 248] on select "12 mois 18 mois 24 mois 30 mois 36 mois 42 mois 48 mois 60 mois Sélectionner un…" at bounding box center [764, 258] width 141 height 20
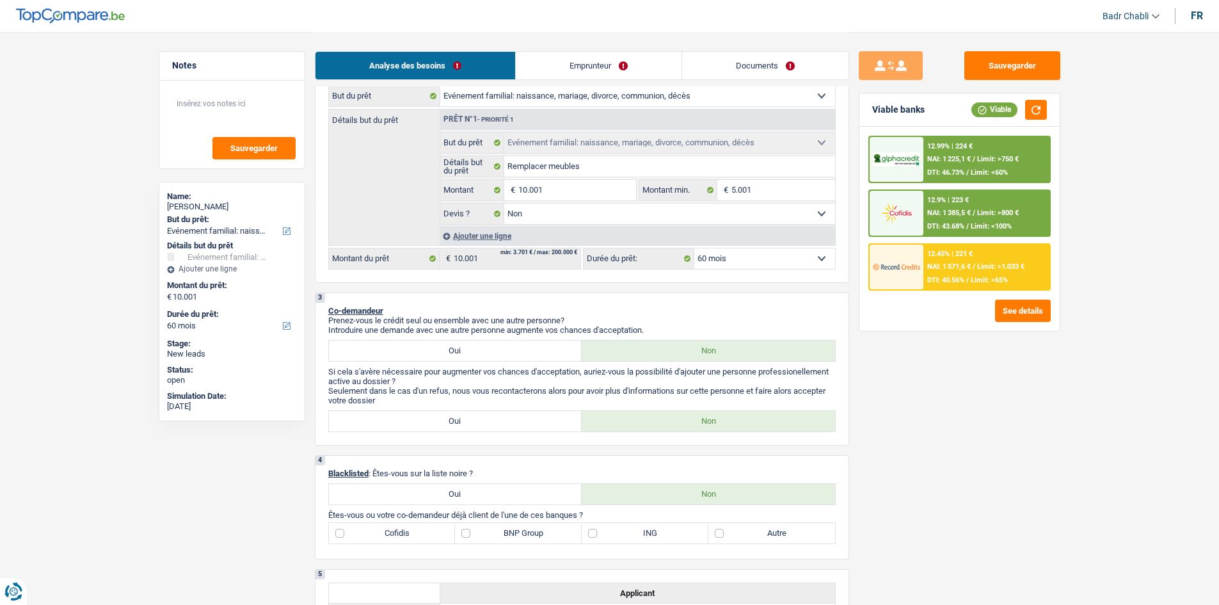
click at [966, 266] on span "NAI: 1 571,6 €" at bounding box center [949, 266] width 44 height 8
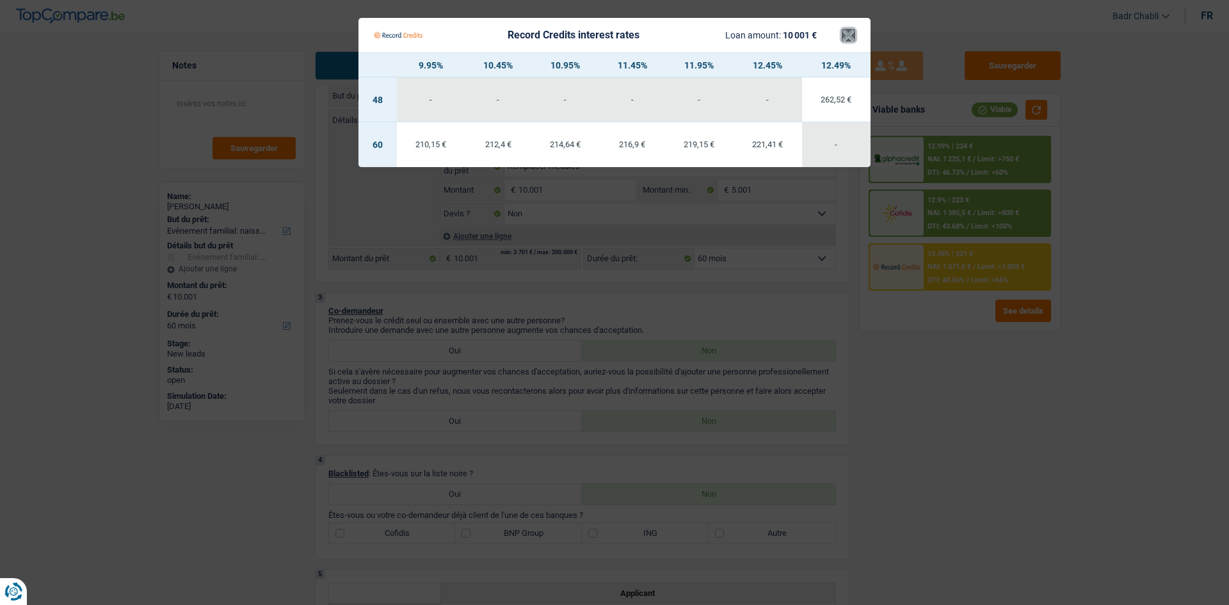
click at [849, 33] on button "×" at bounding box center [848, 35] width 13 height 13
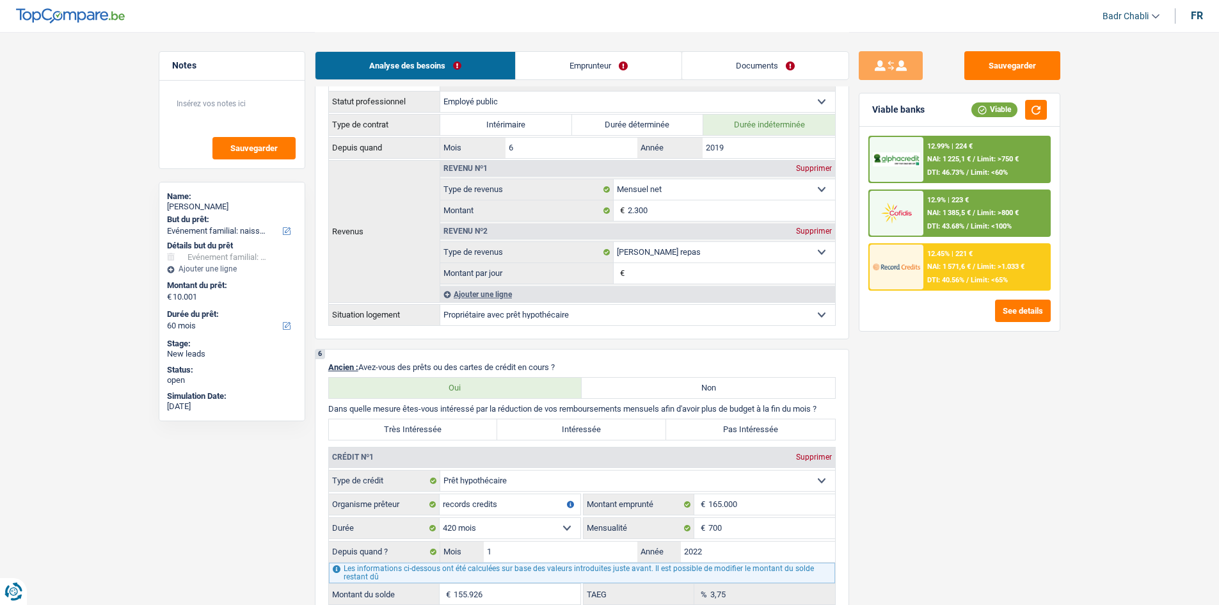
scroll to position [448, 0]
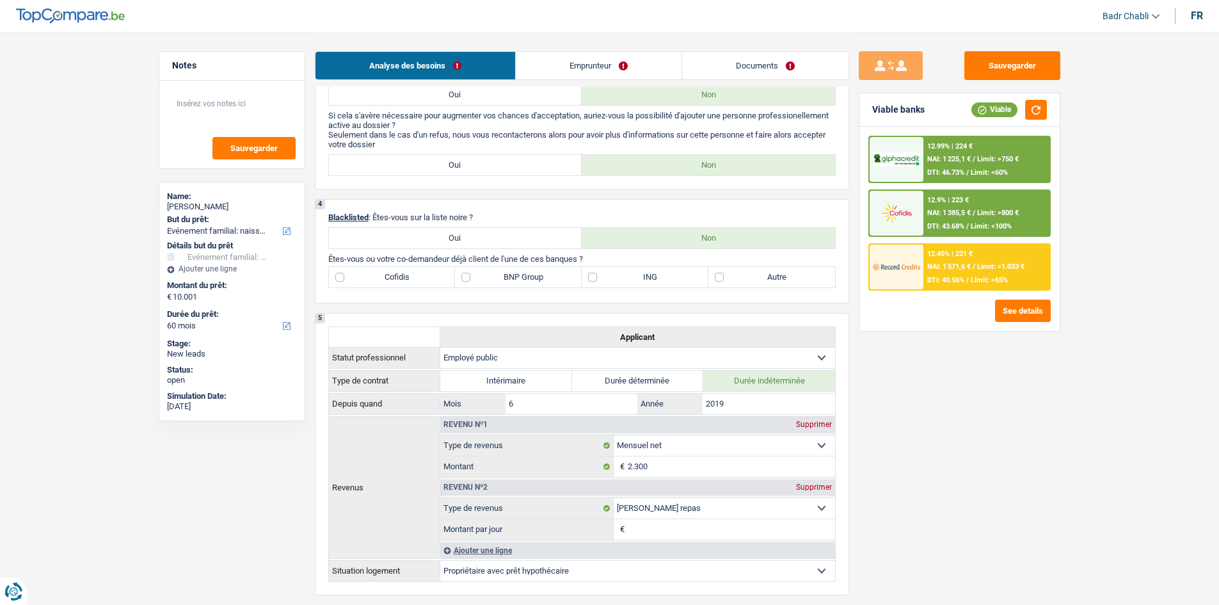
click at [596, 280] on label "ING" at bounding box center [645, 277] width 127 height 20
click at [596, 280] on input "ING" at bounding box center [645, 277] width 127 height 20
checkbox input "true"
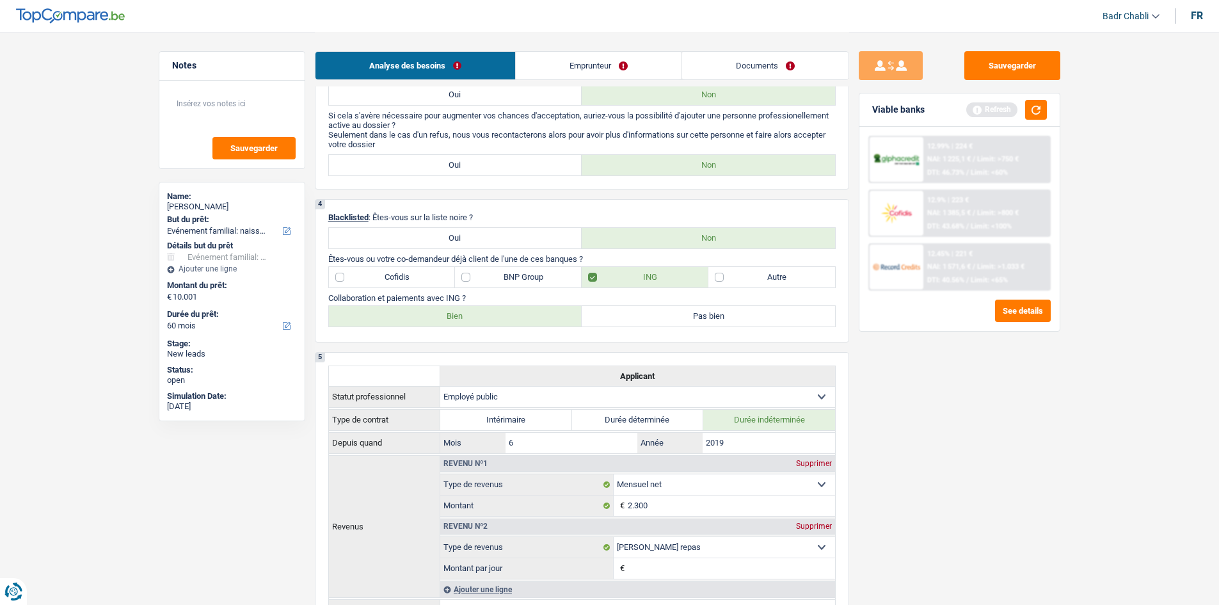
click at [487, 313] on label "Bien" at bounding box center [455, 316] width 253 height 20
click at [487, 313] on input "Bien" at bounding box center [455, 316] width 253 height 20
radio input "true"
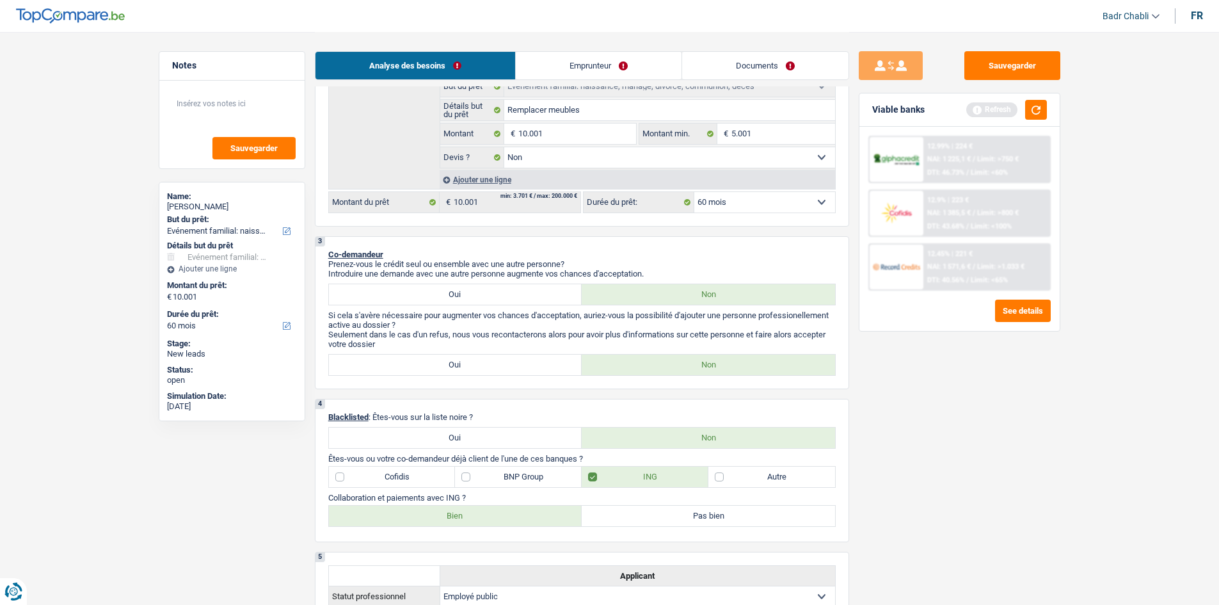
scroll to position [384, 0]
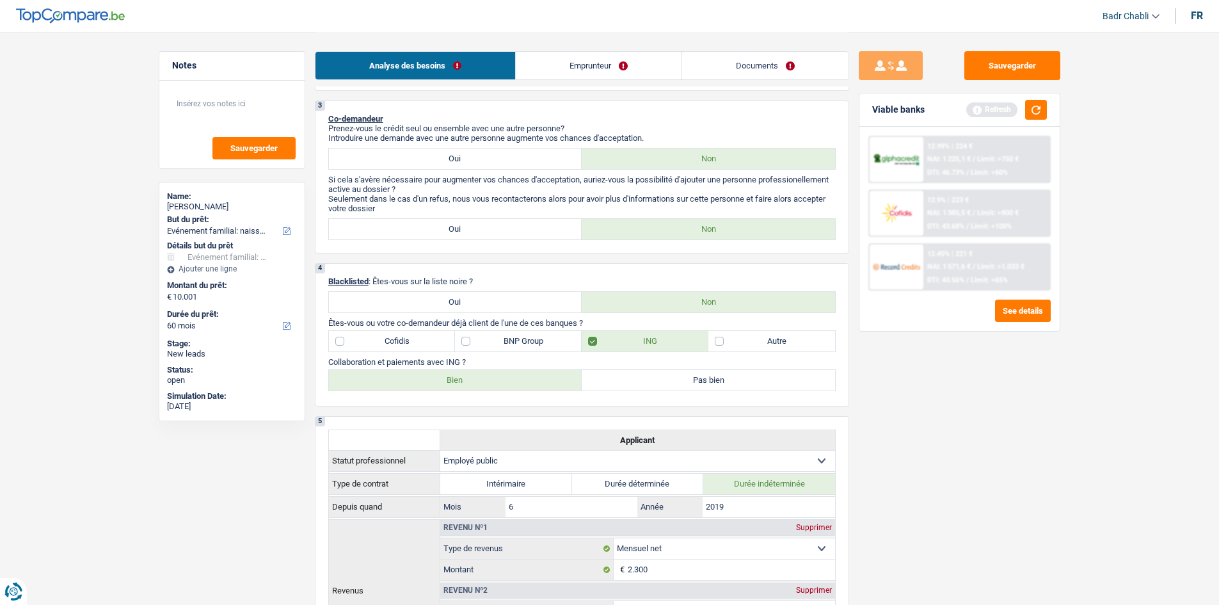
click at [1048, 112] on div "Viable banks Refresh" at bounding box center [960, 109] width 200 height 33
click at [1039, 115] on button "button" at bounding box center [1036, 110] width 22 height 20
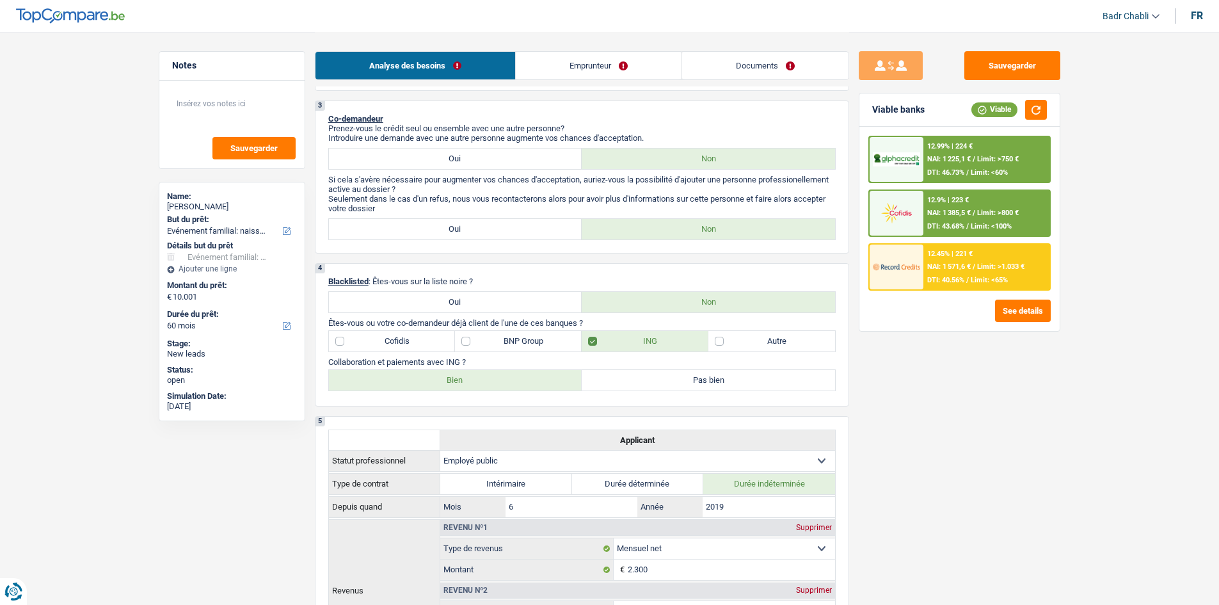
click at [956, 266] on span "NAI: 1 571,6 €" at bounding box center [949, 266] width 44 height 8
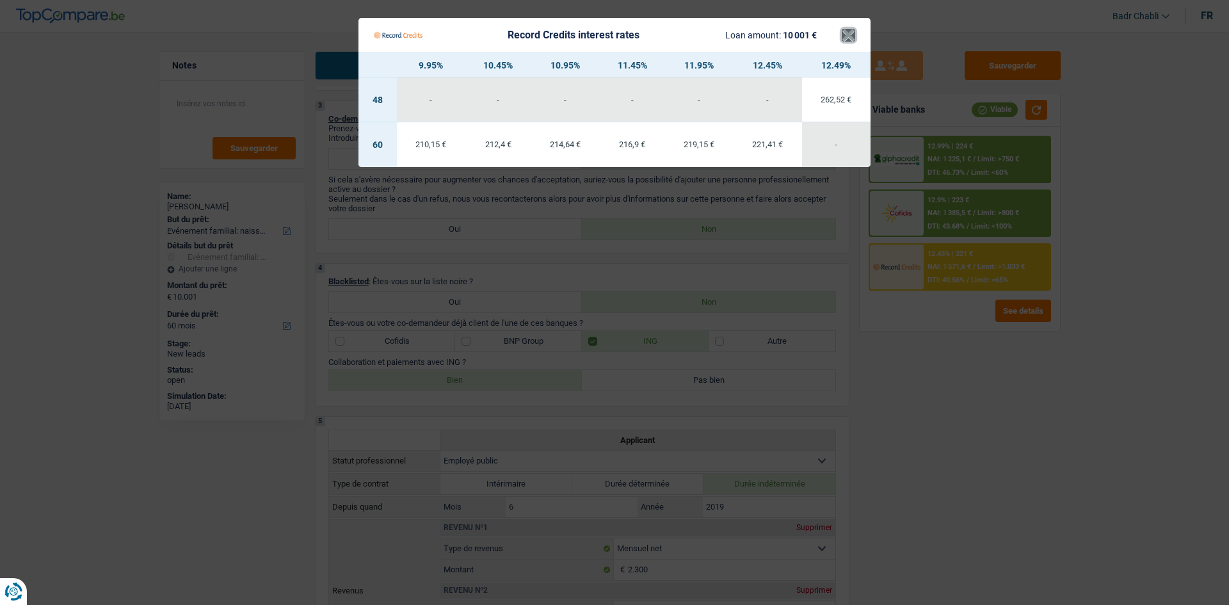
click at [852, 39] on button "×" at bounding box center [848, 35] width 13 height 13
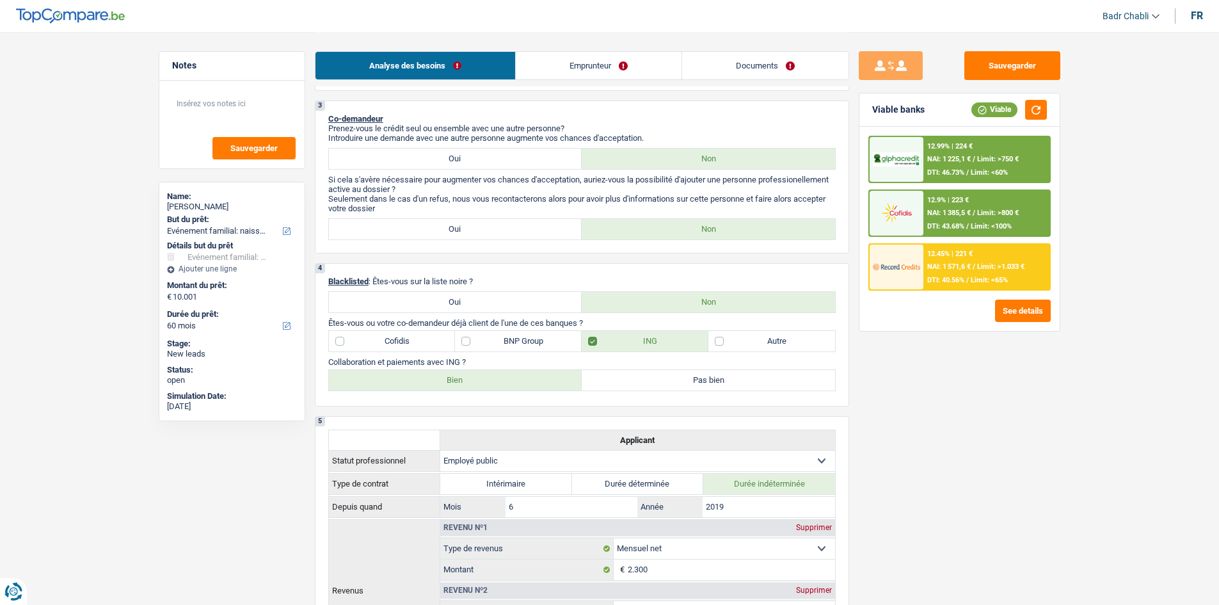
click at [982, 165] on div "12.99% | 224 € NAI: 1 225,1 € / Limit: >750 € DTI: 46.73% / Limit: <60%" at bounding box center [987, 159] width 126 height 45
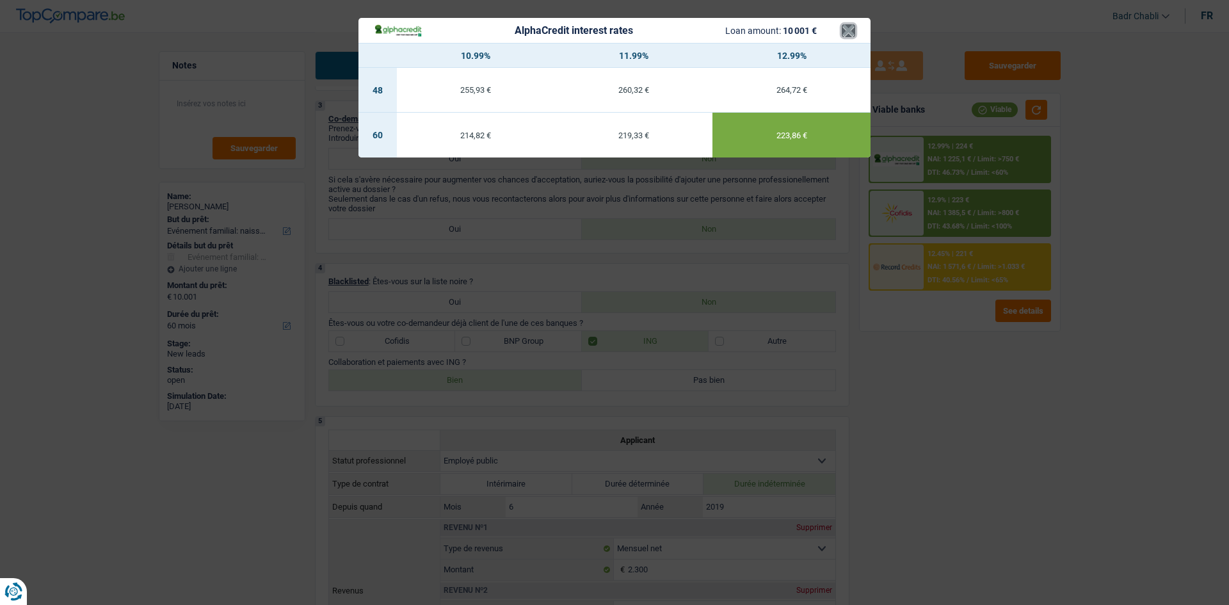
click at [847, 33] on button "×" at bounding box center [848, 30] width 13 height 13
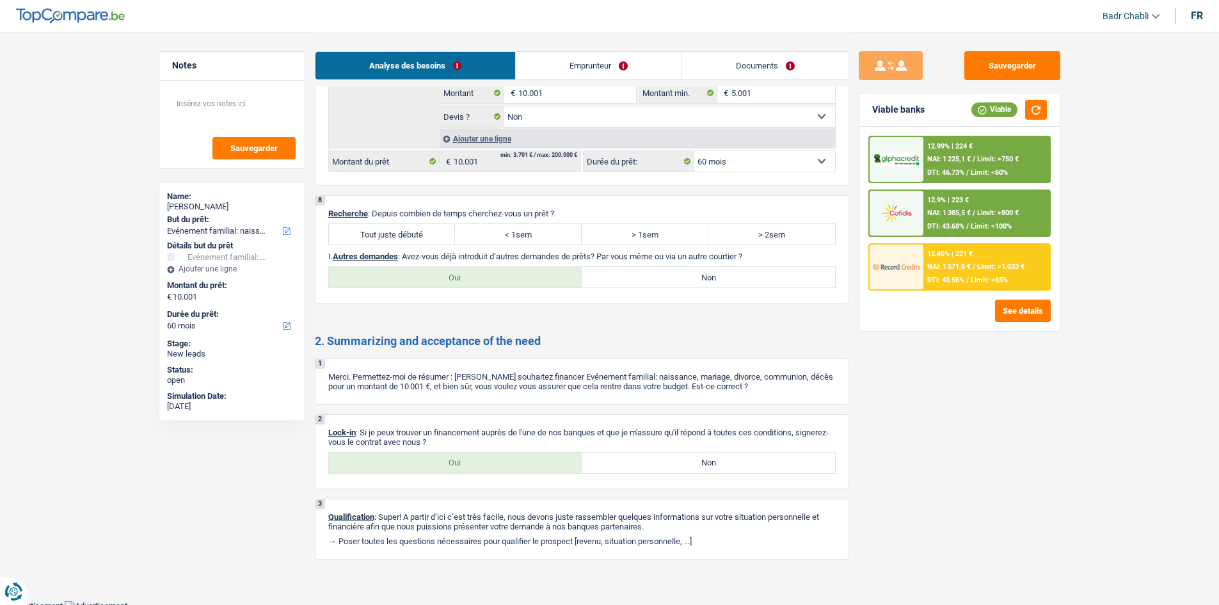
scroll to position [1759, 0]
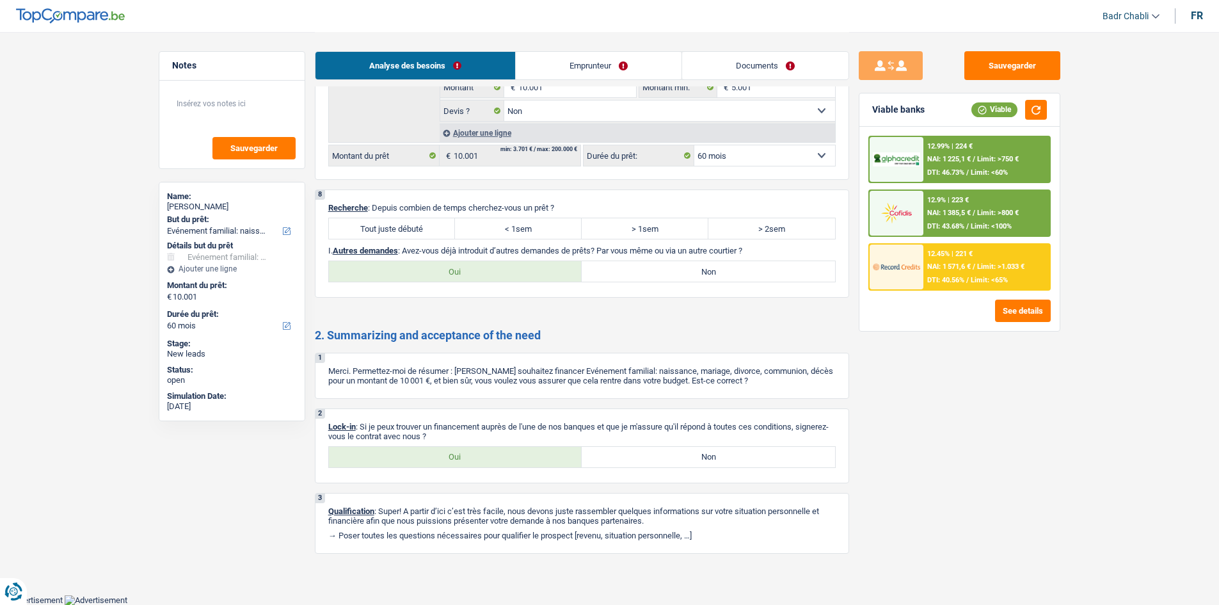
click at [440, 227] on label "Tout juste débuté" at bounding box center [392, 228] width 127 height 20
click at [440, 227] on input "Tout juste débuté" at bounding box center [392, 228] width 127 height 20
radio input "true"
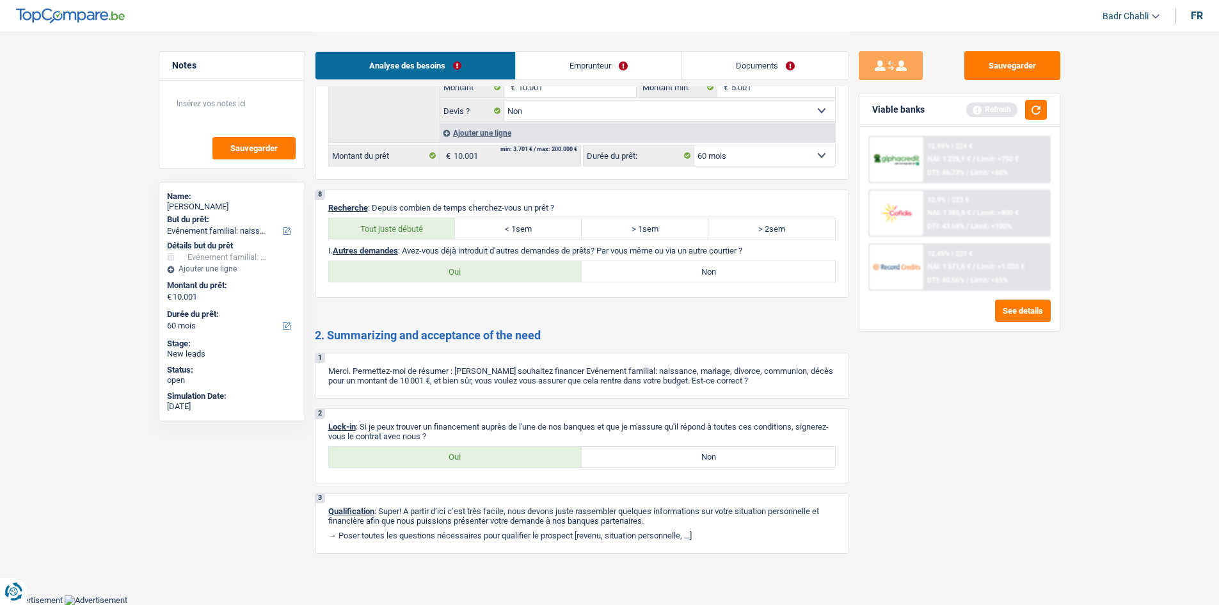
click at [627, 260] on div "8 Recherche : Depuis combien de temps cherchez-vous un prêt ? Tout juste débuté…" at bounding box center [582, 243] width 534 height 108
click at [627, 262] on label "Non" at bounding box center [708, 271] width 253 height 20
click at [627, 262] on input "Non" at bounding box center [708, 271] width 253 height 20
radio input "true"
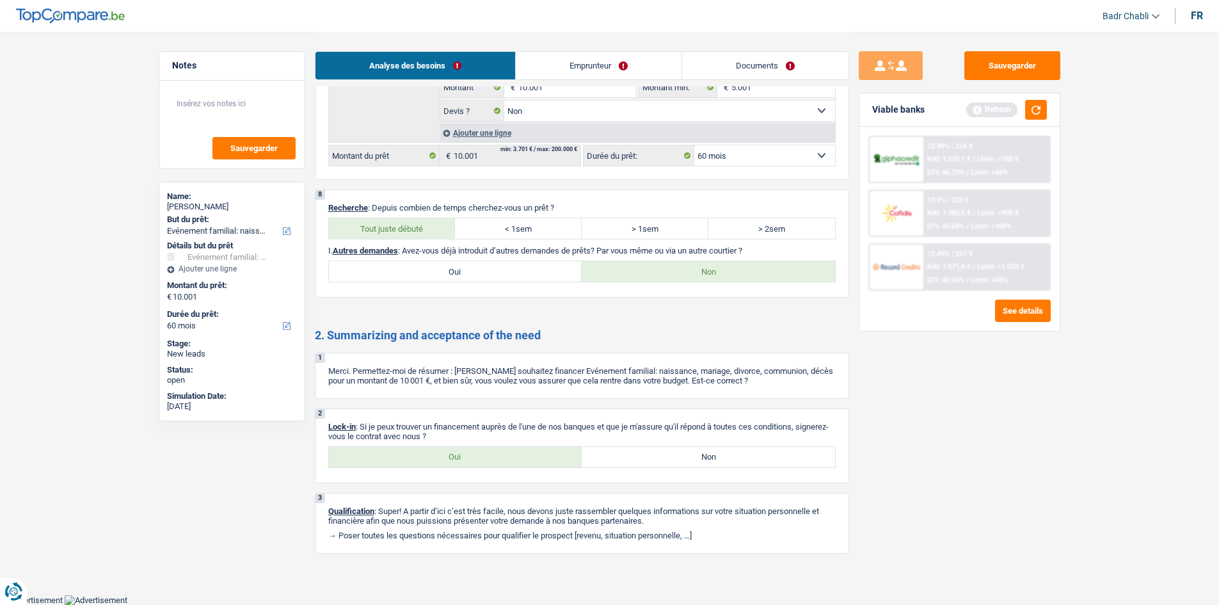
click at [497, 453] on label "Oui" at bounding box center [455, 457] width 253 height 20
click at [497, 453] on input "Oui" at bounding box center [455, 457] width 253 height 20
radio input "true"
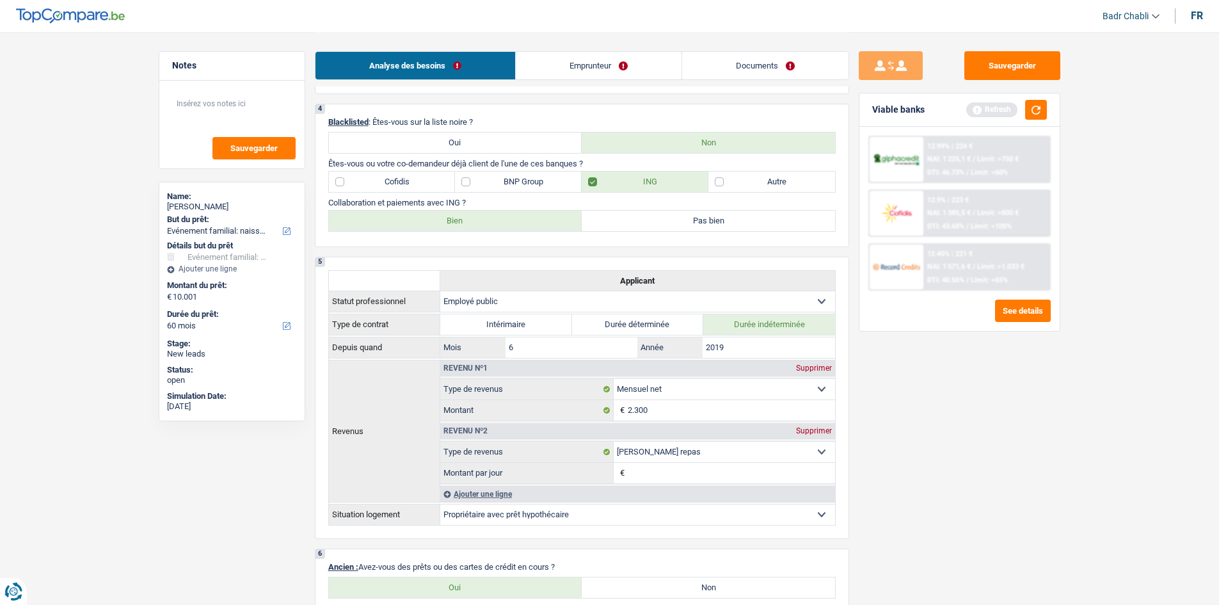
scroll to position [863, 0]
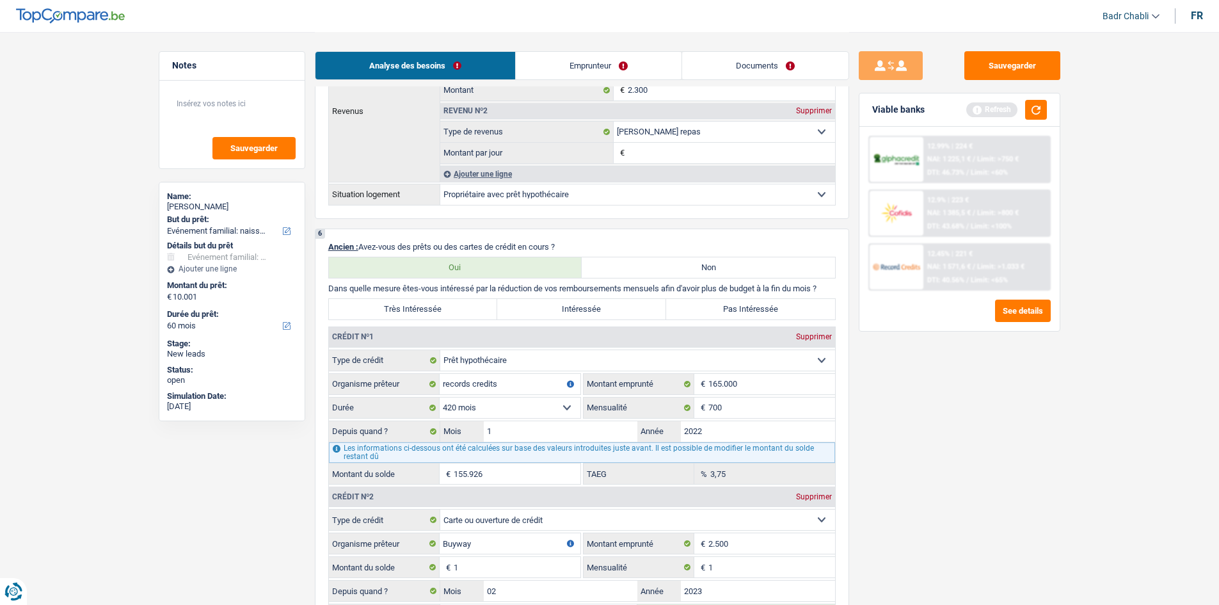
click at [586, 303] on label "Intéressée" at bounding box center [581, 309] width 169 height 20
click at [586, 303] on input "Intéressée" at bounding box center [581, 309] width 169 height 20
radio input "true"
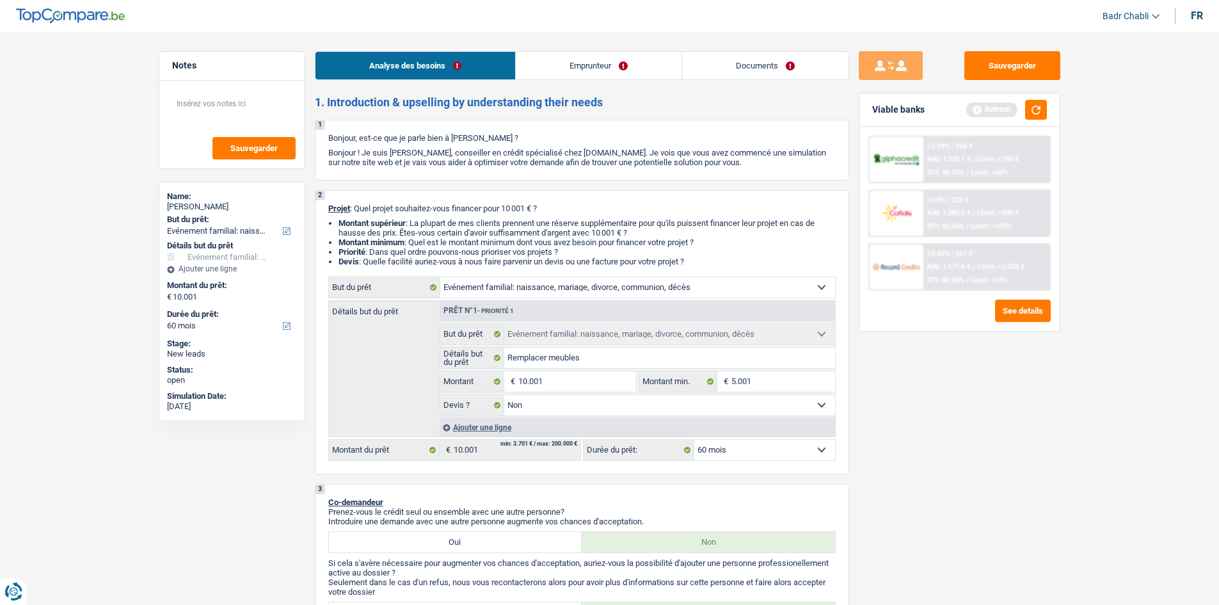
scroll to position [0, 0]
click at [591, 75] on link "Emprunteur" at bounding box center [599, 66] width 166 height 28
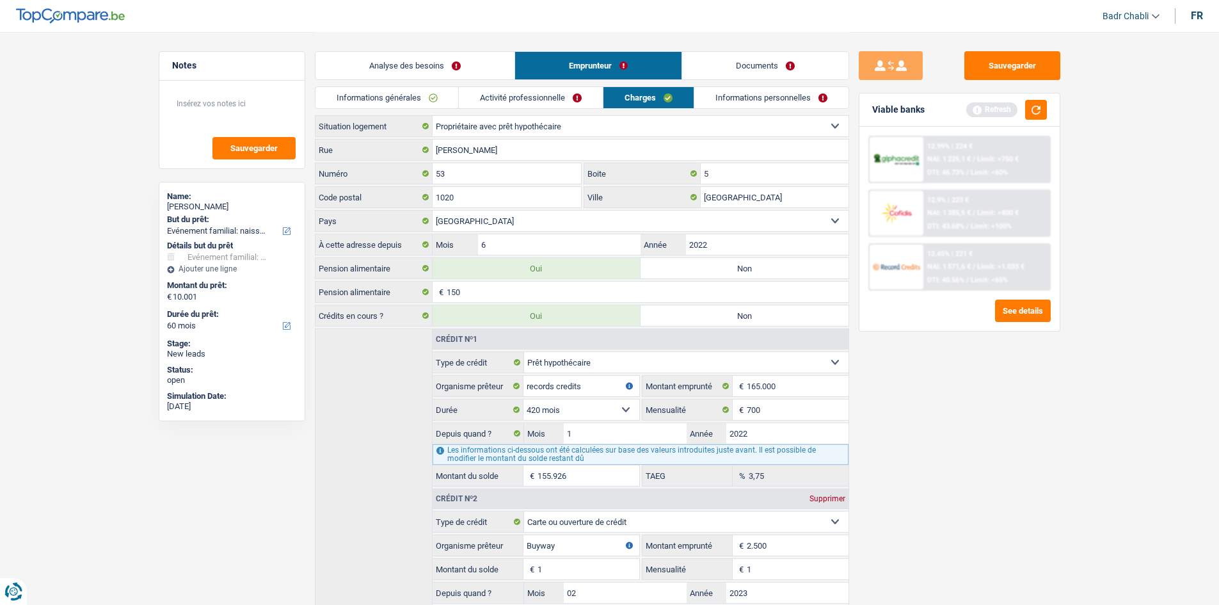
click at [394, 56] on link "Analyse des besoins" at bounding box center [415, 66] width 199 height 28
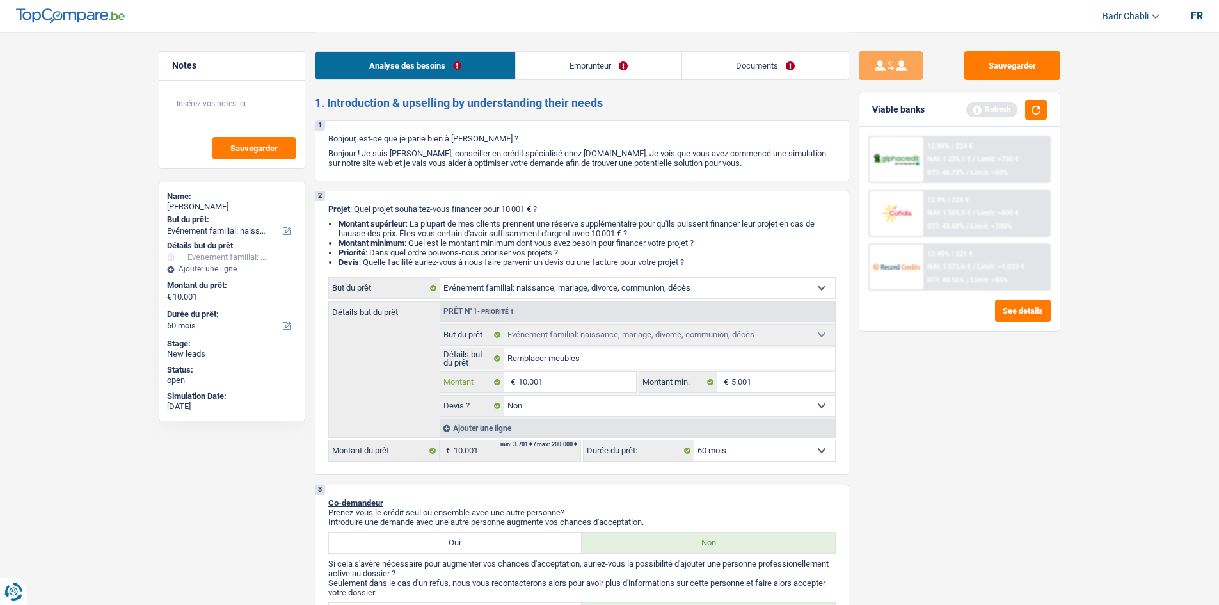
click at [568, 383] on input "10.001" at bounding box center [576, 382] width 117 height 20
type input "6"
type input "60"
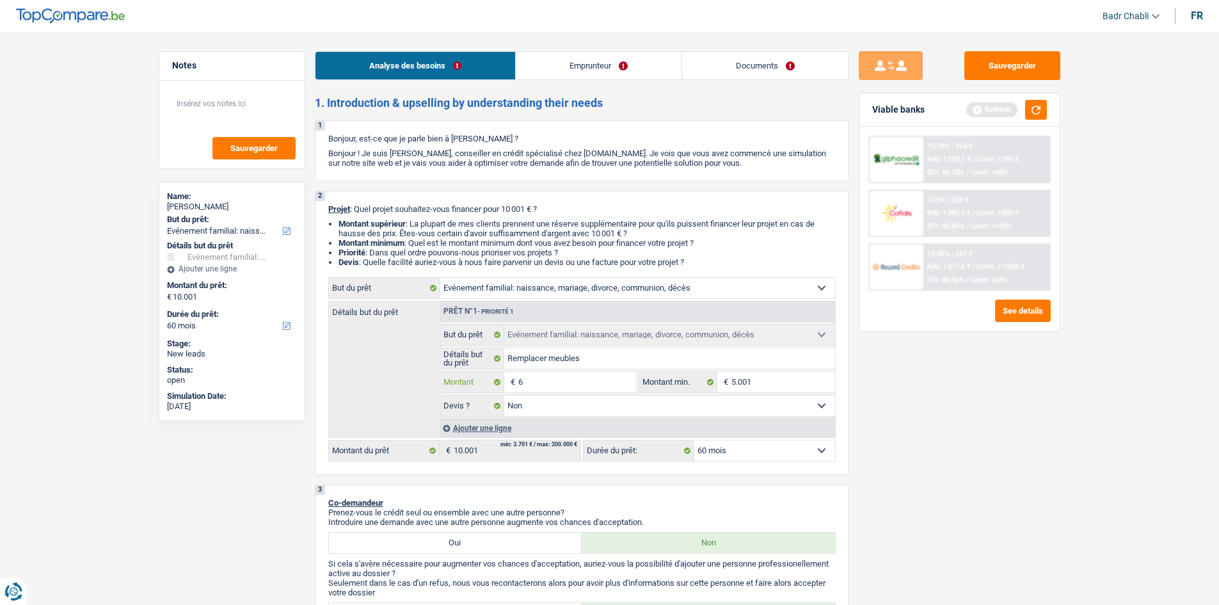
type input "60"
type input "600"
type input "6.000"
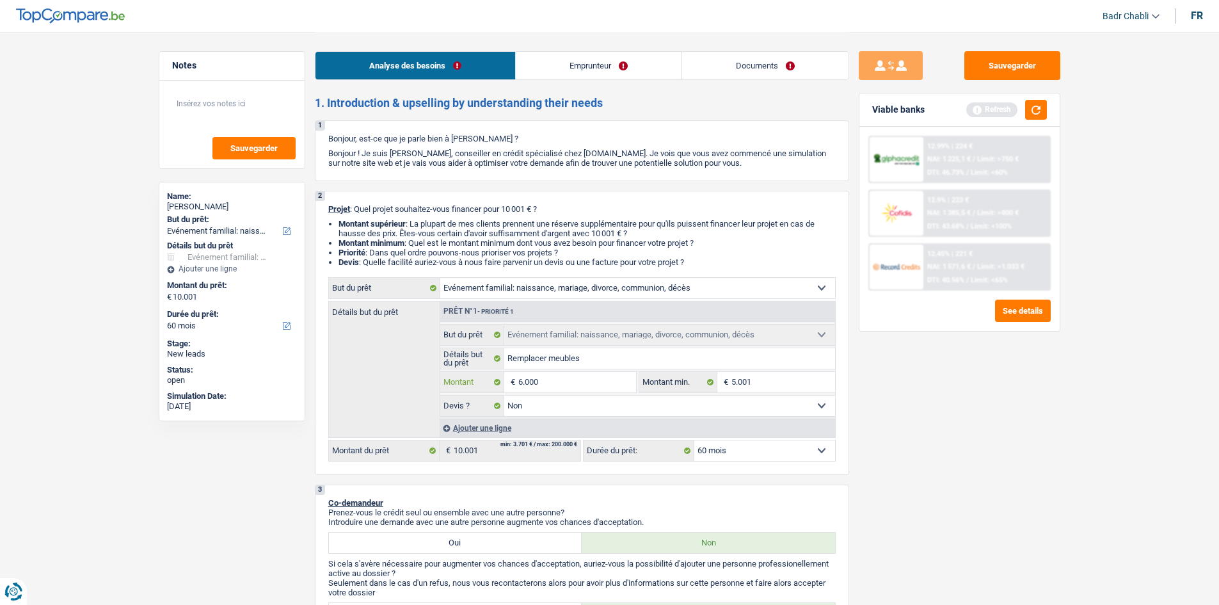
type input "6.000"
select select "42"
type input "6.000"
select select "42"
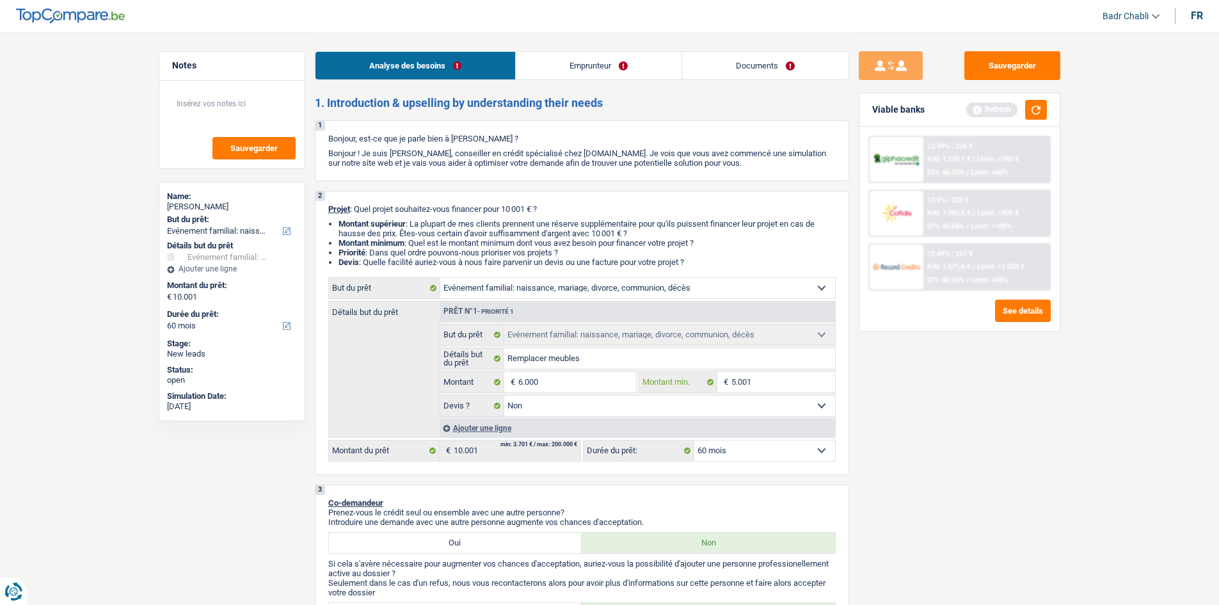
type input "6.000"
select select "42"
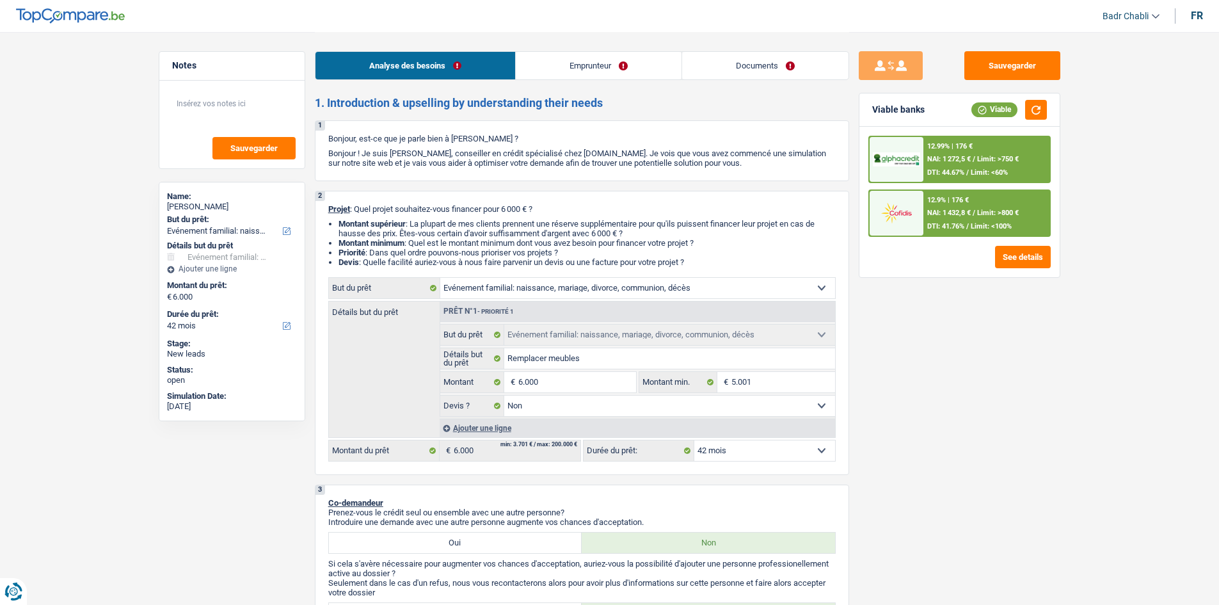
click at [979, 150] on div "12.99% | 176 € NAI: 1 272,5 € / Limit: >750 € DTI: 44.67% / Limit: <60%" at bounding box center [987, 159] width 126 height 45
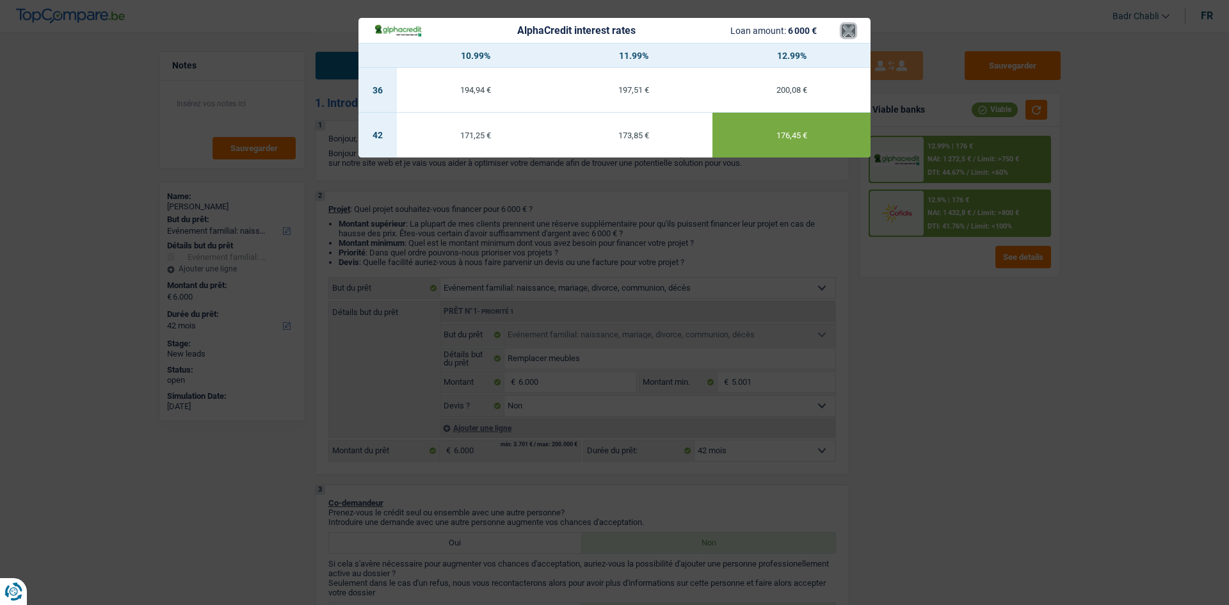
click at [851, 27] on button "×" at bounding box center [848, 30] width 13 height 13
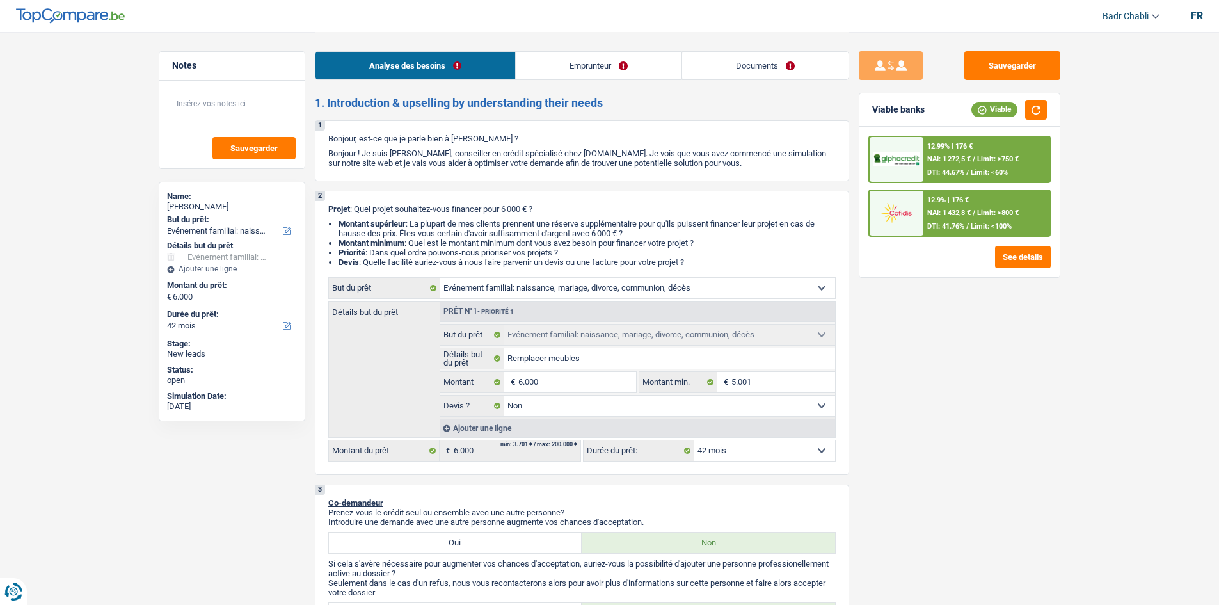
click at [957, 207] on div "12.9% | 176 € NAI: 1 432,8 € / Limit: >800 € DTI: 41.76% / Limit: <100%" at bounding box center [987, 213] width 126 height 45
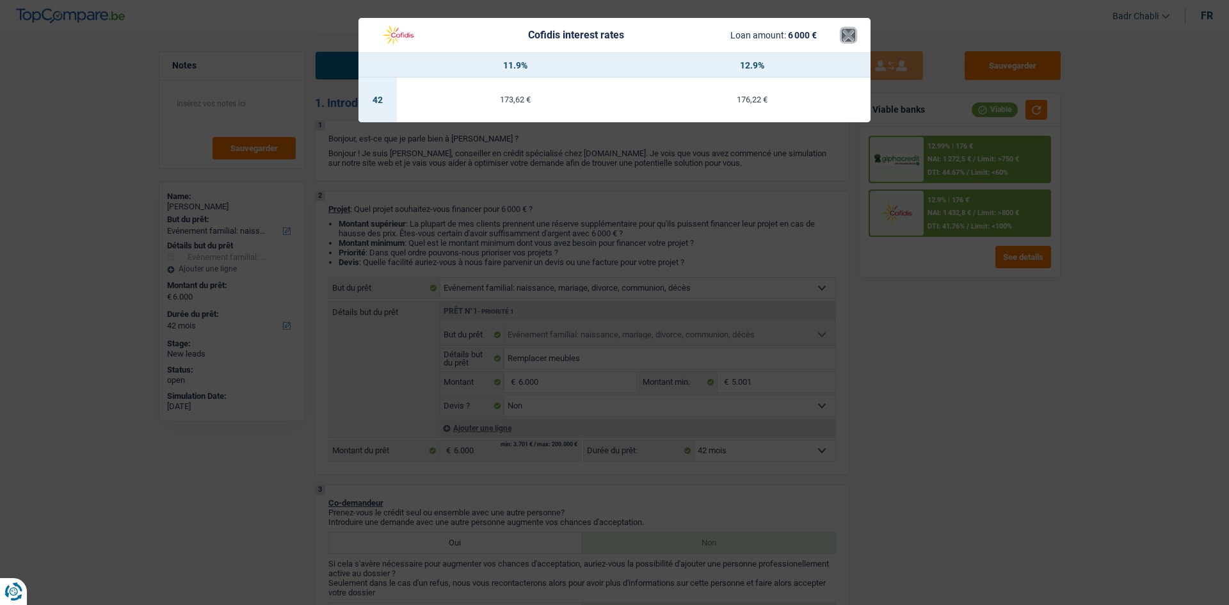
click at [844, 34] on button "×" at bounding box center [848, 35] width 13 height 13
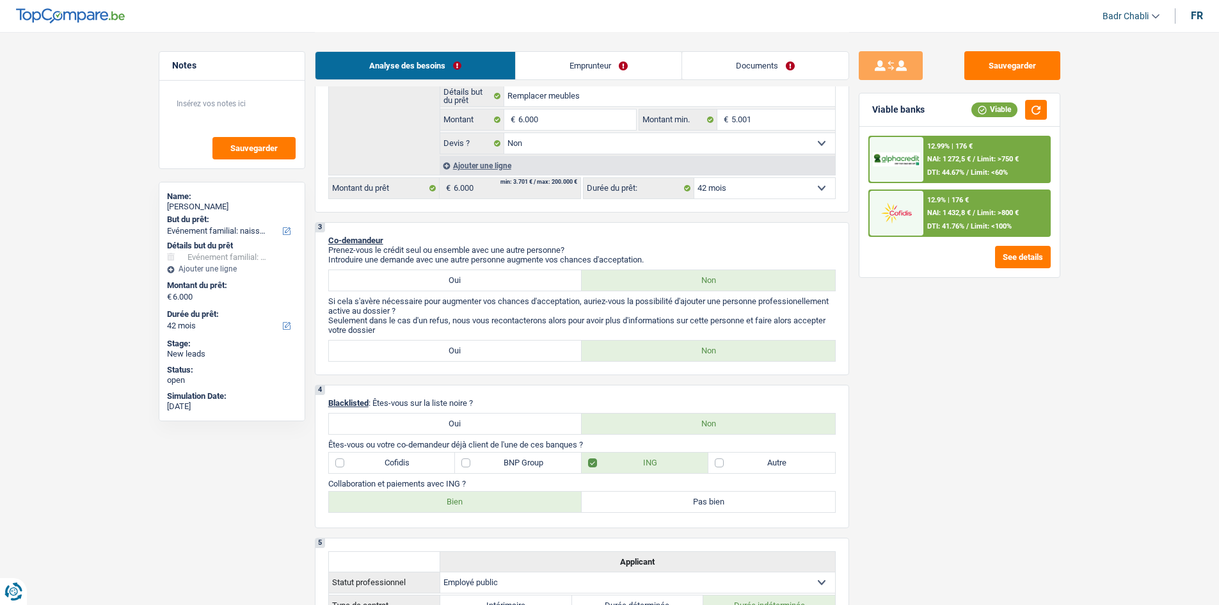
scroll to position [159, 0]
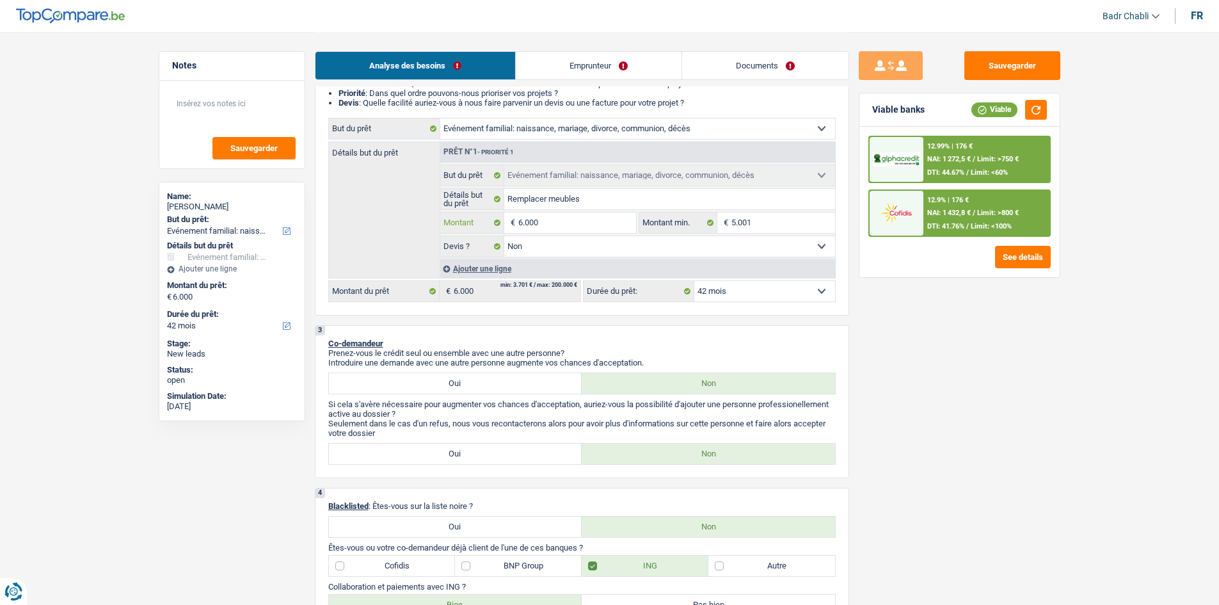
click at [547, 218] on input "6.000" at bounding box center [576, 222] width 117 height 20
type input "7"
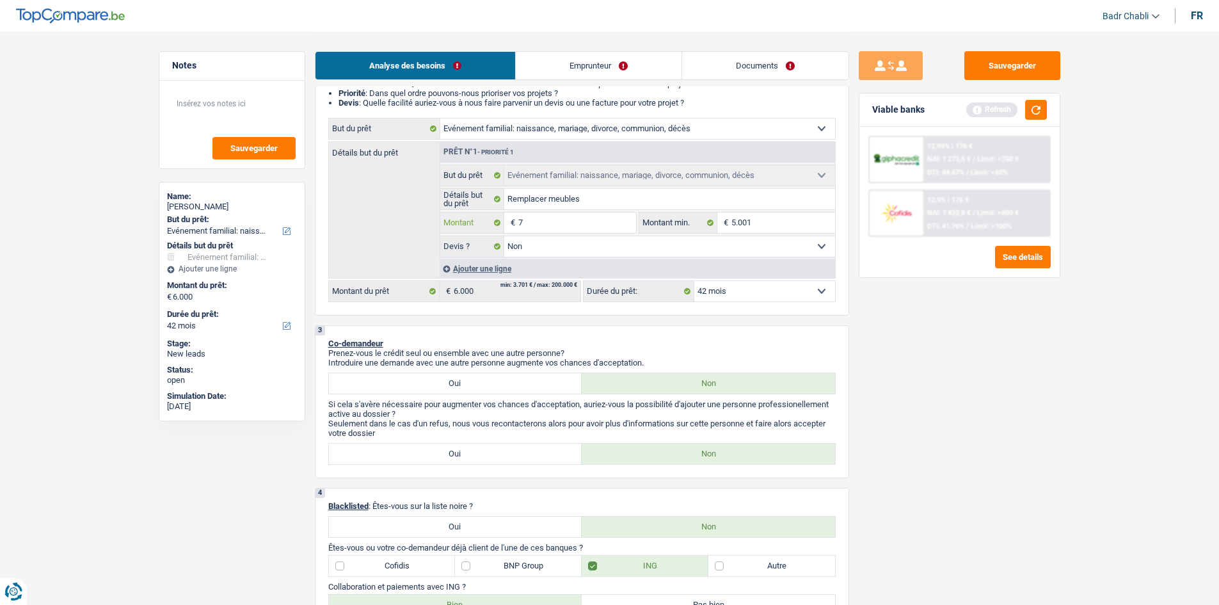
type input "70"
type input "700"
type input "7.000"
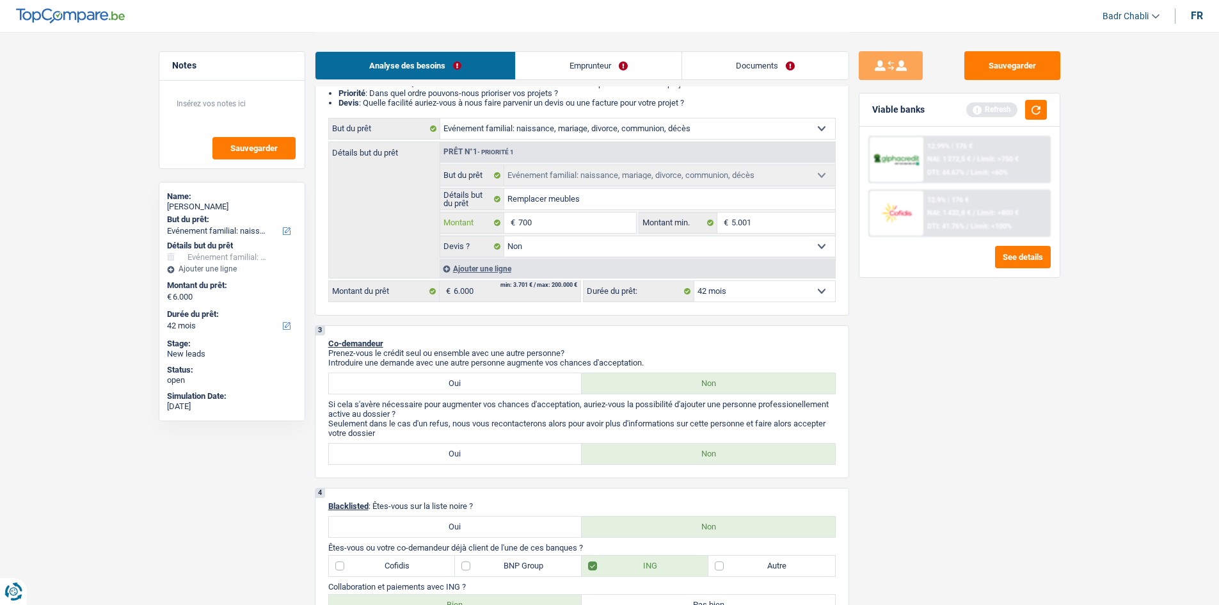
type input "7.000"
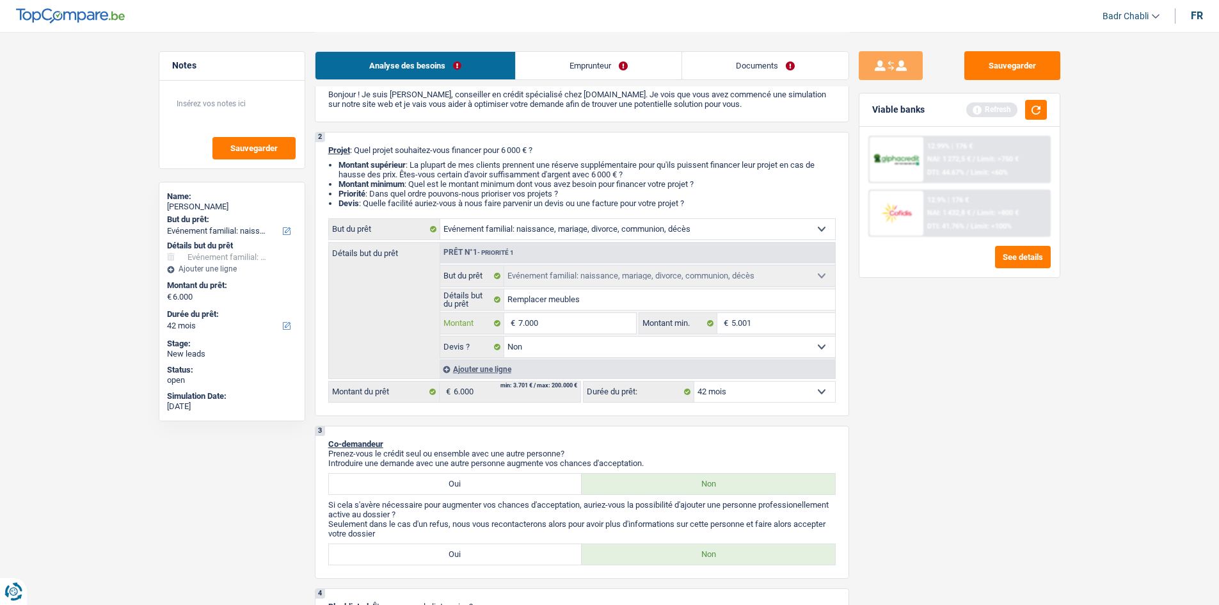
scroll to position [0, 0]
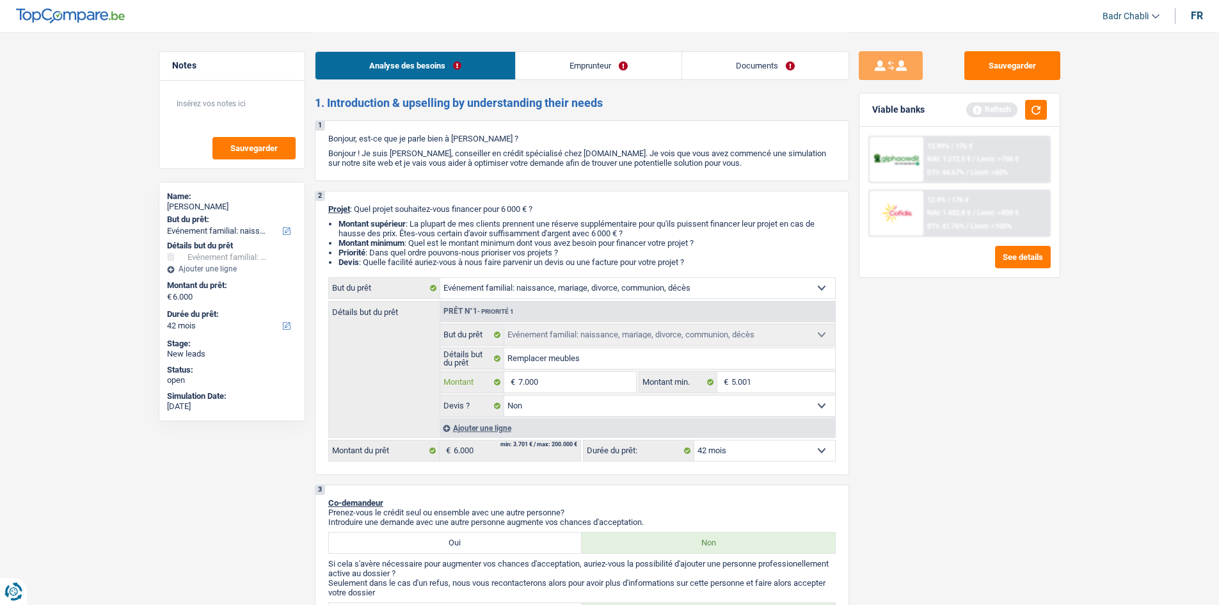
type input "7.000"
click at [591, 54] on link "Emprunteur" at bounding box center [599, 66] width 166 height 28
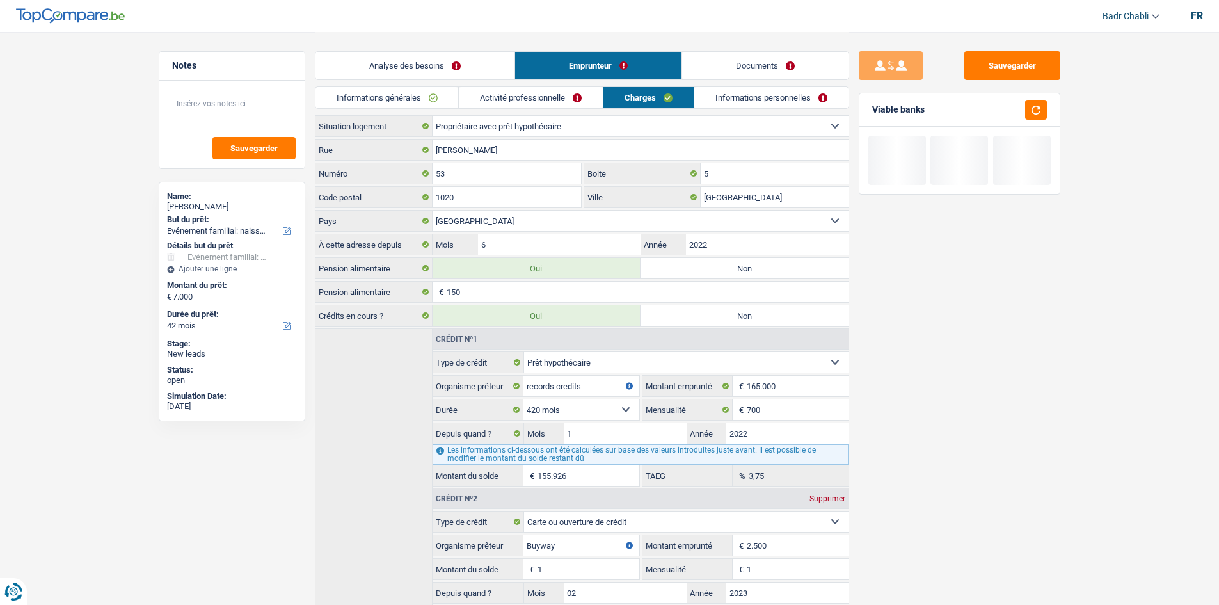
click at [424, 95] on link "Informations générales" at bounding box center [387, 97] width 143 height 21
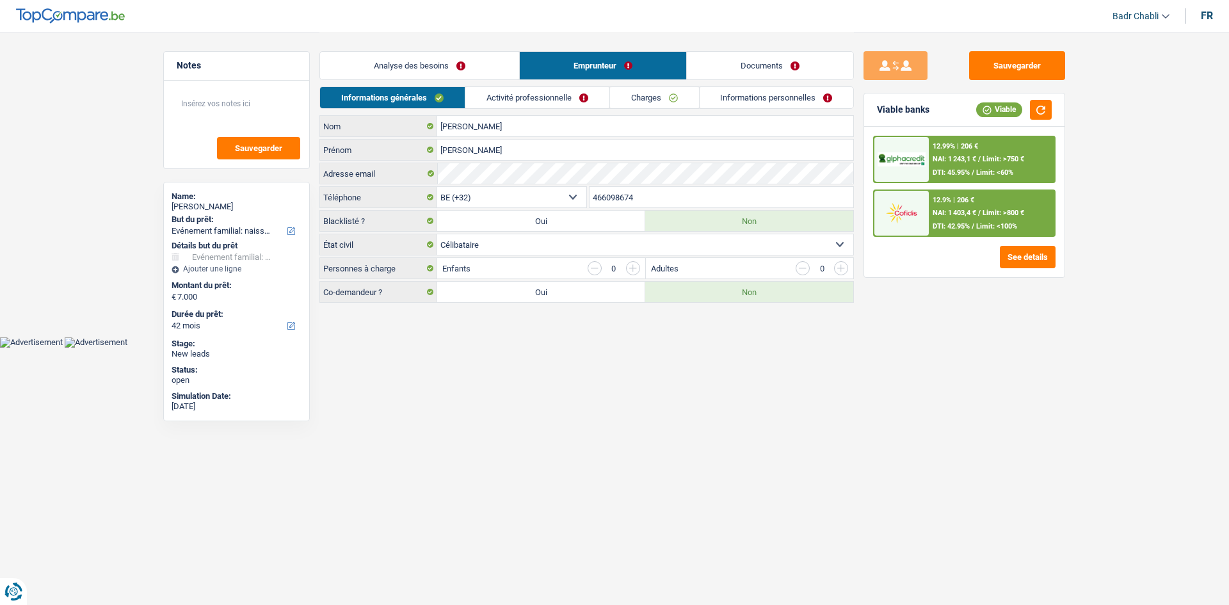
click at [552, 104] on link "Activité professionnelle" at bounding box center [537, 97] width 144 height 21
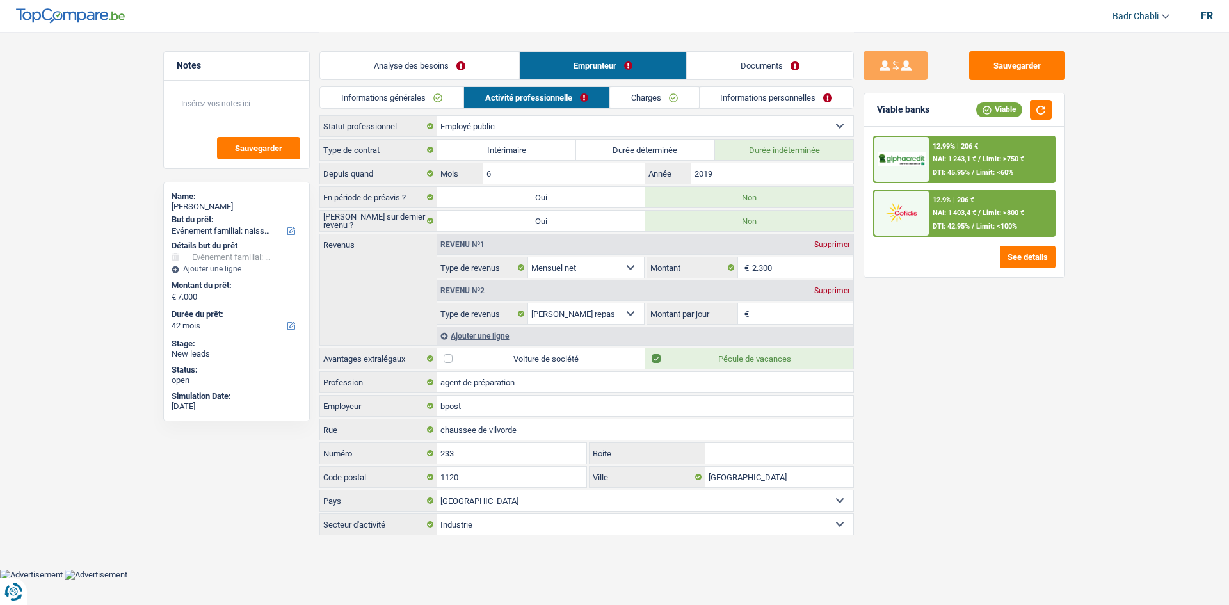
click at [809, 319] on input "Montant par jour" at bounding box center [803, 313] width 102 height 20
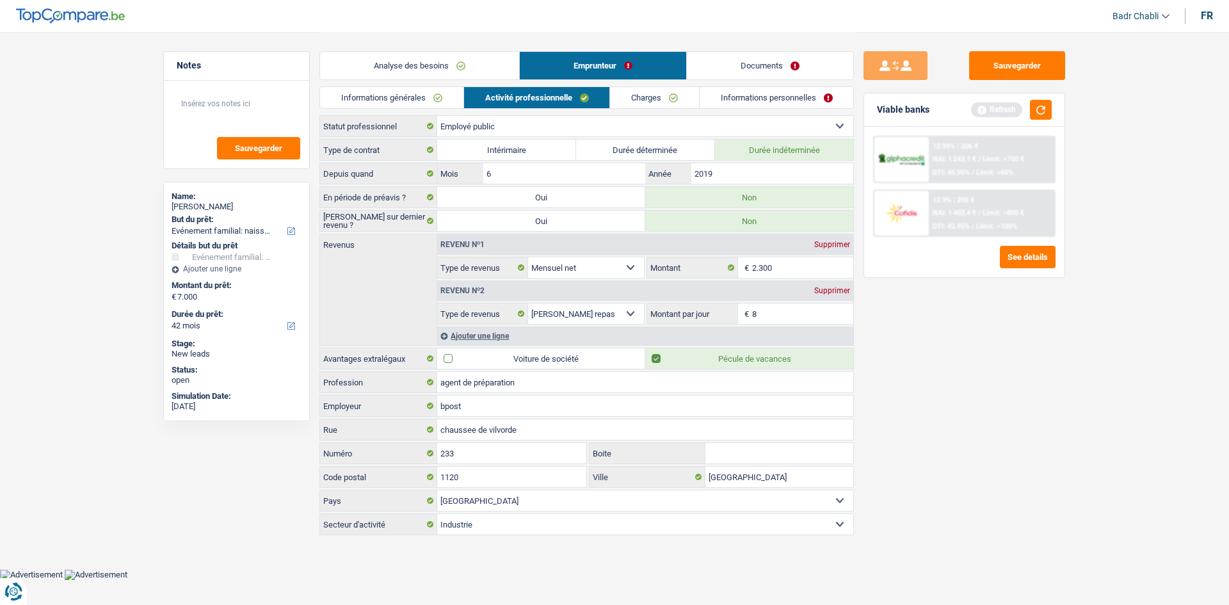
type input "8,0"
click at [650, 98] on link "Charges" at bounding box center [654, 97] width 89 height 21
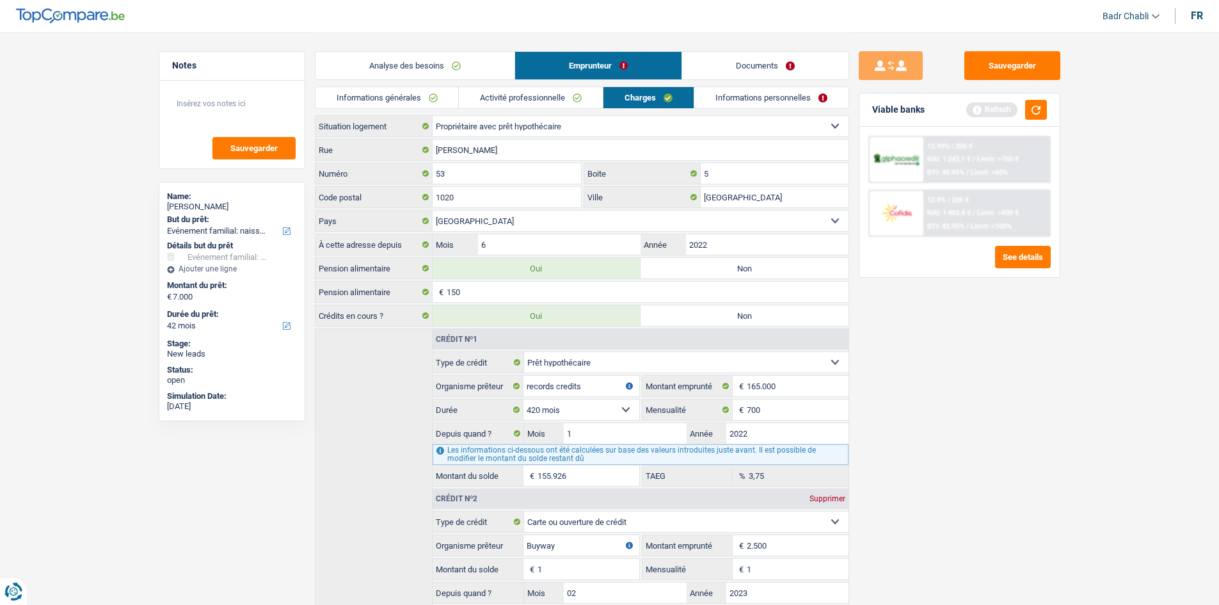
click at [732, 103] on link "Informations personnelles" at bounding box center [771, 97] width 154 height 21
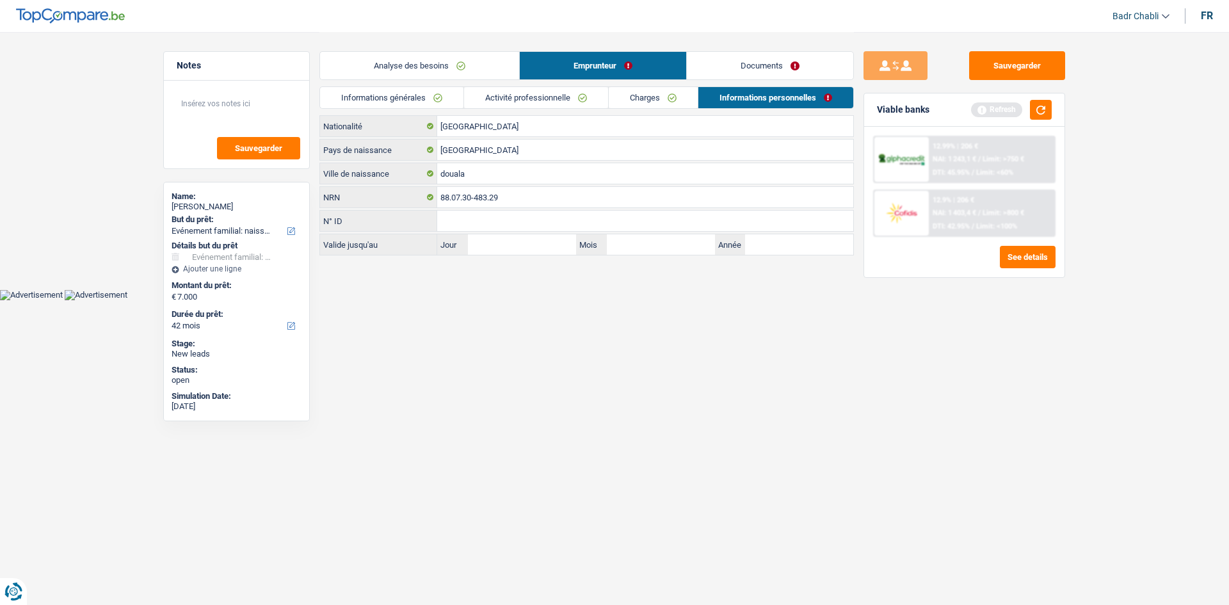
click at [738, 68] on link "Documents" at bounding box center [770, 66] width 166 height 28
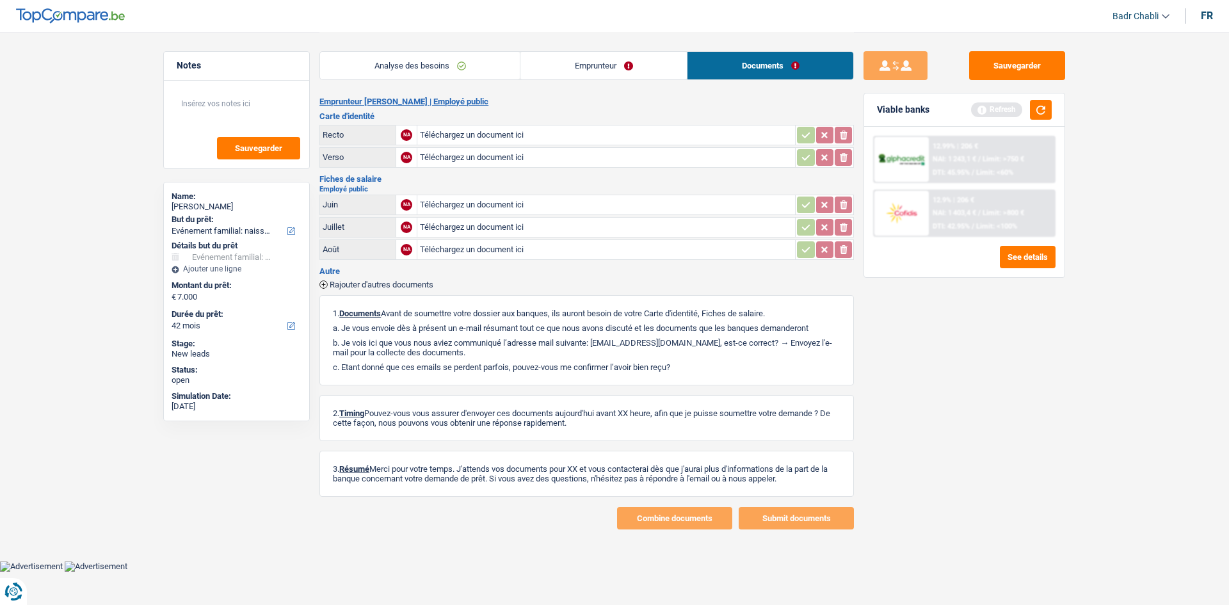
click at [625, 73] on link "Emprunteur" at bounding box center [603, 66] width 166 height 28
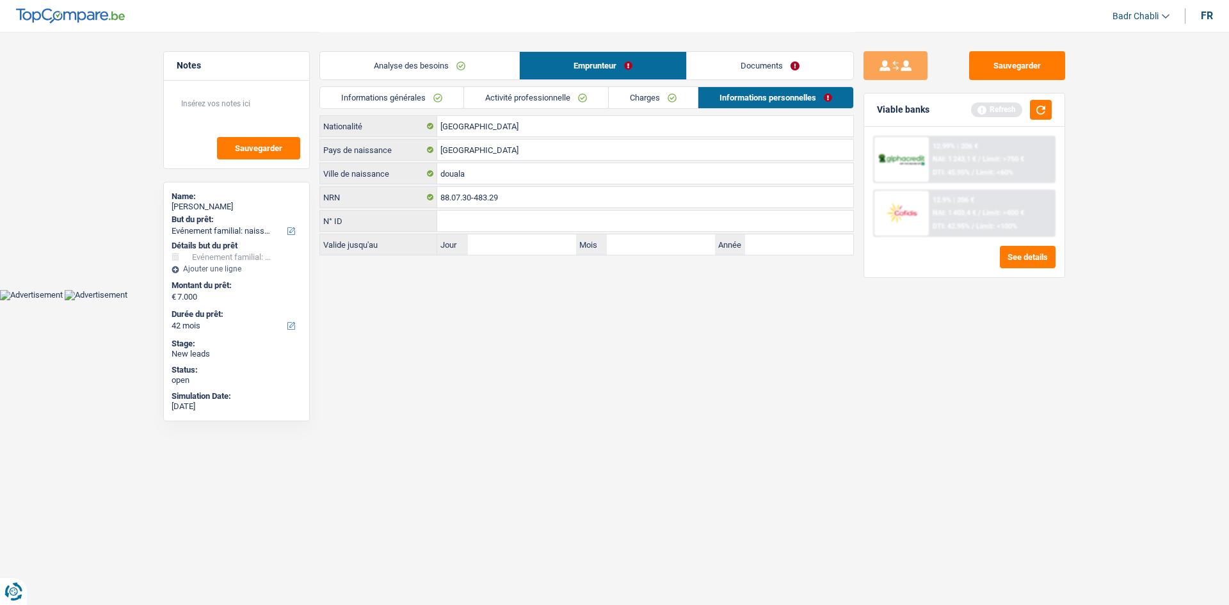
click at [662, 102] on link "Charges" at bounding box center [653, 97] width 89 height 21
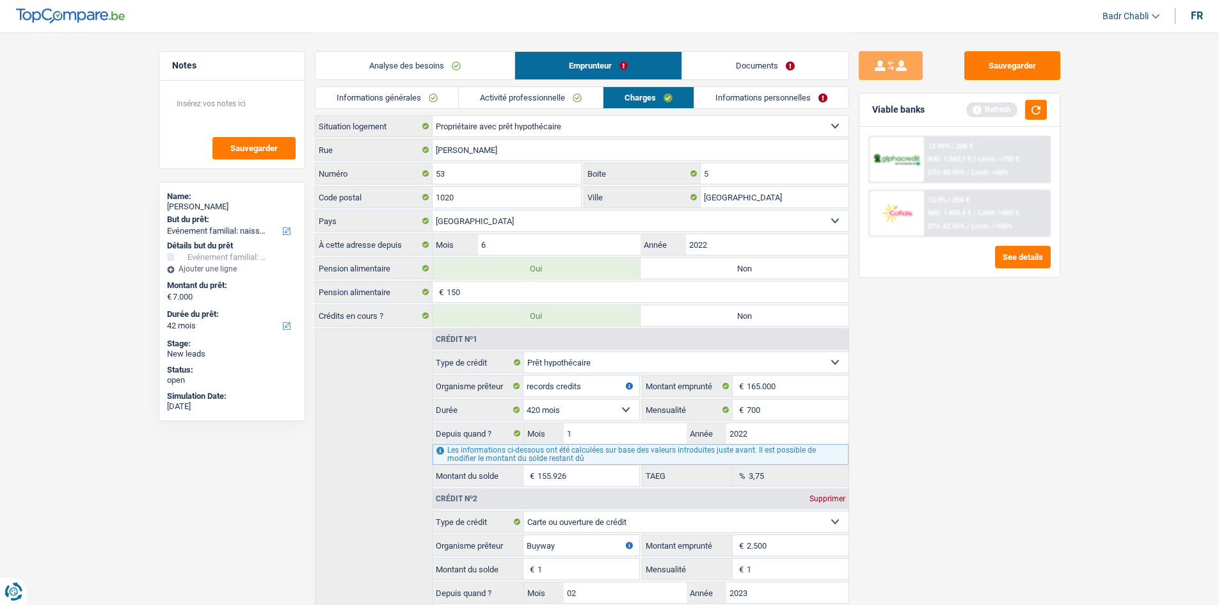
click at [563, 99] on link "Activité professionnelle" at bounding box center [531, 97] width 144 height 21
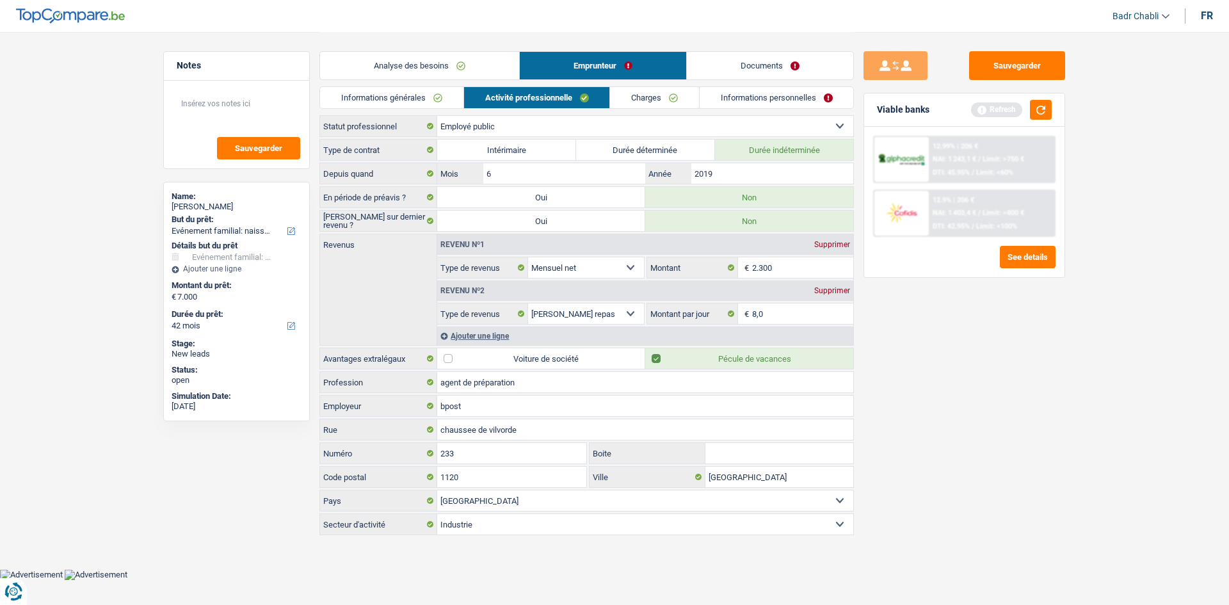
click at [455, 92] on link "Informations générales" at bounding box center [391, 97] width 143 height 21
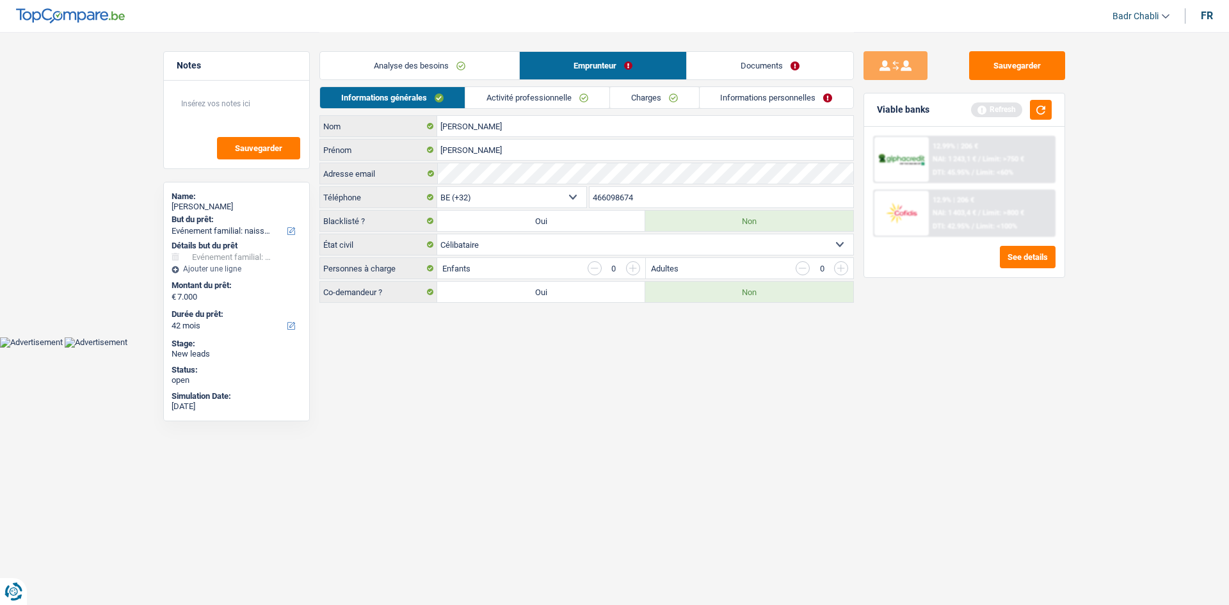
click at [458, 81] on div "Analyse des besoins Emprunteur Documents" at bounding box center [586, 59] width 534 height 54
click at [465, 76] on link "Analyse des besoins" at bounding box center [419, 66] width 199 height 28
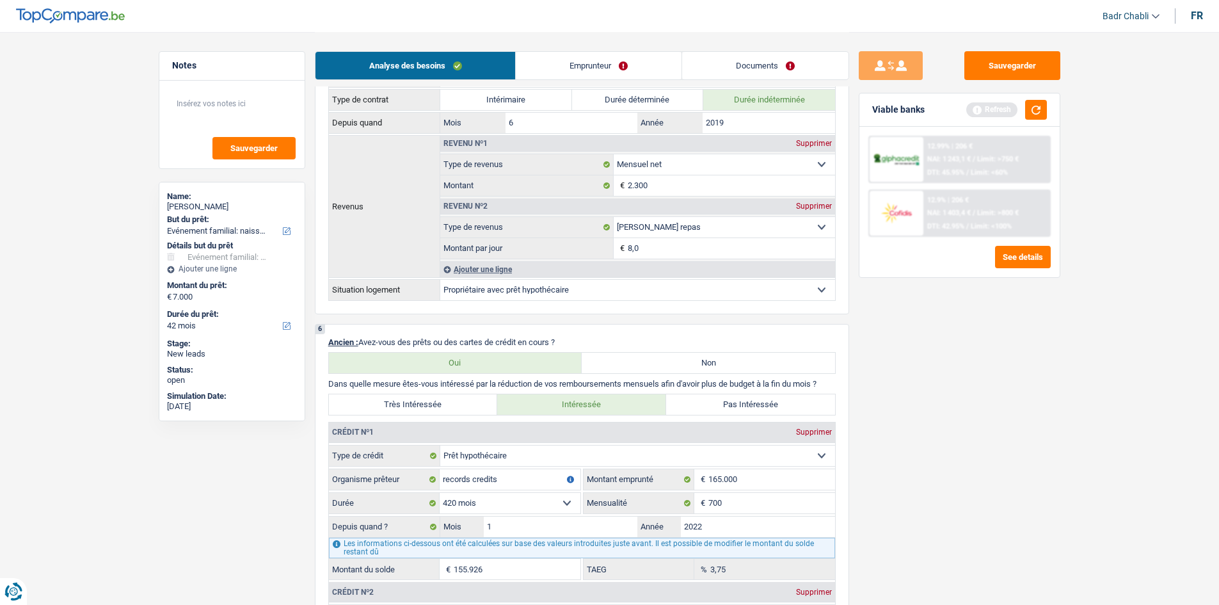
scroll to position [576, 0]
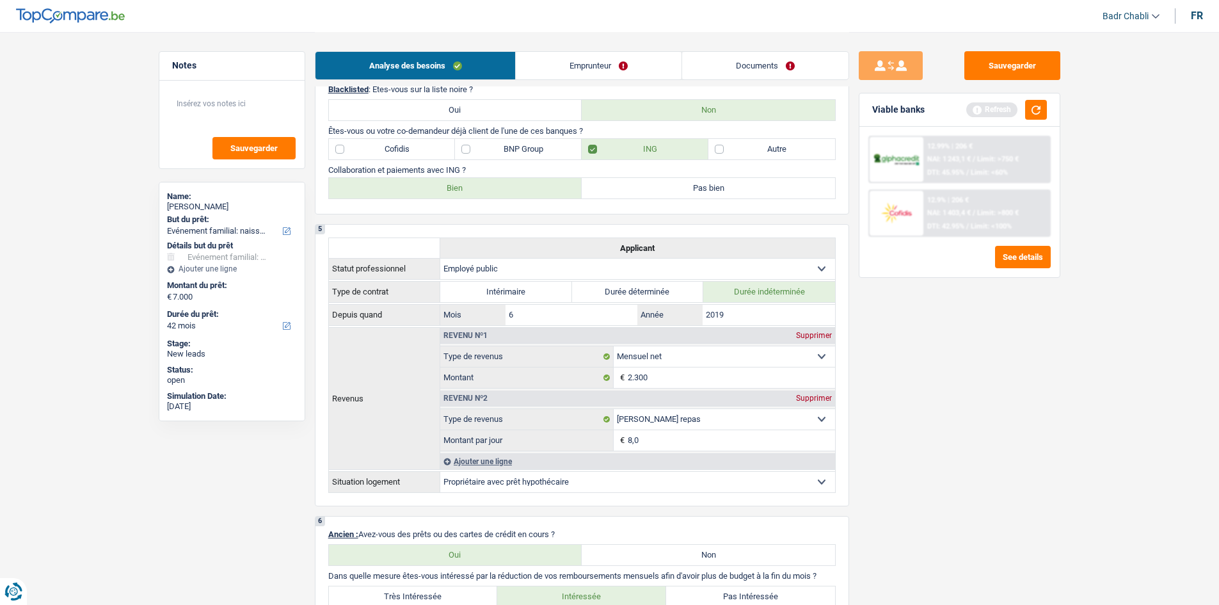
click at [458, 154] on label "BNP Group" at bounding box center [518, 149] width 127 height 20
click at [458, 154] on input "BNP Group" at bounding box center [518, 149] width 127 height 20
checkbox input "true"
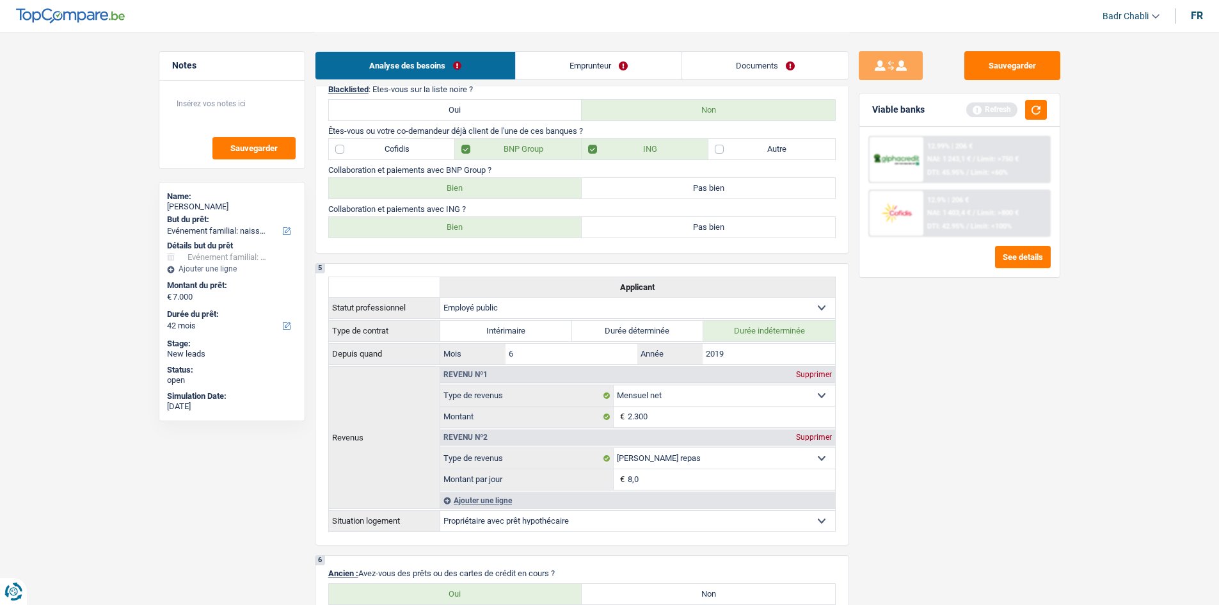
click at [465, 192] on label "Bien" at bounding box center [455, 188] width 253 height 20
click at [465, 192] on input "Bien" at bounding box center [455, 188] width 253 height 20
radio input "true"
click at [1043, 109] on button "button" at bounding box center [1036, 110] width 22 height 20
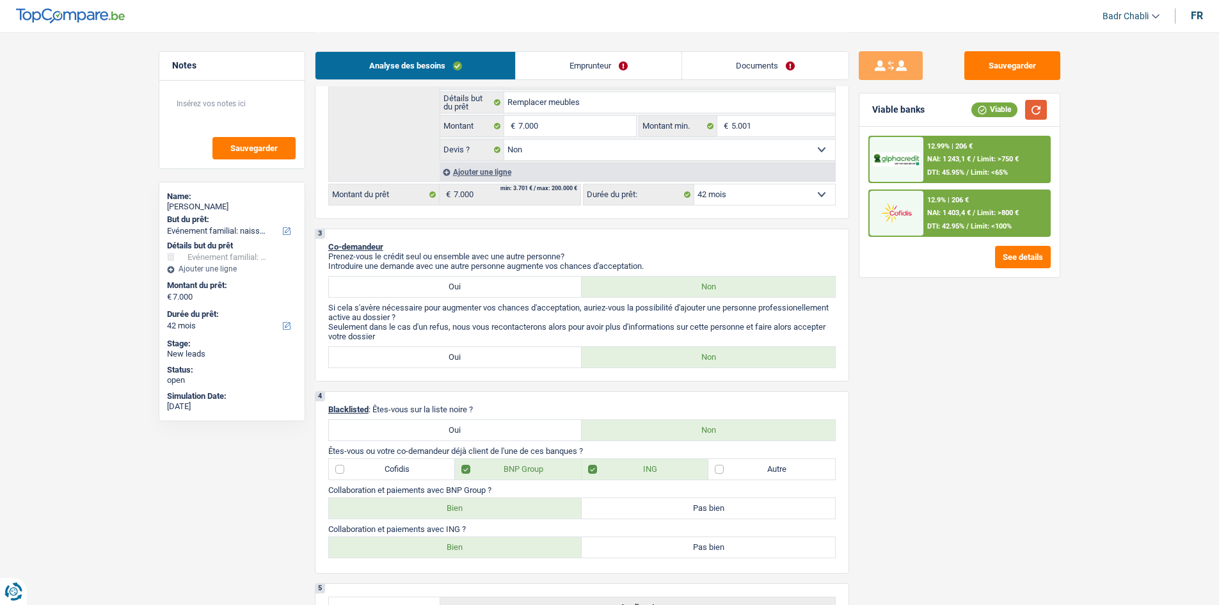
scroll to position [0, 0]
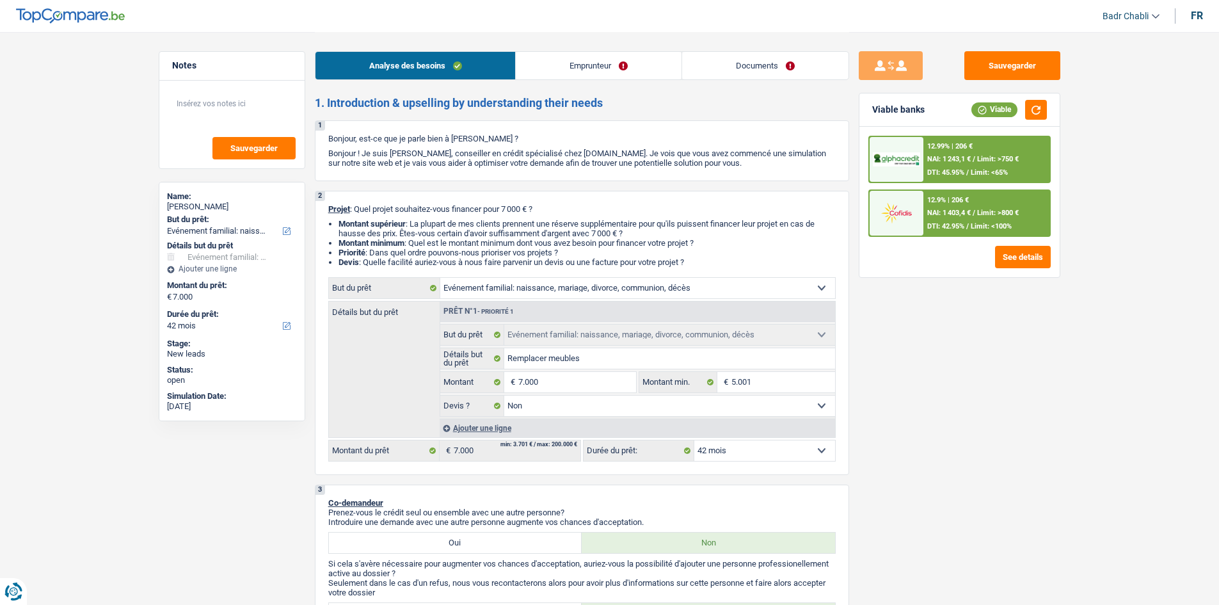
click at [580, 66] on link "Emprunteur" at bounding box center [599, 66] width 166 height 28
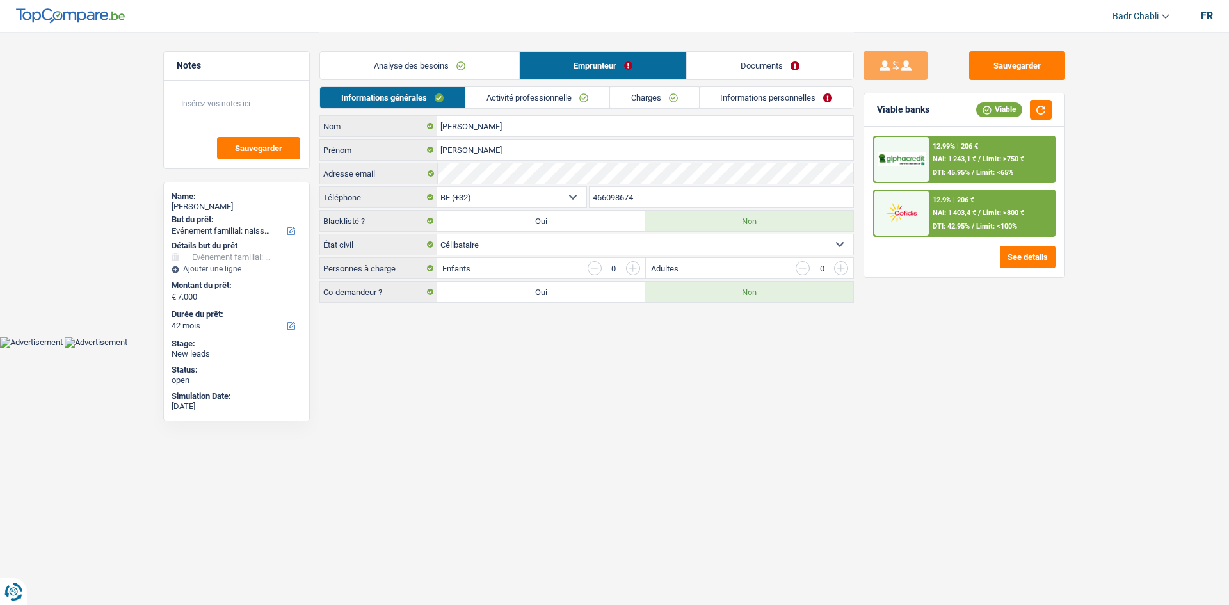
click at [565, 104] on link "Activité professionnelle" at bounding box center [537, 97] width 144 height 21
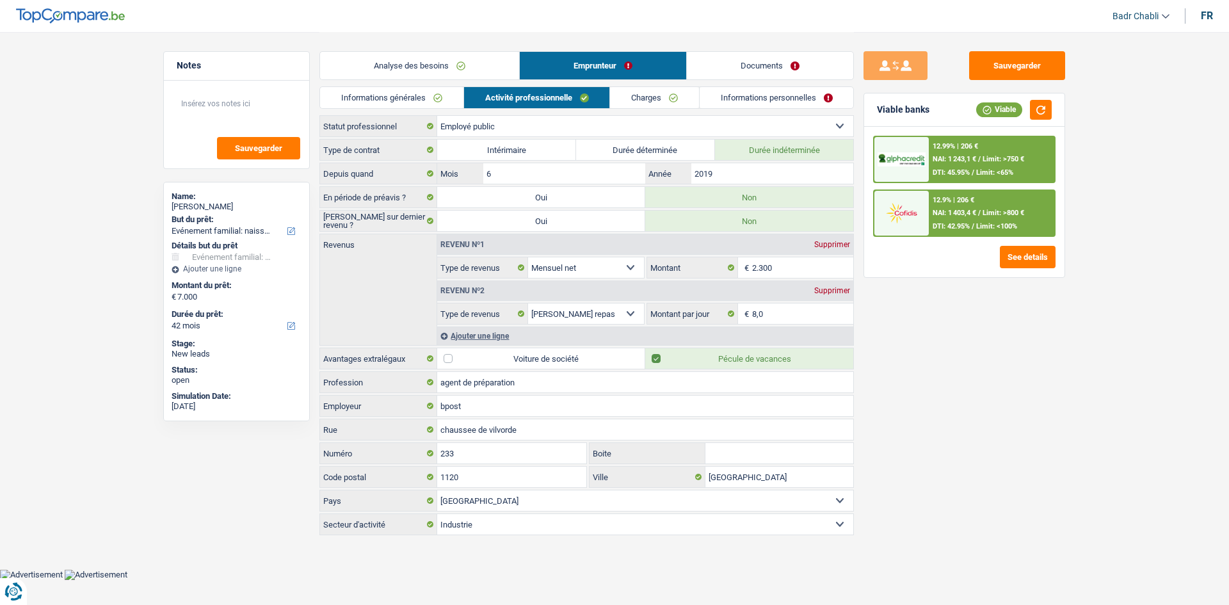
click at [666, 100] on link "Charges" at bounding box center [654, 97] width 89 height 21
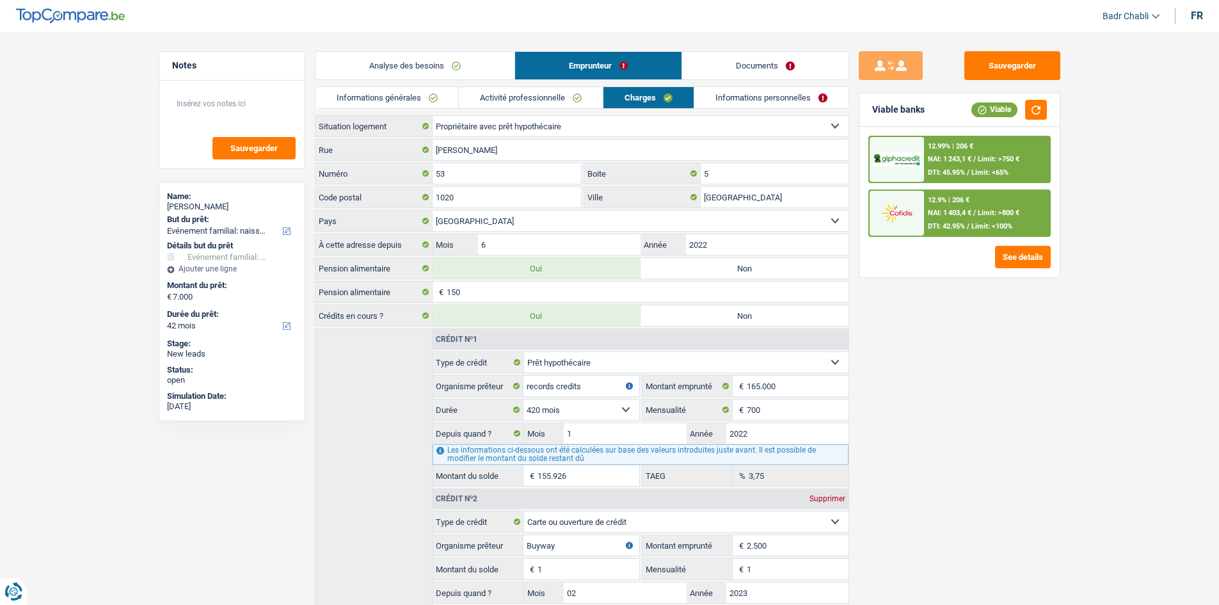
click at [515, 106] on link "Activité professionnelle" at bounding box center [531, 97] width 144 height 21
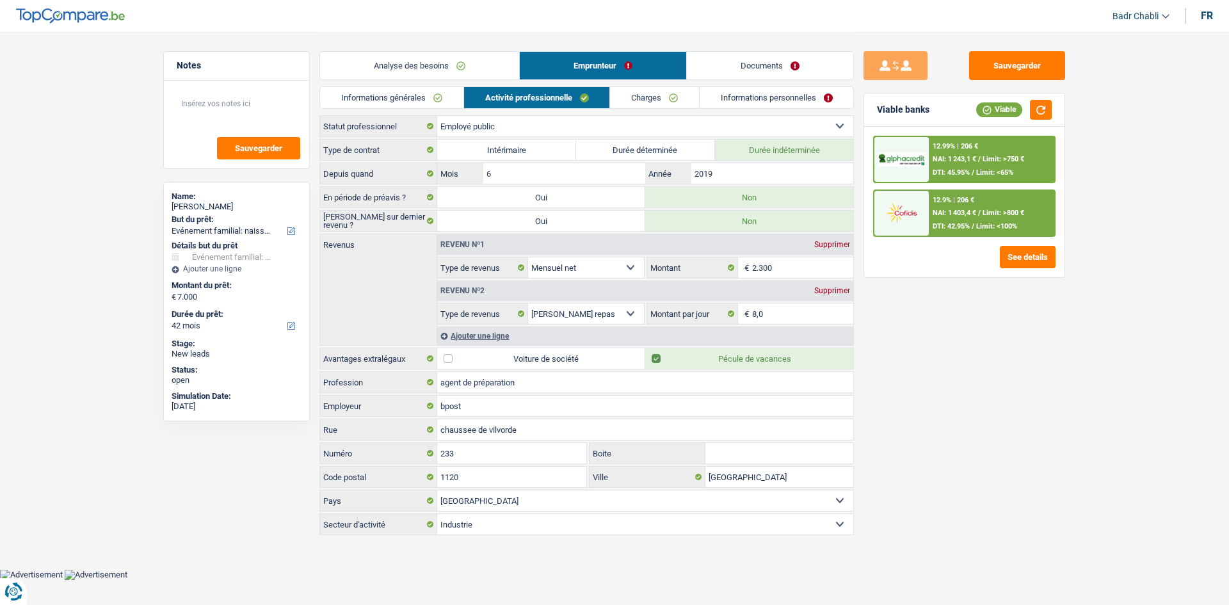
click at [664, 100] on link "Charges" at bounding box center [654, 97] width 89 height 21
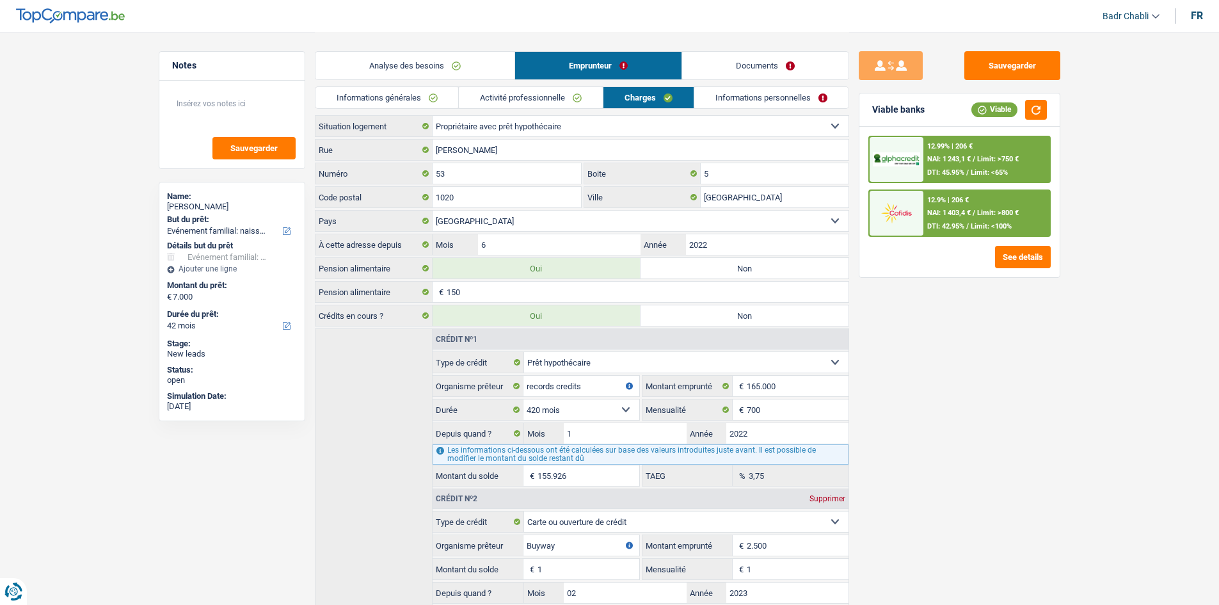
click at [892, 308] on div "Sauvegarder Viable banks Viable 12.99% | 206 € NAI: 1 243,1 € / Limit: >750 € D…" at bounding box center [959, 317] width 221 height 533
drag, startPoint x: 919, startPoint y: 327, endPoint x: 917, endPoint y: 314, distance: 12.9
click at [917, 314] on div "Sauvegarder Viable banks Viable 12.99% | 206 € NAI: 1 243,1 € / Limit: >750 € D…" at bounding box center [959, 317] width 221 height 533
click at [1007, 74] on button "Sauvegarder" at bounding box center [1012, 65] width 96 height 29
click at [989, 65] on button "Sauvegarder" at bounding box center [1012, 65] width 96 height 29
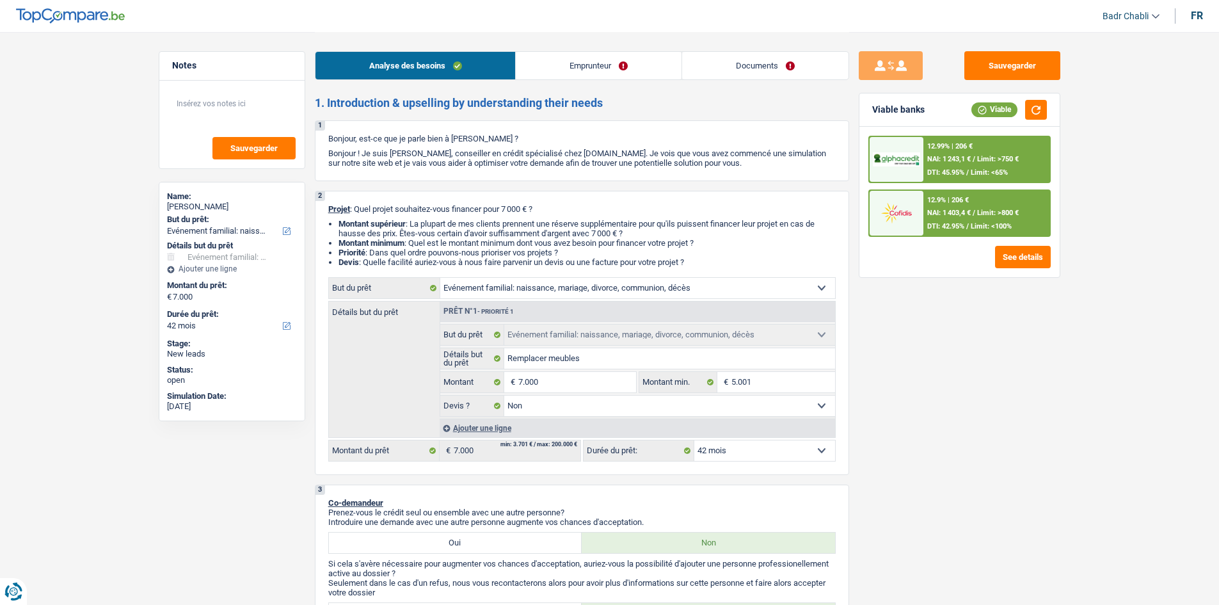
select select "familyEvent"
select select "42"
select select "familyEvent"
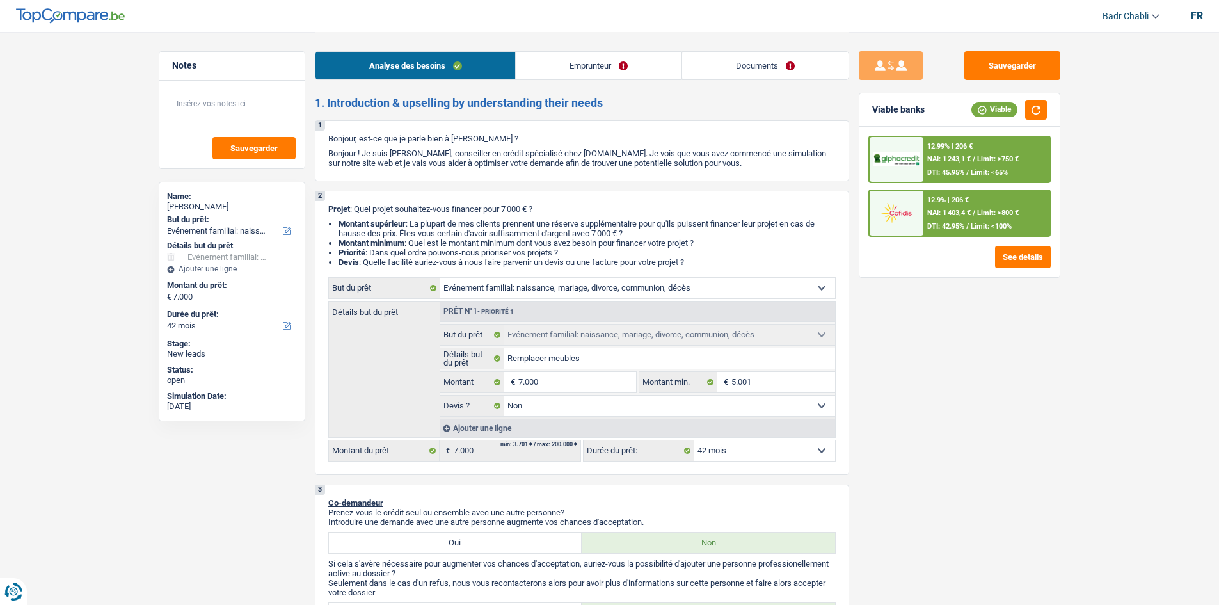
select select "false"
select select "42"
select select "publicEmployee"
select select "netSalary"
select select "mealVouchers"
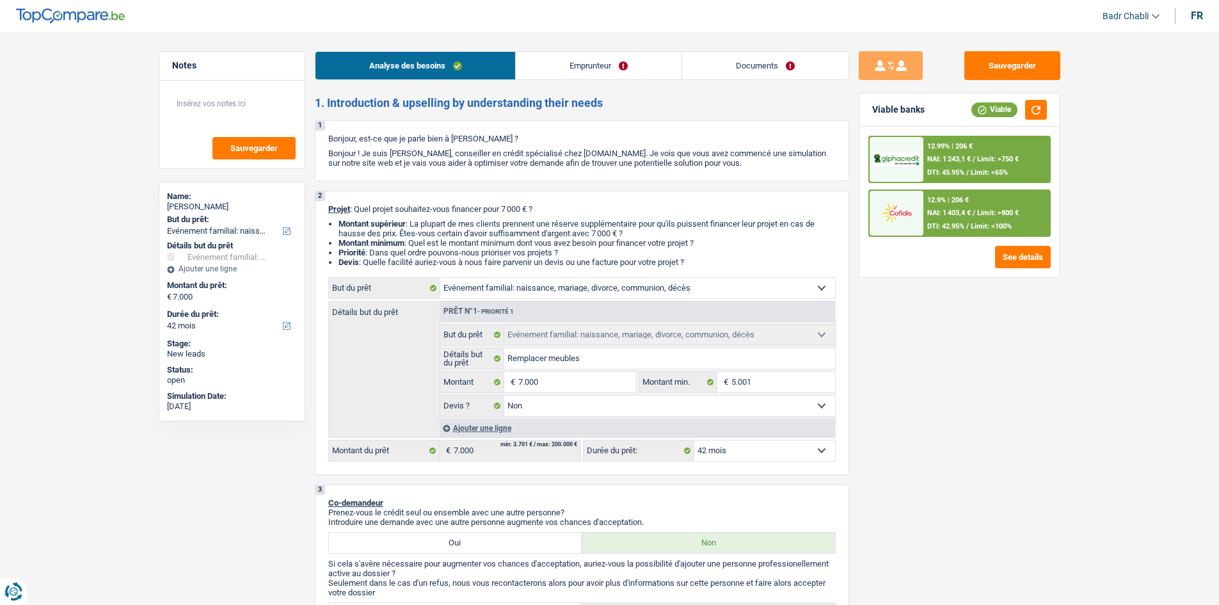
select select "ownerWithMortgage"
select select "mortgage"
select select "420"
select select "cardOrCredit"
select select "familyEvent"
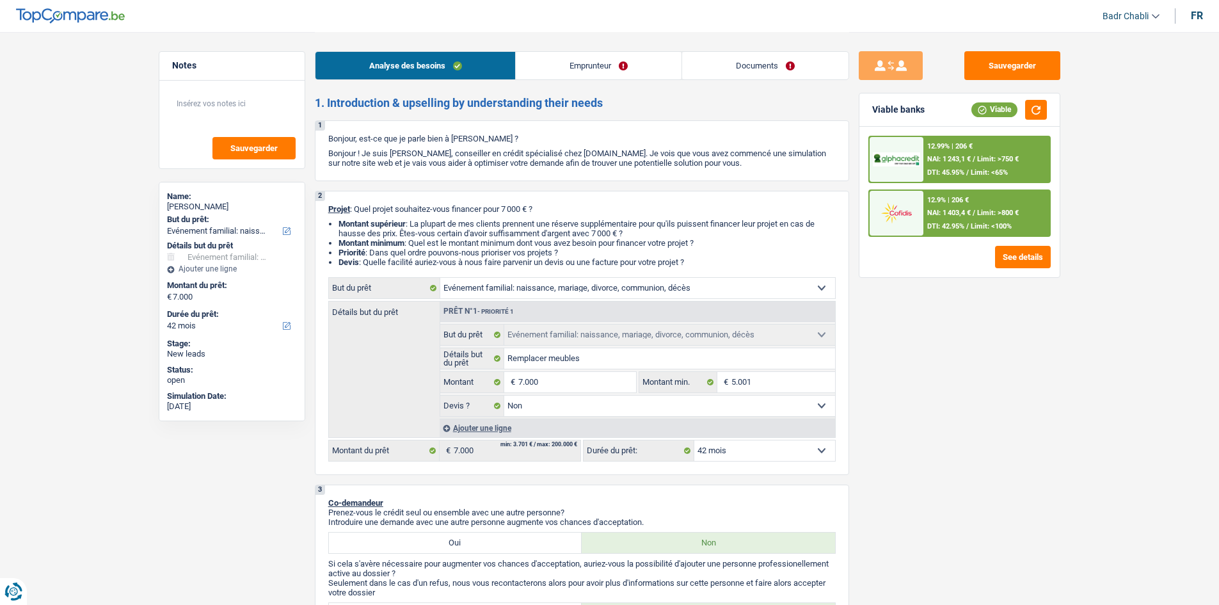
select select "familyEvent"
select select "false"
select select "42"
click at [566, 382] on input "7.000" at bounding box center [576, 382] width 117 height 20
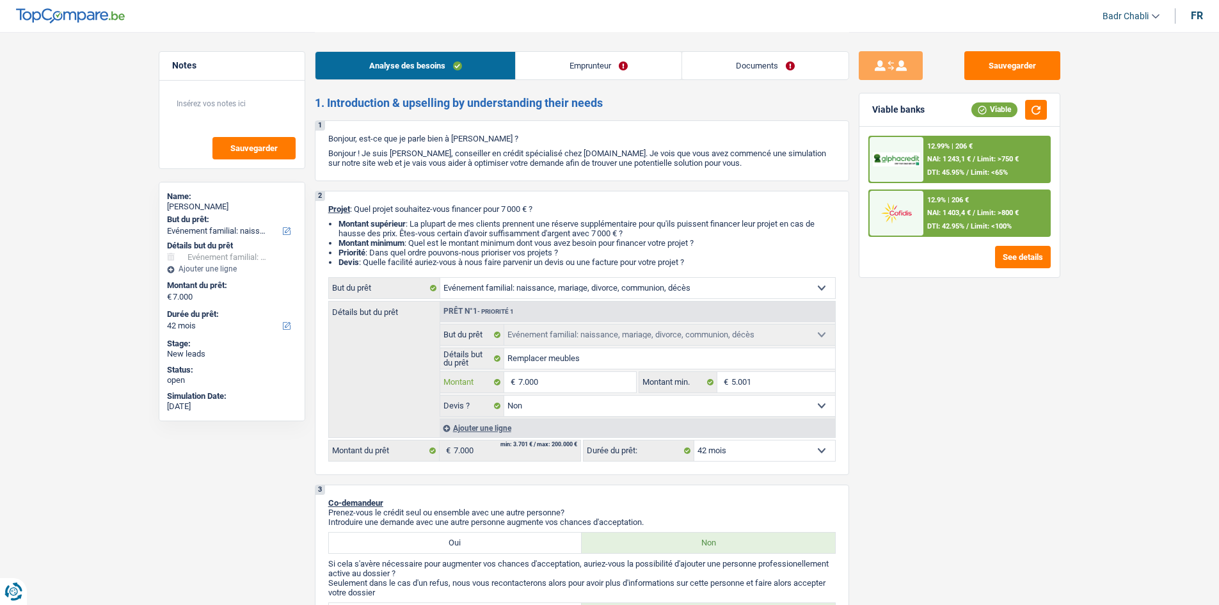
click at [566, 382] on input "7.000" at bounding box center [576, 382] width 117 height 20
click at [1043, 109] on button "button" at bounding box center [1036, 110] width 22 height 20
click at [945, 346] on div "Sauvegarder Viable banks Viable 12.99% | 206 € NAI: 1 243,1 € / Limit: >750 € D…" at bounding box center [959, 317] width 221 height 533
click at [602, 69] on link "Emprunteur" at bounding box center [599, 66] width 166 height 28
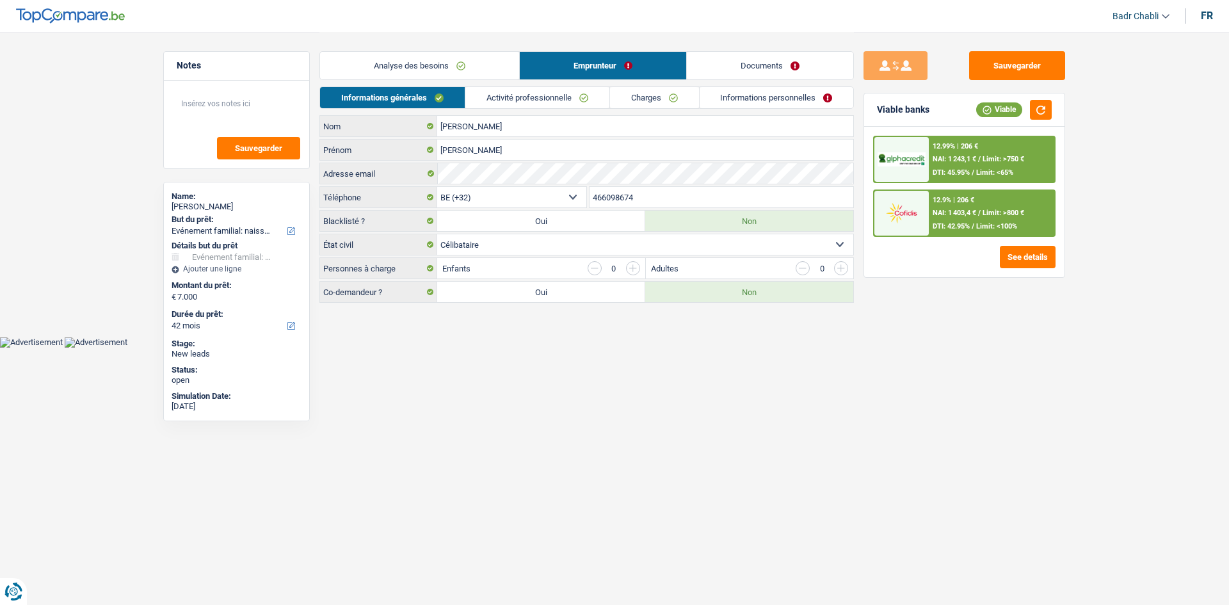
click at [553, 106] on link "Activité professionnelle" at bounding box center [537, 97] width 144 height 21
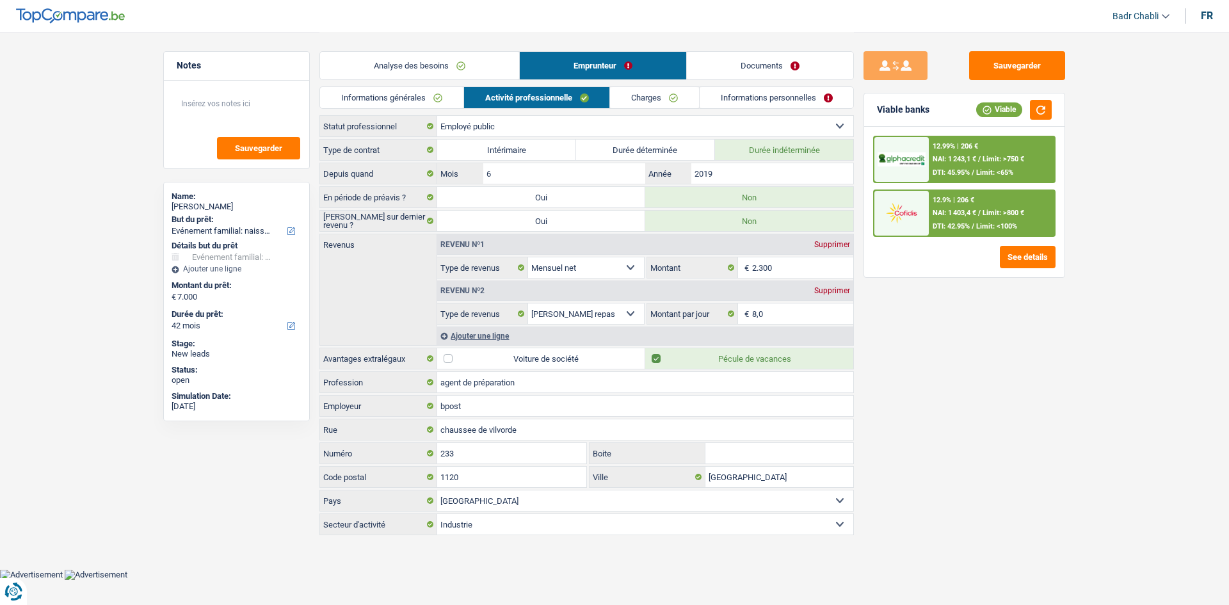
click at [654, 96] on link "Charges" at bounding box center [654, 97] width 89 height 21
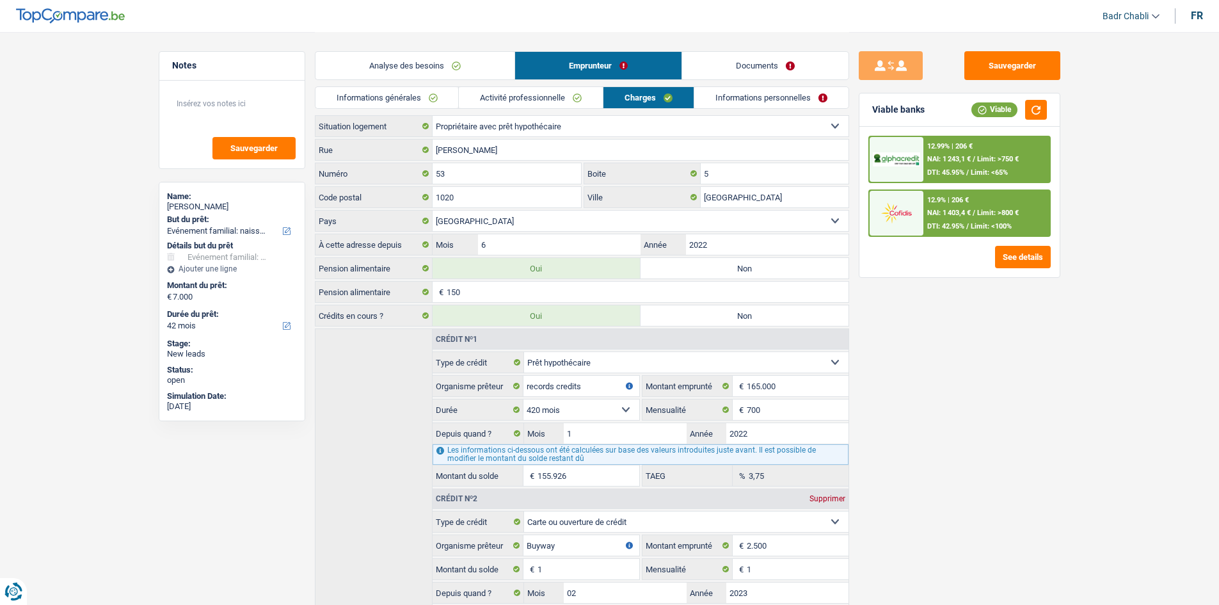
click at [751, 102] on link "Informations personnelles" at bounding box center [771, 97] width 154 height 21
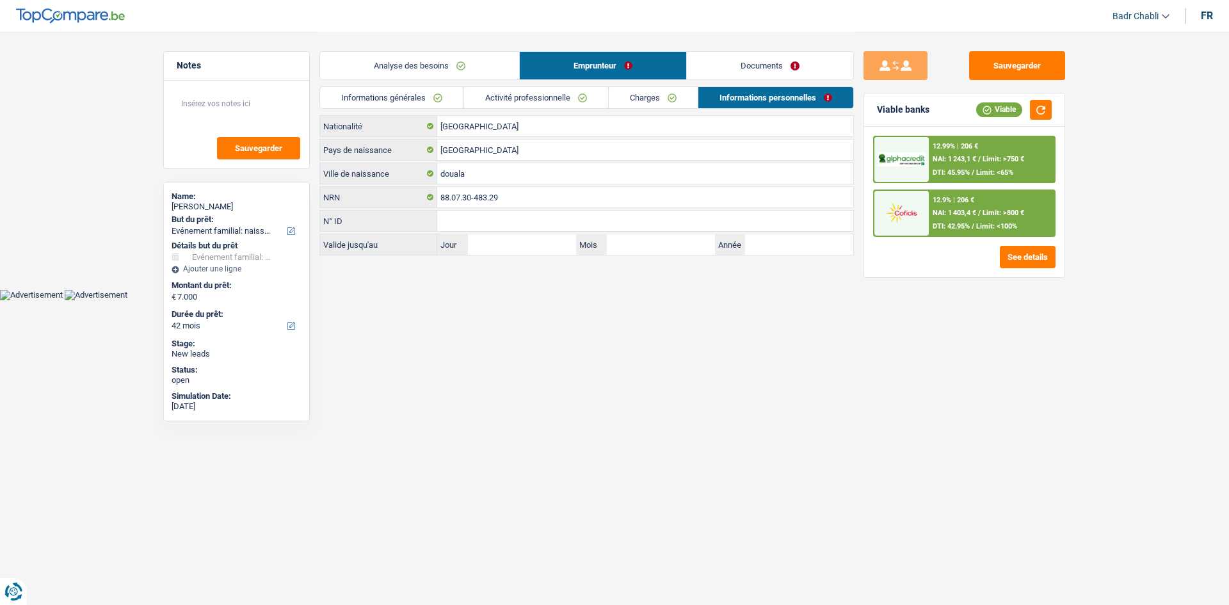
click at [654, 95] on link "Charges" at bounding box center [653, 97] width 89 height 21
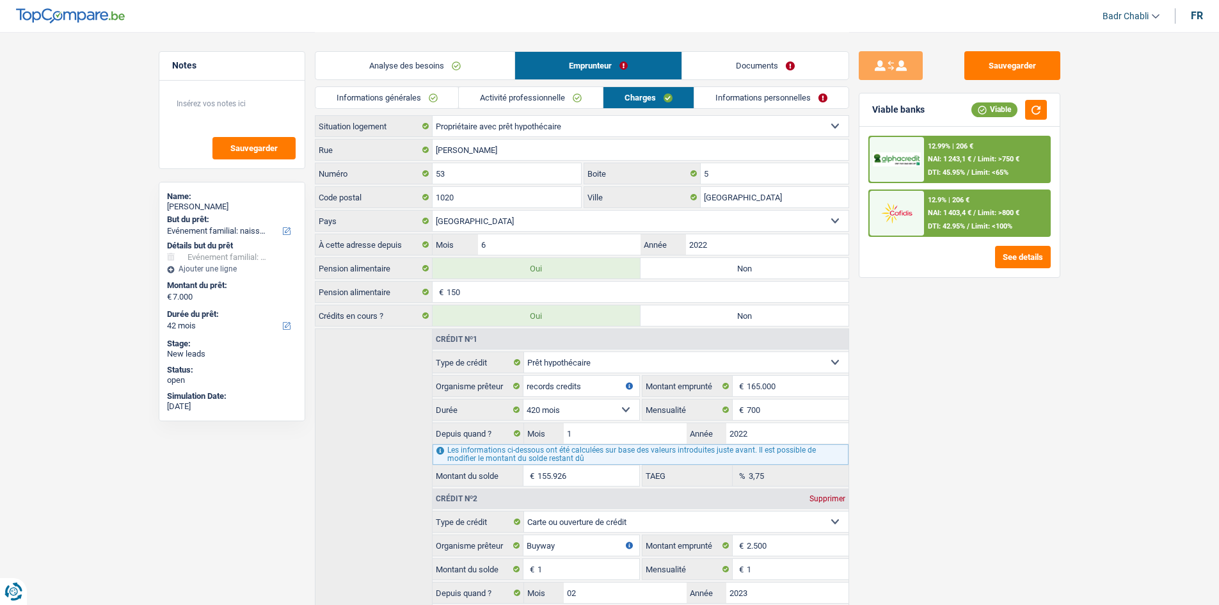
click at [568, 96] on link "Activité professionnelle" at bounding box center [531, 97] width 144 height 21
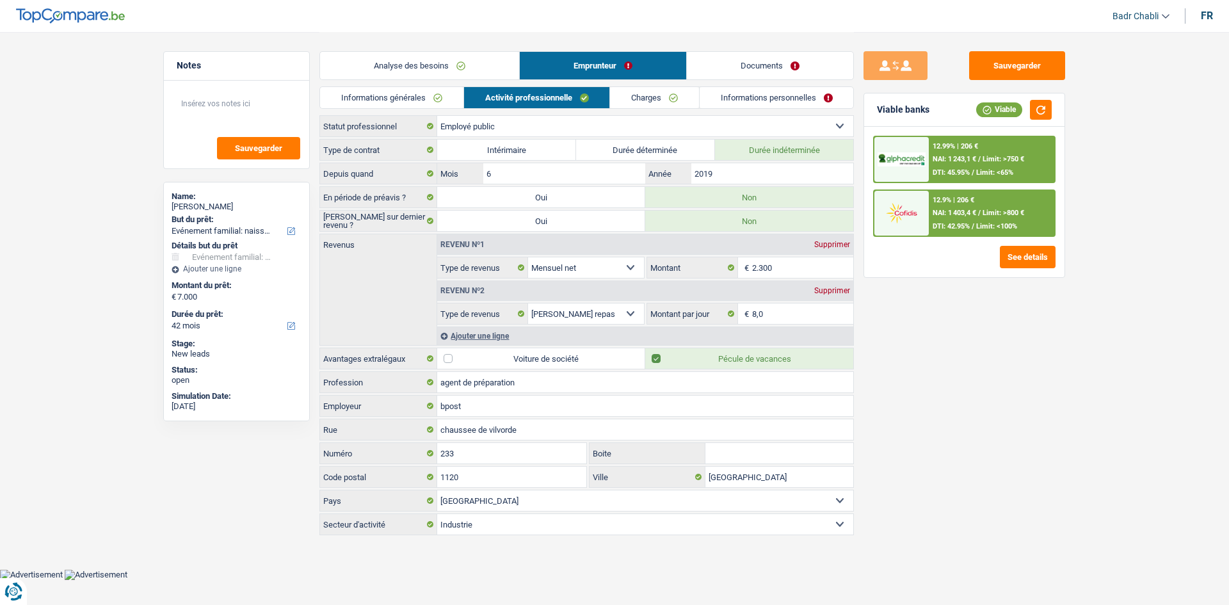
click at [671, 102] on link "Charges" at bounding box center [654, 97] width 89 height 21
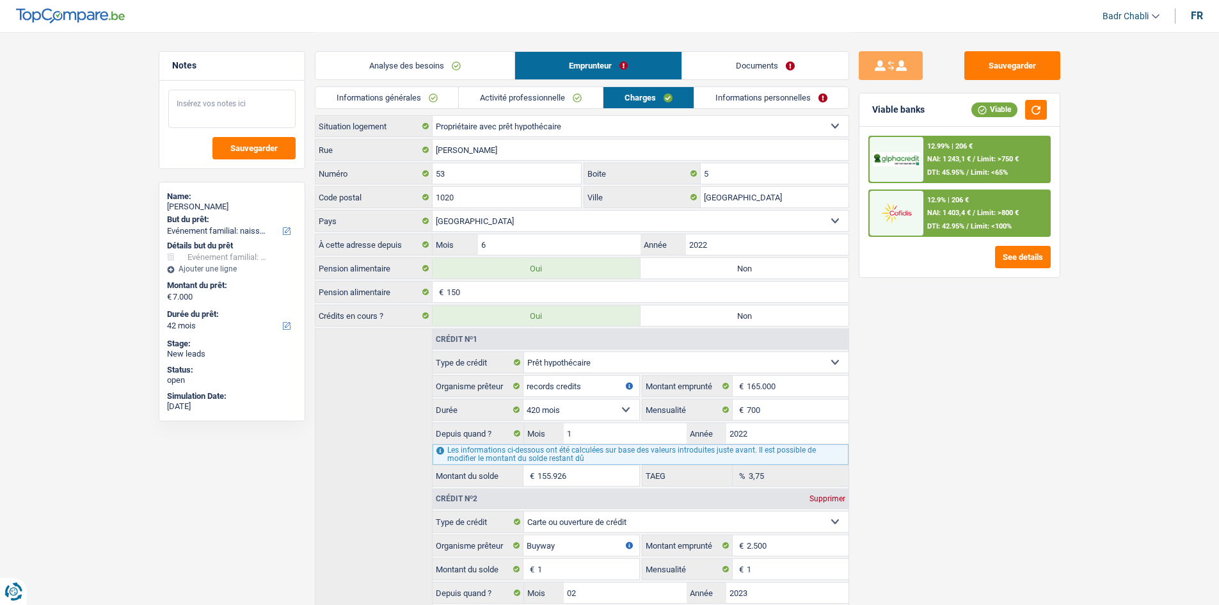
click at [237, 102] on textarea at bounding box center [231, 109] width 127 height 38
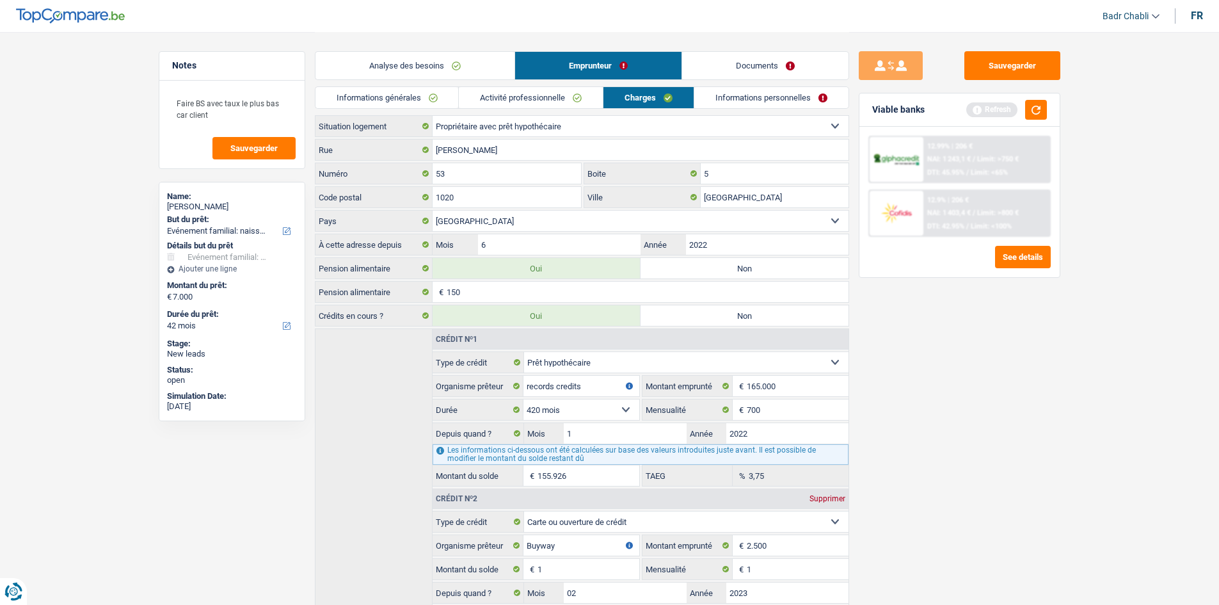
click at [436, 58] on link "Analyse des besoins" at bounding box center [415, 66] width 199 height 28
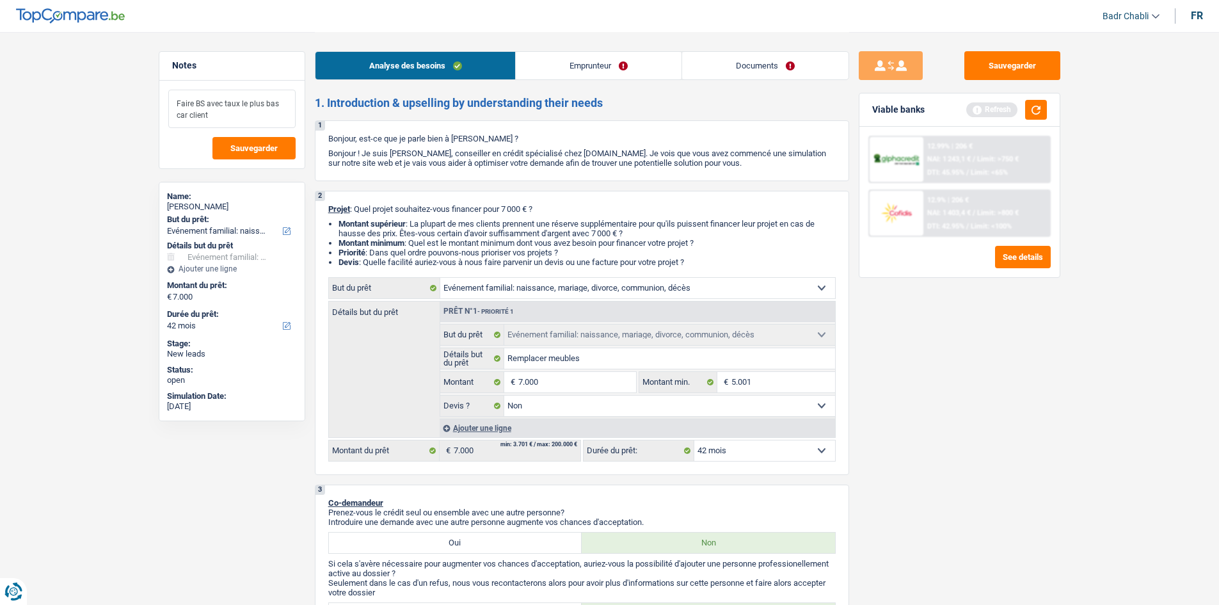
click at [241, 118] on textarea "Faire BS avec taux le plus bas car client" at bounding box center [231, 109] width 127 height 38
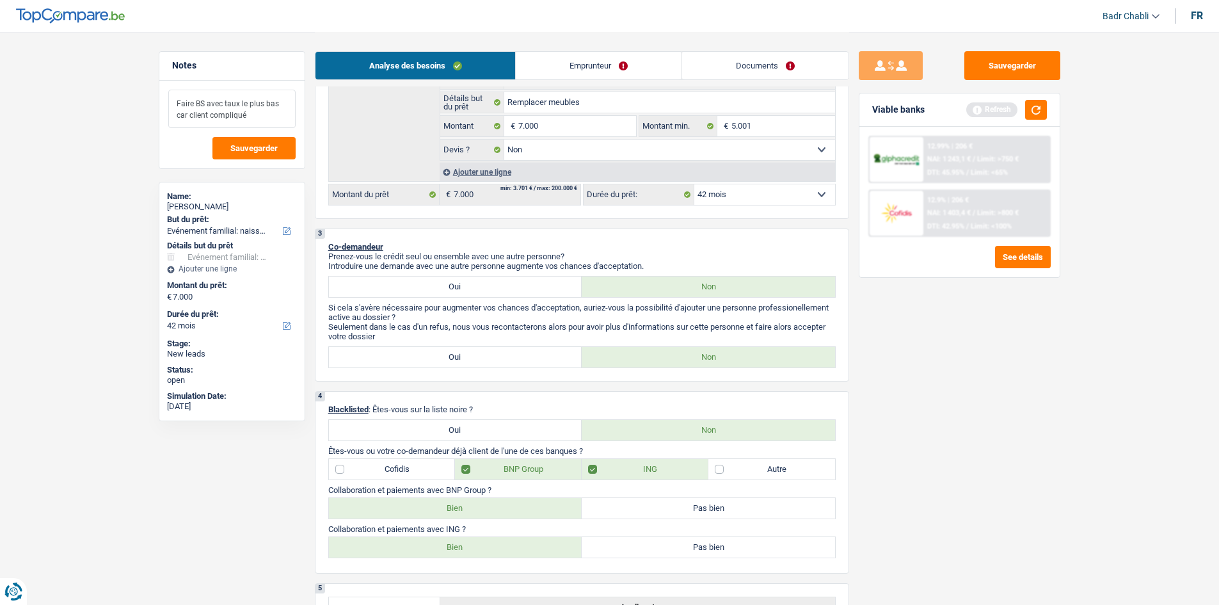
type textarea "Faire BS avec taux le plus bas car client compliqué"
click at [979, 344] on div "Sauvegarder Viable banks Refresh 12.99% | 206 € NAI: 1 243,1 € / Limit: >750 € …" at bounding box center [959, 317] width 221 height 533
click at [1041, 100] on button "button" at bounding box center [1036, 110] width 22 height 20
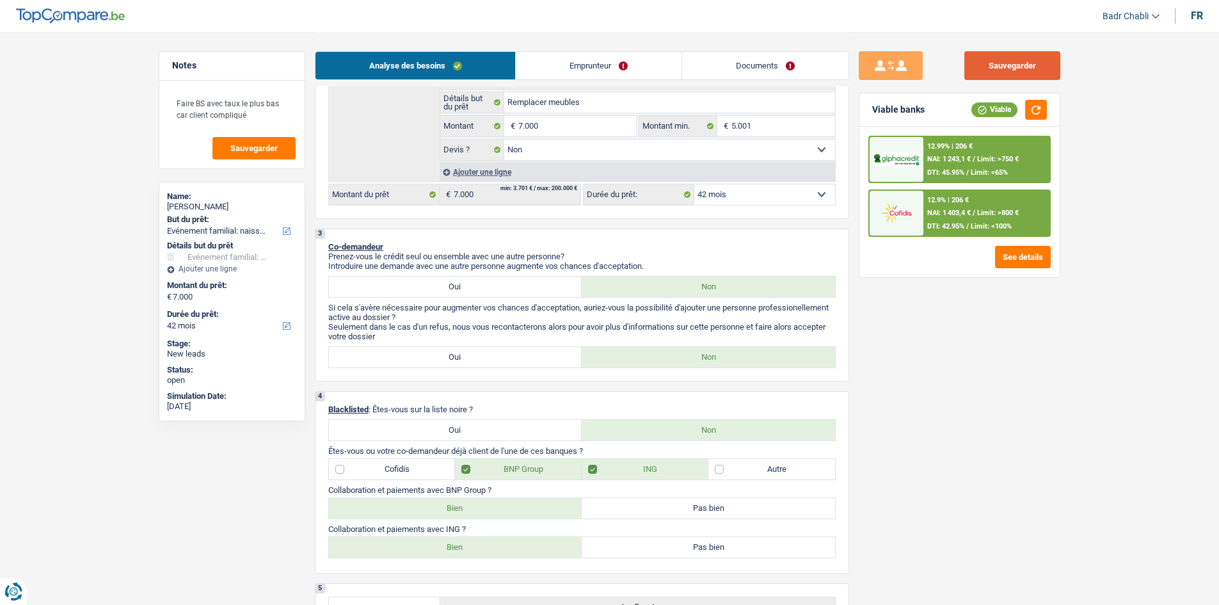
click at [1012, 68] on button "Sauvegarder" at bounding box center [1012, 65] width 96 height 29
